Goal: Task Accomplishment & Management: Complete application form

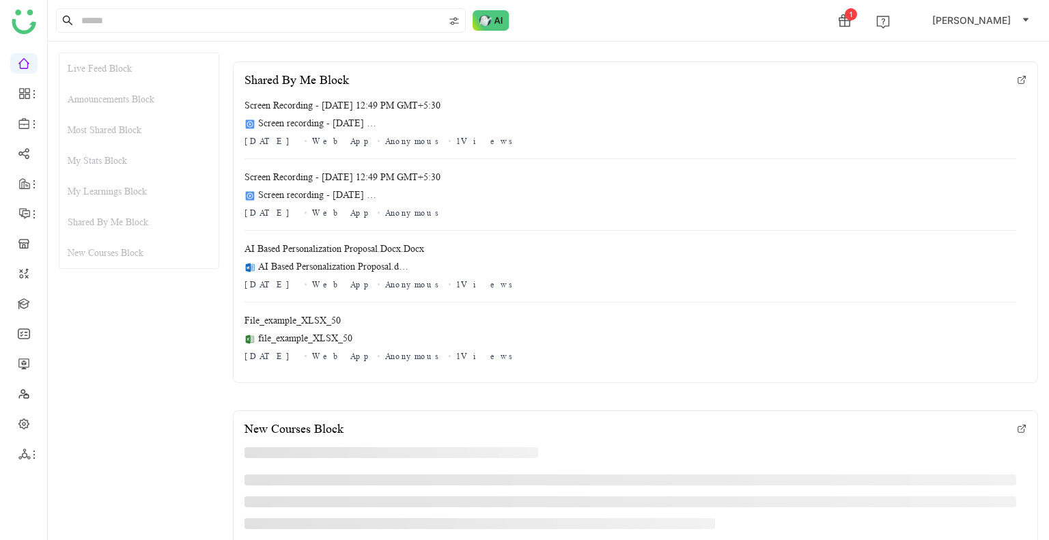
scroll to position [1583, 0]
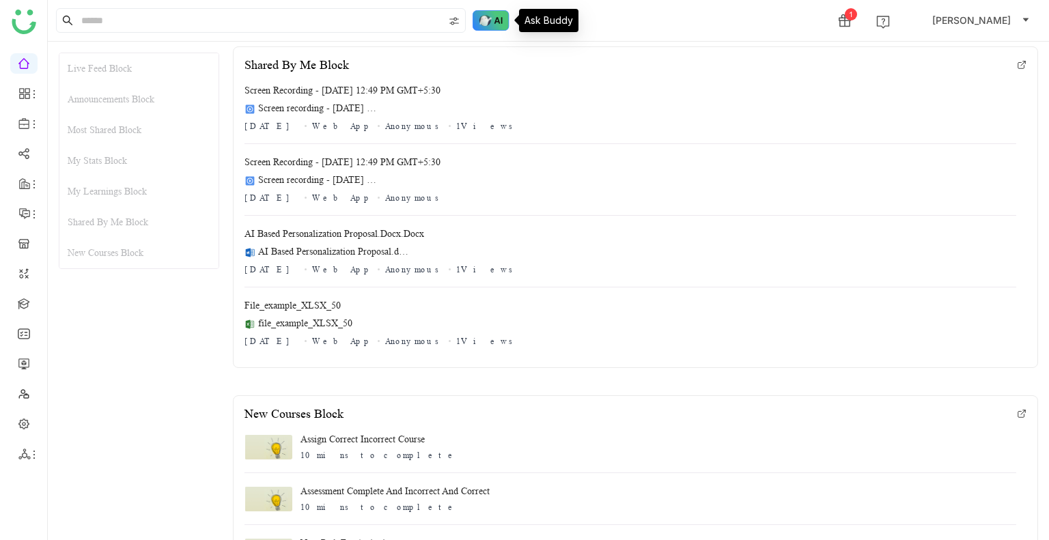
click at [483, 20] on img at bounding box center [490, 20] width 37 height 20
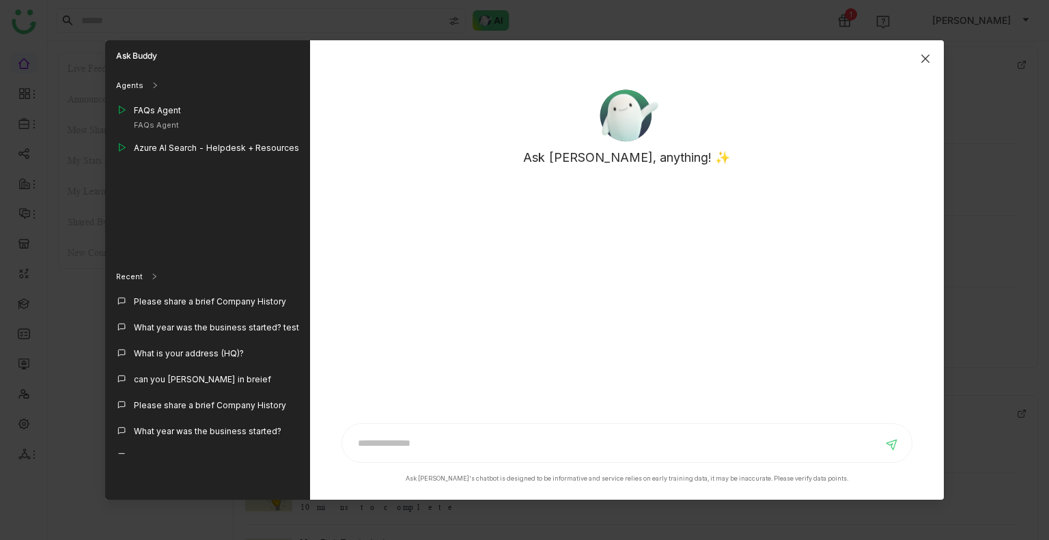
click at [920, 56] on icon "Close" at bounding box center [925, 58] width 11 height 11
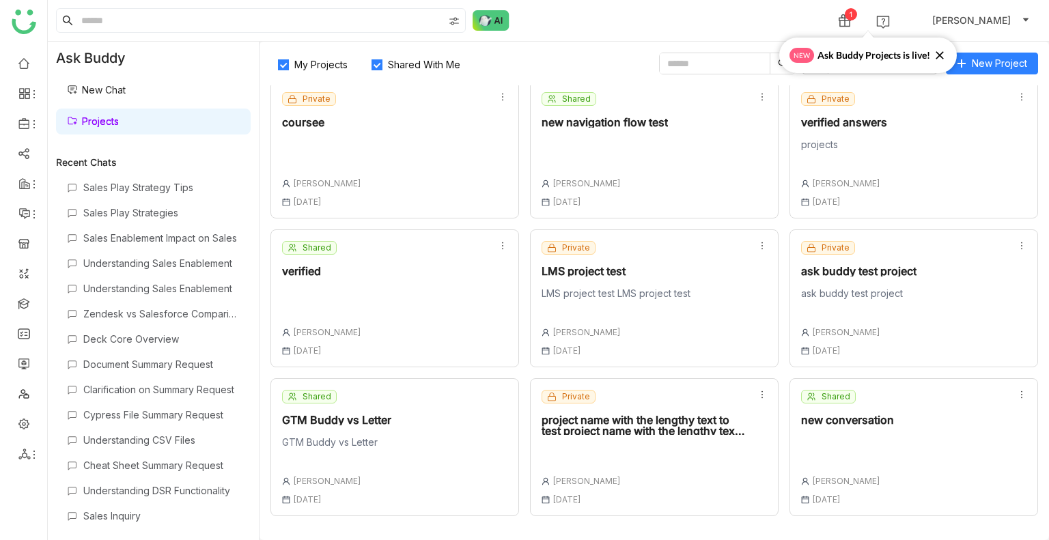
scroll to position [741, 0]
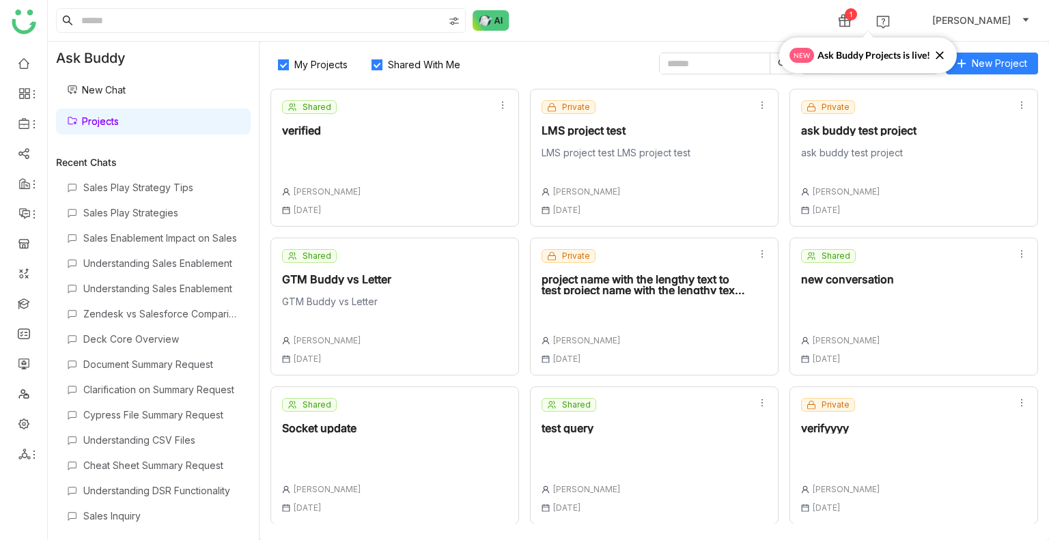
click at [836, 431] on div "verifyyyy" at bounding box center [840, 428] width 79 height 11
click at [937, 54] on icon at bounding box center [939, 55] width 14 height 14
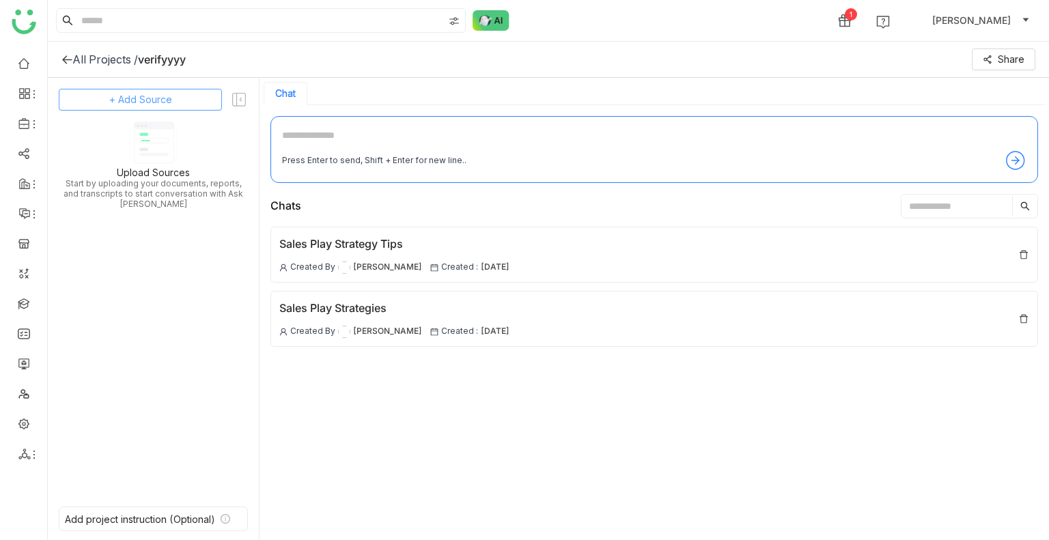
click at [109, 103] on span "+ Add Source" at bounding box center [140, 99] width 63 height 15
click at [128, 123] on div "GTM Buddy Content" at bounding box center [147, 137] width 125 height 30
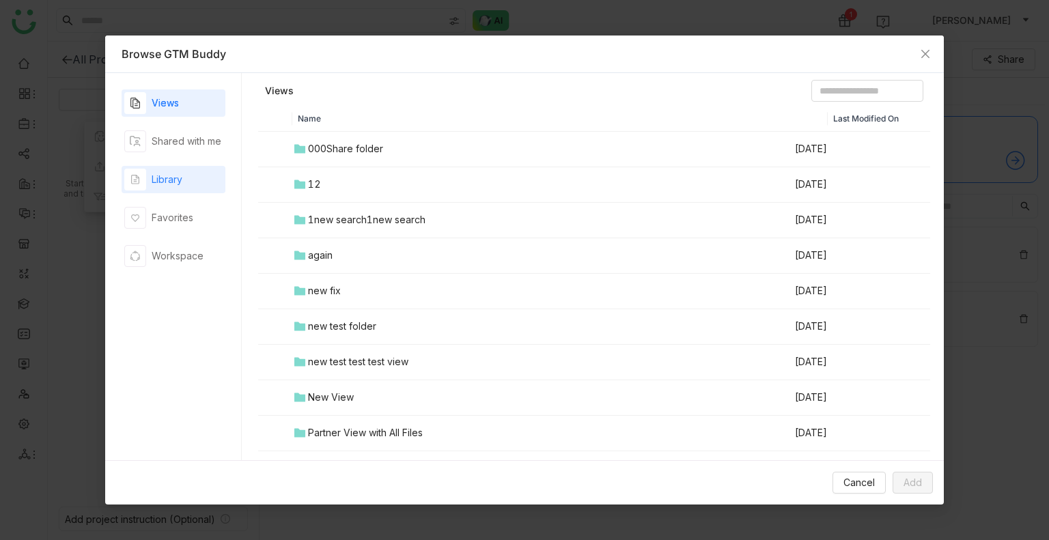
click at [177, 185] on div "Library" at bounding box center [167, 179] width 31 height 15
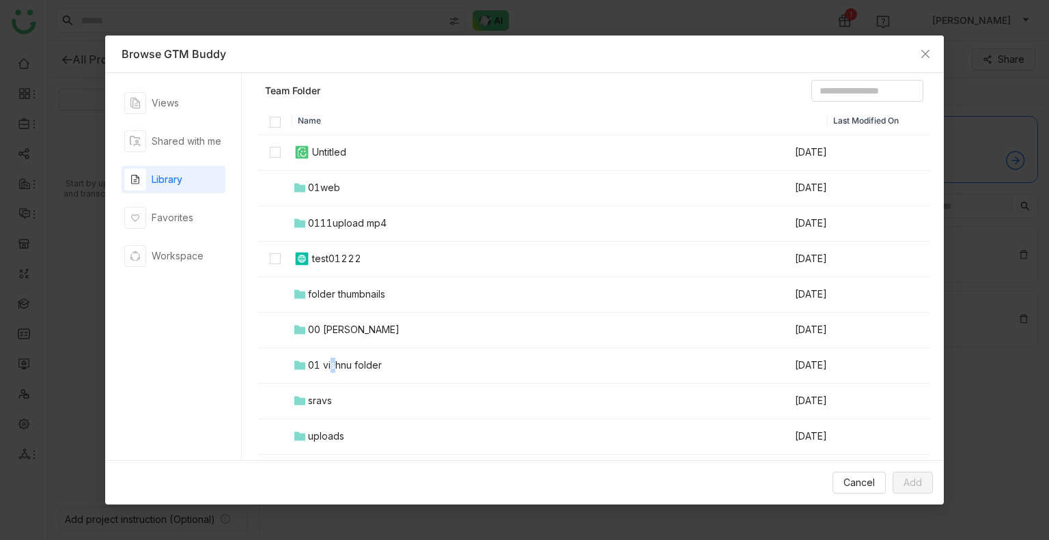
click at [332, 358] on div "01 vishnu folder" at bounding box center [345, 365] width 74 height 15
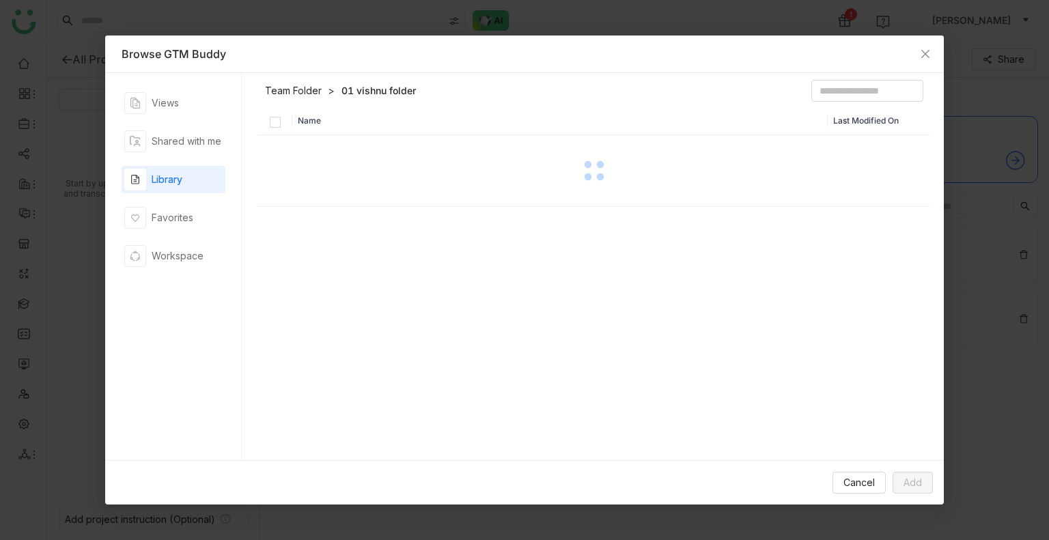
click at [332, 358] on div "Name Last Modified On" at bounding box center [594, 287] width 672 height 360
click at [343, 156] on td "0Vishnu Folder" at bounding box center [543, 149] width 502 height 35
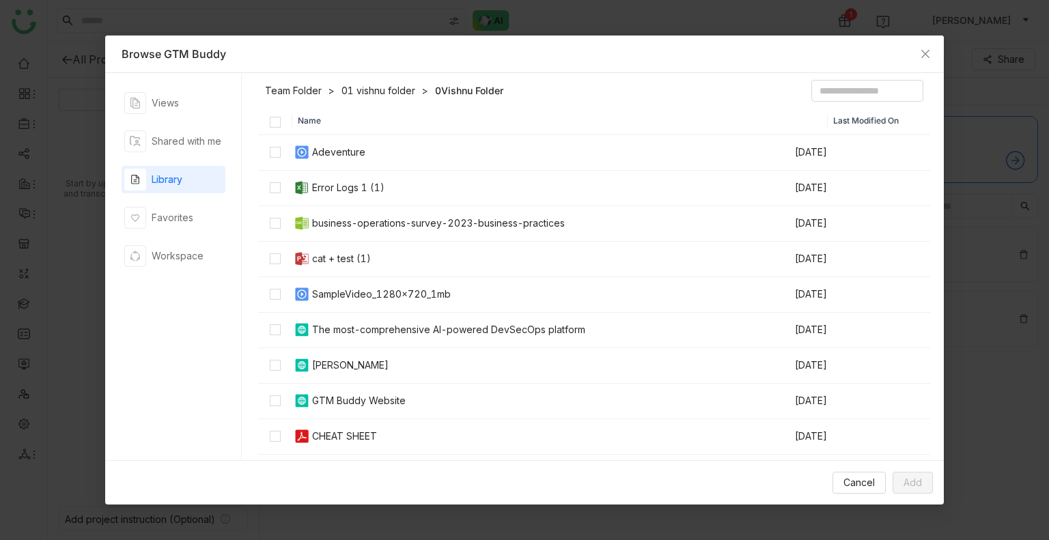
click at [267, 185] on td at bounding box center [275, 188] width 34 height 35
click at [917, 496] on div "Cancel Add" at bounding box center [524, 482] width 839 height 44
click at [917, 490] on span "Add" at bounding box center [912, 482] width 18 height 15
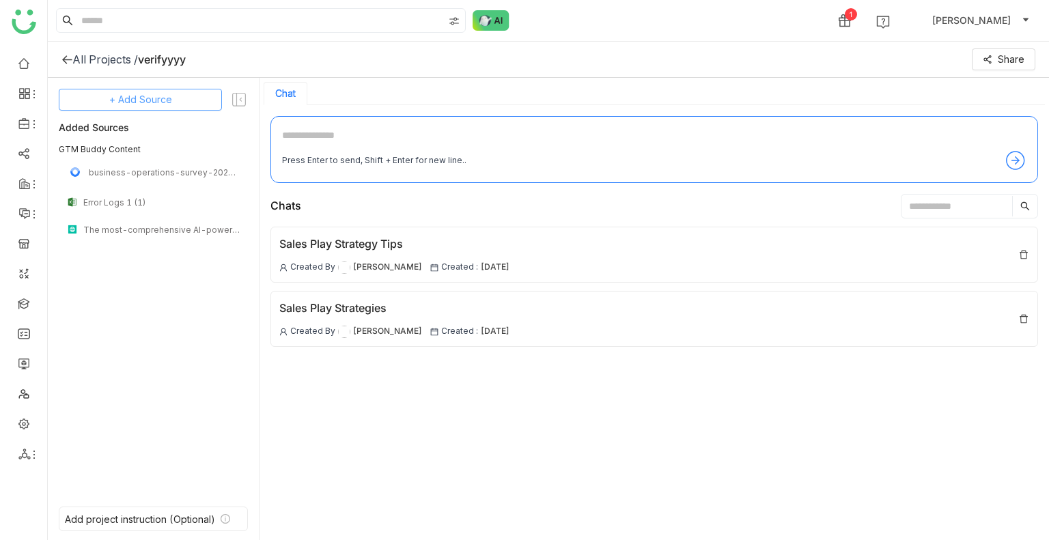
click at [130, 100] on span "+ Add Source" at bounding box center [140, 99] width 63 height 15
click at [139, 144] on div "GTM Buddy Content" at bounding box center [147, 137] width 125 height 30
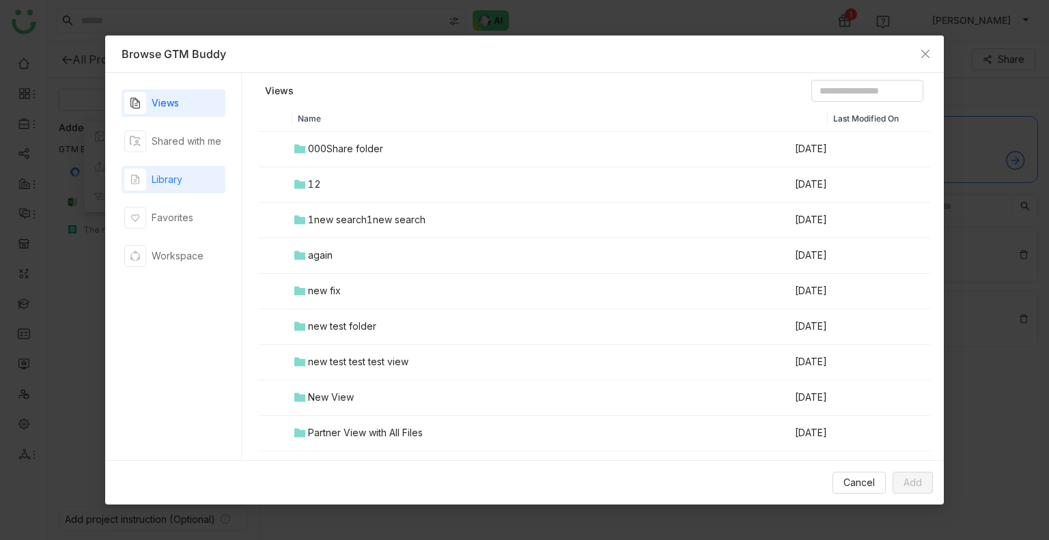
click at [186, 174] on div "Library" at bounding box center [174, 179] width 104 height 27
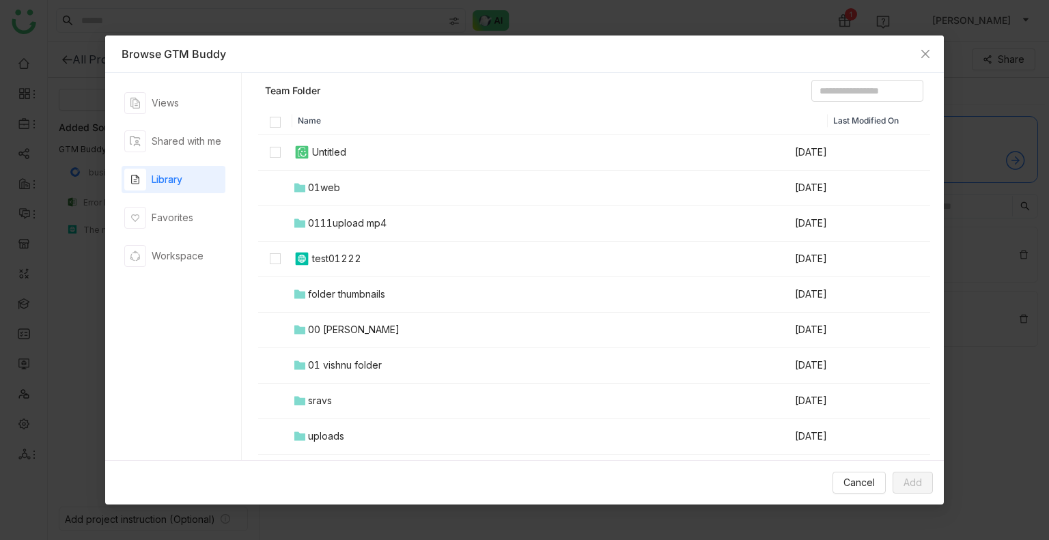
click at [354, 365] on div "01 vishnu folder" at bounding box center [345, 365] width 74 height 15
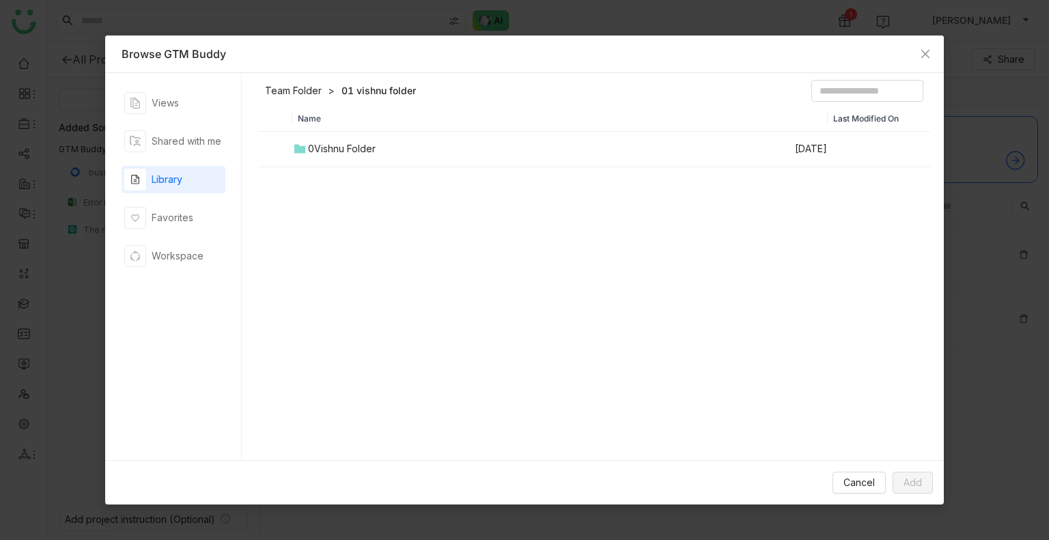
click at [319, 132] on nz-table-inner-scroll "Name Last Modified On 0Vishnu Folder Sep 29, 2025" at bounding box center [594, 137] width 672 height 60
click at [319, 145] on div "0Vishnu Folder" at bounding box center [342, 148] width 68 height 15
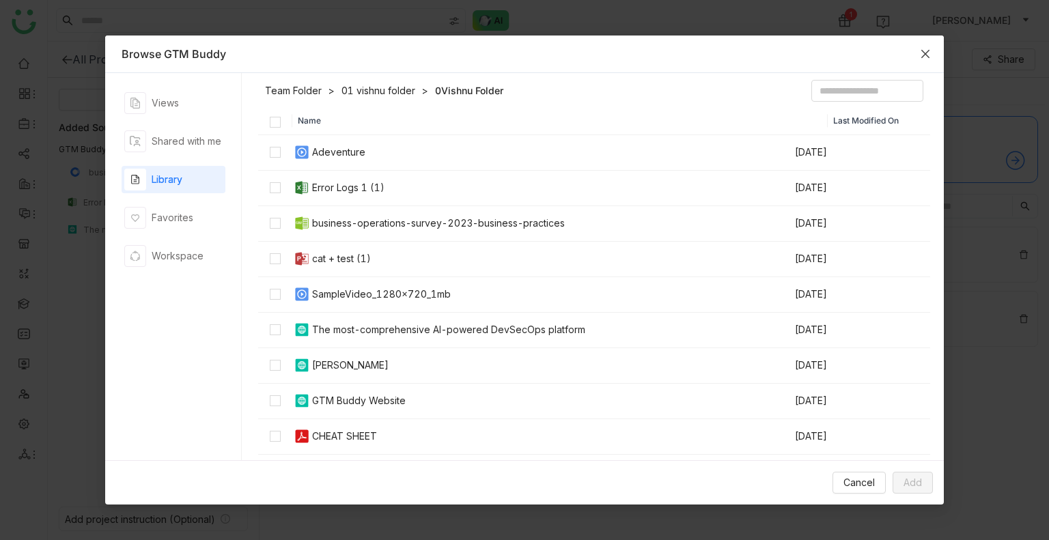
click at [928, 54] on icon "Close" at bounding box center [925, 53] width 11 height 11
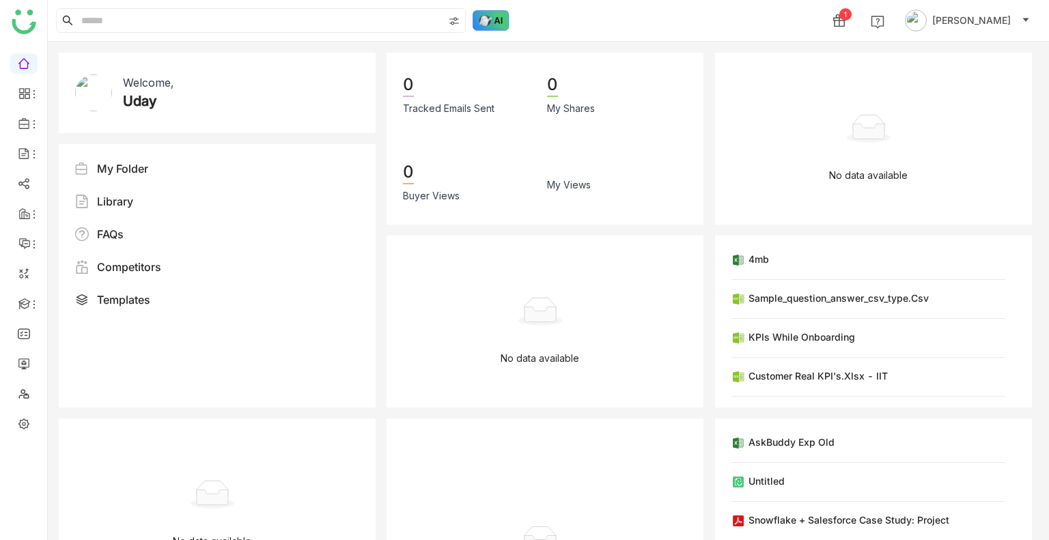
click at [500, 23] on img at bounding box center [490, 20] width 37 height 20
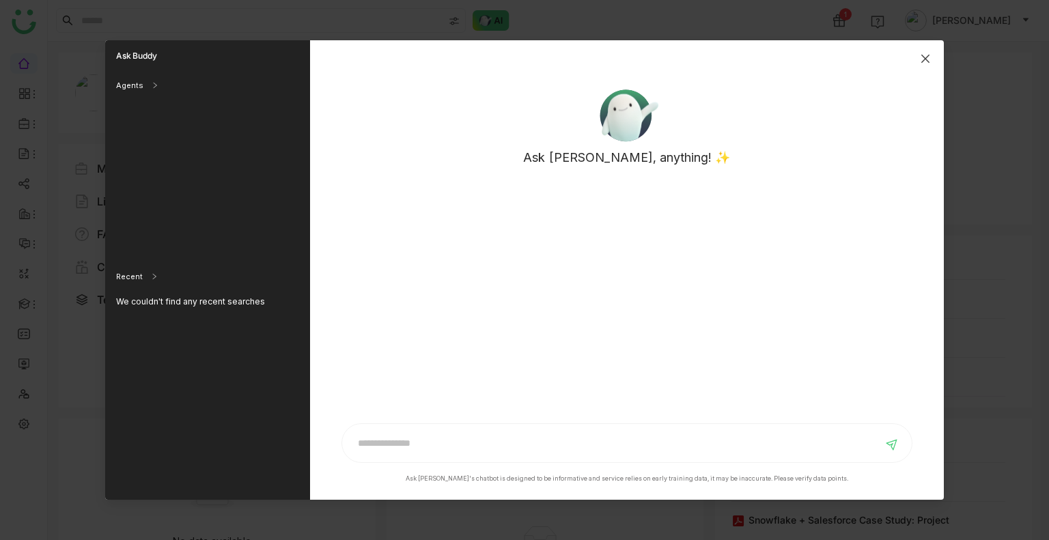
click at [931, 57] on span "Close" at bounding box center [925, 58] width 37 height 37
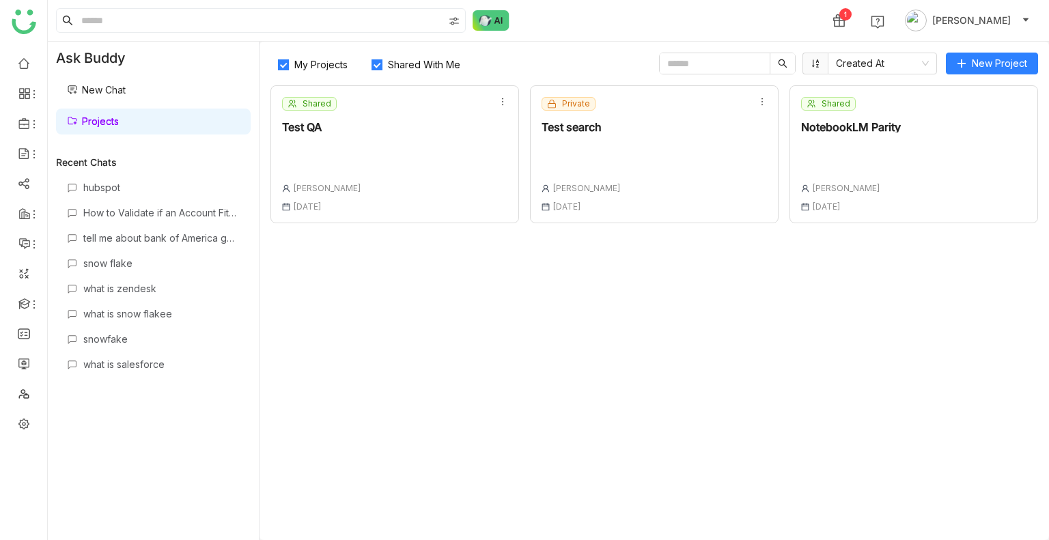
click at [949, 193] on div "Shared NotebookLM Parity [PERSON_NAME] [DATE]" at bounding box center [913, 154] width 248 height 138
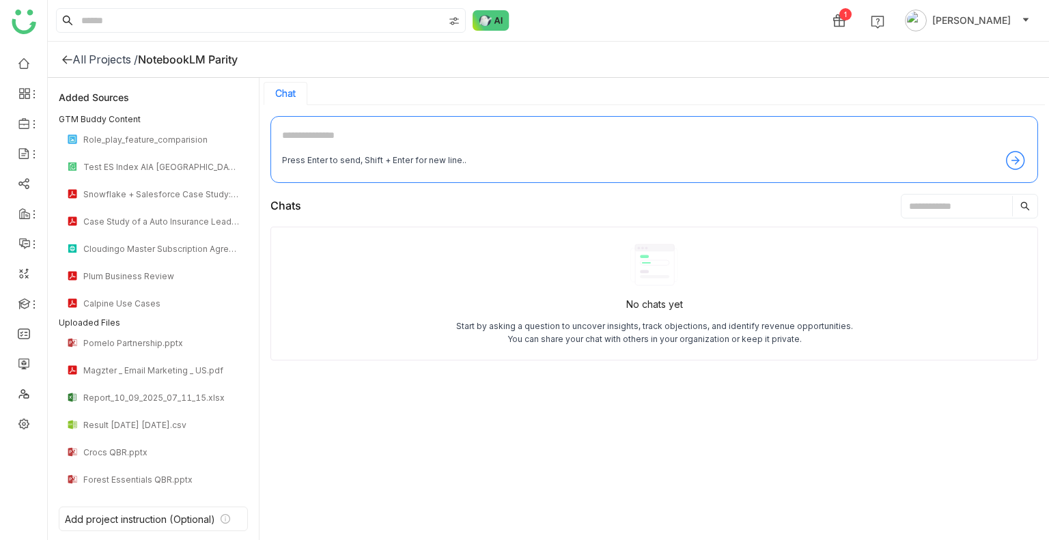
click at [105, 56] on div "All Projects /" at bounding box center [105, 60] width 66 height 14
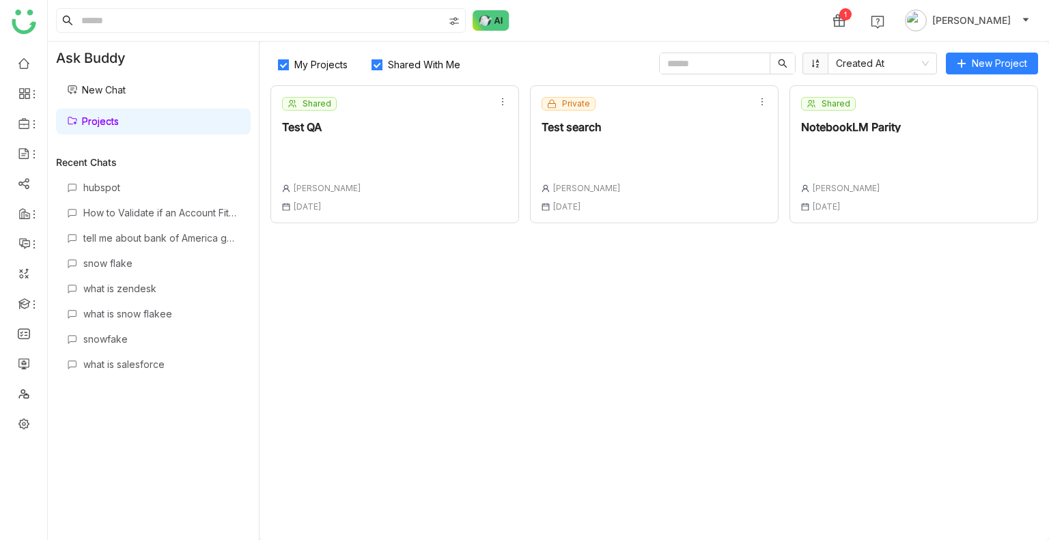
click at [980, 48] on div "My Projects Shared With Me Created At New Project Shared Test QA [PERSON_NAME] …" at bounding box center [653, 291] width 789 height 498
click at [979, 48] on div "My Projects Shared With Me Created At New Project Shared Test QA [PERSON_NAME] …" at bounding box center [653, 291] width 789 height 498
click at [979, 59] on span "New Project" at bounding box center [998, 63] width 55 height 15
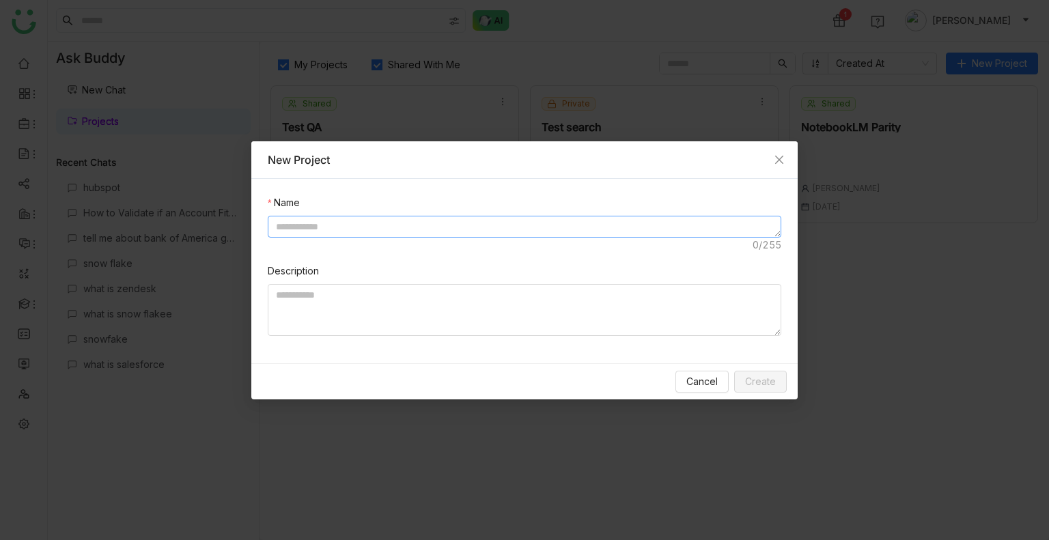
click at [302, 220] on textarea at bounding box center [524, 227] width 513 height 22
type textarea "*"
type textarea "**********"
click at [765, 388] on button "Create" at bounding box center [760, 382] width 53 height 22
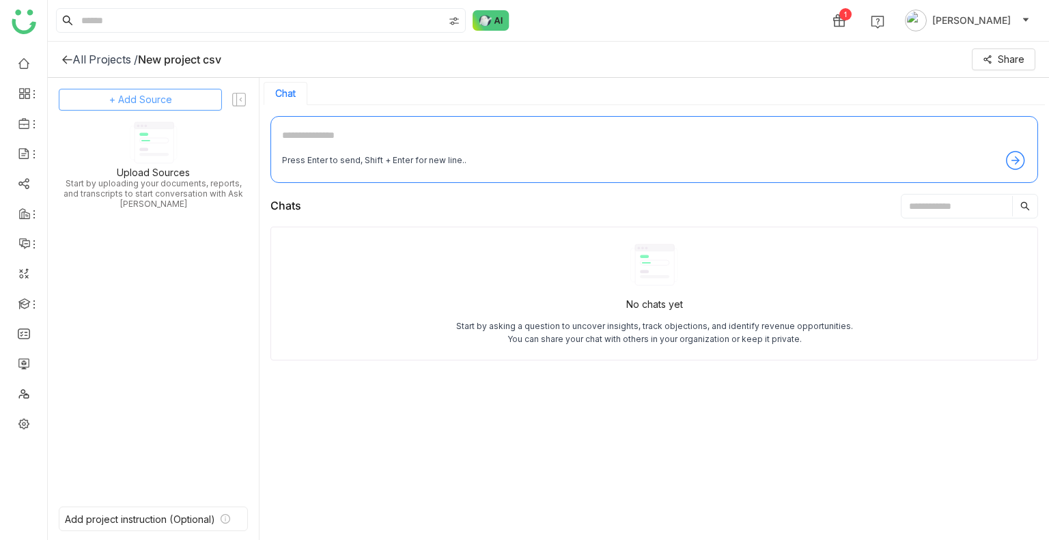
click at [109, 97] on span "+ Add Source" at bounding box center [140, 99] width 63 height 15
click at [140, 146] on div "GTM Buddy Content" at bounding box center [147, 137] width 125 height 30
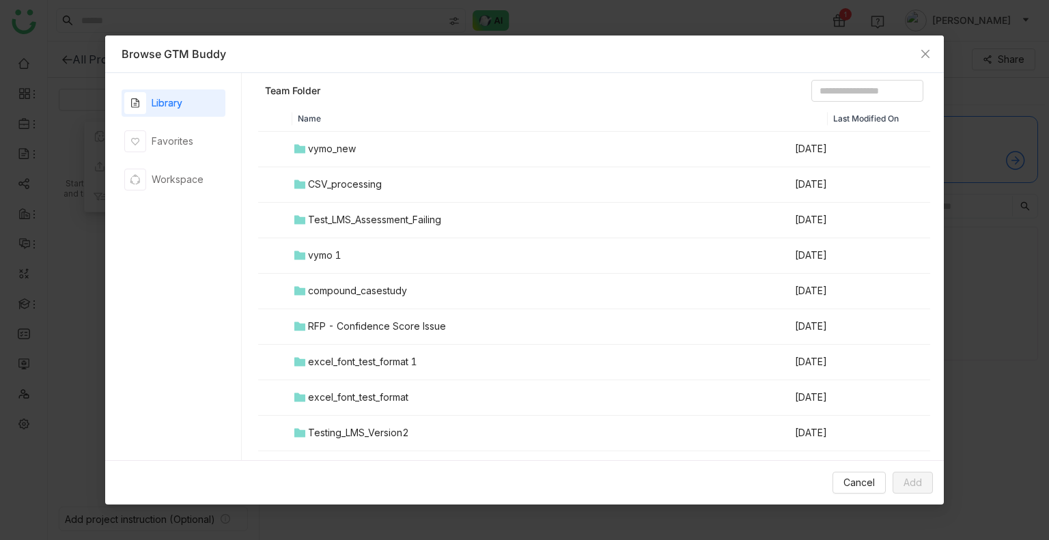
click at [366, 178] on div "CSV_processing" at bounding box center [345, 184] width 74 height 15
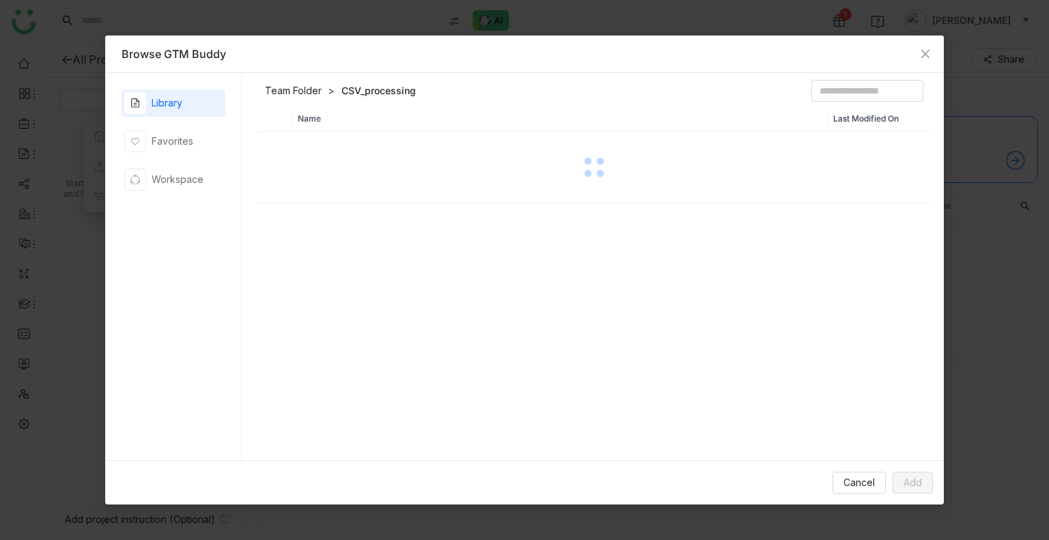
click at [366, 178] on div at bounding box center [594, 167] width 670 height 68
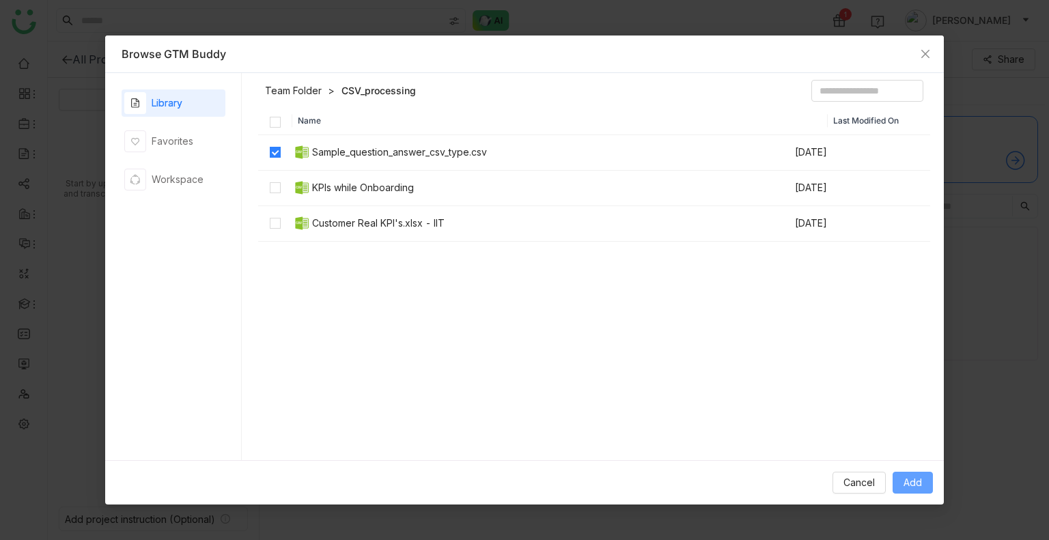
click at [912, 485] on span "Add" at bounding box center [912, 482] width 18 height 15
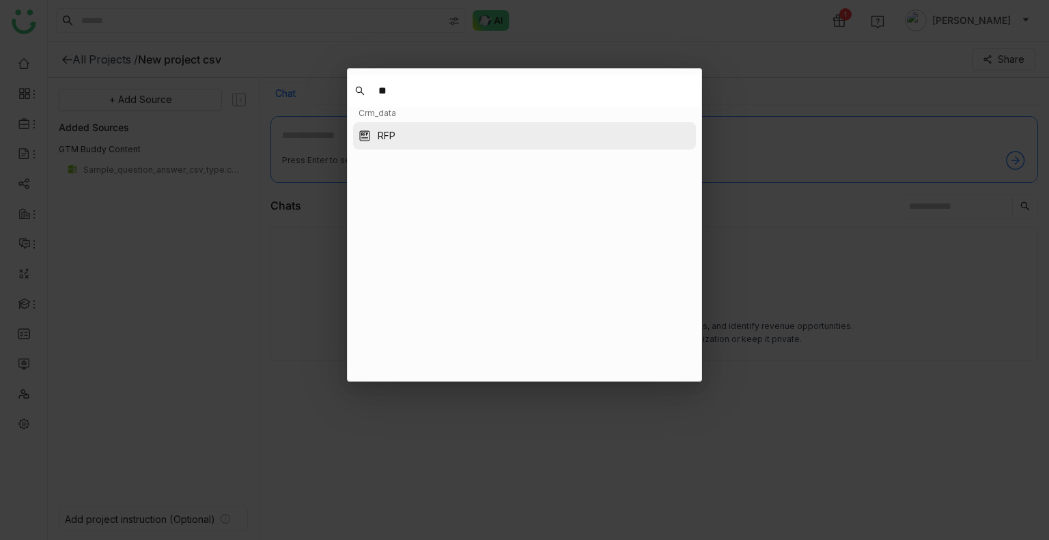
type input "**"
click at [417, 128] on button "RFP" at bounding box center [524, 135] width 343 height 27
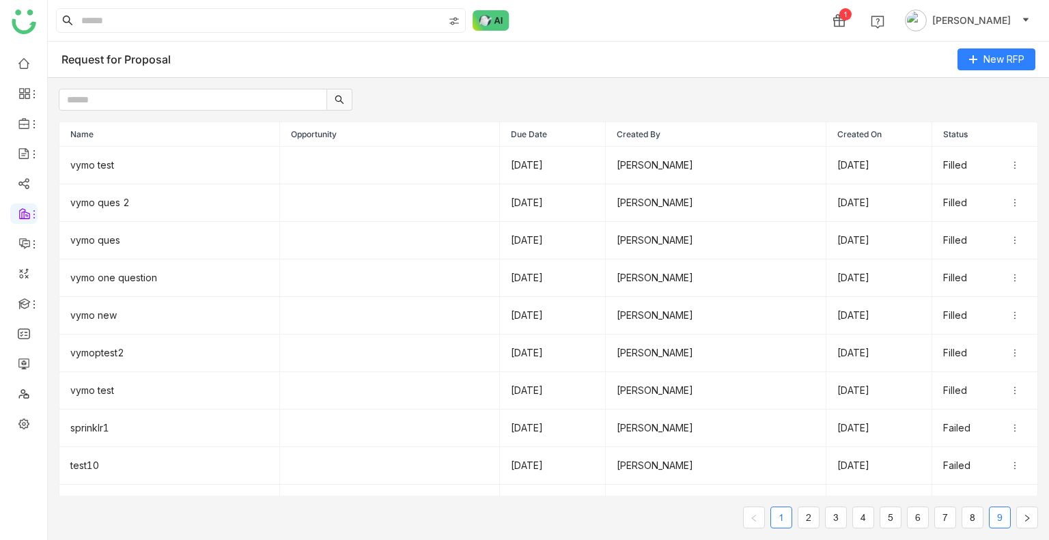
click at [1007, 519] on link "9" at bounding box center [999, 517] width 20 height 20
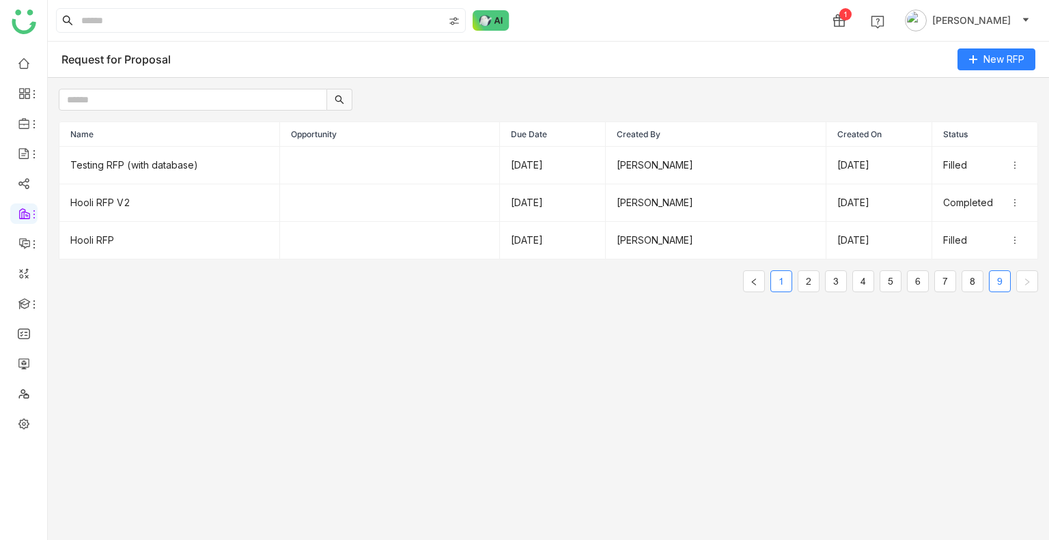
click at [782, 281] on link "1" at bounding box center [781, 281] width 20 height 20
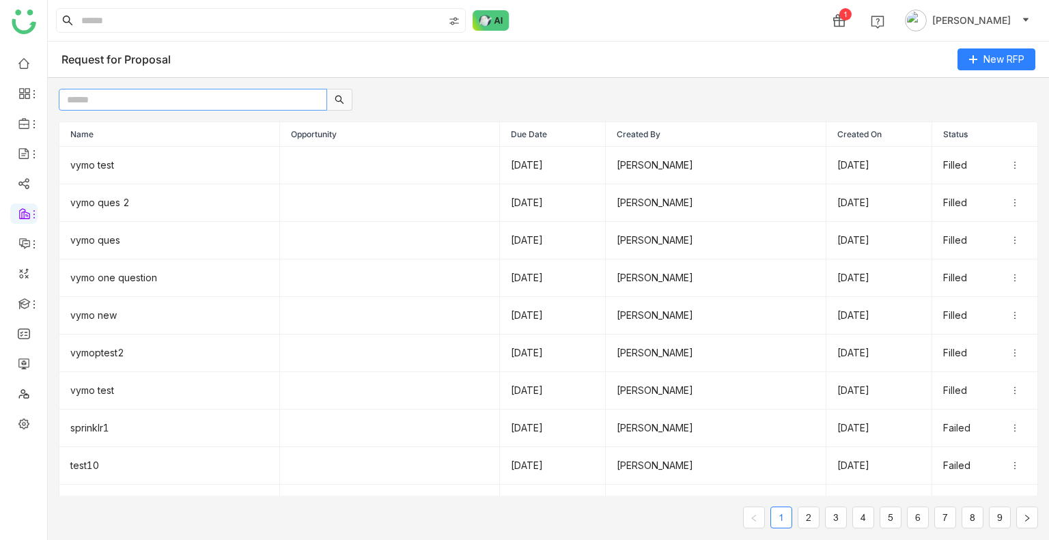
click at [133, 100] on input "text" at bounding box center [193, 100] width 268 height 22
type input "*"
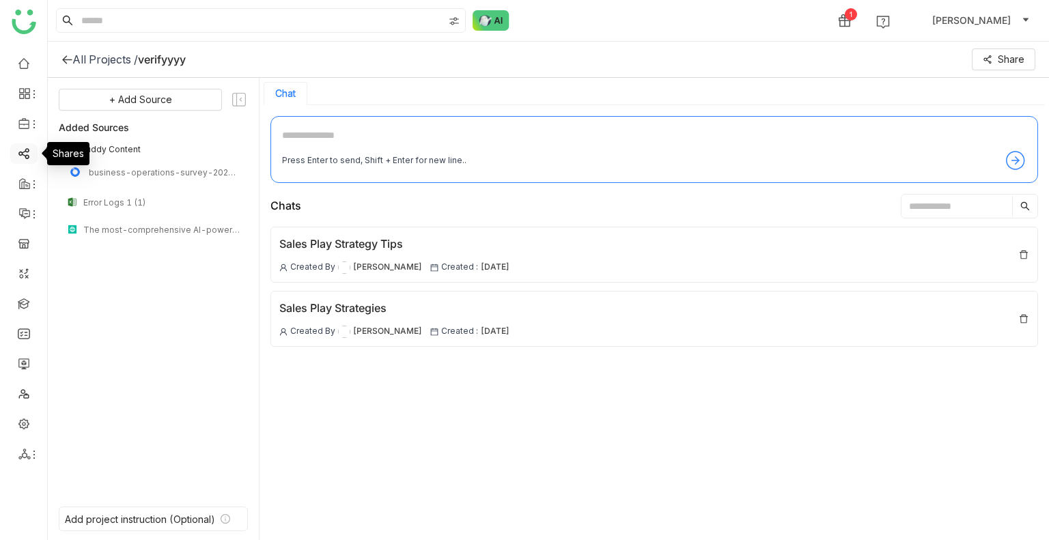
click at [23, 154] on link at bounding box center [24, 153] width 12 height 12
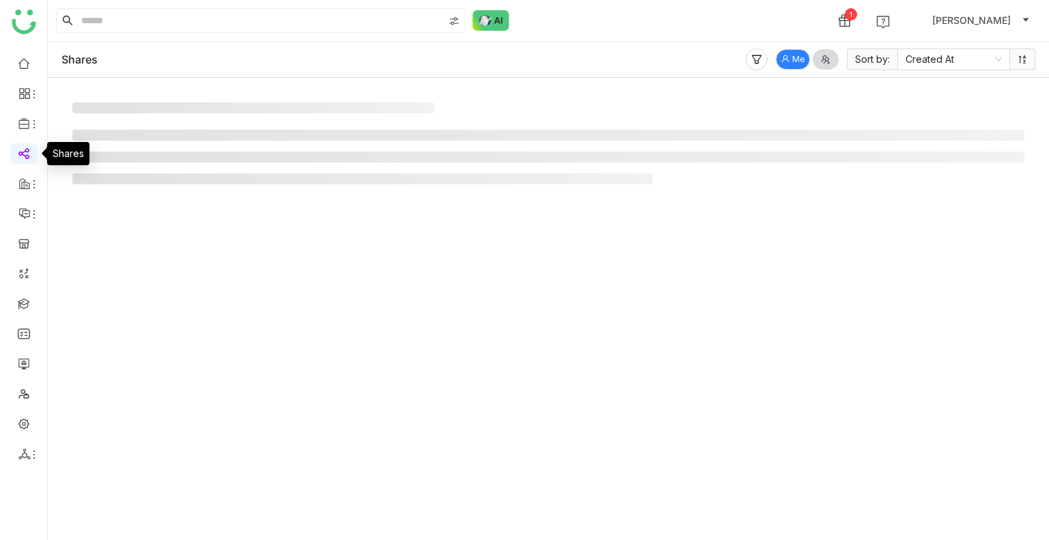
click at [23, 154] on link at bounding box center [24, 153] width 12 height 12
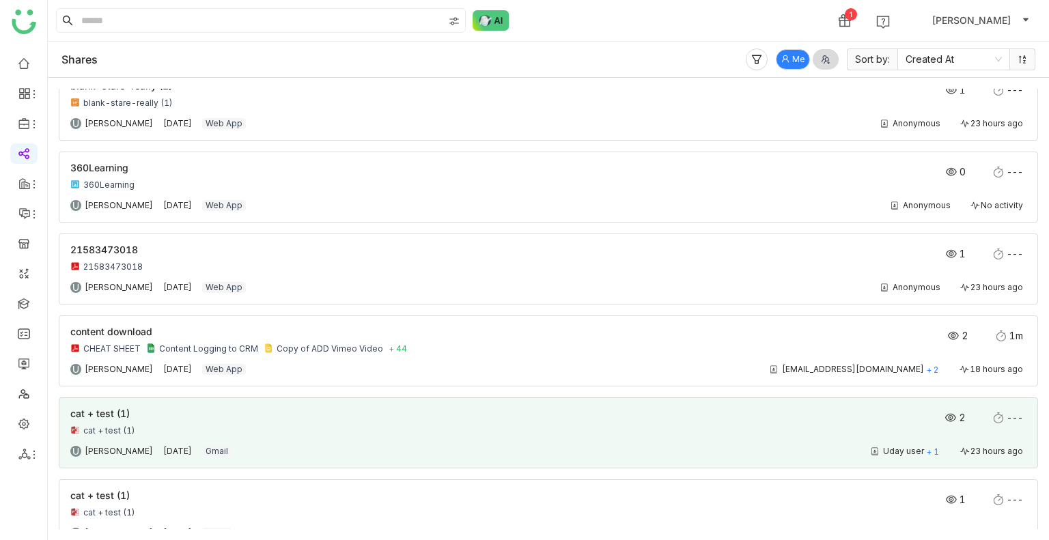
scroll to position [546, 0]
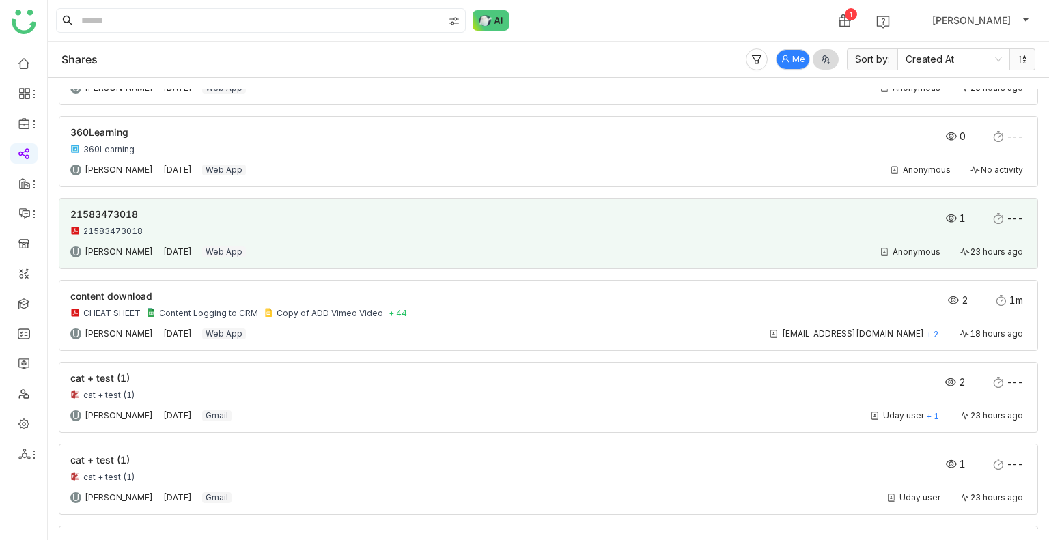
click at [365, 227] on div "21583473018" at bounding box center [452, 231] width 765 height 11
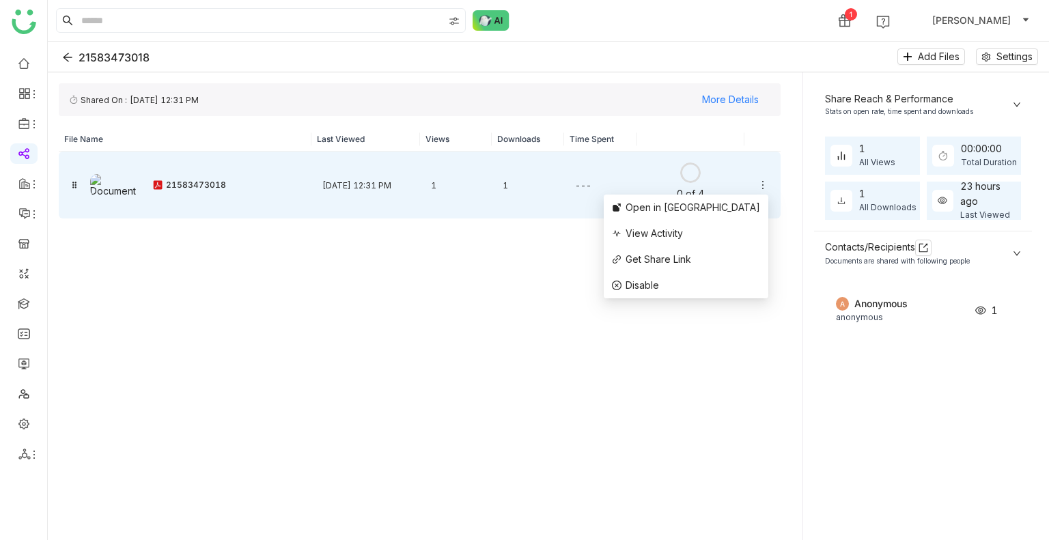
click at [761, 183] on icon at bounding box center [762, 185] width 11 height 11
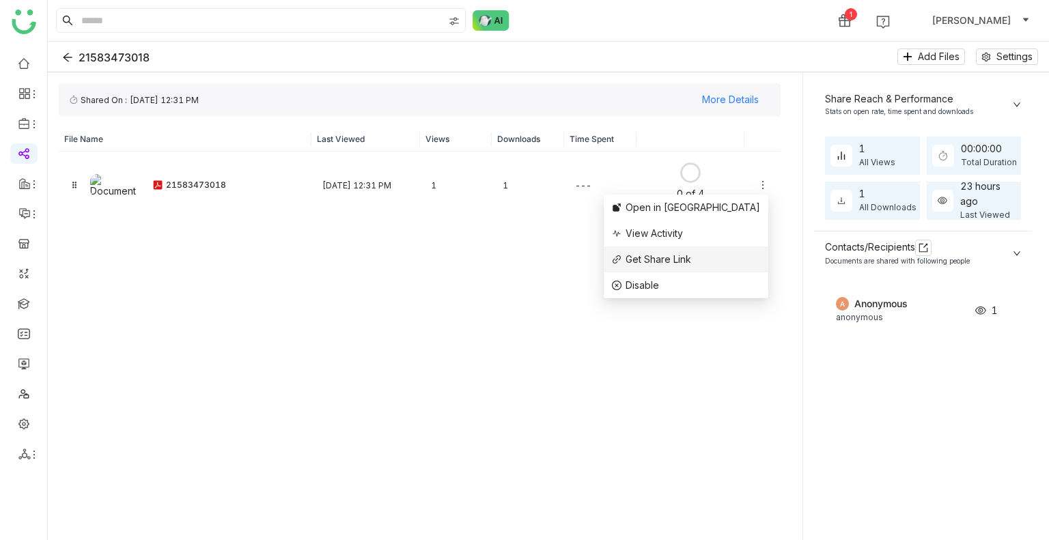
click at [691, 253] on span "Get Share Link" at bounding box center [658, 259] width 66 height 12
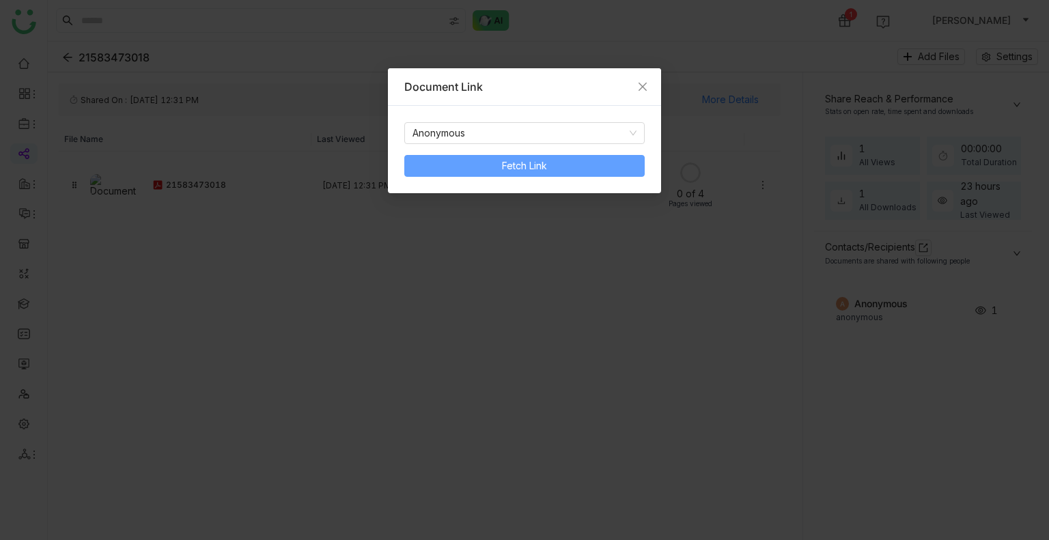
click at [498, 167] on button "Fetch Link" at bounding box center [524, 166] width 240 height 22
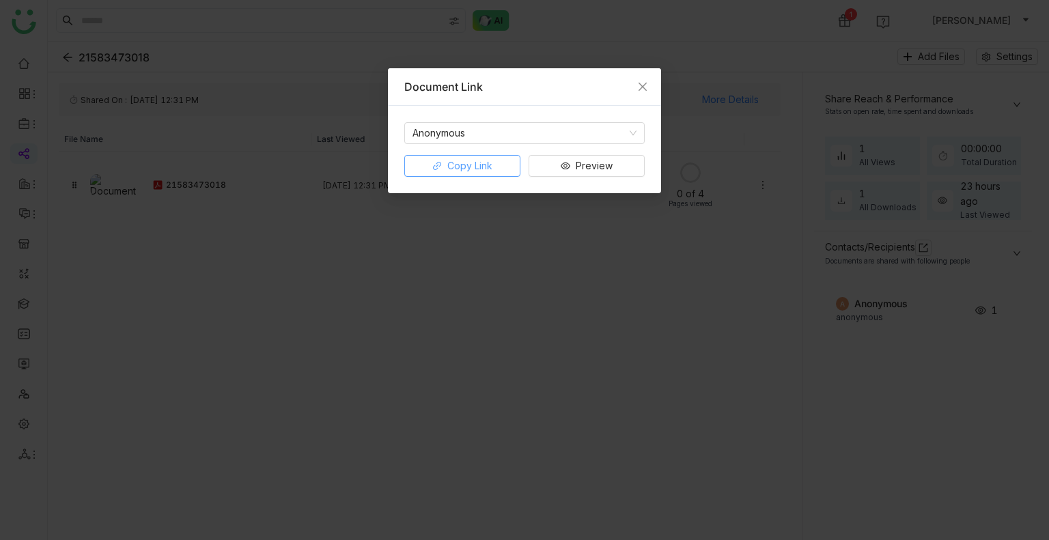
click at [462, 160] on span "Copy Link" at bounding box center [469, 165] width 45 height 15
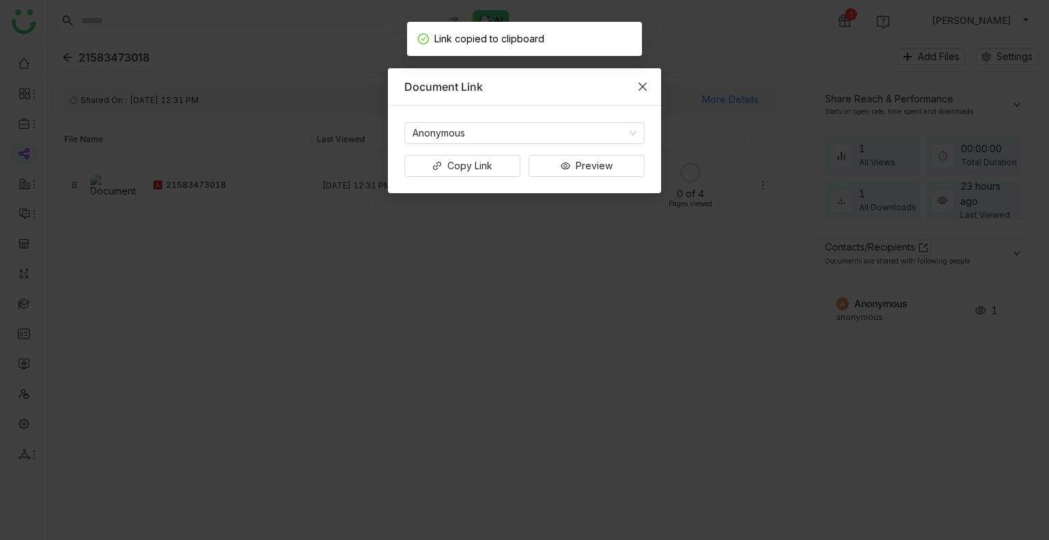
click at [639, 89] on icon "Close" at bounding box center [642, 87] width 8 height 8
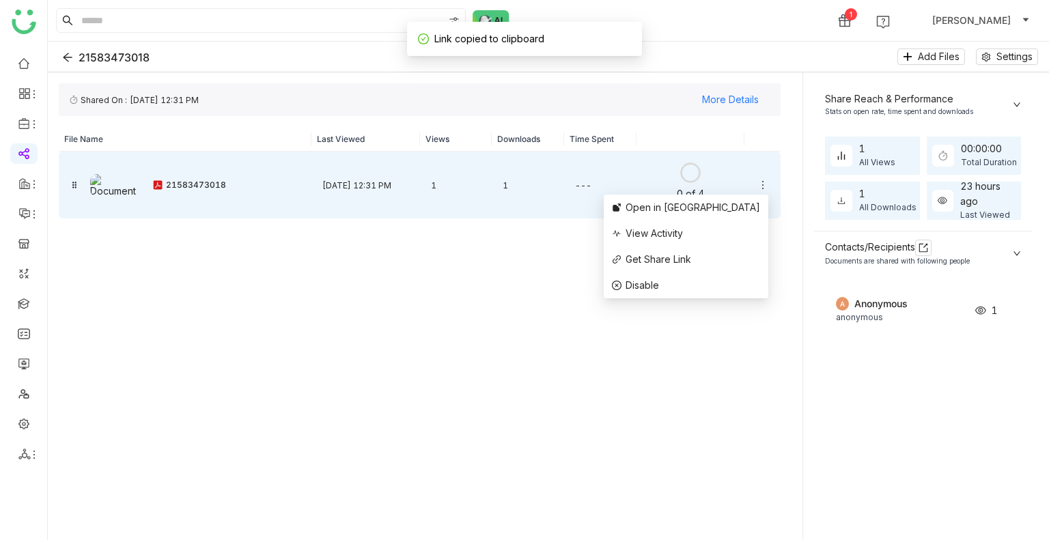
click at [758, 181] on icon at bounding box center [762, 185] width 11 height 11
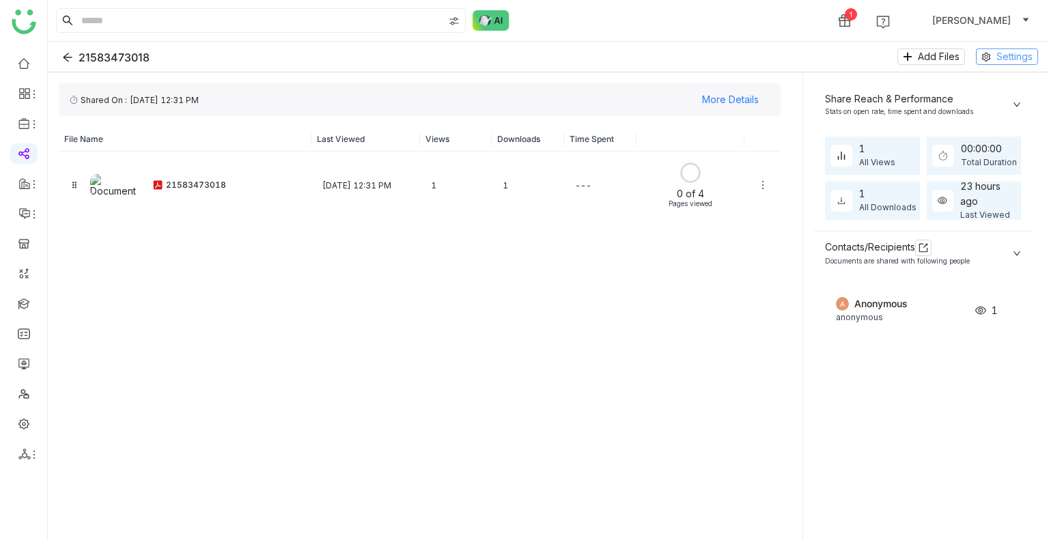
click at [1019, 59] on span "Settings" at bounding box center [1014, 56] width 36 height 15
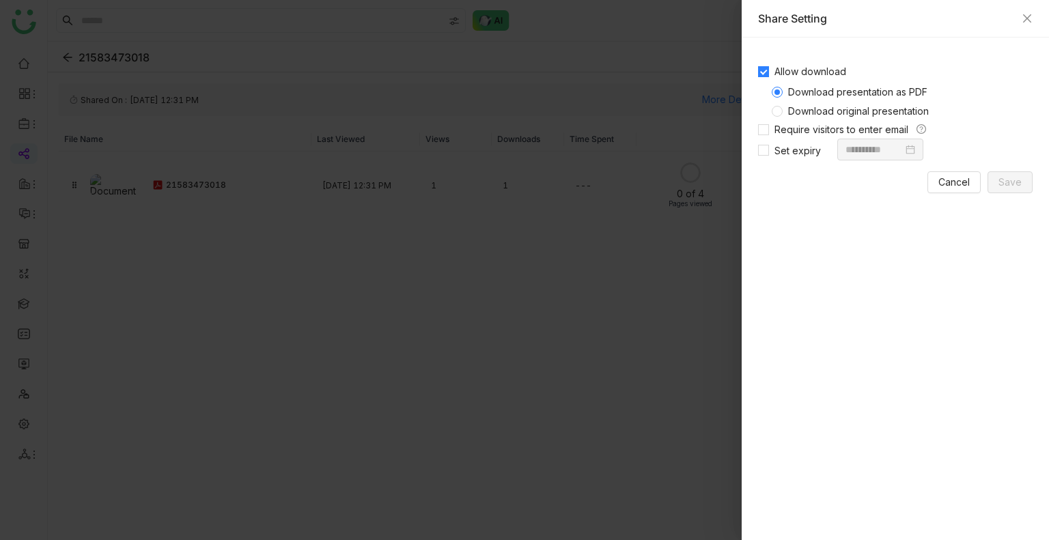
click at [1032, 14] on div "Share Setting" at bounding box center [894, 19] width 307 height 38
drag, startPoint x: 183, startPoint y: 453, endPoint x: 283, endPoint y: 353, distance: 141.4
click at [183, 453] on div at bounding box center [524, 270] width 1049 height 540
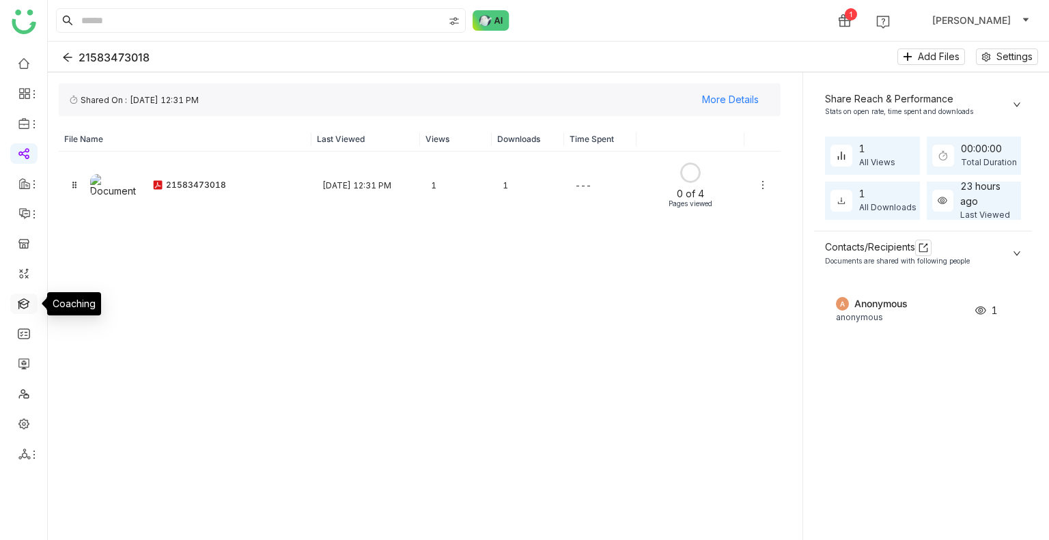
click at [19, 308] on link at bounding box center [24, 303] width 12 height 12
click at [26, 307] on link at bounding box center [24, 303] width 12 height 12
click at [27, 307] on link at bounding box center [24, 303] width 12 height 12
click at [27, 308] on link at bounding box center [24, 303] width 12 height 12
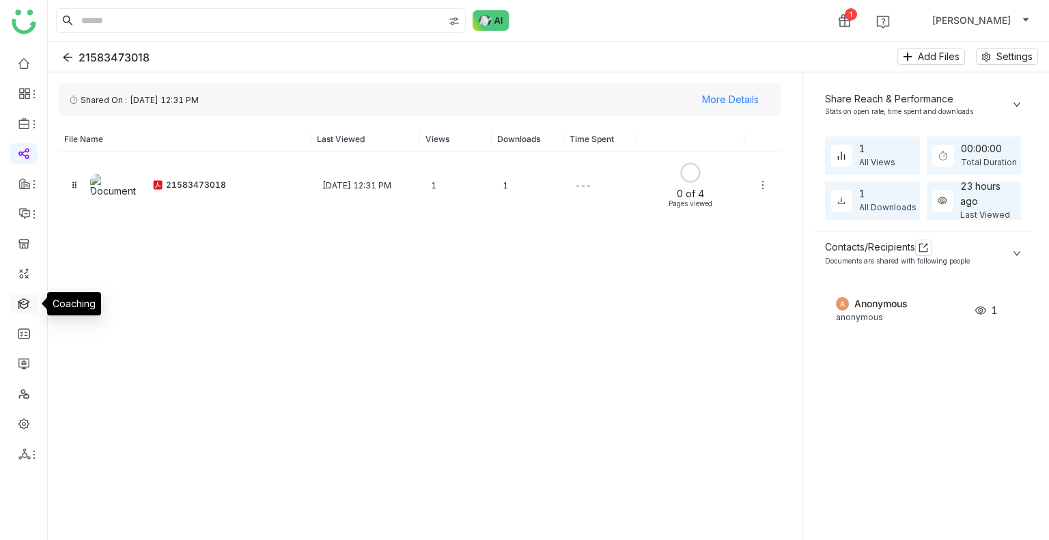
click at [27, 308] on link at bounding box center [24, 303] width 12 height 12
click at [29, 308] on link at bounding box center [24, 303] width 12 height 12
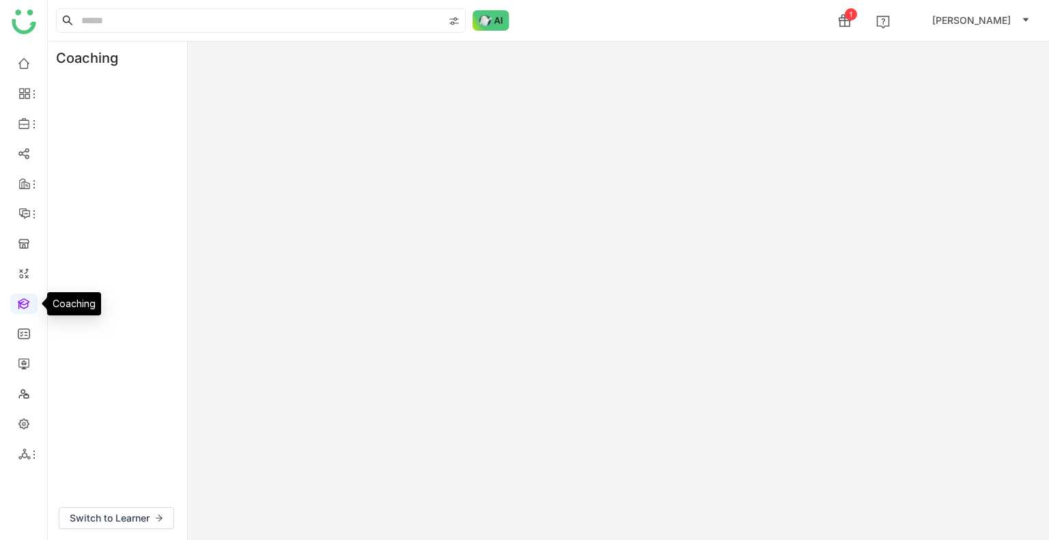
click at [29, 307] on link at bounding box center [24, 303] width 12 height 12
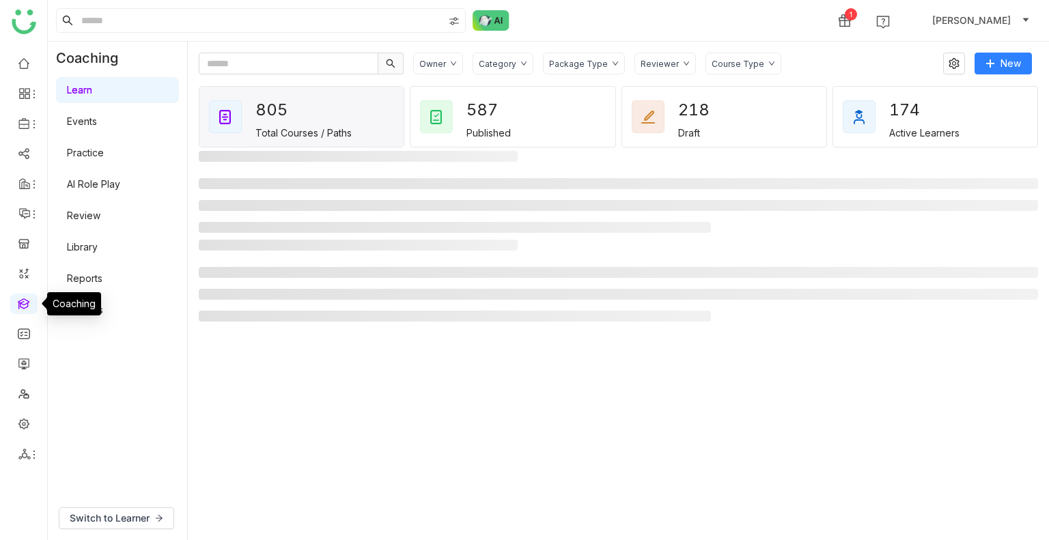
click at [98, 184] on link "AI Role Play" at bounding box center [93, 184] width 53 height 12
click at [101, 184] on link "AI Role Play" at bounding box center [93, 184] width 53 height 12
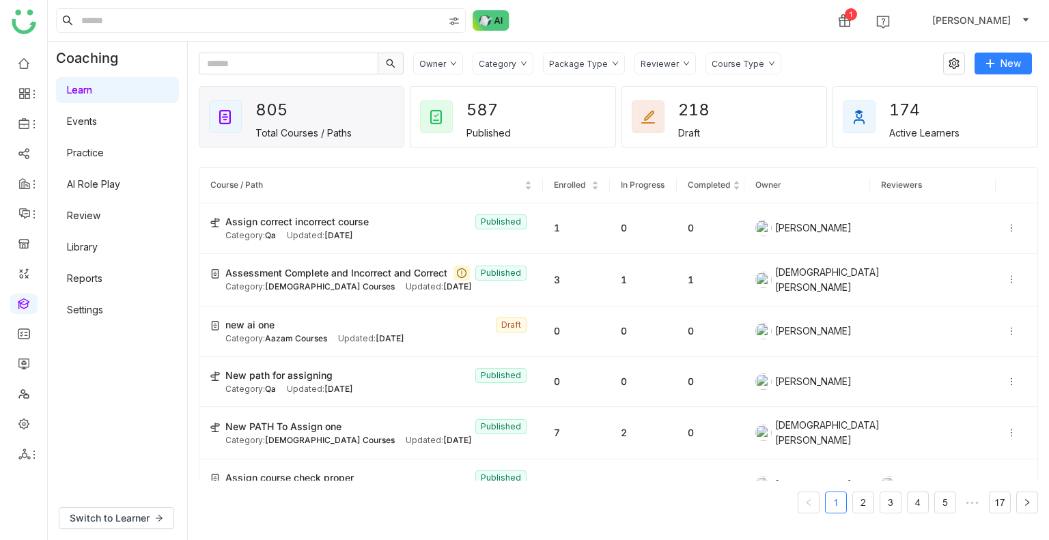
click at [120, 184] on link "AI Role Play" at bounding box center [93, 184] width 53 height 12
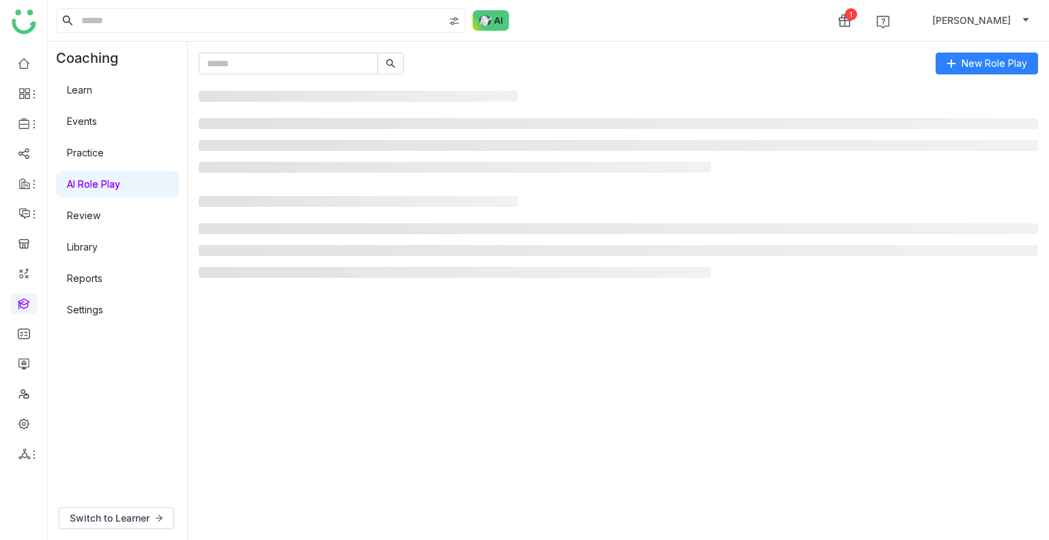
click at [115, 182] on link "AI Role Play" at bounding box center [93, 184] width 53 height 12
click at [116, 182] on link "AI Role Play" at bounding box center [93, 184] width 53 height 12
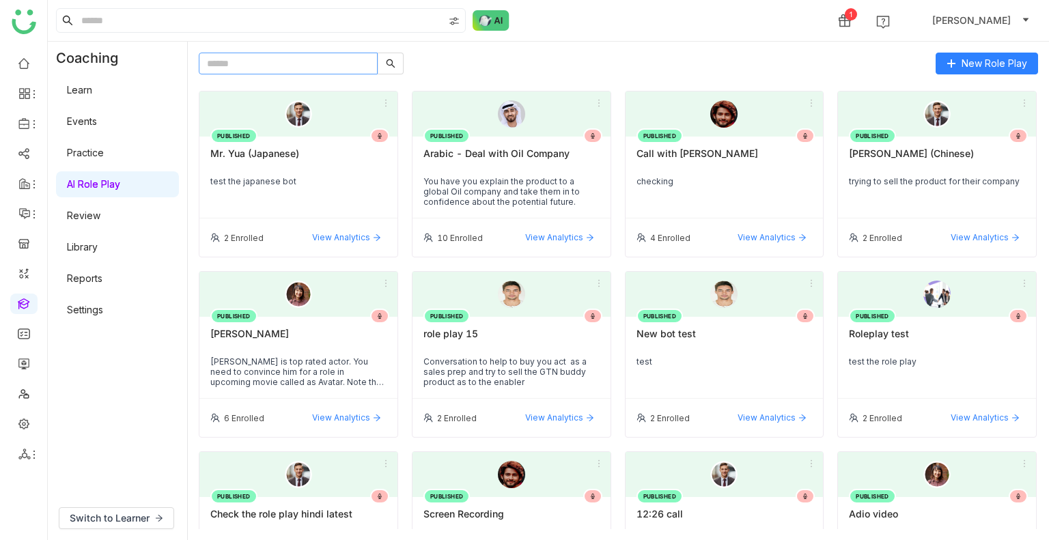
click at [283, 59] on input "text" at bounding box center [288, 64] width 179 height 22
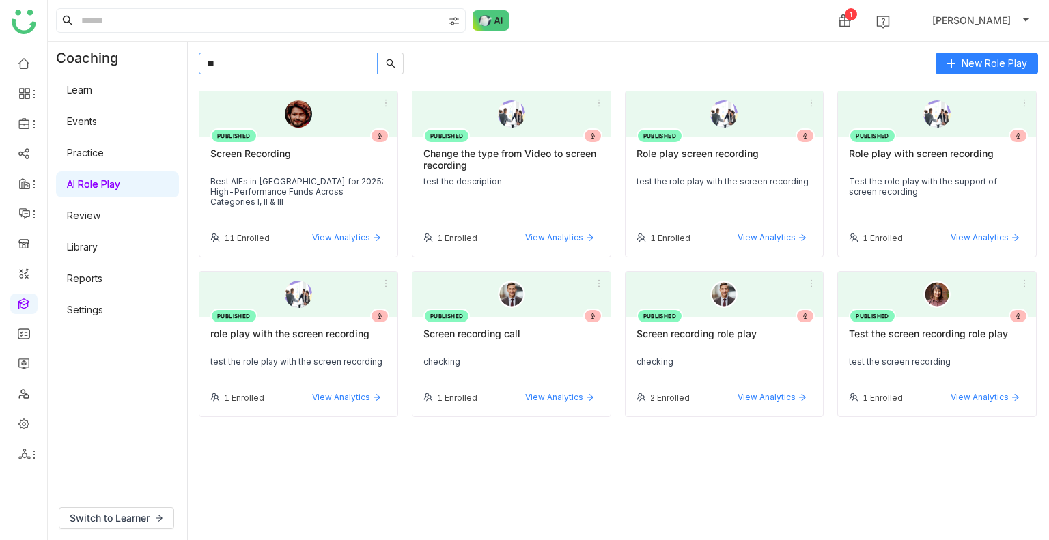
type input "**"
click at [928, 339] on div "Test the screen recording role play" at bounding box center [937, 339] width 176 height 23
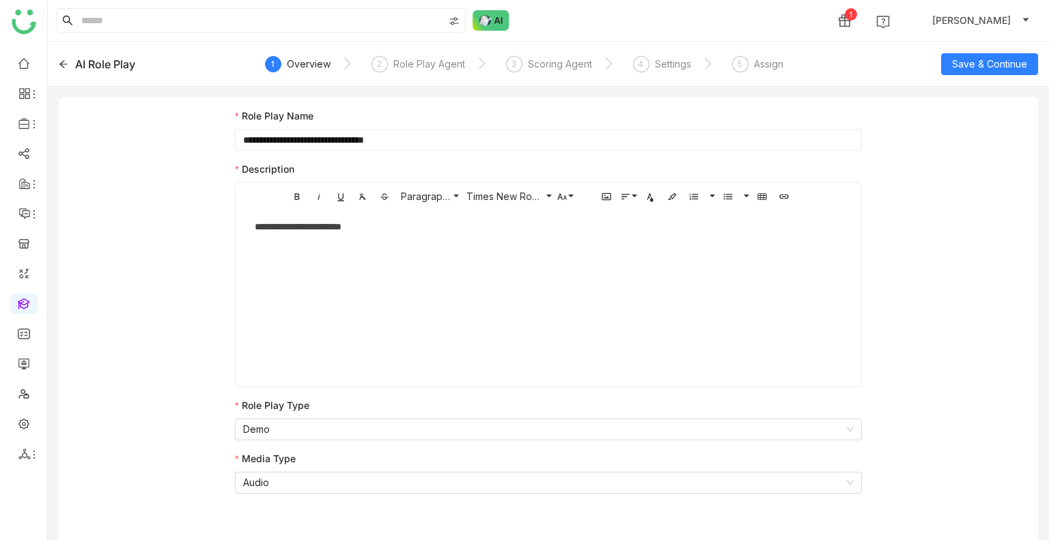
click at [65, 61] on icon at bounding box center [64, 64] width 10 height 10
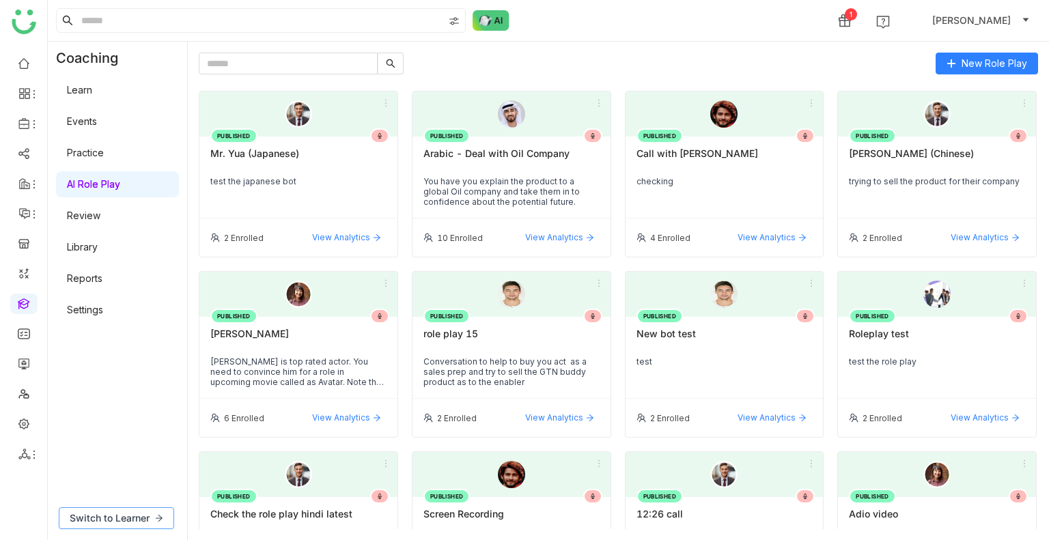
click at [138, 508] on button "Switch to Learner" at bounding box center [116, 518] width 115 height 22
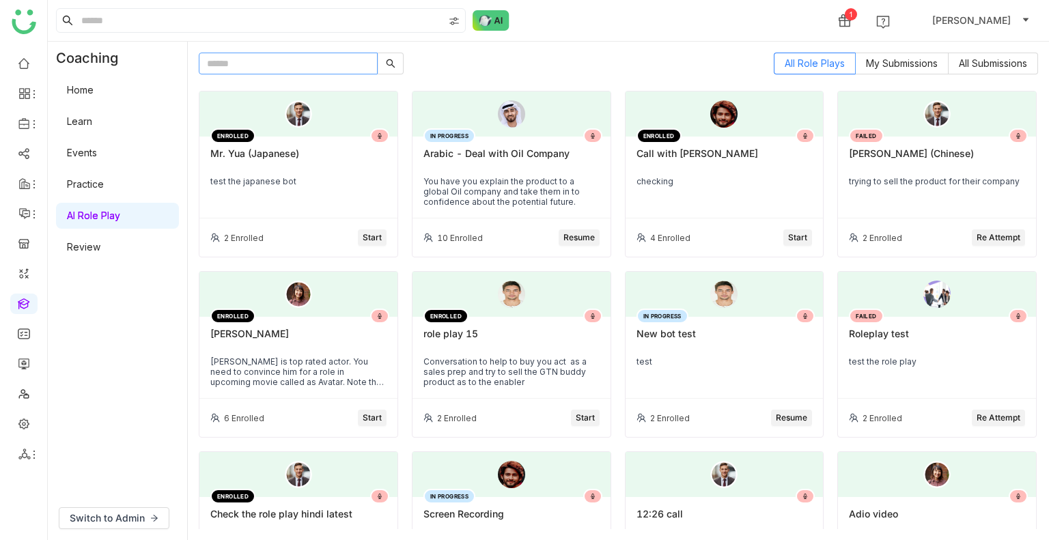
click at [270, 72] on input "text" at bounding box center [288, 64] width 179 height 22
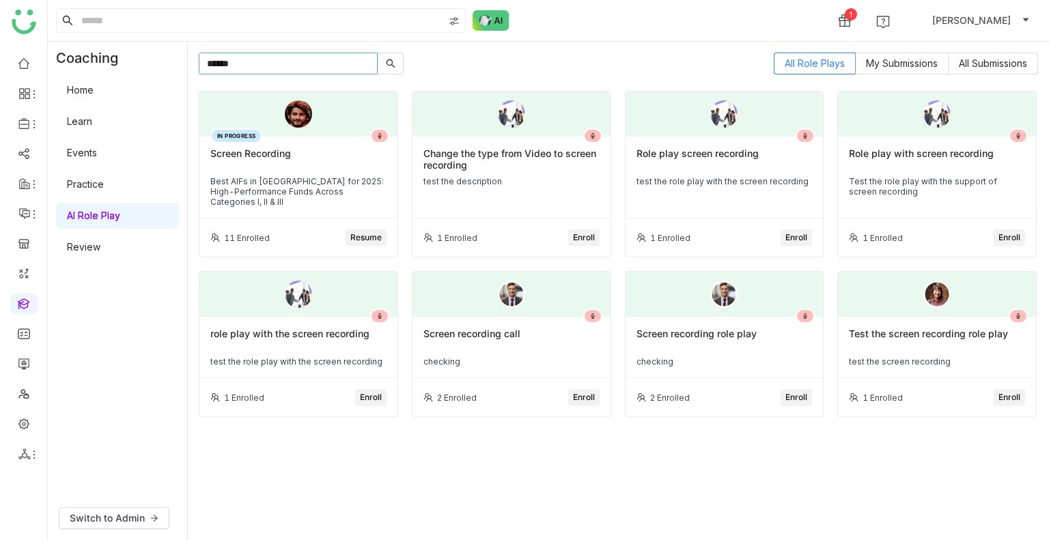
type input "******"
click at [911, 359] on div "test the screen recording" at bounding box center [937, 361] width 176 height 10
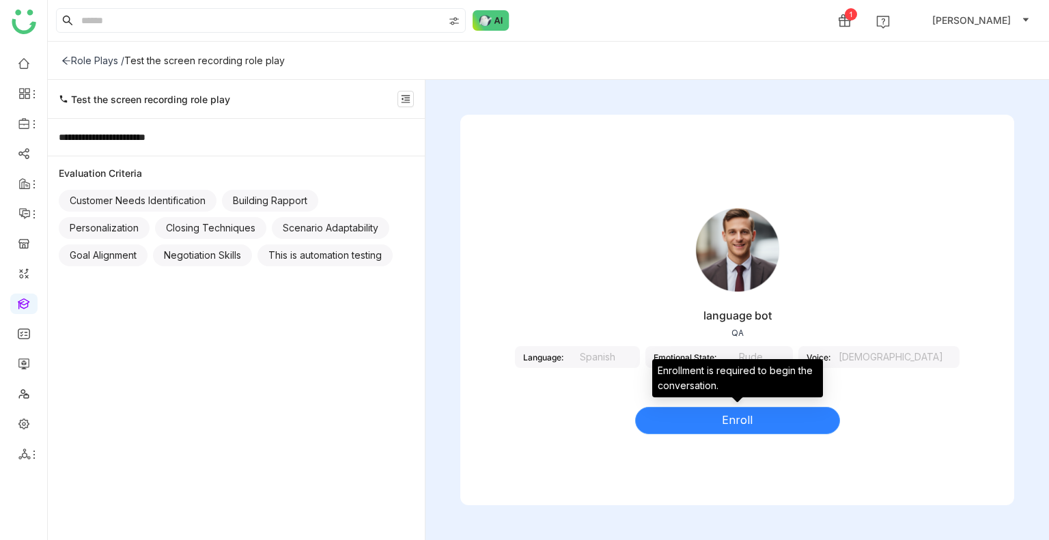
click at [697, 417] on button "Enroll" at bounding box center [737, 420] width 205 height 27
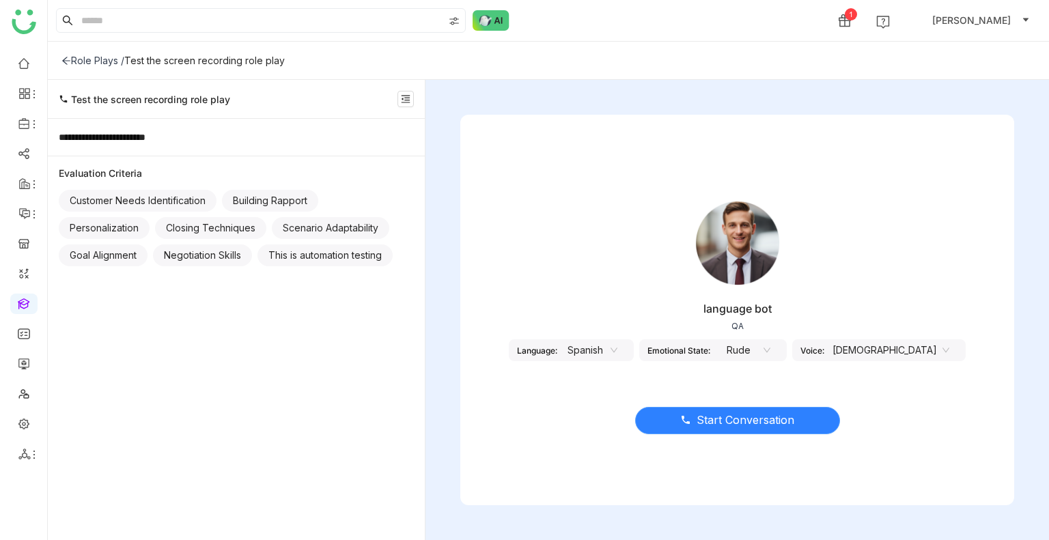
click at [720, 415] on span "Start Conversation" at bounding box center [745, 420] width 98 height 17
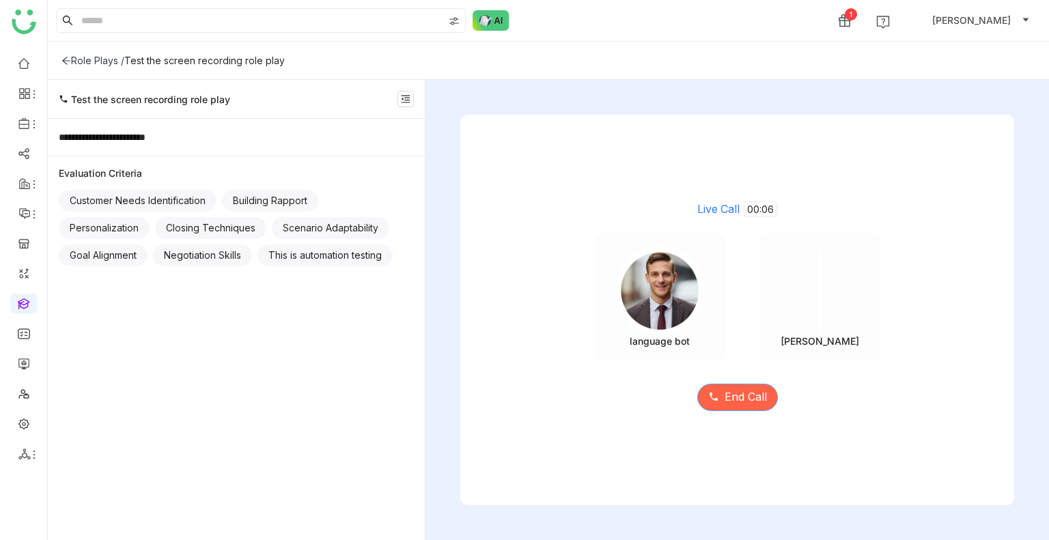
click at [720, 397] on button "End Call" at bounding box center [737, 397] width 81 height 27
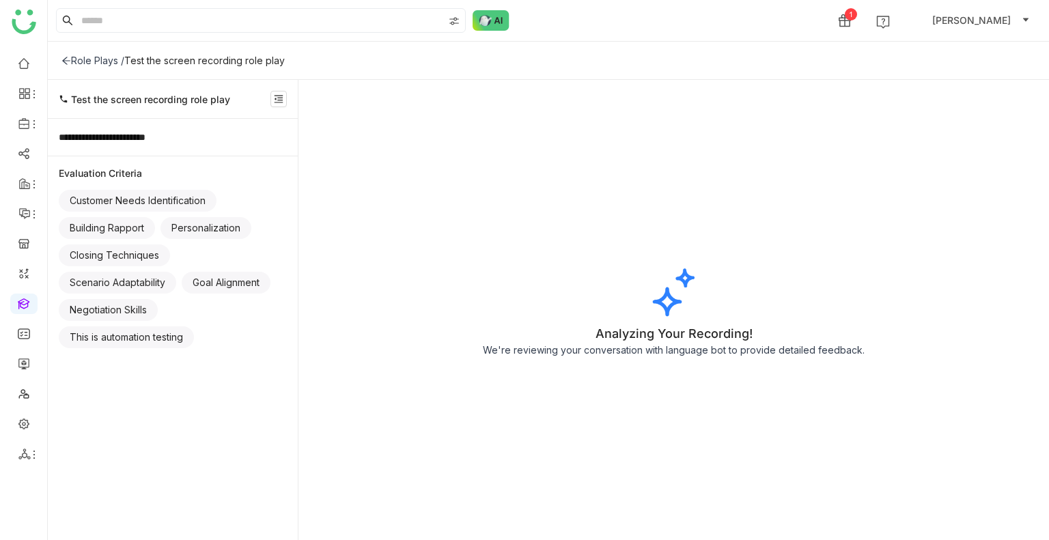
click at [195, 62] on div "Test the screen recording role play" at bounding box center [204, 61] width 160 height 12
copy div "Test the screen recording role play"
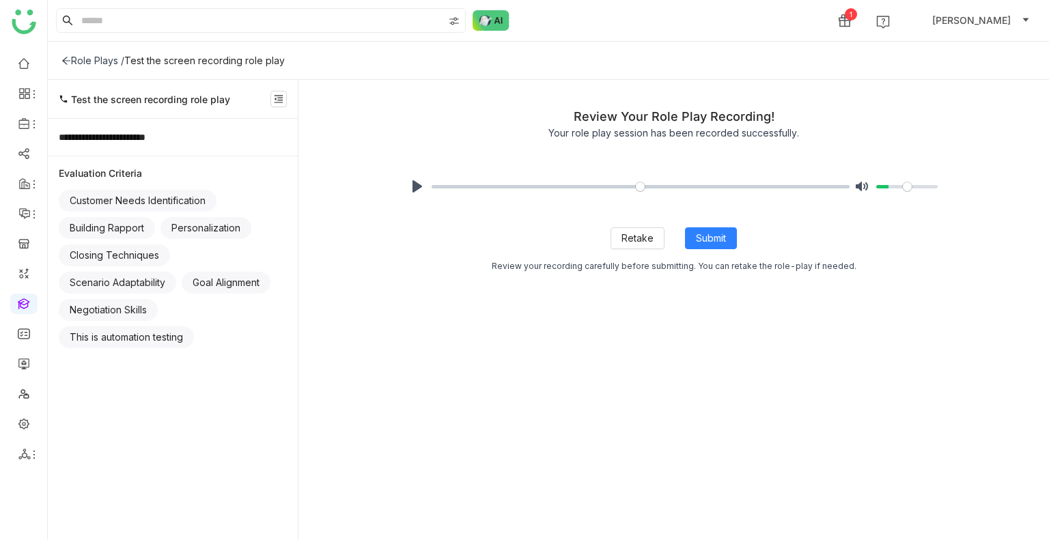
click at [71, 62] on div "Role Plays /" at bounding box center [92, 61] width 63 height 12
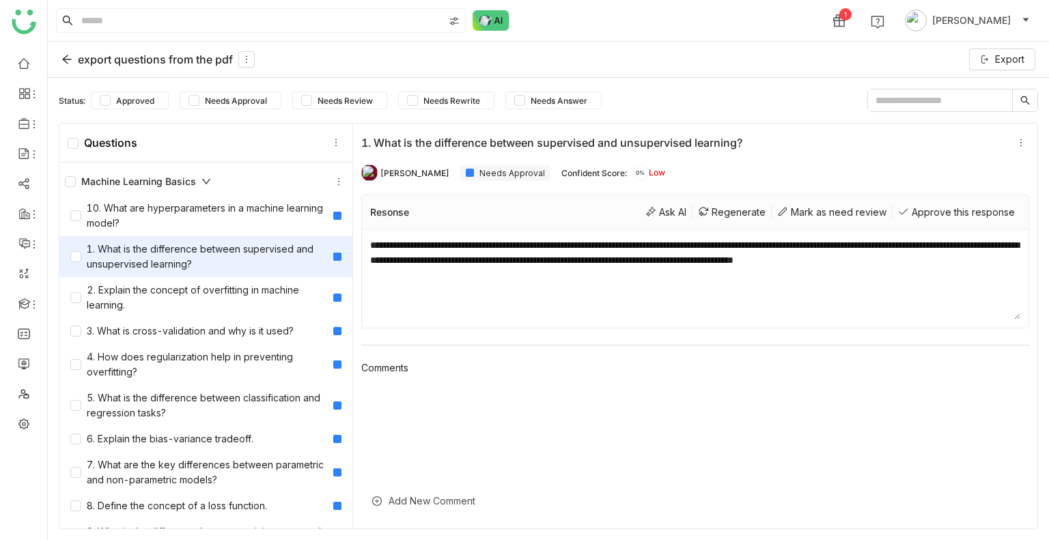
click at [101, 55] on div "export questions from the pdf" at bounding box center [157, 59] width 193 height 16
click at [104, 57] on div "export questions from the pdf" at bounding box center [157, 59] width 193 height 16
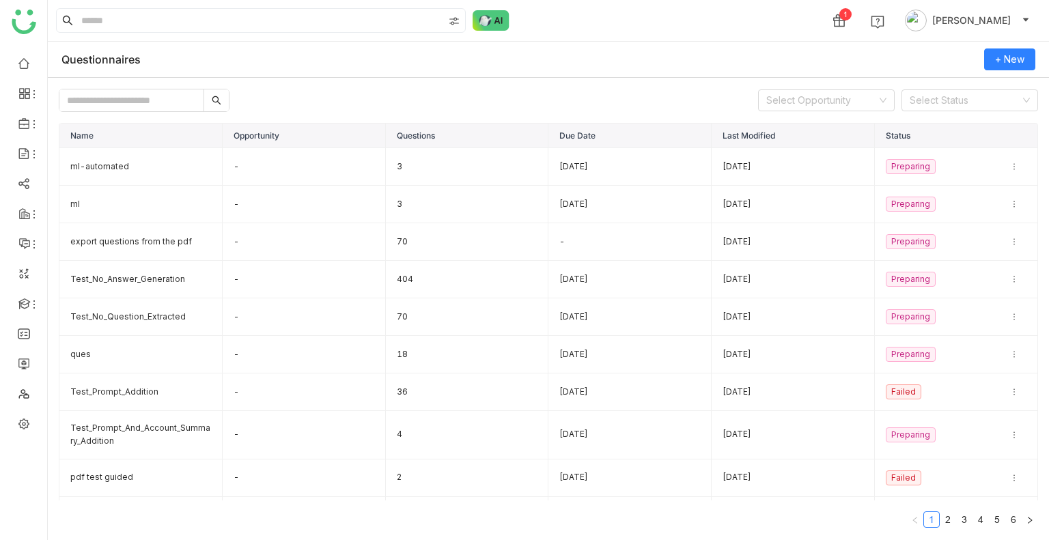
click at [156, 103] on input "text" at bounding box center [131, 100] width 144 height 22
click at [152, 242] on td "export questions from the pdf" at bounding box center [140, 242] width 163 height 38
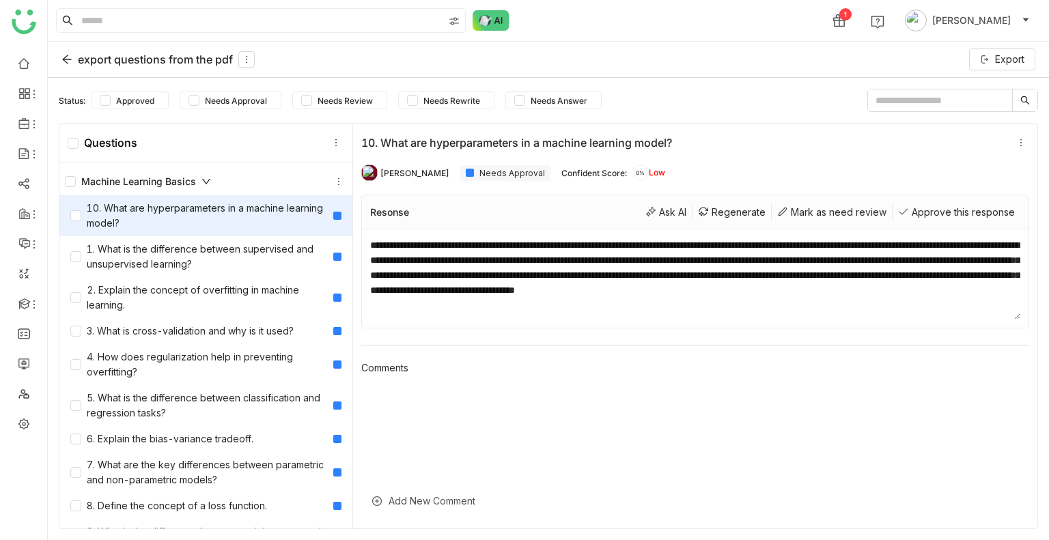
click at [63, 141] on div "Questions" at bounding box center [205, 143] width 293 height 39
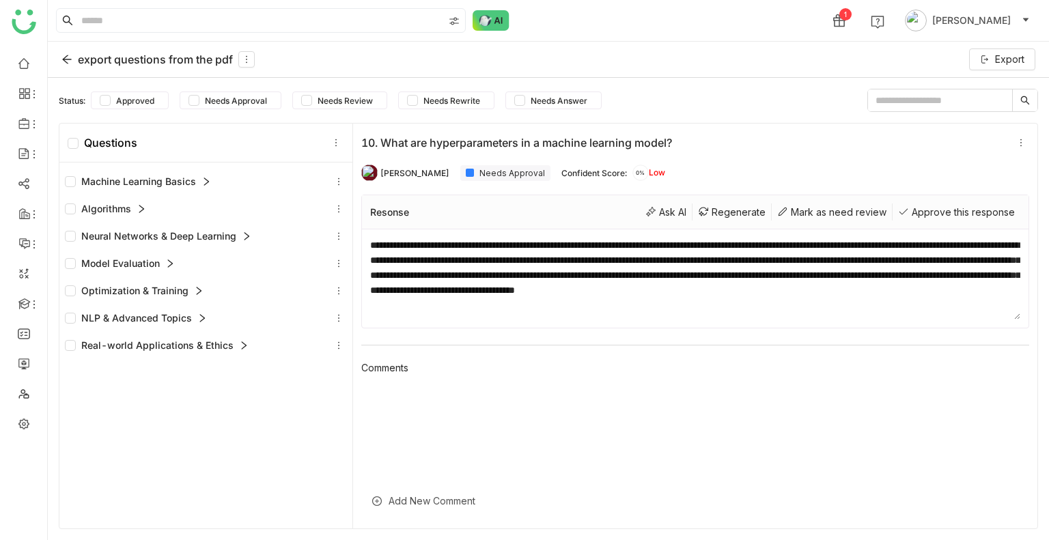
click at [73, 57] on div "export questions from the pdf" at bounding box center [157, 59] width 193 height 16
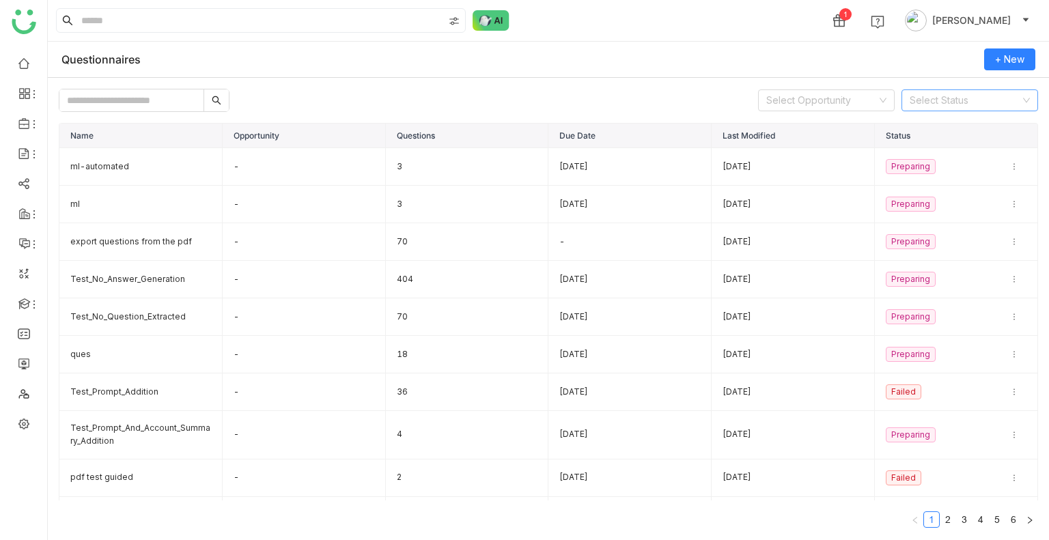
click at [924, 100] on input at bounding box center [964, 100] width 111 height 20
click at [654, 66] on div "Questionnaires + New" at bounding box center [548, 60] width 1001 height 36
click at [922, 104] on input at bounding box center [964, 100] width 111 height 20
click at [921, 150] on div "In Progress" at bounding box center [969, 148] width 120 height 15
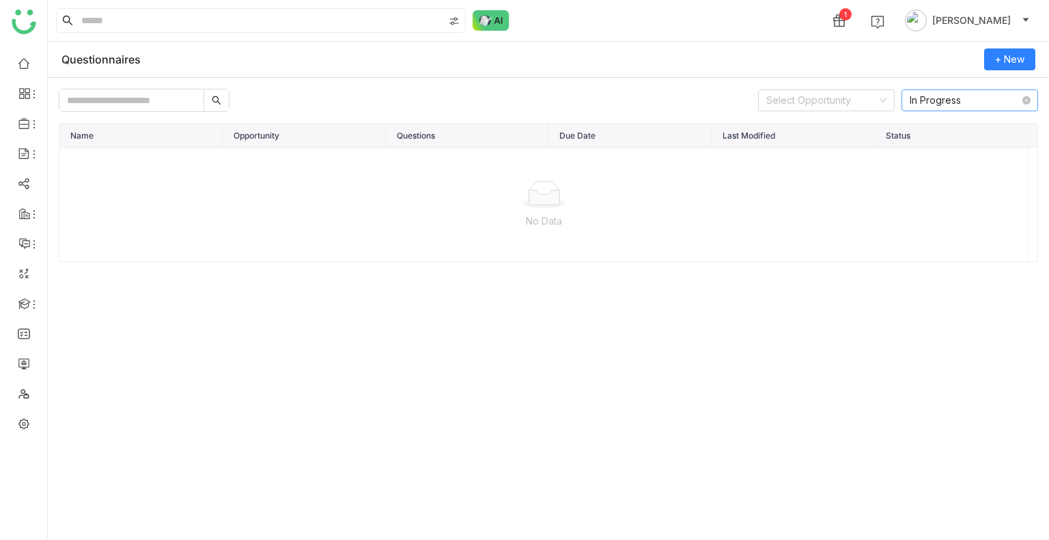
click at [983, 104] on nz-select-item "In Progress" at bounding box center [969, 100] width 120 height 20
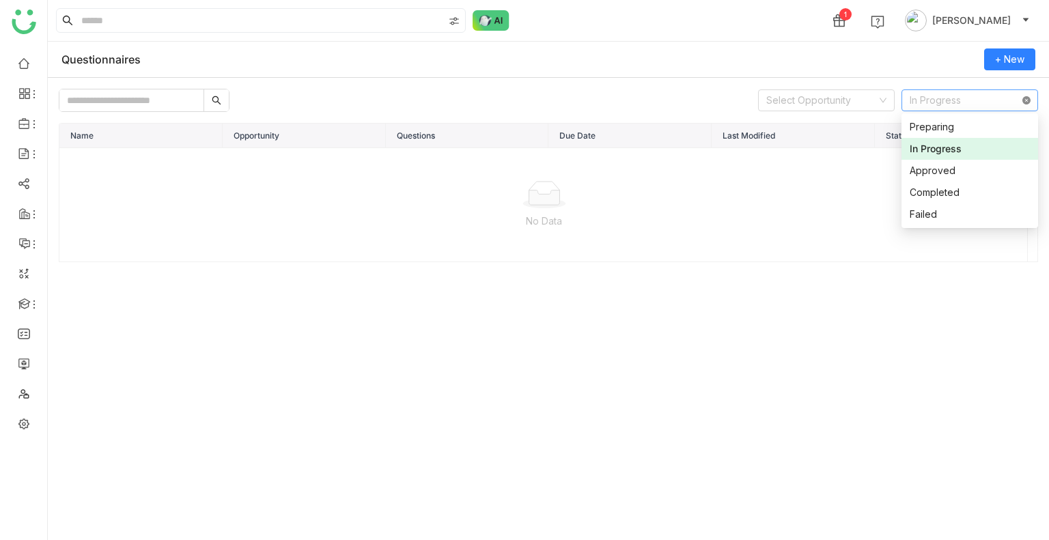
click at [1025, 98] on icon at bounding box center [1026, 100] width 8 height 8
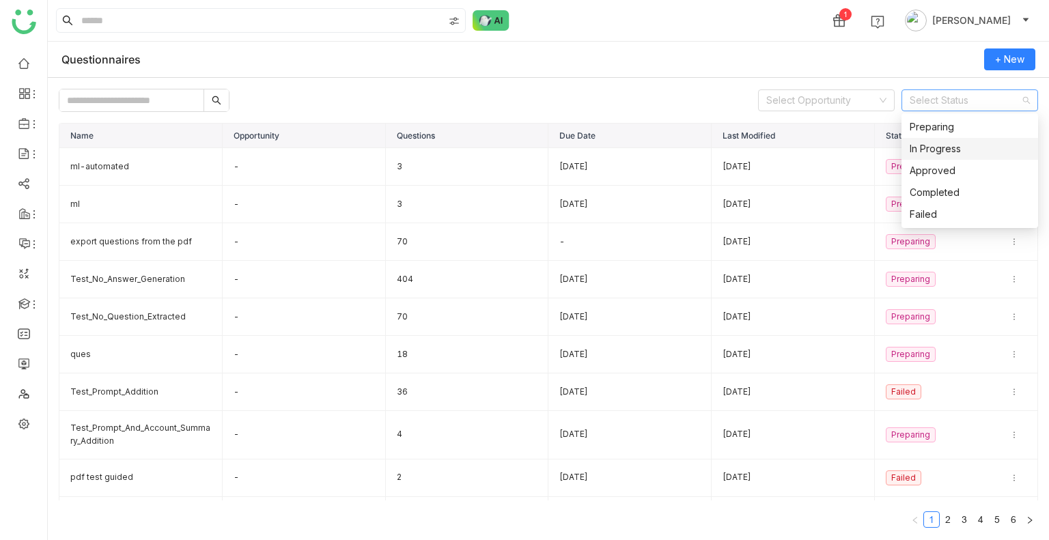
click at [928, 143] on div "In Progress" at bounding box center [969, 148] width 120 height 15
click at [931, 106] on input at bounding box center [964, 100] width 111 height 20
click at [939, 146] on div "In Progress" at bounding box center [969, 148] width 120 height 15
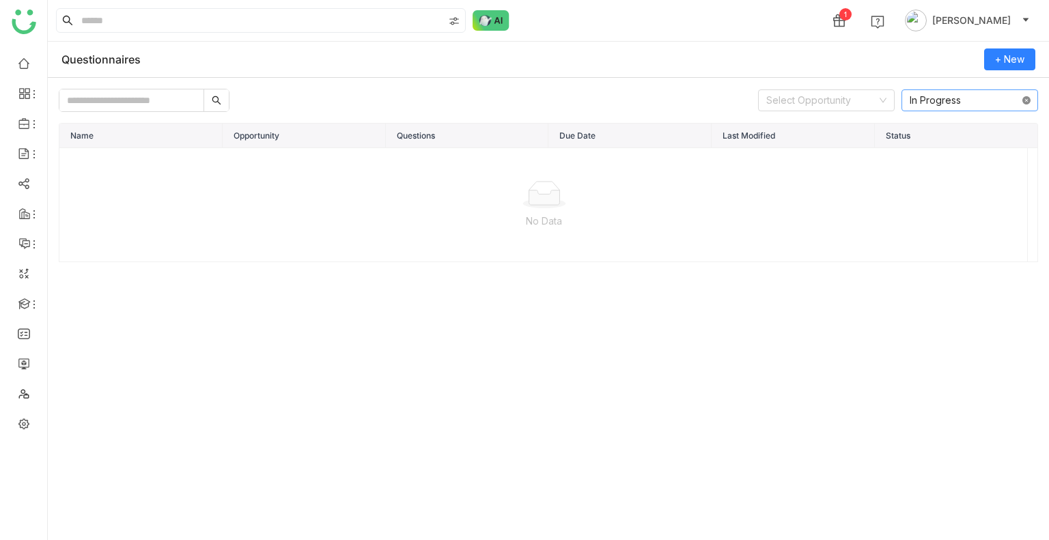
click at [1029, 100] on icon at bounding box center [1026, 100] width 8 height 8
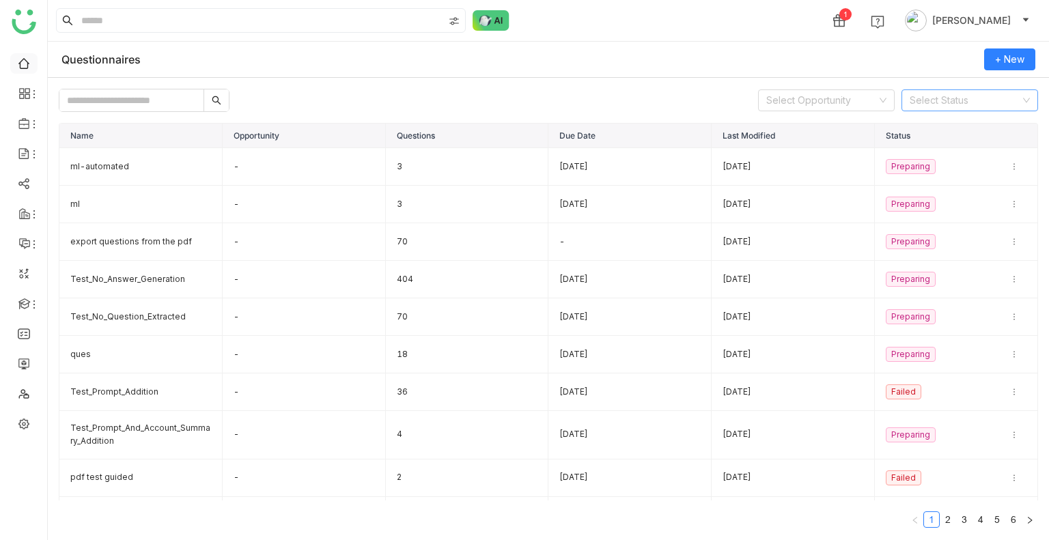
click at [21, 59] on link at bounding box center [24, 63] width 12 height 12
click at [188, 38] on div "1 [PERSON_NAME]" at bounding box center [548, 20] width 1001 height 41
click at [106, 242] on td "export questions from the pdf" at bounding box center [140, 242] width 163 height 38
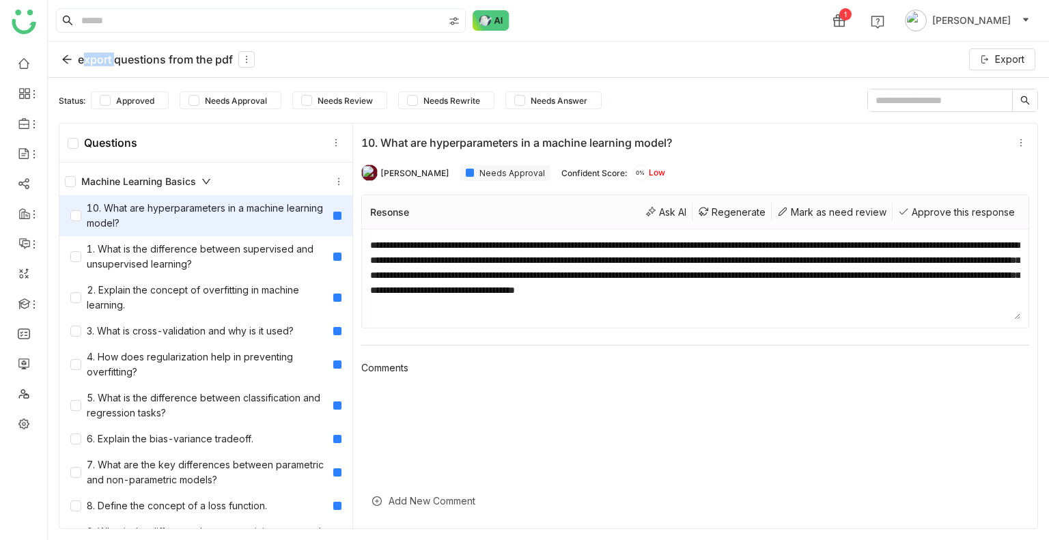
drag, startPoint x: 62, startPoint y: 65, endPoint x: 241, endPoint y: 3, distance: 189.1
click at [62, 65] on div "export questions from the pdf" at bounding box center [157, 59] width 193 height 16
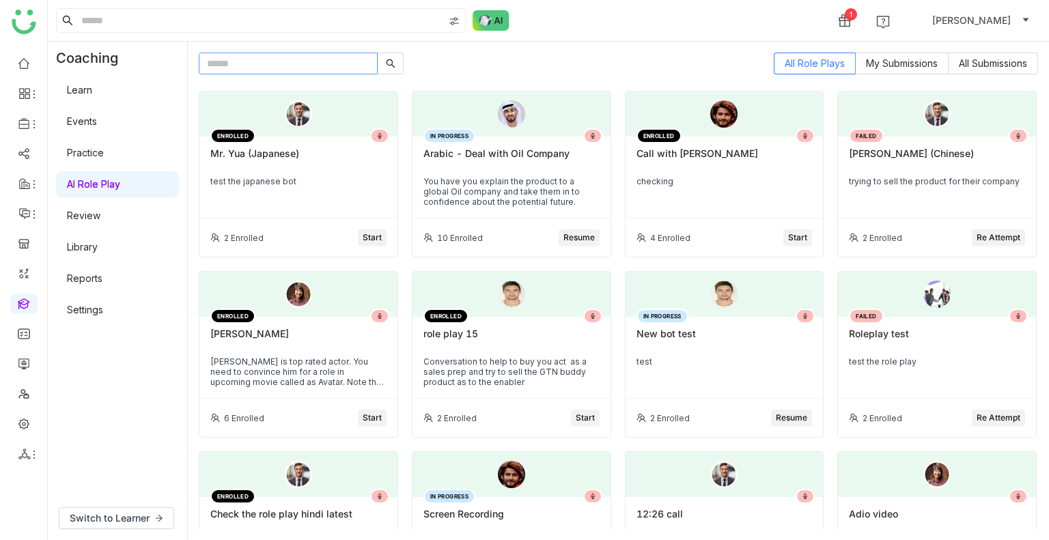
click at [262, 67] on input "text" at bounding box center [288, 64] width 179 height 22
paste input "**********"
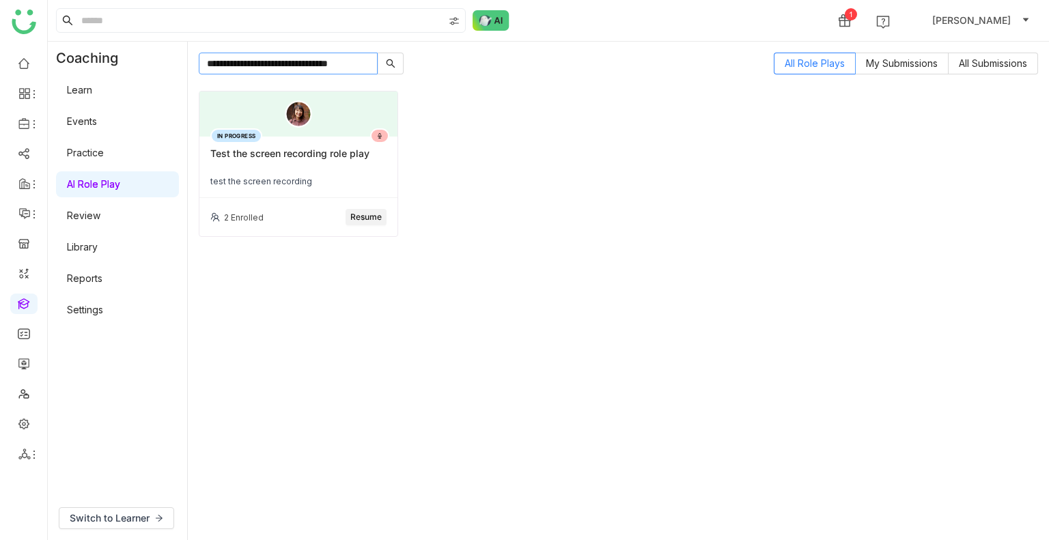
type input "**********"
click at [292, 167] on div "Test the screen recording role play" at bounding box center [298, 158] width 176 height 23
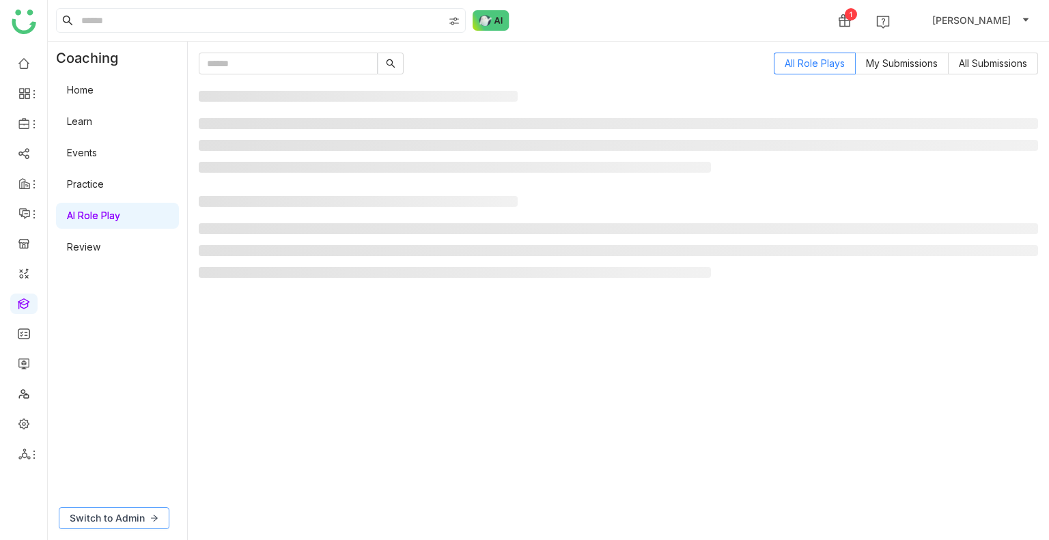
click at [119, 515] on span "Switch to Admin" at bounding box center [107, 518] width 75 height 15
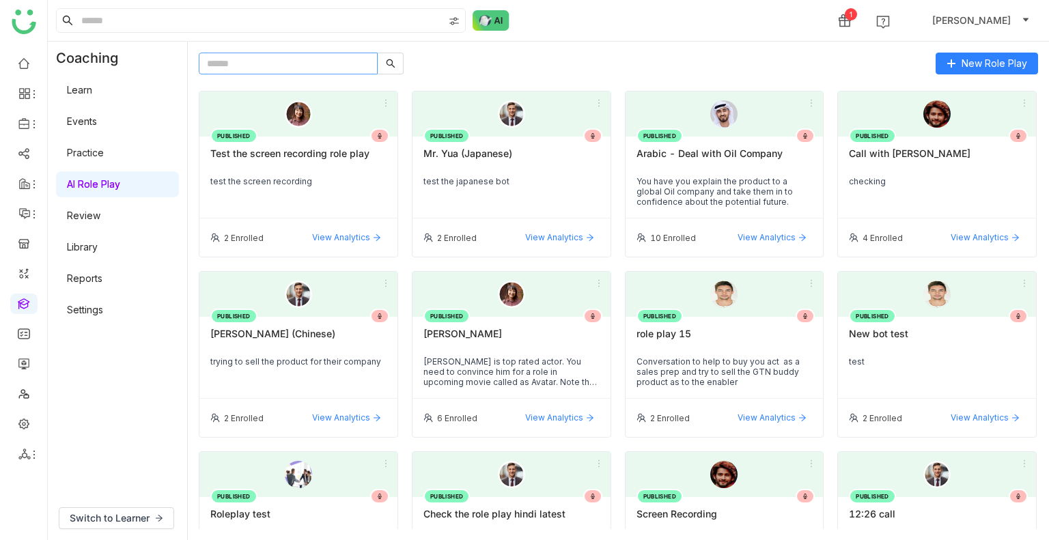
click at [298, 59] on input "text" at bounding box center [288, 64] width 179 height 22
paste input "**********"
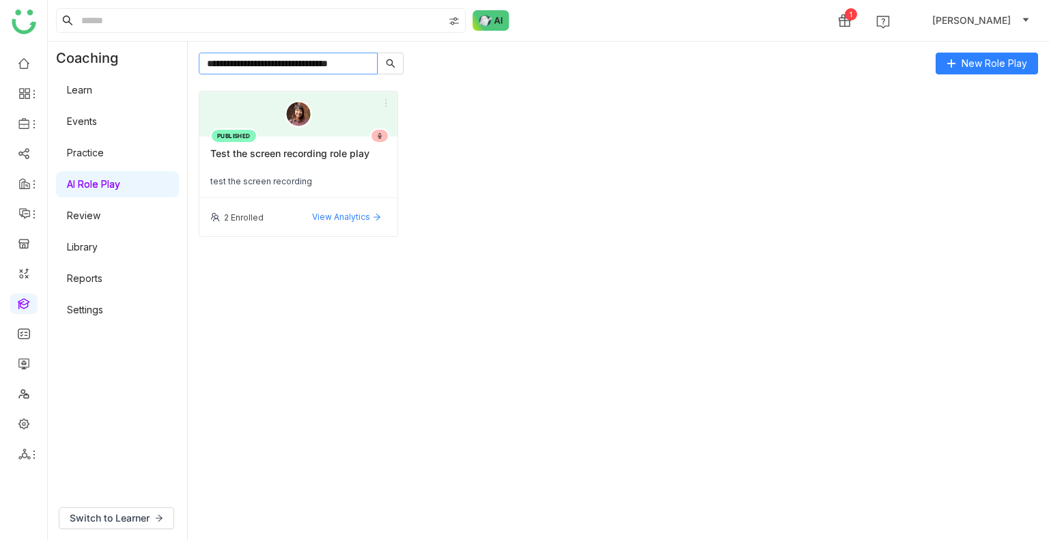
type input "**********"
click at [242, 150] on div "Test the screen recording role play" at bounding box center [298, 158] width 176 height 23
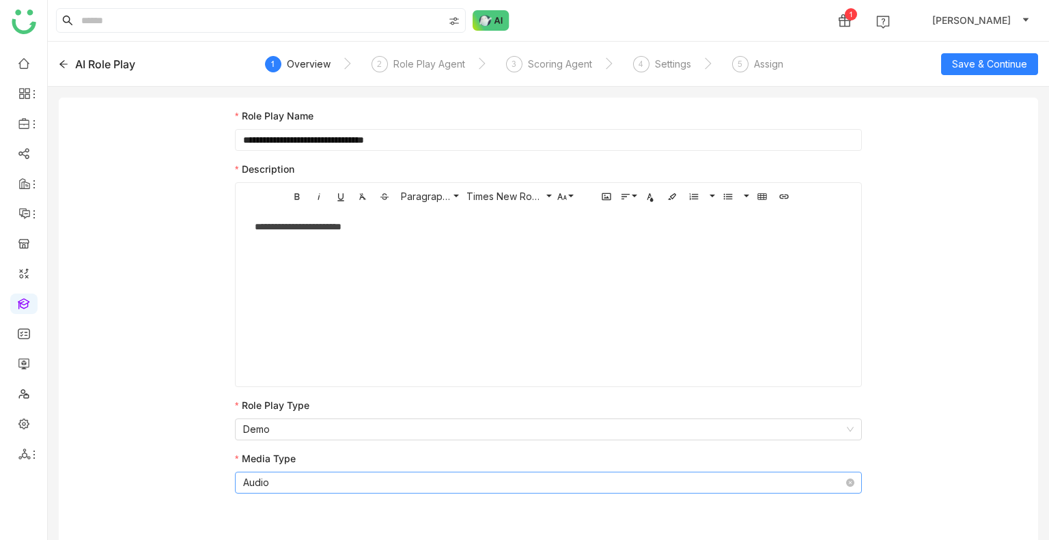
click at [266, 480] on nz-select-item "Audio" at bounding box center [548, 482] width 610 height 20
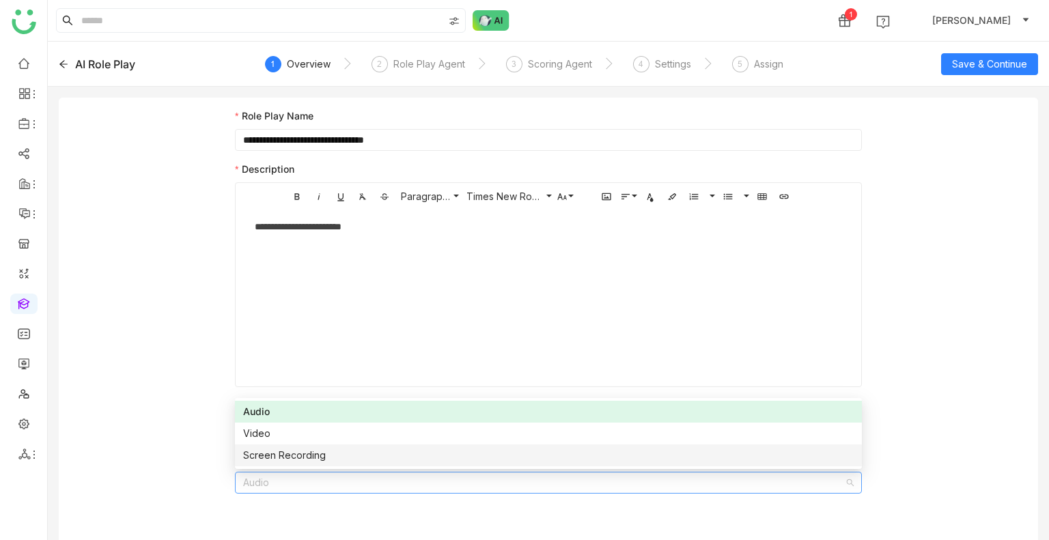
click at [279, 456] on div "Screen Recording" at bounding box center [548, 455] width 610 height 15
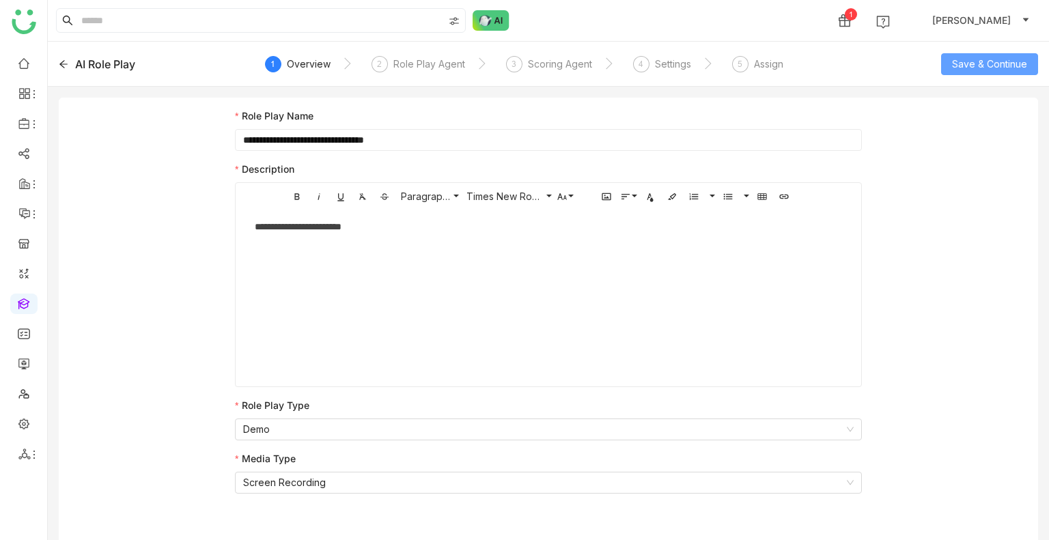
click at [1015, 67] on span "Save & Continue" at bounding box center [989, 64] width 75 height 15
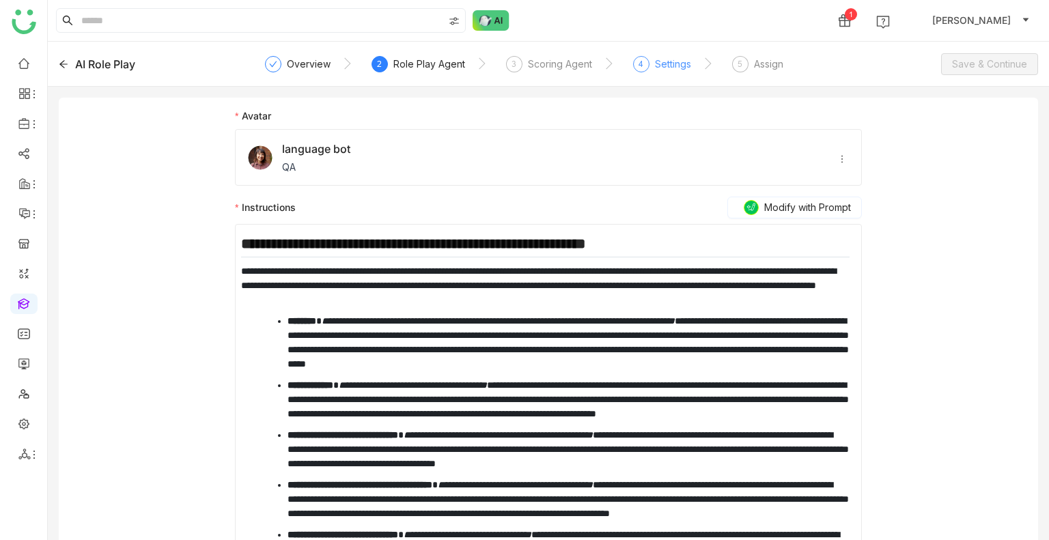
click at [647, 59] on div "4 Settings" at bounding box center [662, 68] width 58 height 25
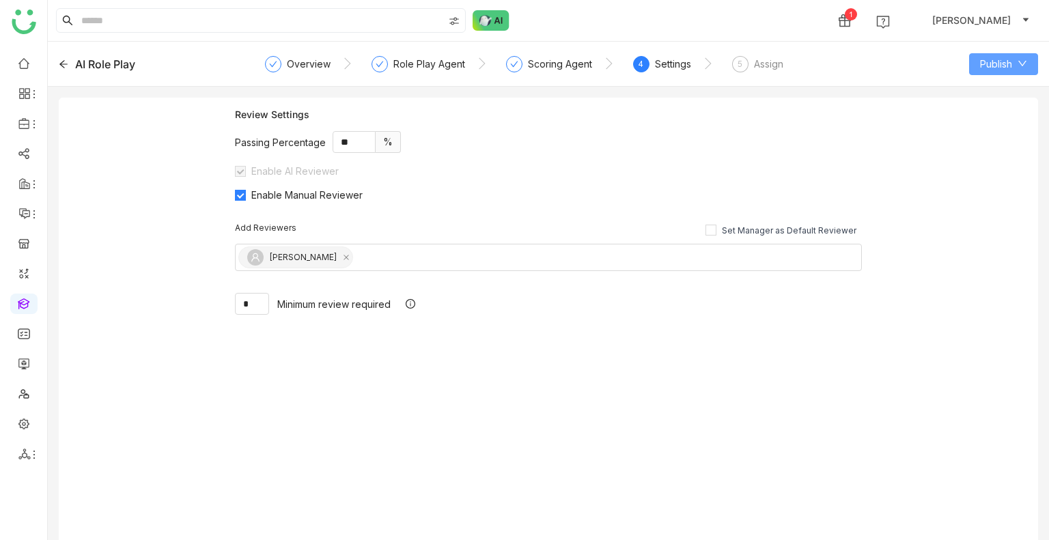
click at [1008, 66] on span "Publish" at bounding box center [996, 64] width 32 height 15
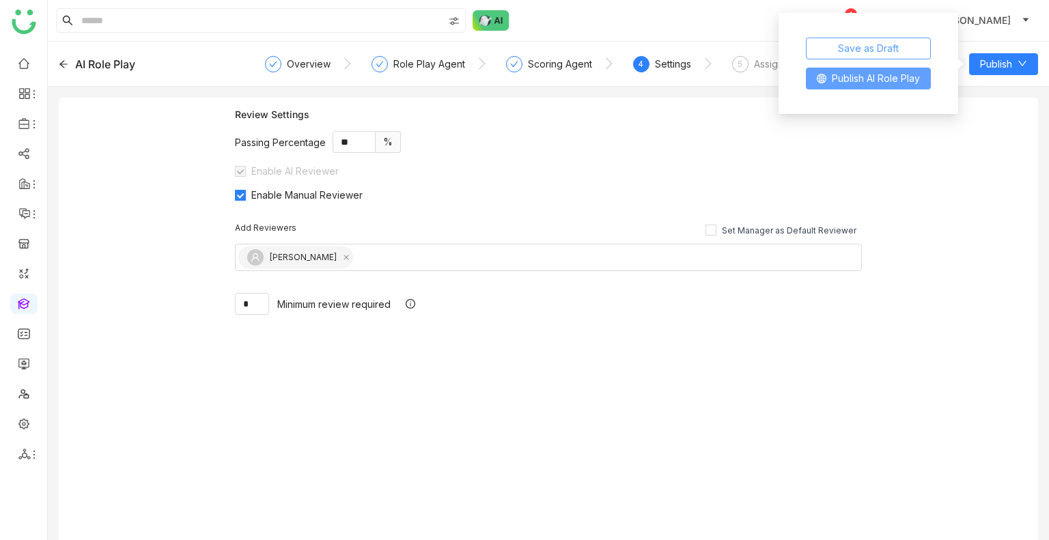
drag, startPoint x: 885, startPoint y: 60, endPoint x: 884, endPoint y: 71, distance: 11.0
click at [885, 65] on div "Save as Draft Publish AI Role Play" at bounding box center [868, 63] width 158 height 85
click at [884, 77] on span "Publish AI Role Play" at bounding box center [875, 78] width 88 height 15
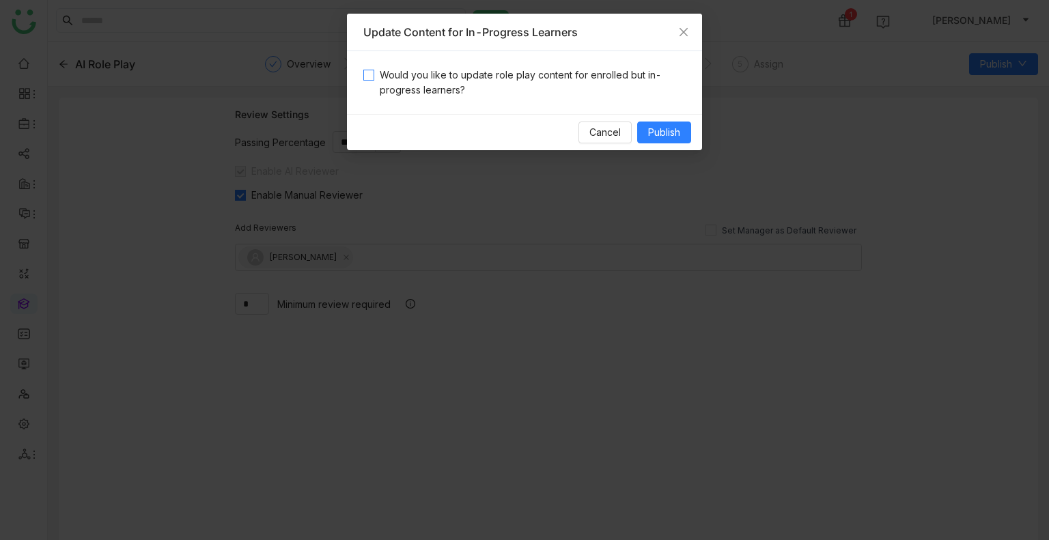
click at [504, 85] on span "Would you like to update role play content for enrolled but in-progress learner…" at bounding box center [529, 83] width 311 height 30
click at [680, 30] on icon "Close" at bounding box center [683, 32] width 11 height 11
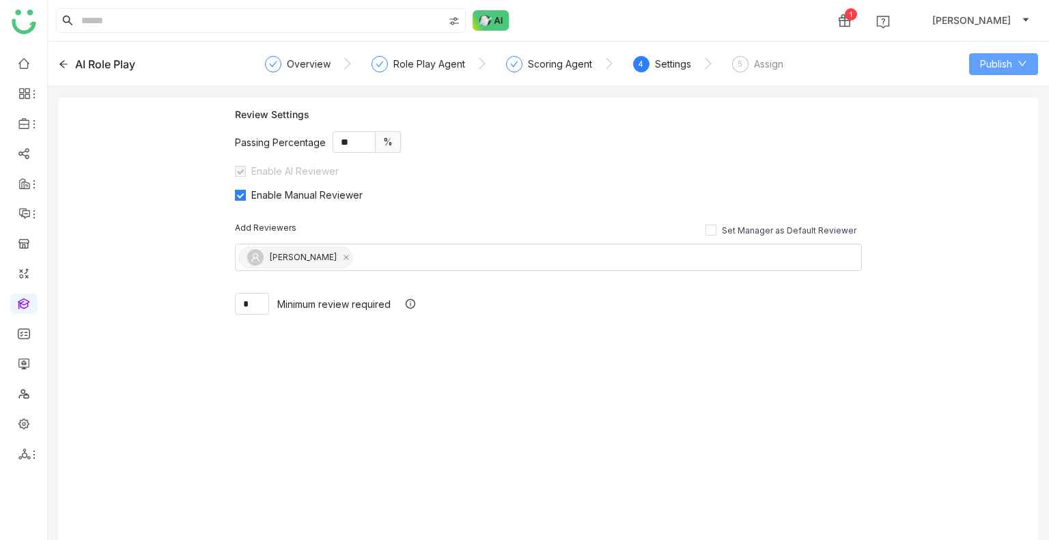
click at [990, 64] on span "Publish" at bounding box center [996, 64] width 32 height 15
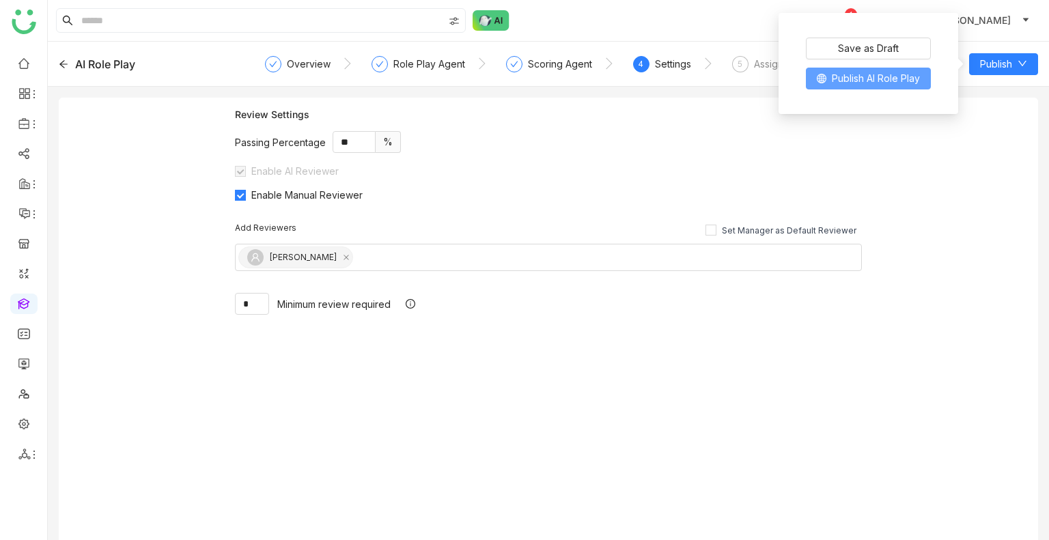
click at [909, 71] on span "Publish AI Role Play" at bounding box center [875, 78] width 88 height 15
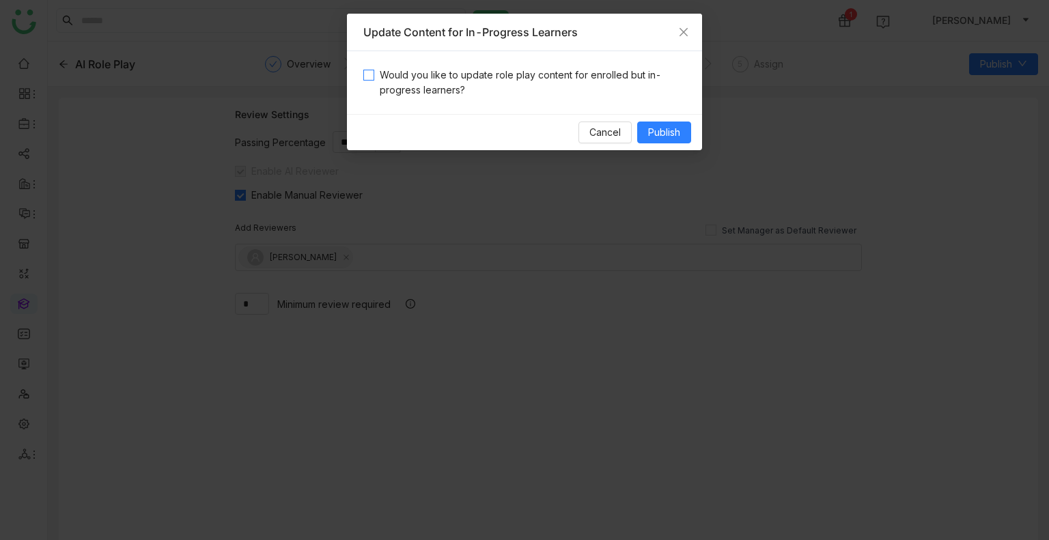
click at [567, 87] on span "Would you like to update role play content for enrolled but in-progress learner…" at bounding box center [529, 83] width 311 height 30
click at [667, 131] on span "Publish" at bounding box center [664, 132] width 32 height 15
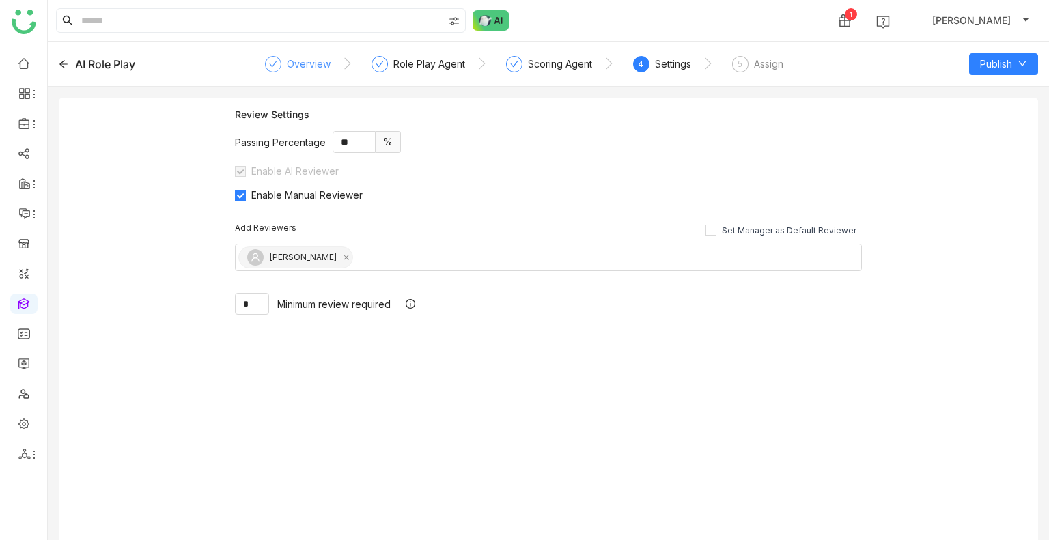
click at [303, 68] on div "Overview" at bounding box center [309, 64] width 44 height 16
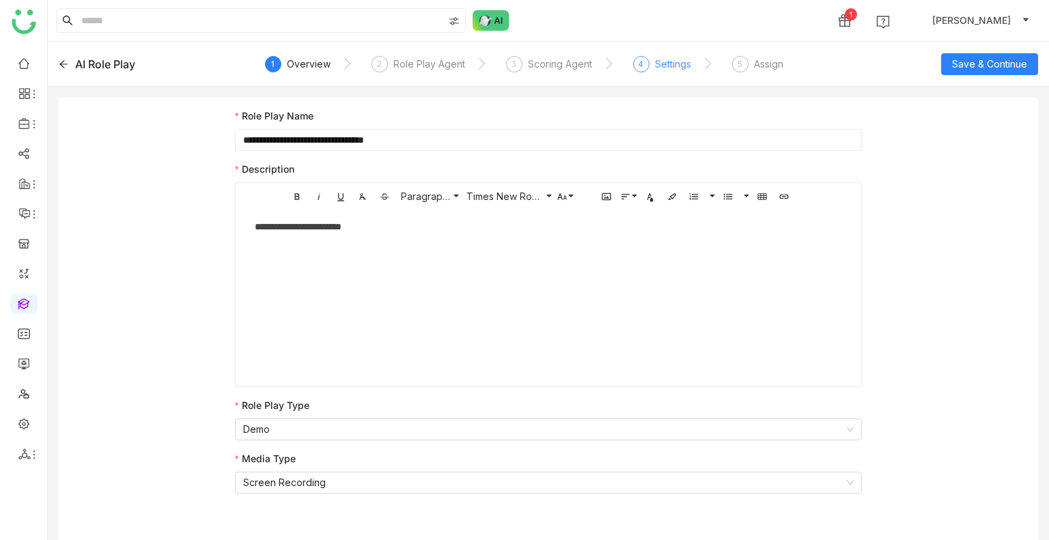
click at [670, 58] on div "Settings" at bounding box center [673, 64] width 36 height 16
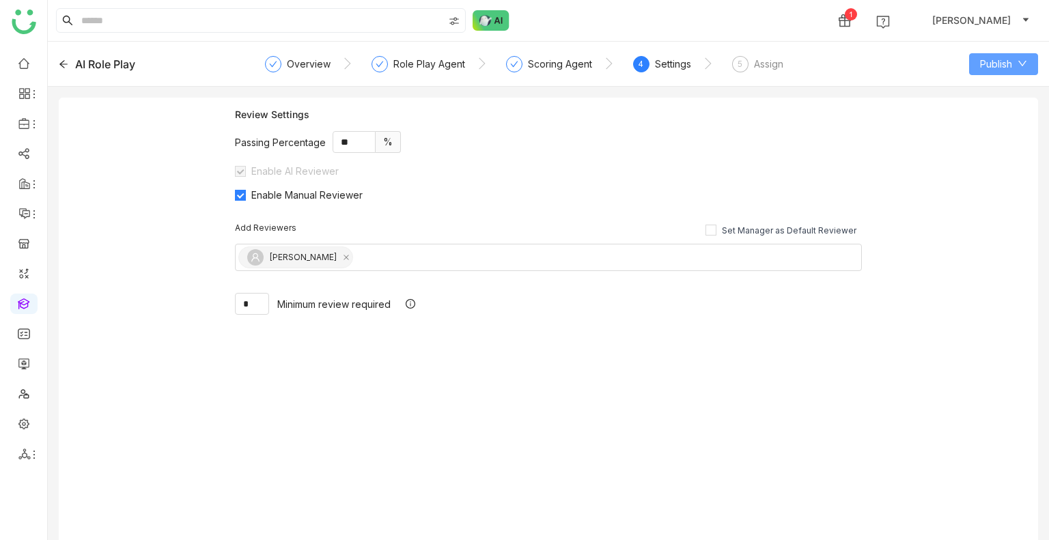
click at [1013, 59] on button "Publish" at bounding box center [1003, 64] width 69 height 22
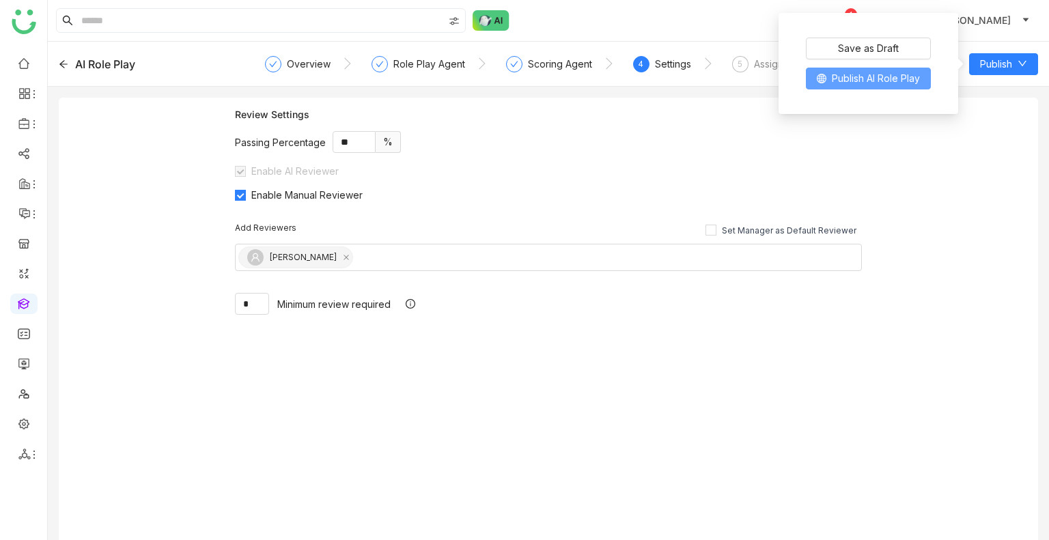
click at [881, 79] on span "Publish AI Role Play" at bounding box center [875, 78] width 88 height 15
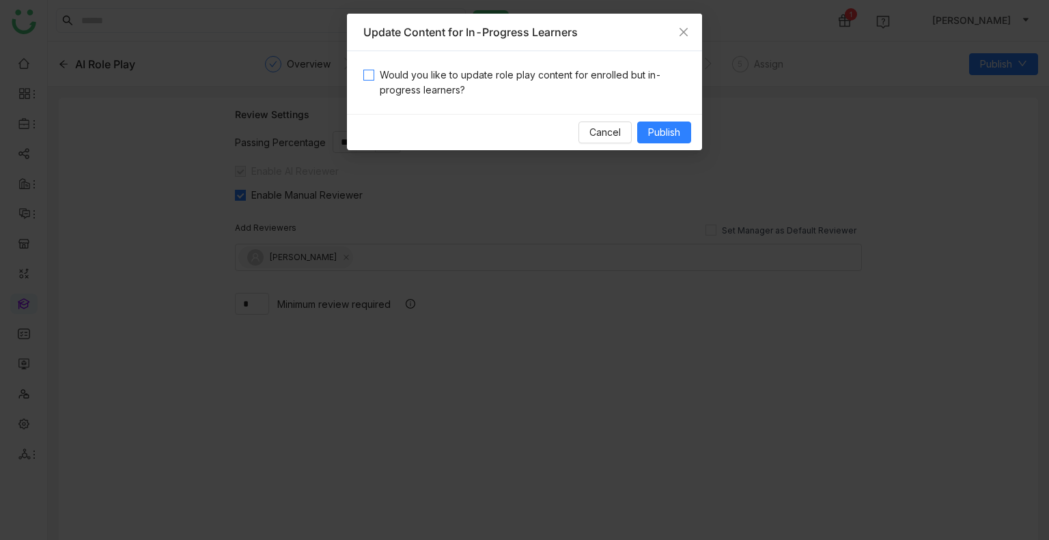
click at [453, 76] on span "Would you like to update role play content for enrolled but in-progress learner…" at bounding box center [529, 83] width 311 height 30
click at [644, 133] on button "Publish" at bounding box center [664, 133] width 54 height 22
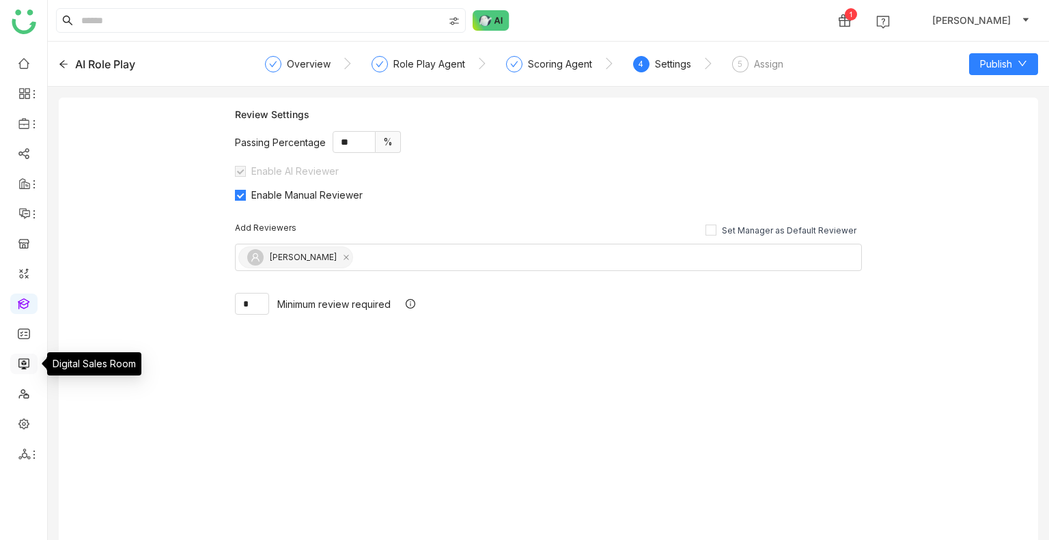
click at [25, 358] on link at bounding box center [24, 363] width 12 height 12
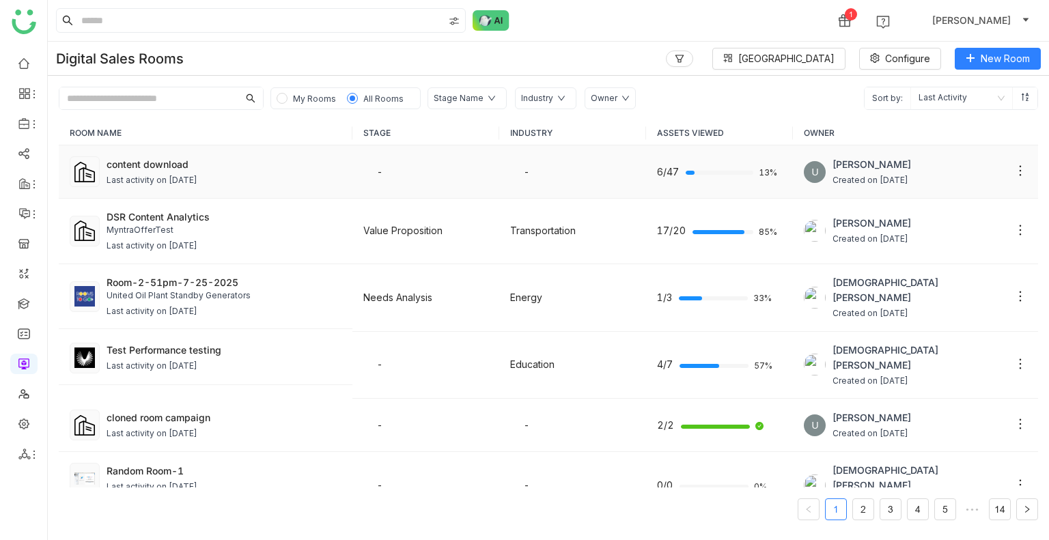
click at [191, 182] on div "Last activity on [DATE]" at bounding box center [151, 180] width 91 height 13
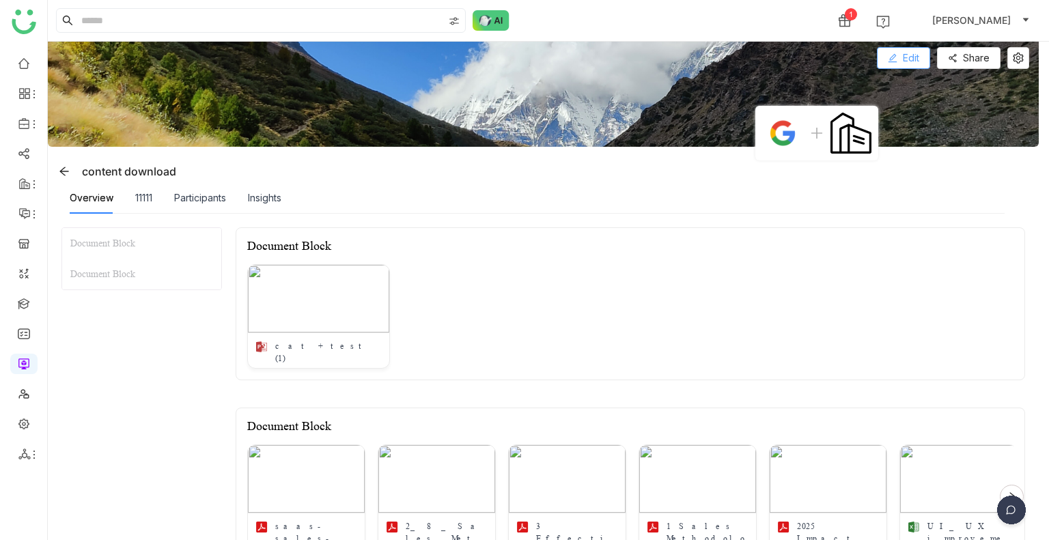
click at [882, 55] on button "Edit" at bounding box center [903, 58] width 53 height 22
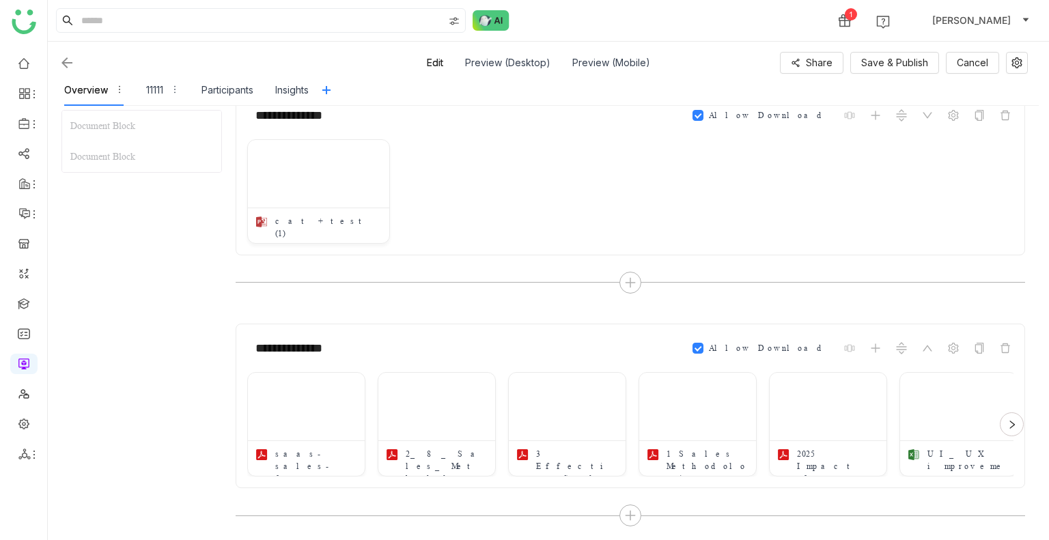
scroll to position [171, 0]
click at [150, 79] on div "11111" at bounding box center [162, 89] width 33 height 31
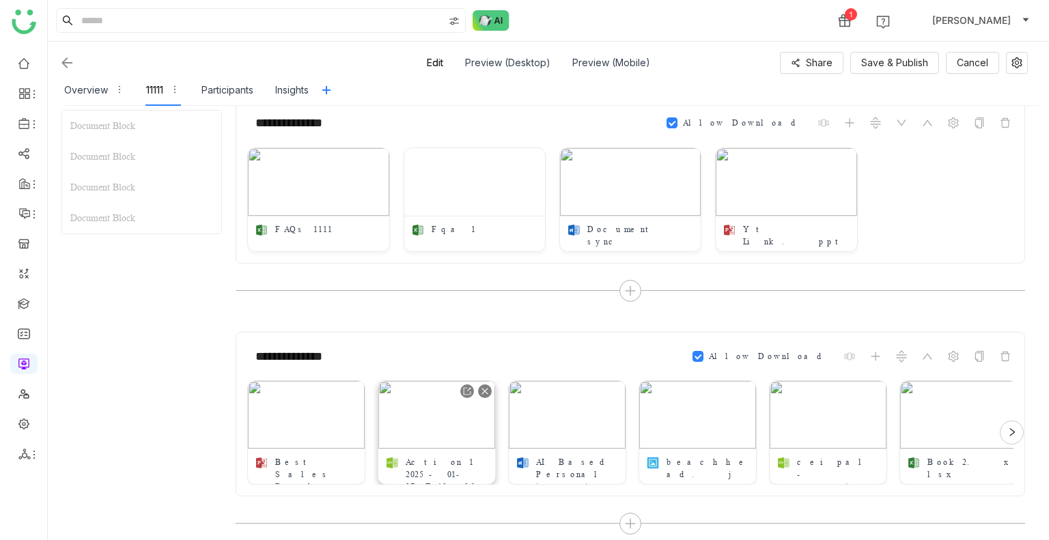
scroll to position [636, 0]
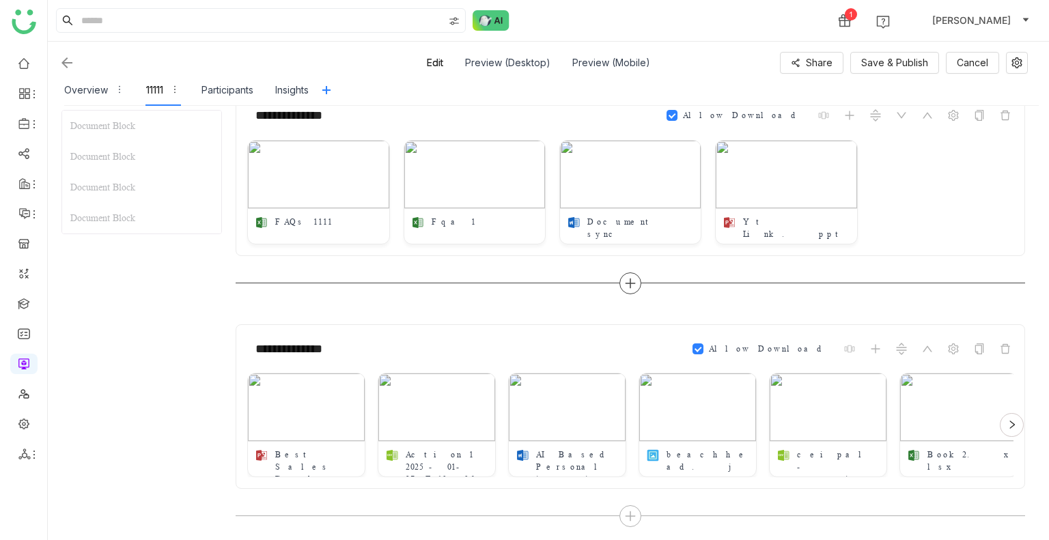
click at [631, 278] on icon at bounding box center [630, 283] width 12 height 12
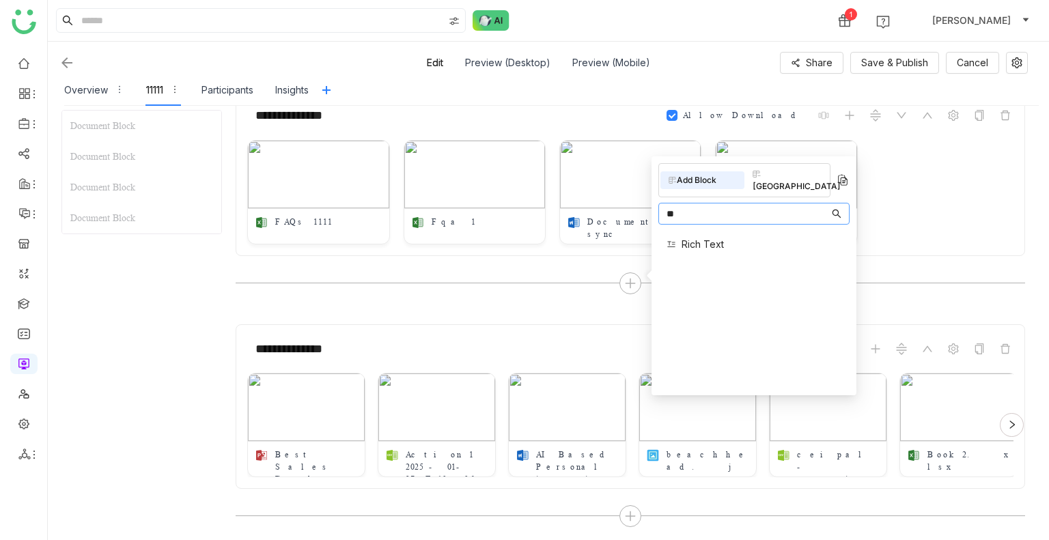
type input "**"
click at [753, 230] on div "Rich Text" at bounding box center [753, 244] width 191 height 29
click at [710, 237] on span "Rich Text" at bounding box center [702, 244] width 42 height 14
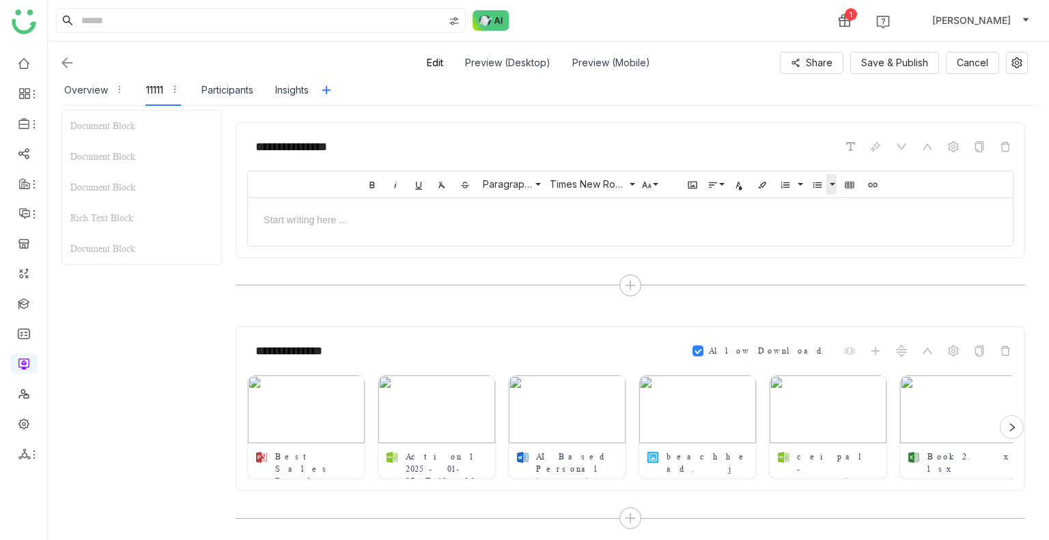
scroll to position [840, 0]
click at [876, 141] on icon at bounding box center [876, 144] width 7 height 7
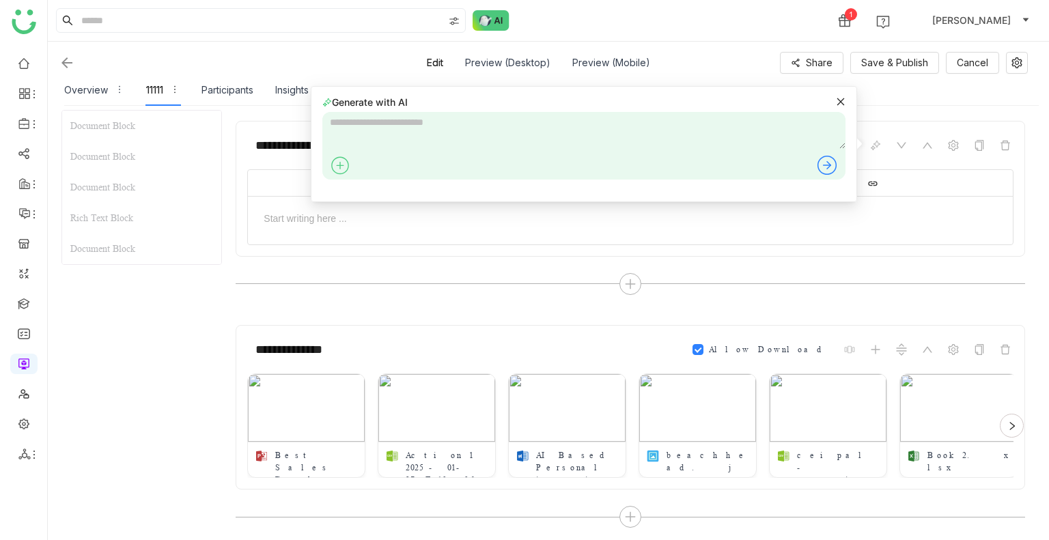
click at [523, 152] on div at bounding box center [583, 146] width 523 height 68
click at [522, 147] on textarea at bounding box center [583, 130] width 523 height 37
type textarea "**********"
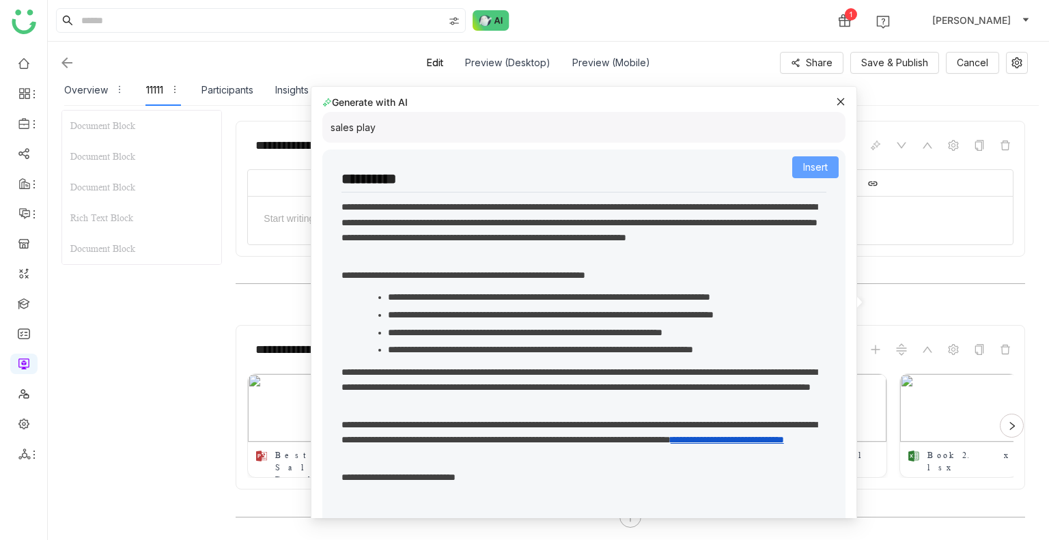
click at [803, 166] on span "Insert" at bounding box center [815, 167] width 25 height 15
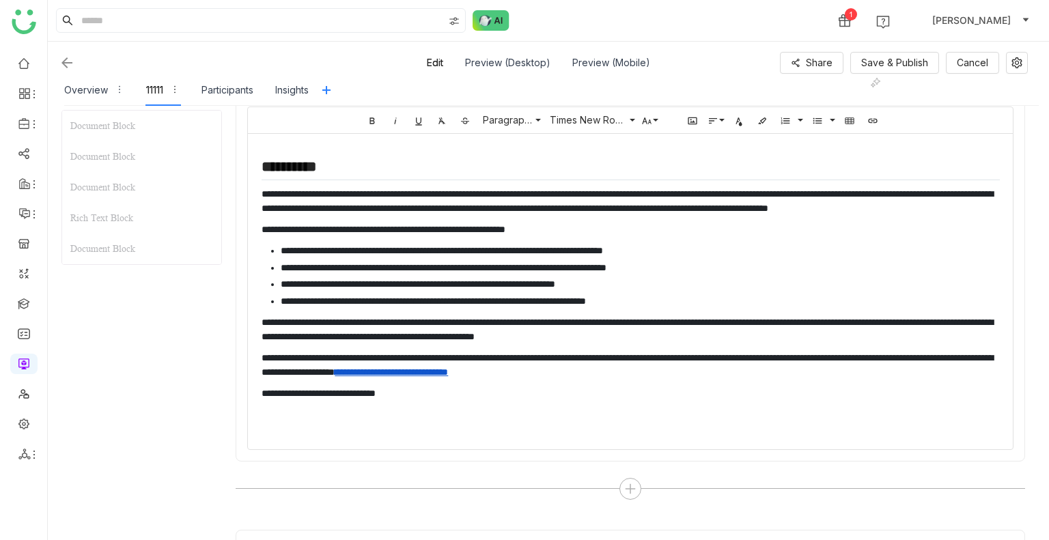
scroll to position [1107, 0]
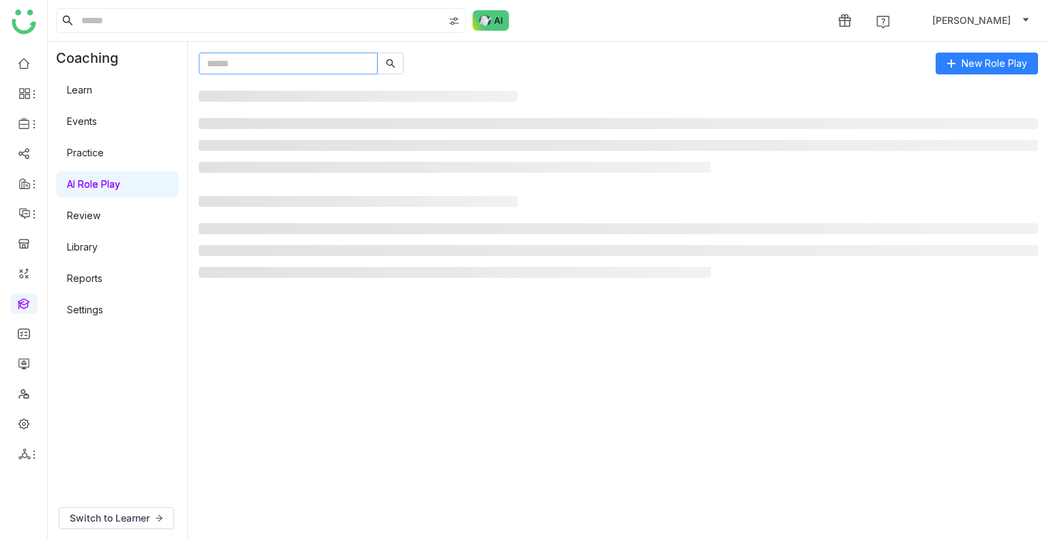
click at [265, 68] on input "text" at bounding box center [288, 64] width 179 height 22
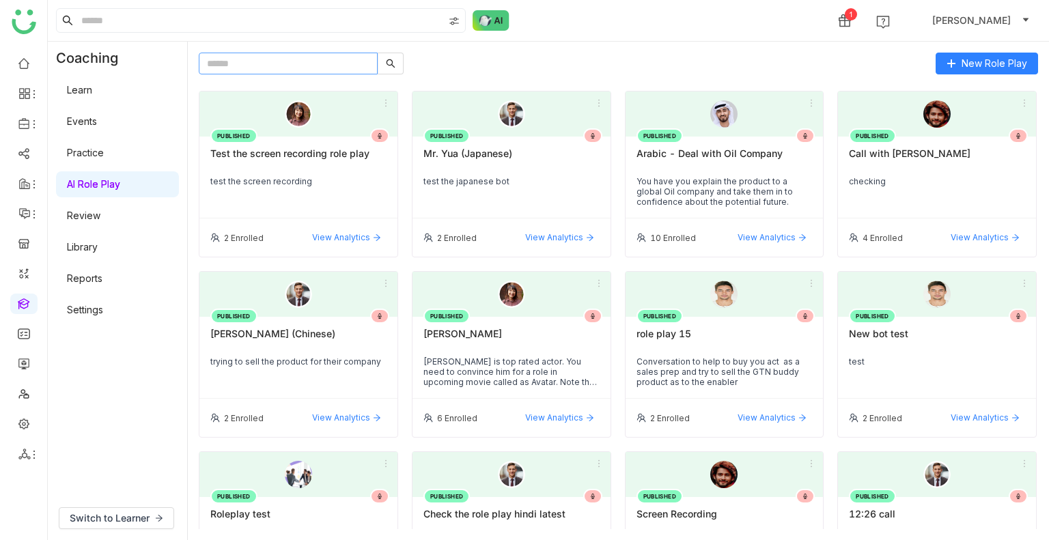
paste input "**********"
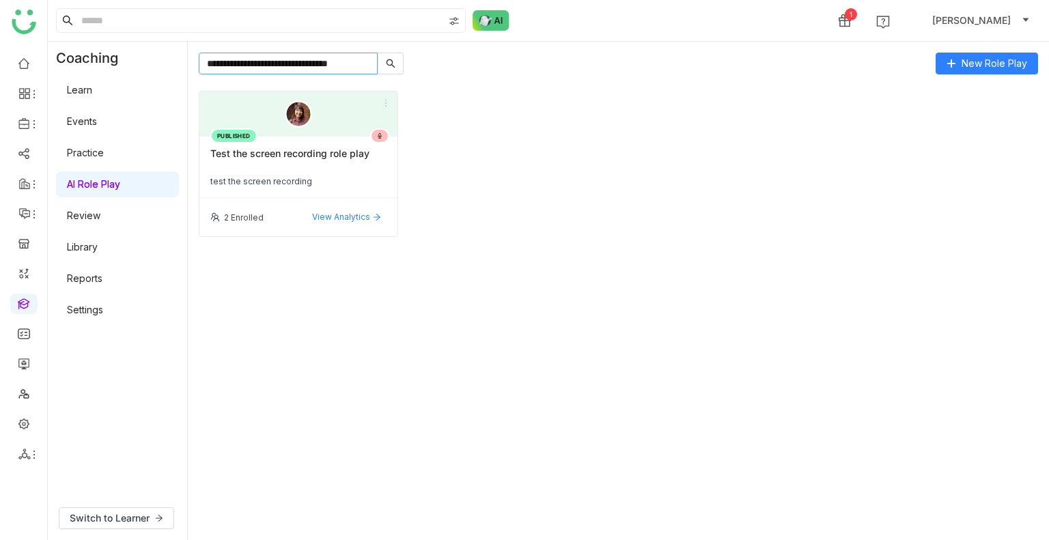
drag, startPoint x: 265, startPoint y: 66, endPoint x: 264, endPoint y: 85, distance: 19.1
click at [265, 74] on input "**********" at bounding box center [288, 64] width 179 height 22
type input "**********"
click at [273, 132] on div at bounding box center [298, 113] width 198 height 45
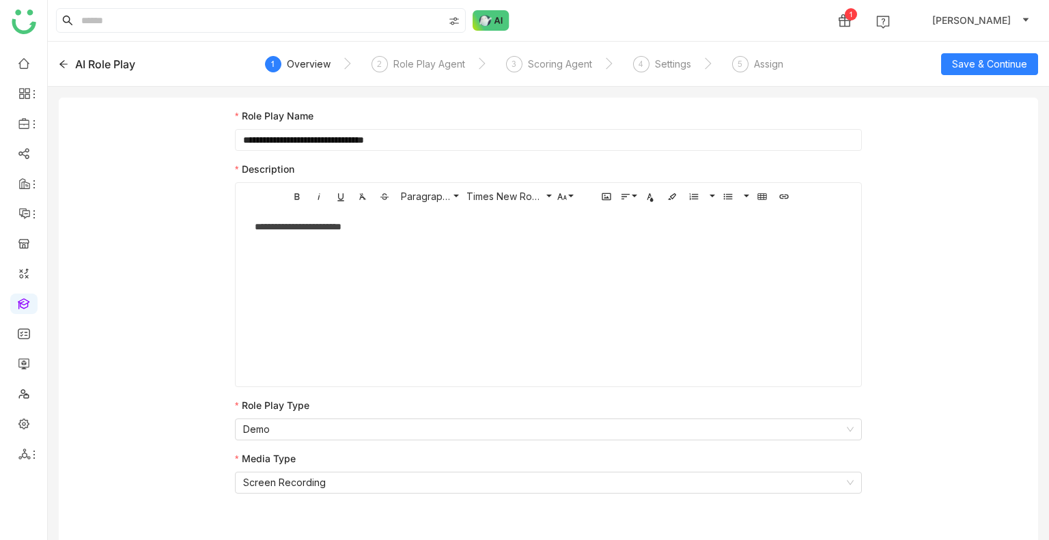
click at [68, 61] on div "AI Role Play" at bounding box center [157, 64] width 196 height 16
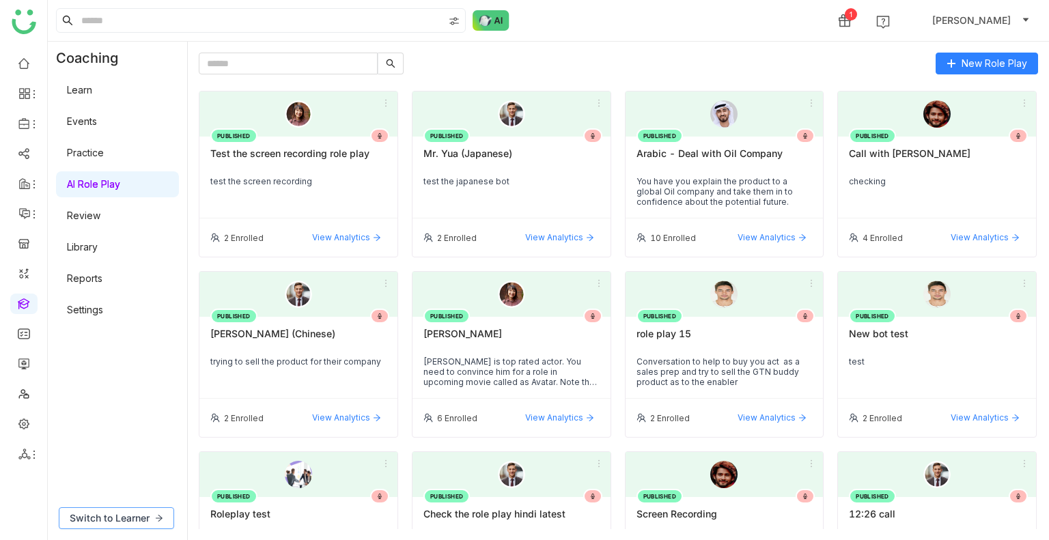
click at [132, 513] on span "Switch to Learner" at bounding box center [110, 518] width 80 height 15
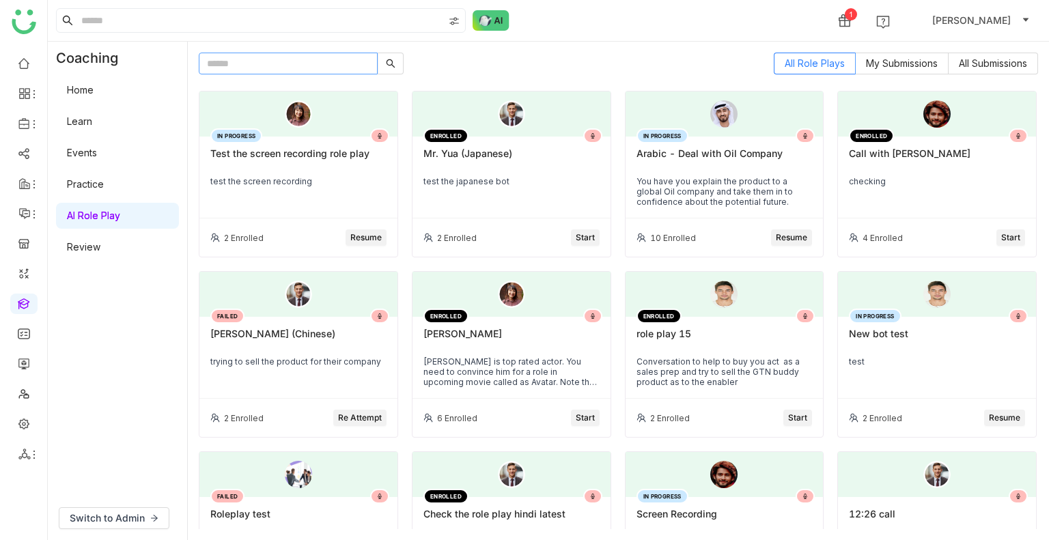
click at [283, 65] on input "text" at bounding box center [288, 64] width 179 height 22
paste input "**********"
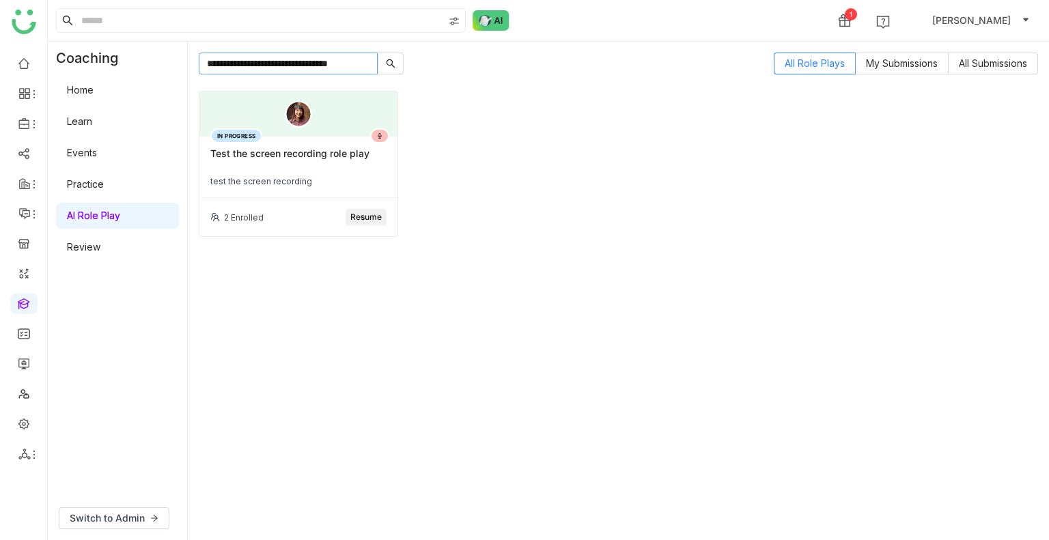
type input "**********"
click at [311, 141] on div "IN PROGRESS Test the screen recording role play test the screen recording" at bounding box center [298, 167] width 198 height 61
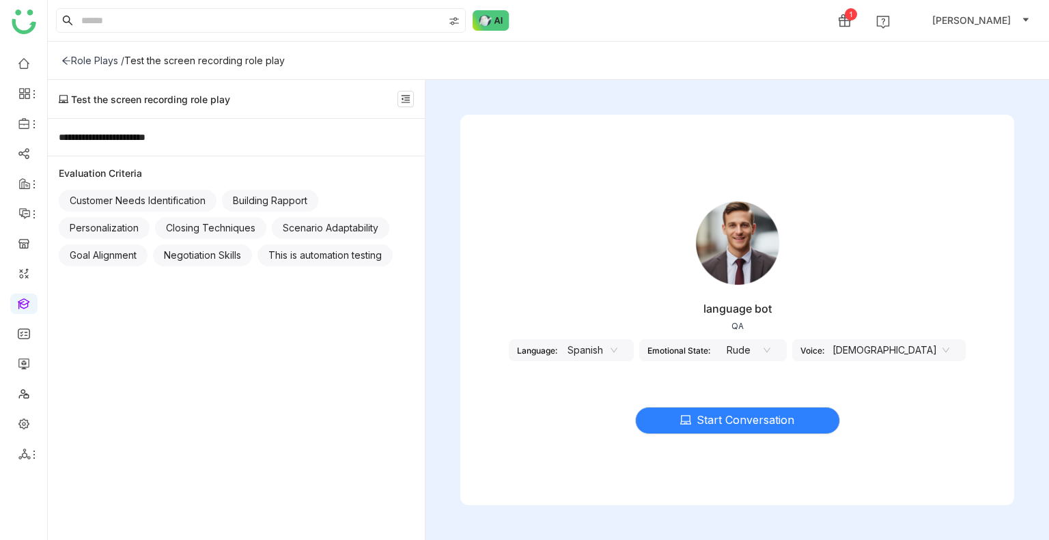
click at [617, 352] on nz-select-item "Spanish" at bounding box center [591, 350] width 52 height 20
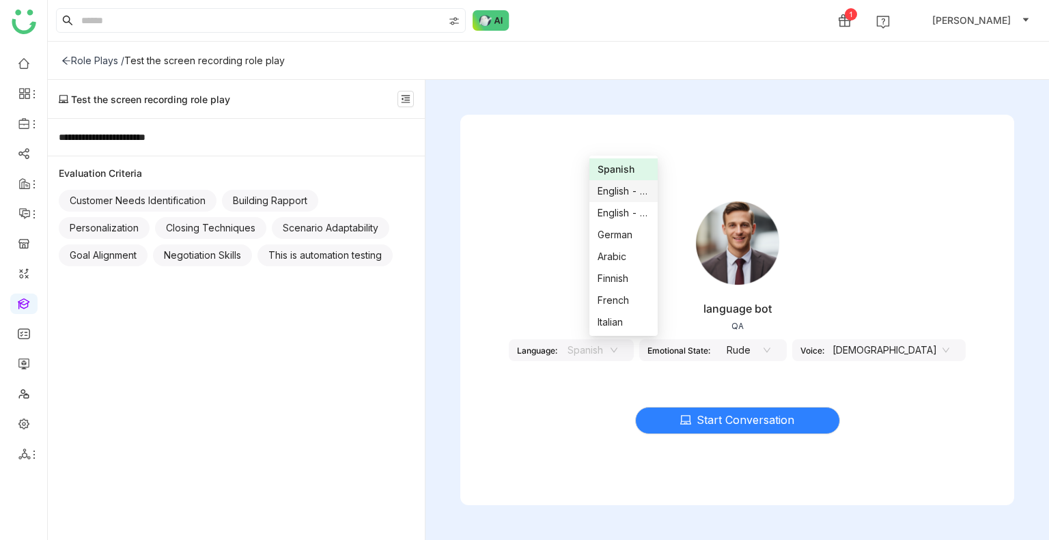
click at [603, 193] on div "English - US" at bounding box center [623, 191] width 52 height 15
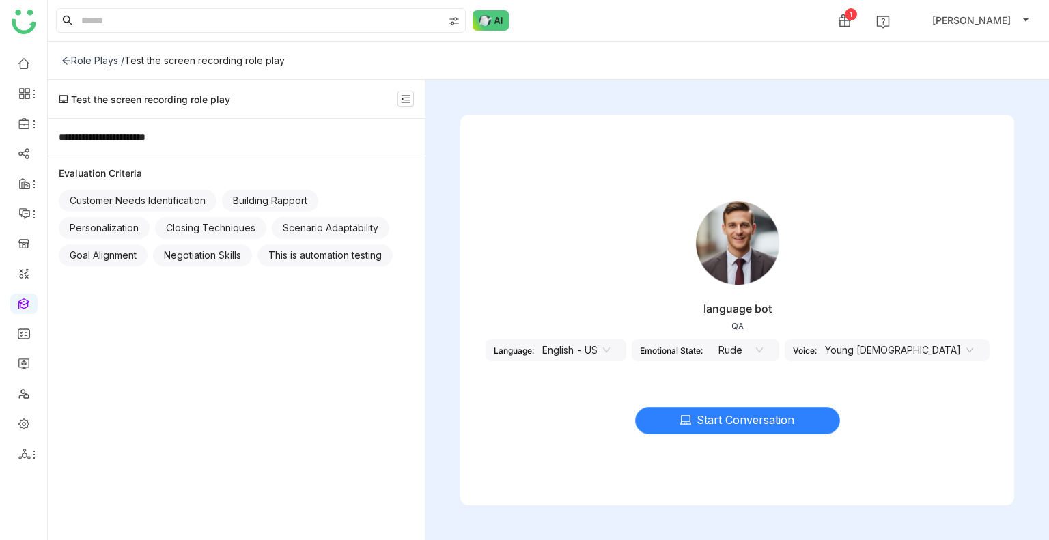
click at [732, 421] on span "Start Conversation" at bounding box center [745, 420] width 98 height 17
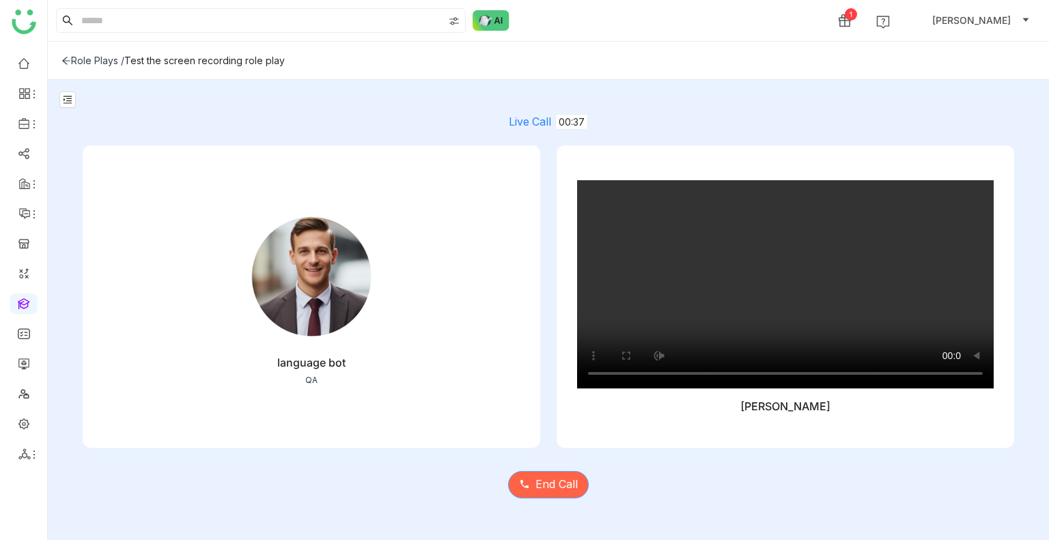
click at [536, 475] on button "End Call" at bounding box center [548, 484] width 81 height 27
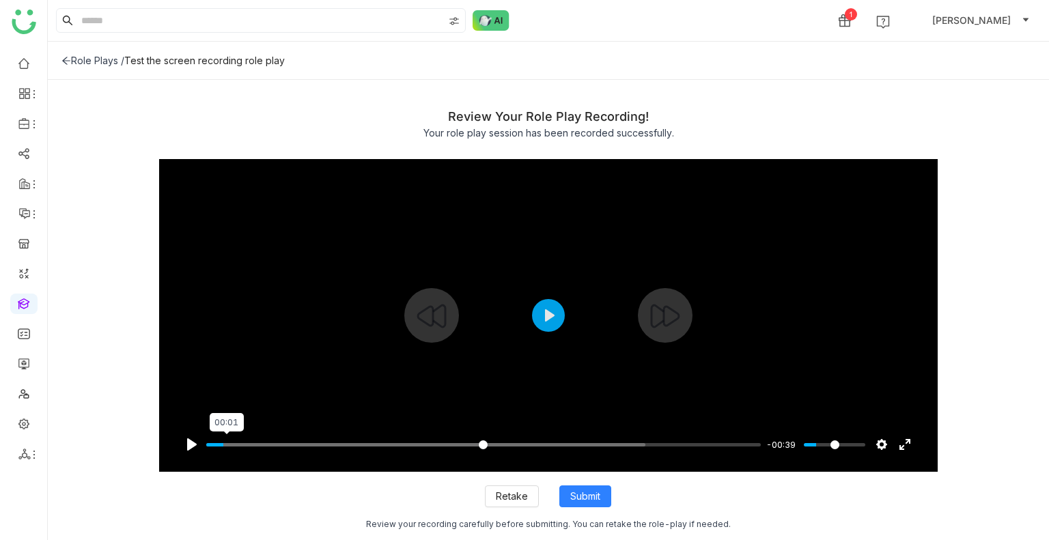
type input "****"
click at [227, 446] on input "Seek" at bounding box center [483, 444] width 555 height 13
click at [516, 505] on button "Retake" at bounding box center [512, 496] width 54 height 22
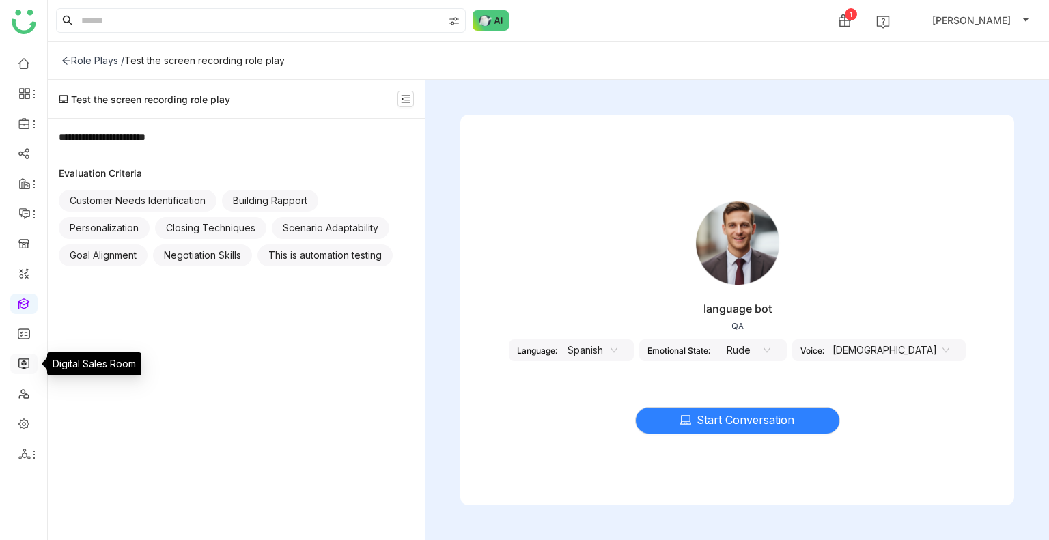
click at [25, 364] on link at bounding box center [24, 363] width 12 height 12
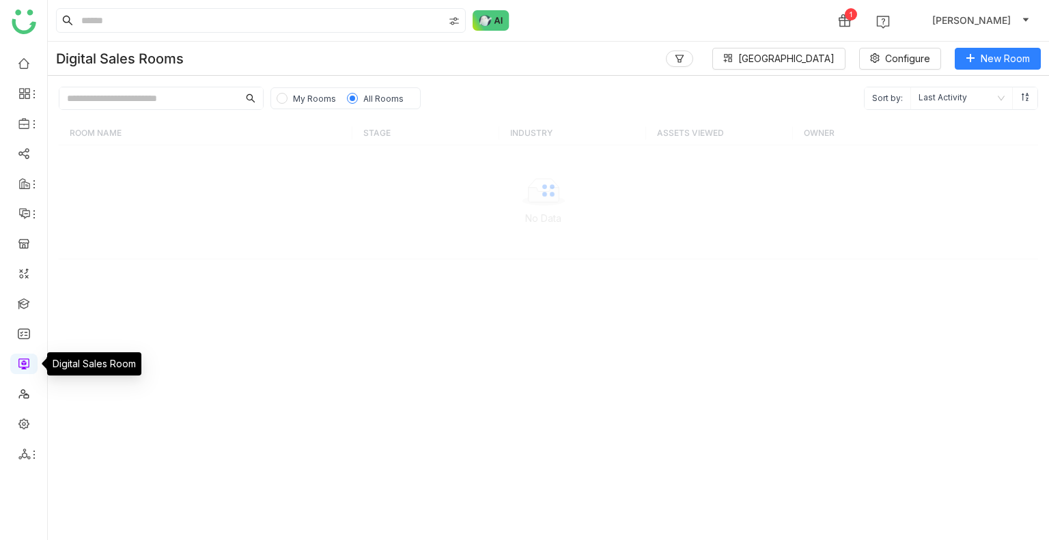
click at [25, 364] on link at bounding box center [24, 363] width 12 height 12
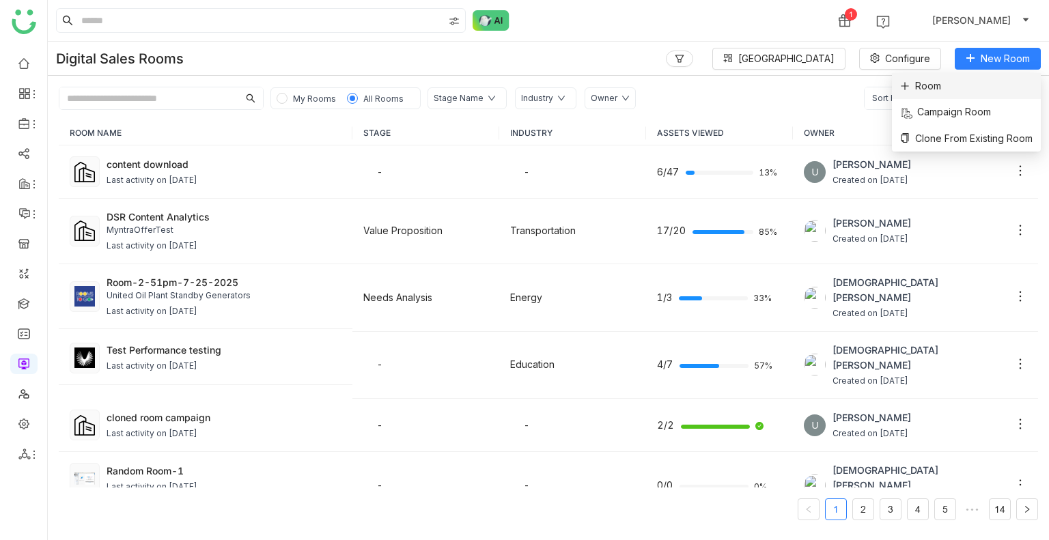
click at [912, 81] on span "Room" at bounding box center [920, 86] width 41 height 15
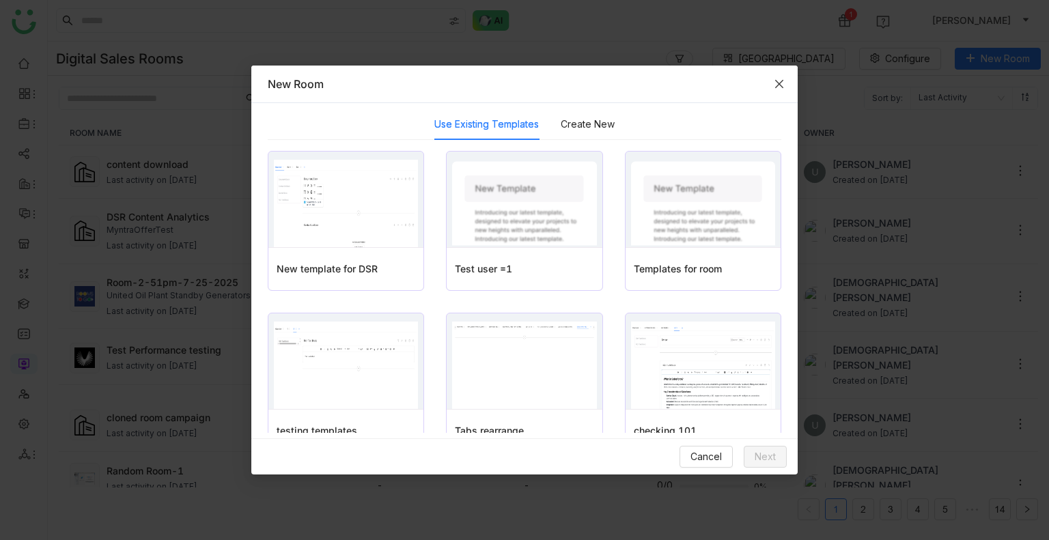
click at [777, 85] on icon "Close" at bounding box center [779, 84] width 8 height 8
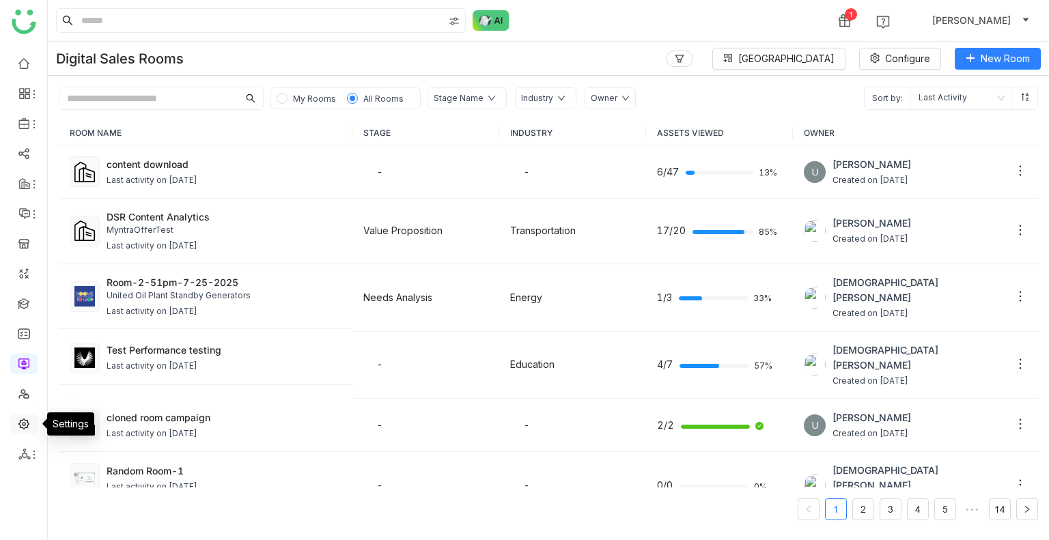
click at [20, 418] on link at bounding box center [24, 423] width 12 height 12
click at [20, 417] on link at bounding box center [24, 423] width 12 height 12
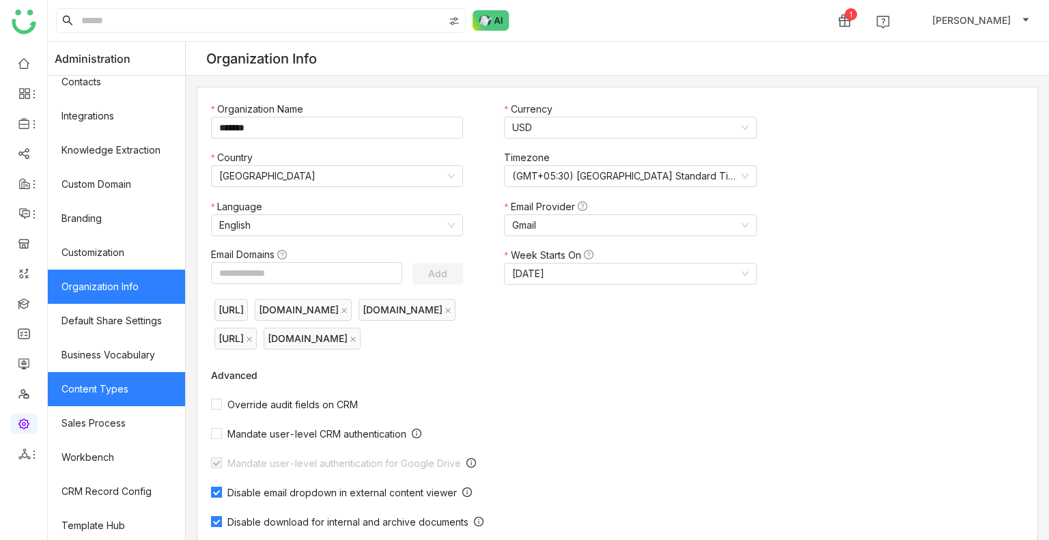
scroll to position [184, 0]
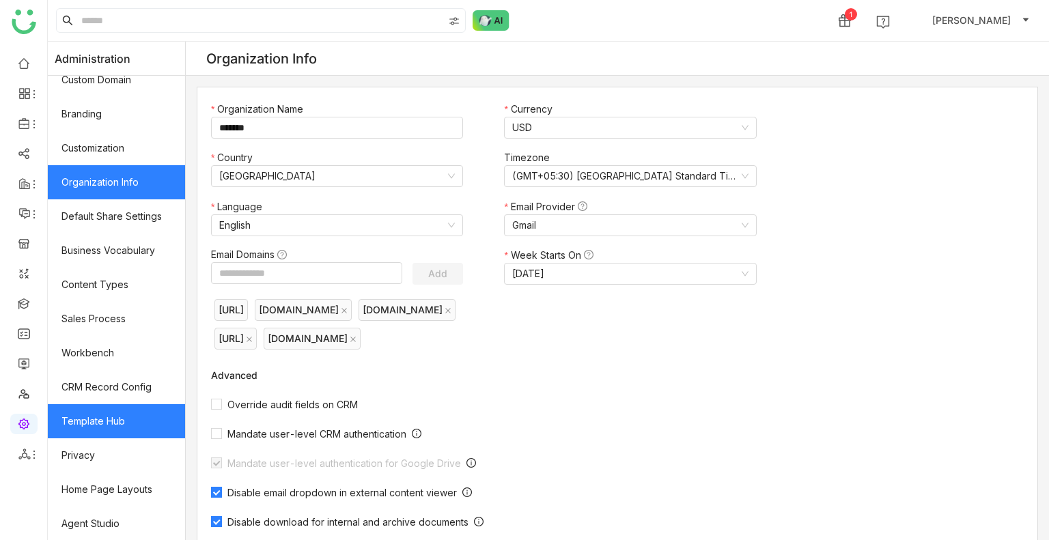
click at [105, 428] on link "Template Hub" at bounding box center [116, 421] width 137 height 34
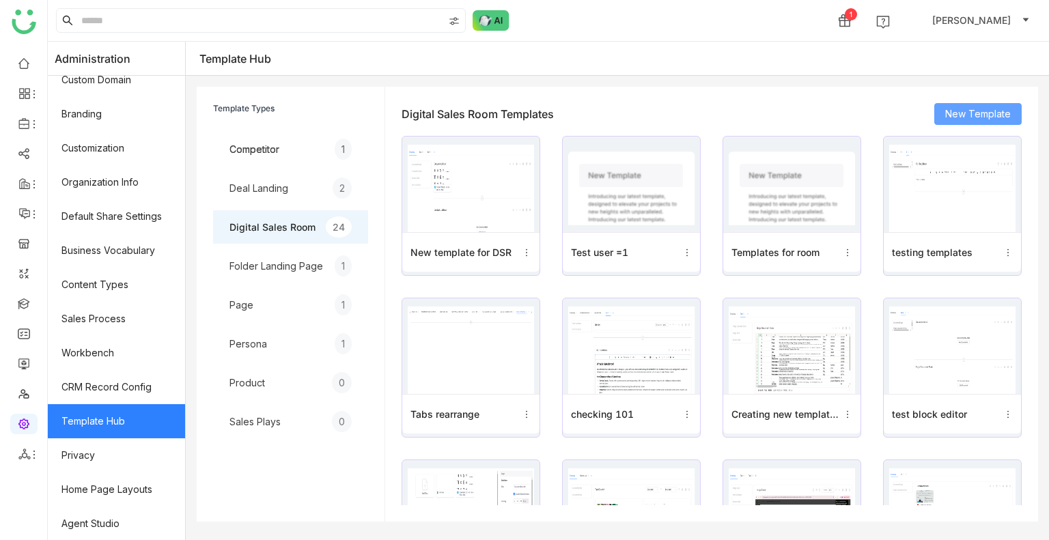
click at [961, 111] on span "New Template" at bounding box center [978, 113] width 66 height 15
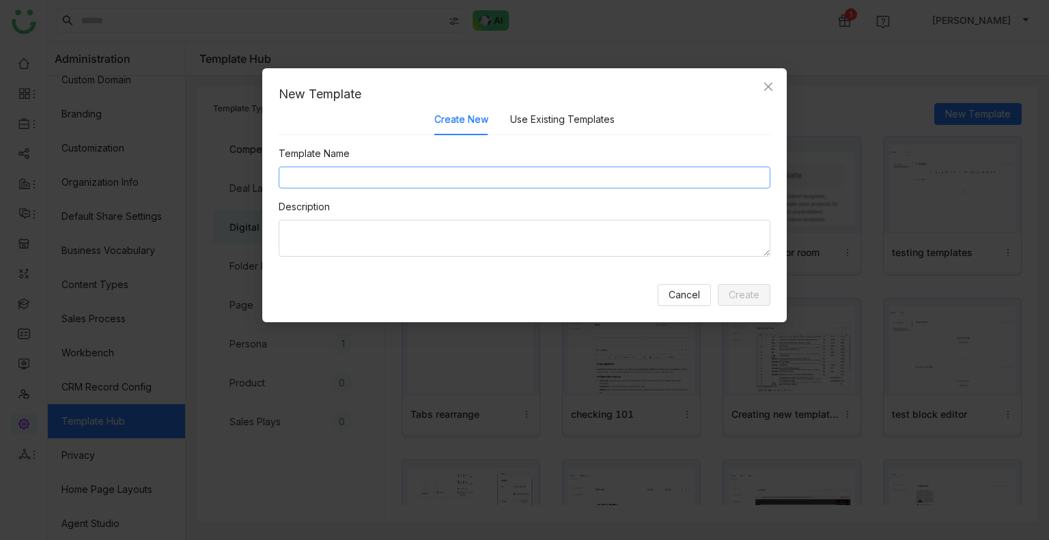
click at [373, 180] on input at bounding box center [525, 178] width 492 height 22
type input "**********"
click at [730, 296] on span "Create" at bounding box center [743, 294] width 31 height 15
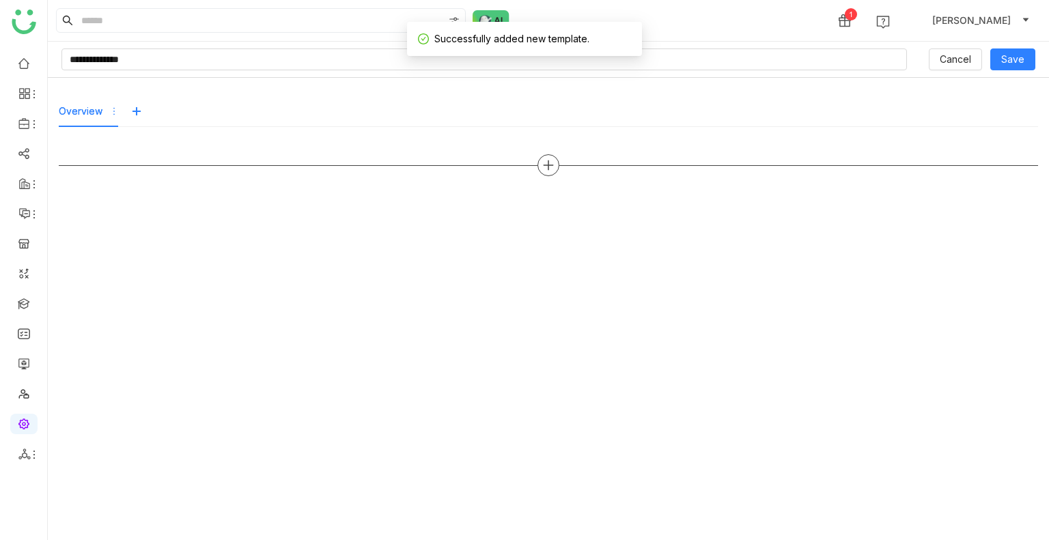
click at [548, 162] on icon at bounding box center [547, 165] width 1 height 10
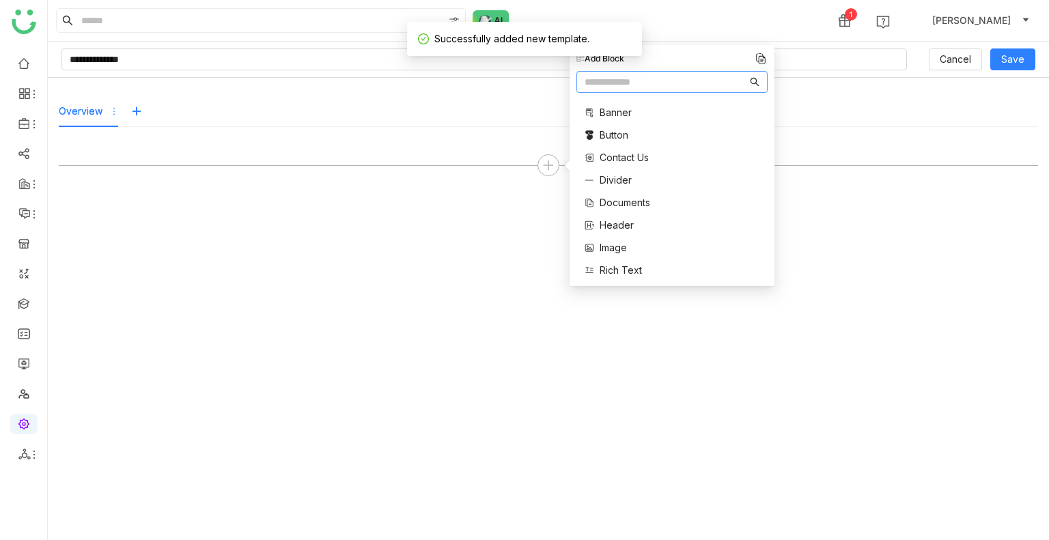
click at [616, 201] on span "Documents" at bounding box center [624, 202] width 51 height 14
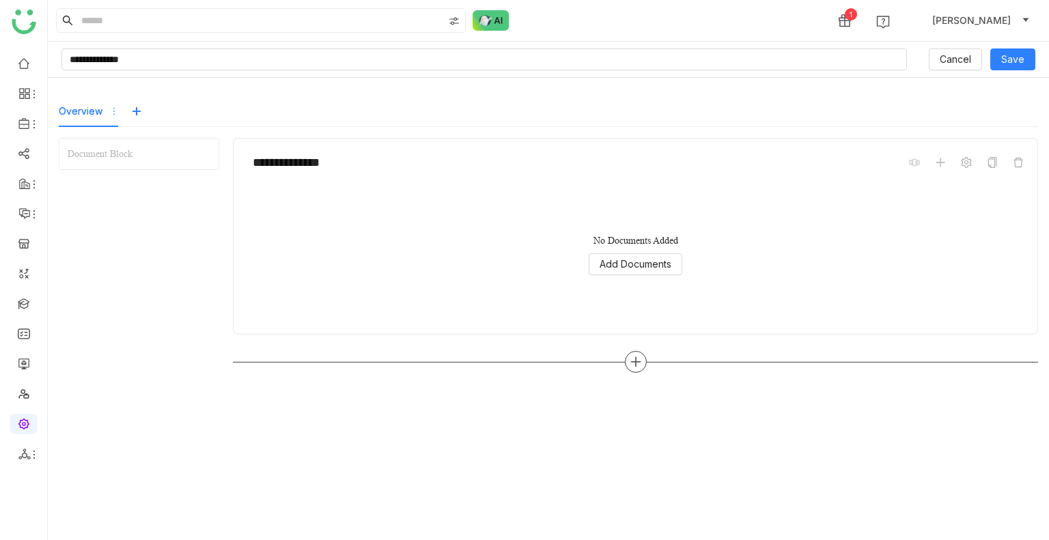
click at [637, 365] on icon at bounding box center [635, 362] width 12 height 12
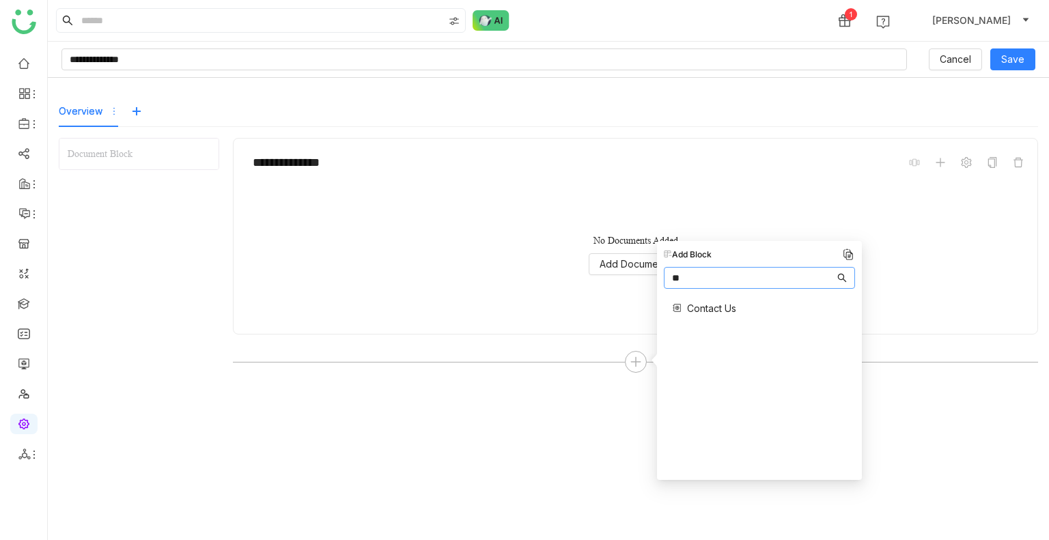
type input "*"
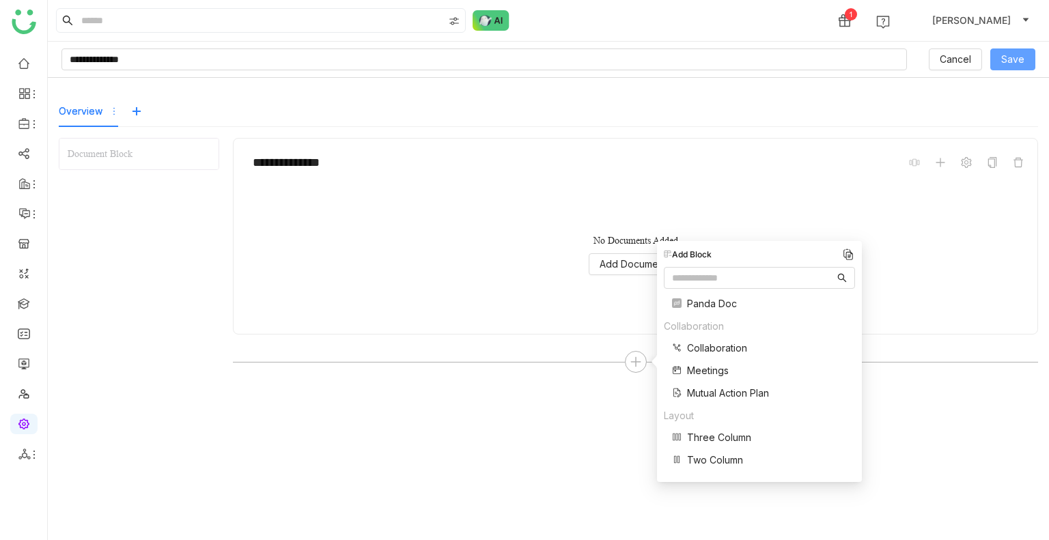
click at [1021, 65] on span "Save" at bounding box center [1012, 59] width 23 height 15
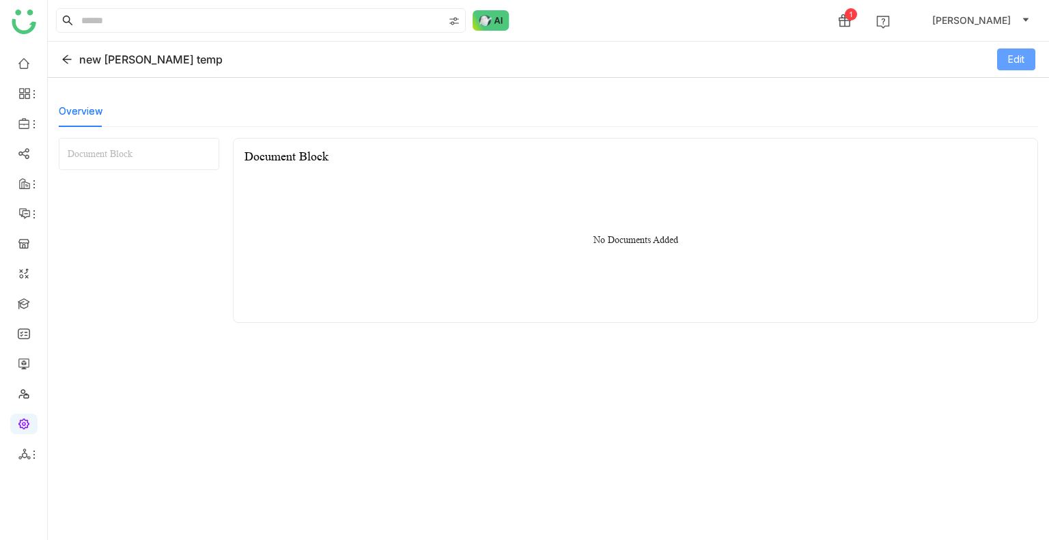
click at [1022, 59] on span "Edit" at bounding box center [1016, 59] width 16 height 15
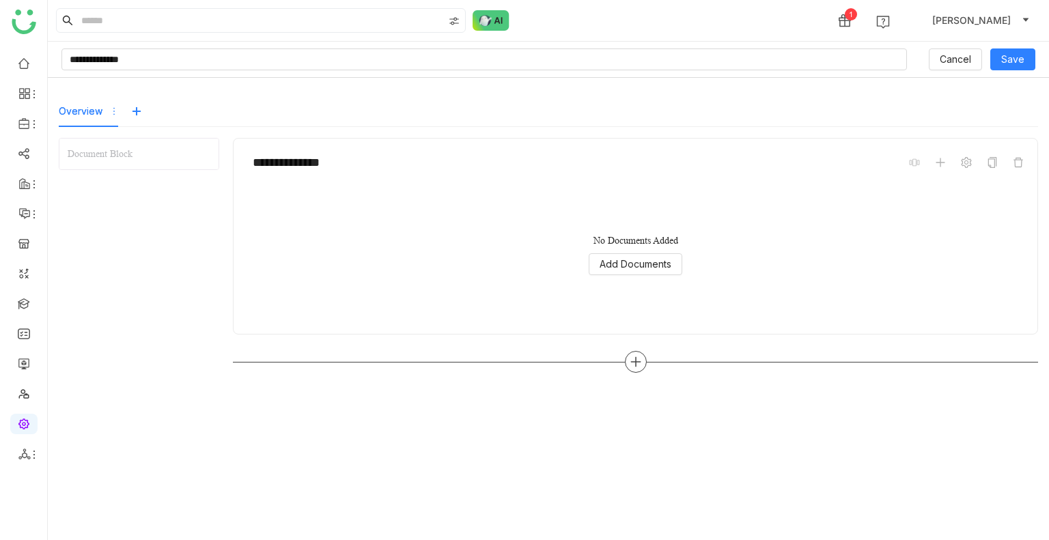
click at [638, 362] on icon at bounding box center [635, 362] width 12 height 12
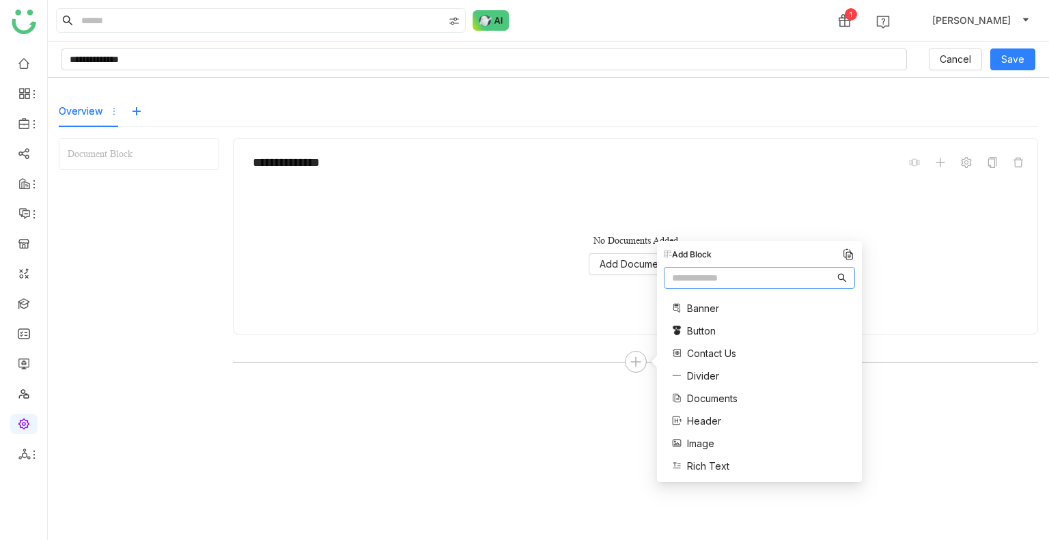
click at [715, 276] on input "text" at bounding box center [753, 277] width 162 height 15
type input "**"
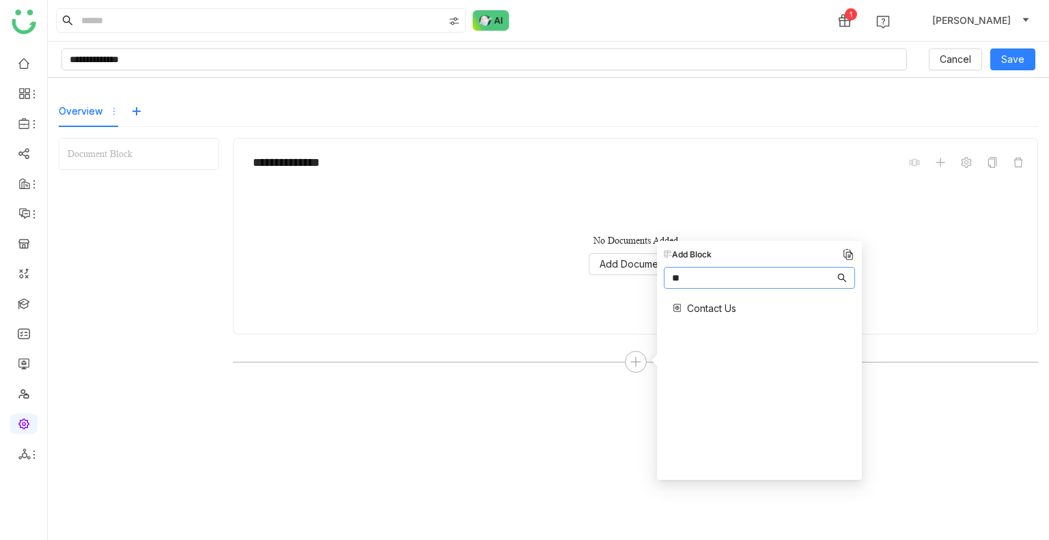
click at [688, 275] on input "**" at bounding box center [753, 277] width 162 height 15
click at [688, 274] on input "**" at bounding box center [753, 277] width 162 height 15
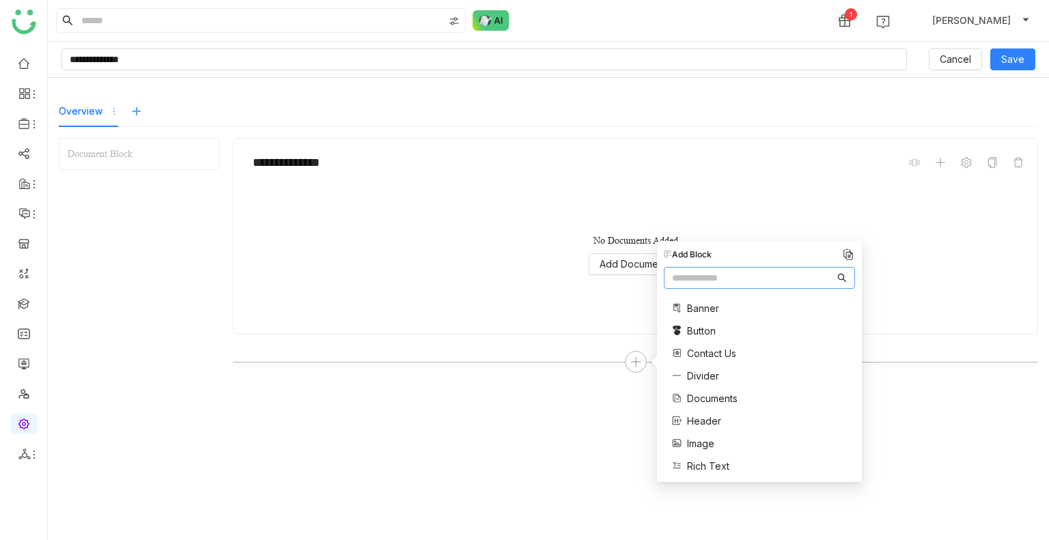
click at [126, 104] on button at bounding box center [137, 111] width 22 height 22
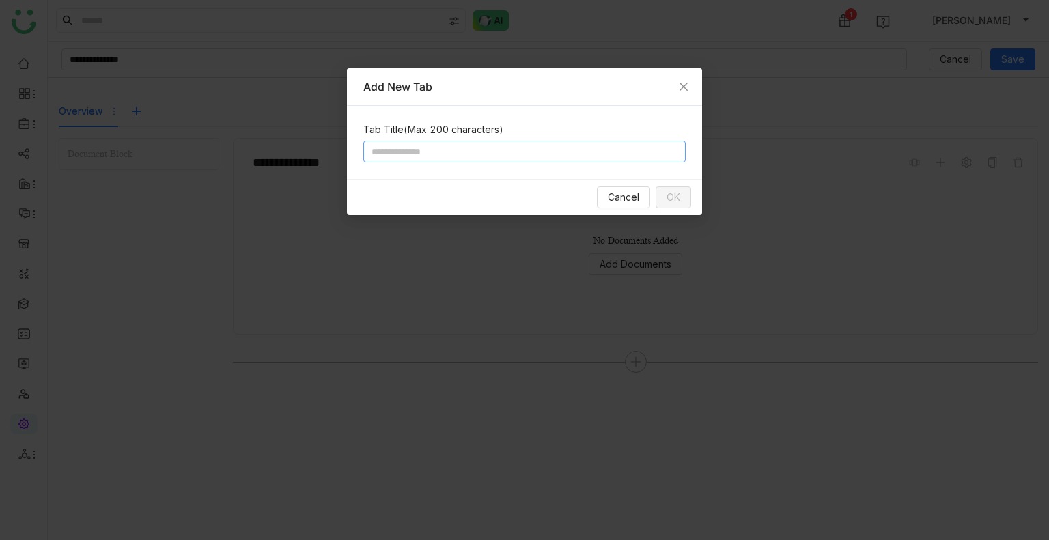
click at [514, 144] on input at bounding box center [524, 152] width 322 height 22
type input "**"
click at [673, 193] on span "OK" at bounding box center [673, 197] width 14 height 15
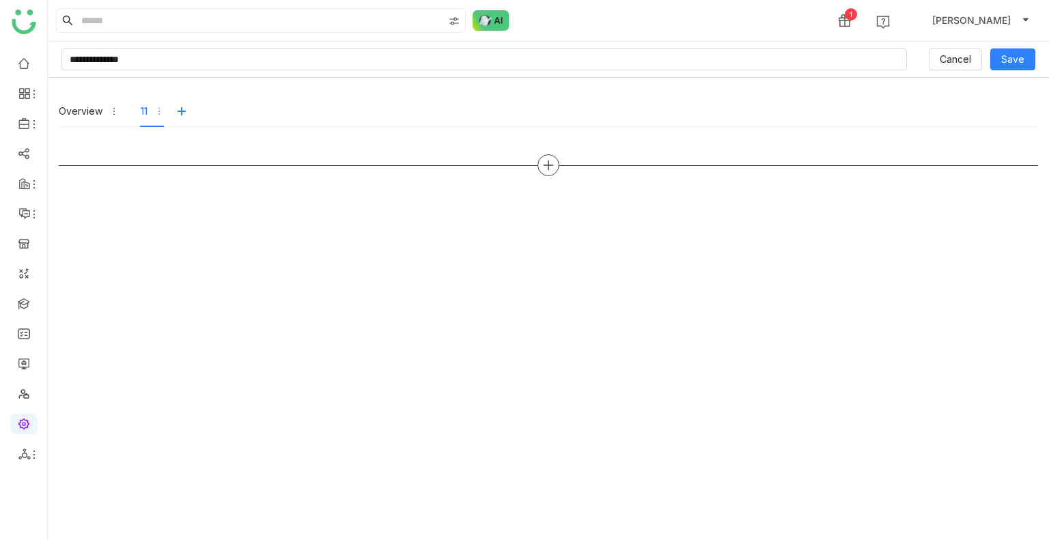
click at [549, 156] on div at bounding box center [548, 165] width 22 height 22
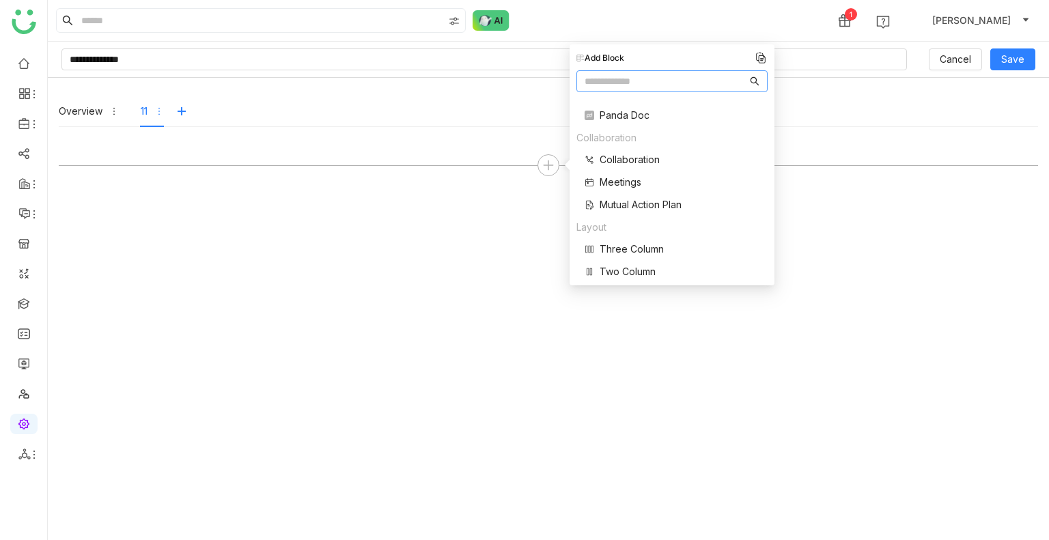
scroll to position [274, 0]
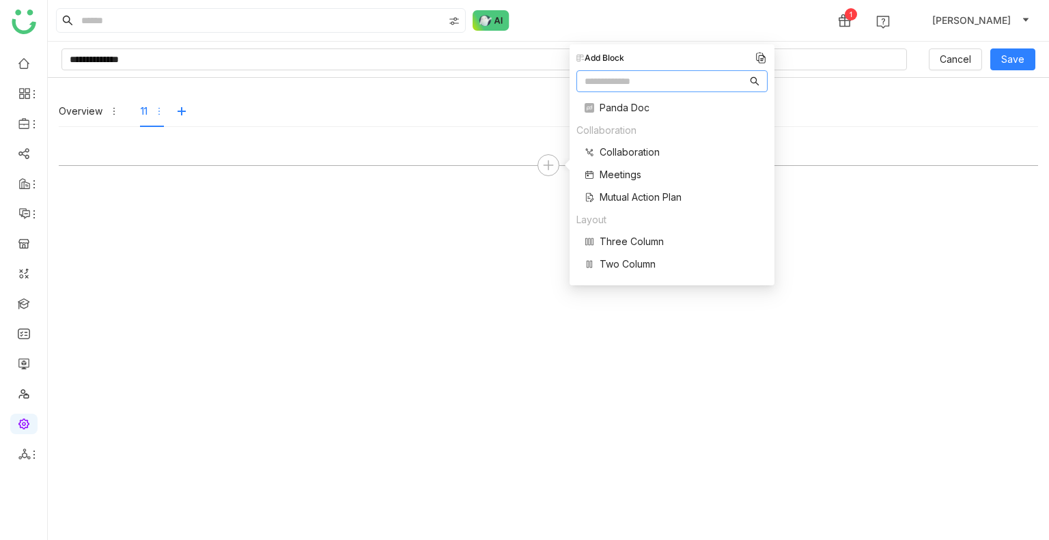
click at [623, 190] on span "Mutual Action Plan" at bounding box center [640, 197] width 82 height 14
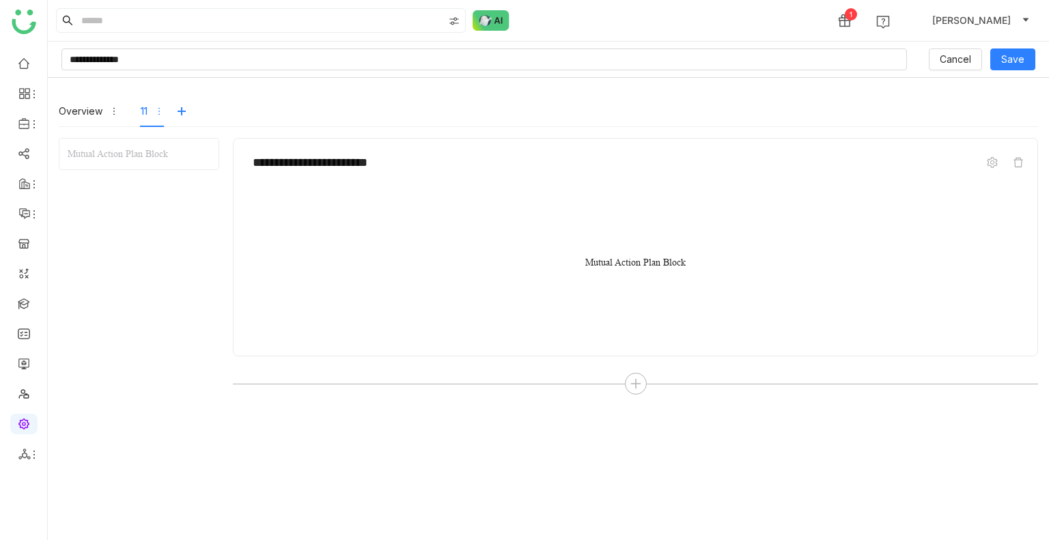
click at [624, 257] on div "Mutual Action Plan Block" at bounding box center [635, 263] width 100 height 12
click at [624, 253] on div "Mutual Action Plan Block" at bounding box center [635, 265] width 760 height 137
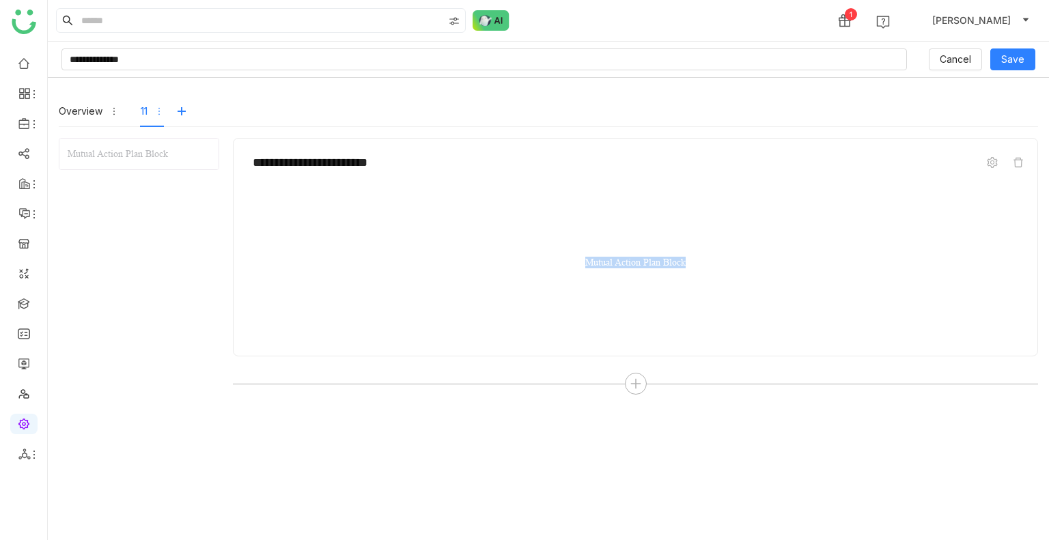
click at [624, 253] on div "Mutual Action Plan Block" at bounding box center [635, 265] width 760 height 137
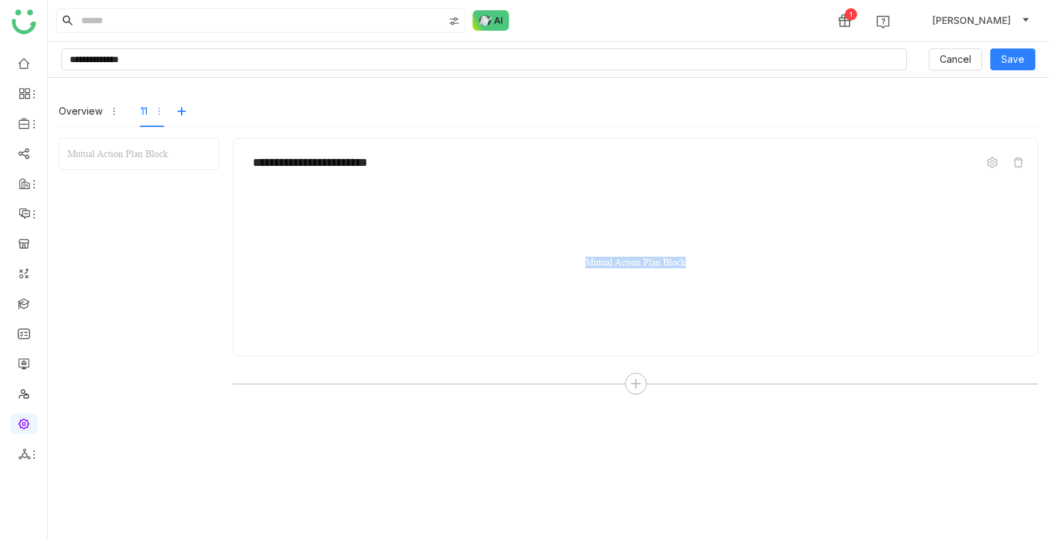
click at [624, 253] on div "Mutual Action Plan Block" at bounding box center [635, 265] width 760 height 137
click at [593, 299] on div "Mutual Action Plan Block" at bounding box center [635, 265] width 760 height 137
click at [585, 296] on div "Mutual Action Plan Block" at bounding box center [635, 265] width 760 height 137
click at [585, 294] on div "Mutual Action Plan Block" at bounding box center [635, 265] width 760 height 137
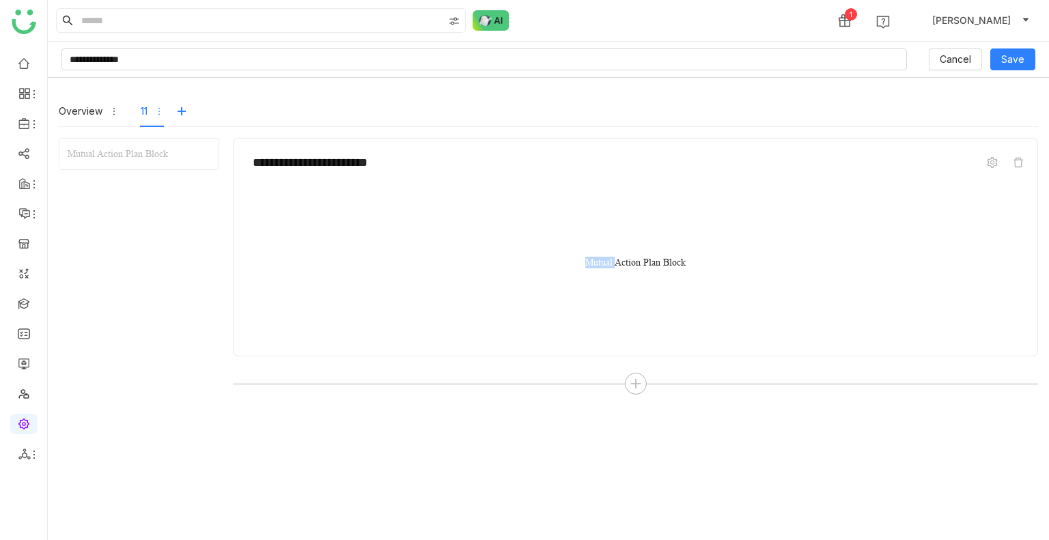
click at [585, 294] on div "Mutual Action Plan Block" at bounding box center [635, 265] width 760 height 137
click at [586, 292] on div "Mutual Action Plan Block" at bounding box center [635, 265] width 760 height 137
click at [1008, 61] on span "Save" at bounding box center [1012, 59] width 23 height 15
click at [993, 158] on icon at bounding box center [991, 162] width 10 height 11
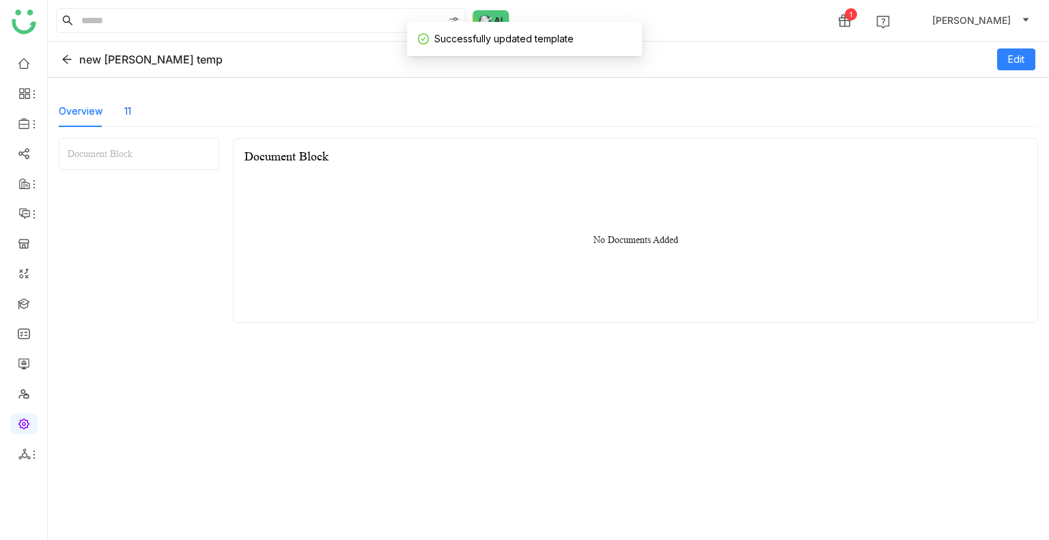
click at [126, 114] on div "11" at bounding box center [127, 111] width 7 height 15
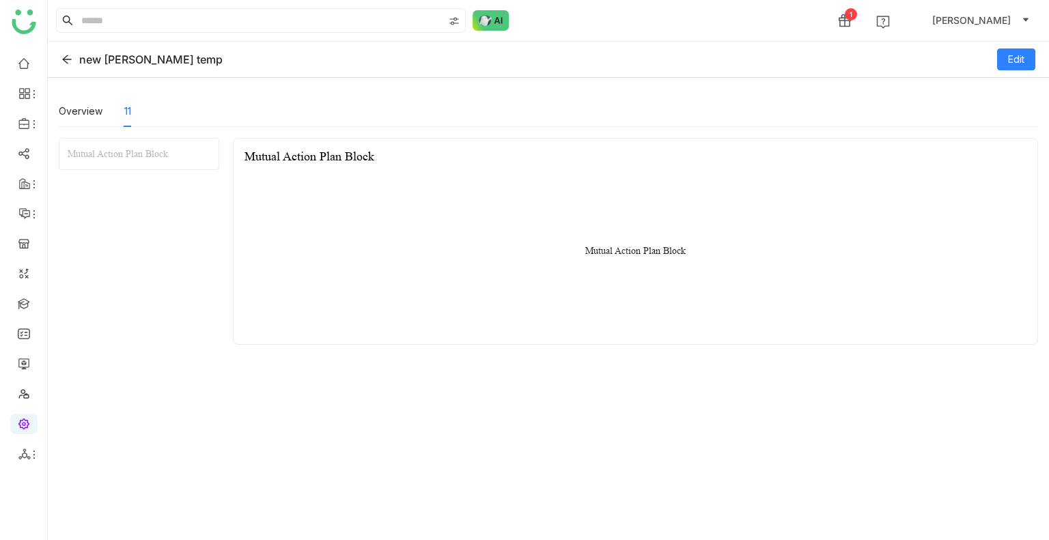
click at [73, 63] on div "new [PERSON_NAME] temp" at bounding box center [141, 60] width 161 height 14
click at [63, 63] on icon at bounding box center [66, 59] width 11 height 11
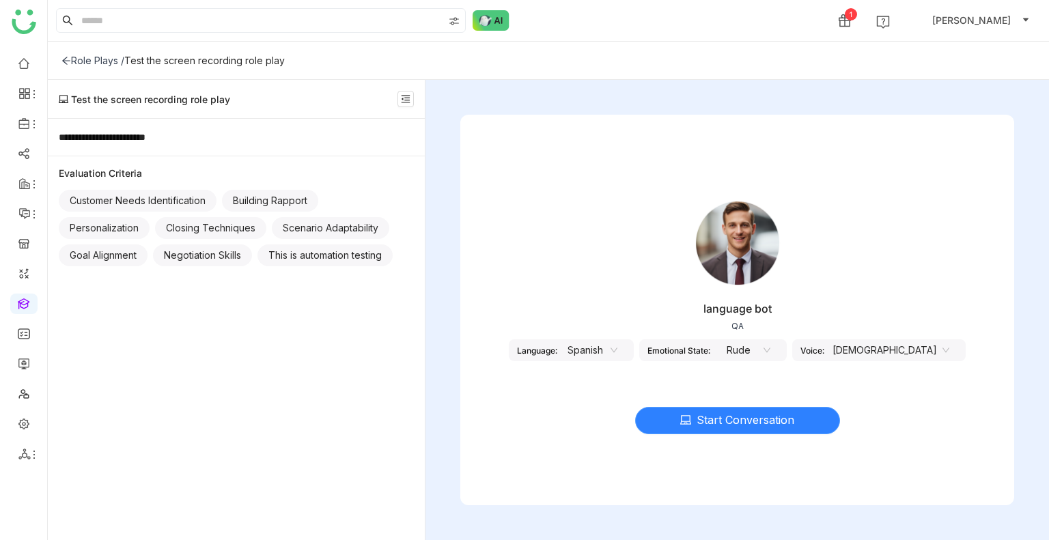
click at [730, 414] on span "Start Conversation" at bounding box center [745, 420] width 98 height 17
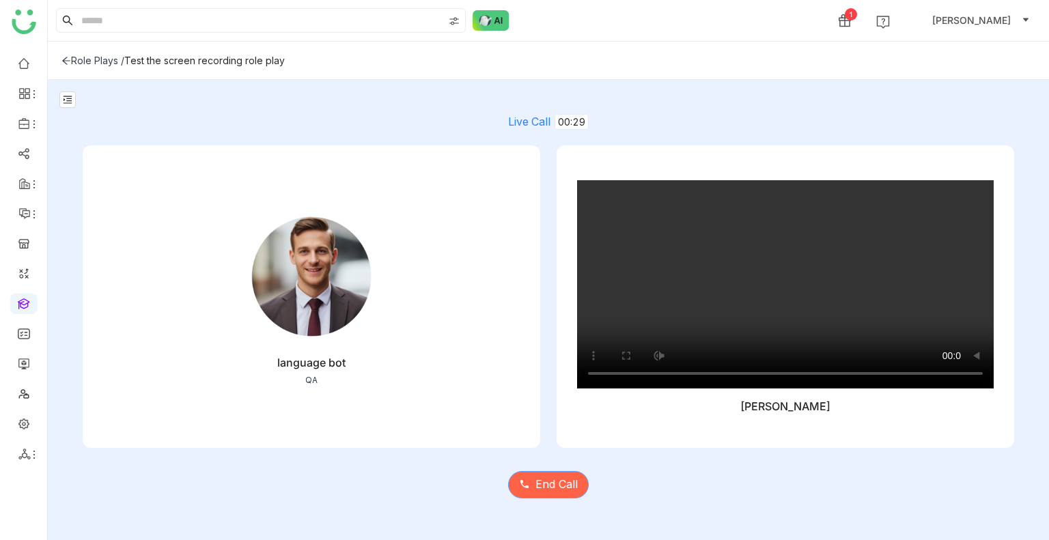
click at [549, 480] on span "End Call" at bounding box center [556, 484] width 42 height 17
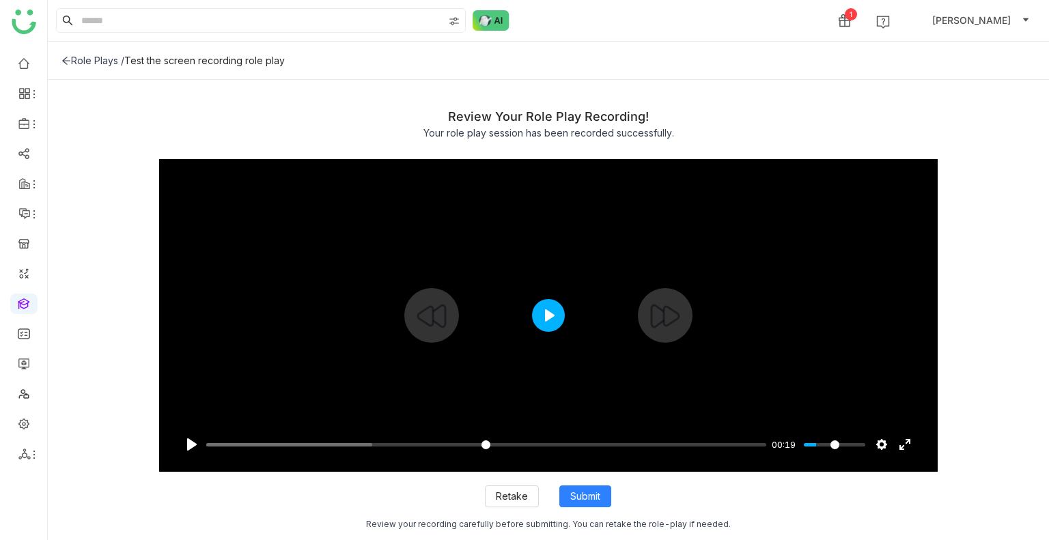
click at [554, 313] on button "Play" at bounding box center [548, 315] width 33 height 33
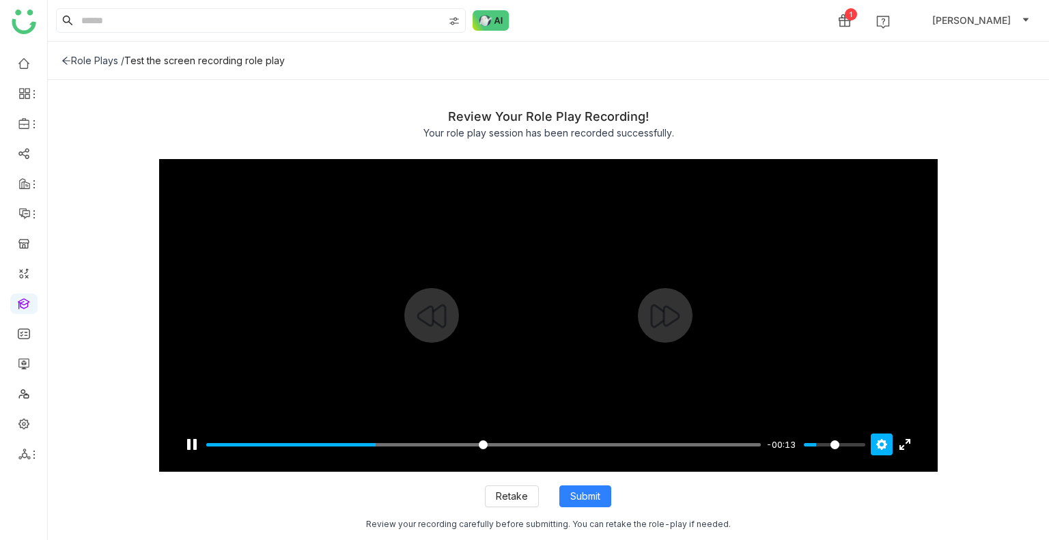
click at [883, 446] on button "Settings" at bounding box center [881, 444] width 22 height 22
type input "*****"
type input "****"
click at [847, 442] on input "Volume" at bounding box center [833, 444] width 61 height 13
type input "*****"
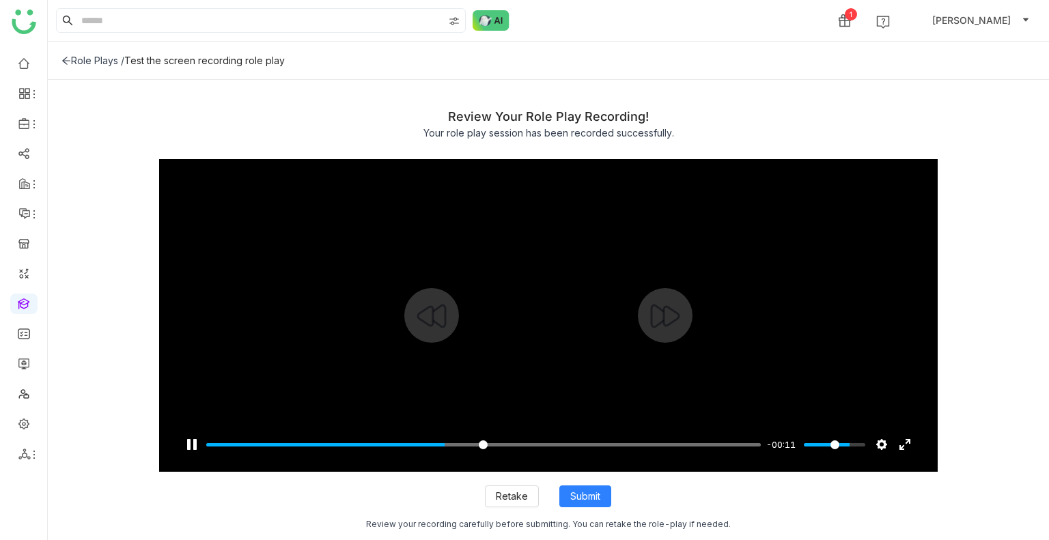
type input "****"
click at [838, 444] on input "Volume" at bounding box center [833, 444] width 61 height 13
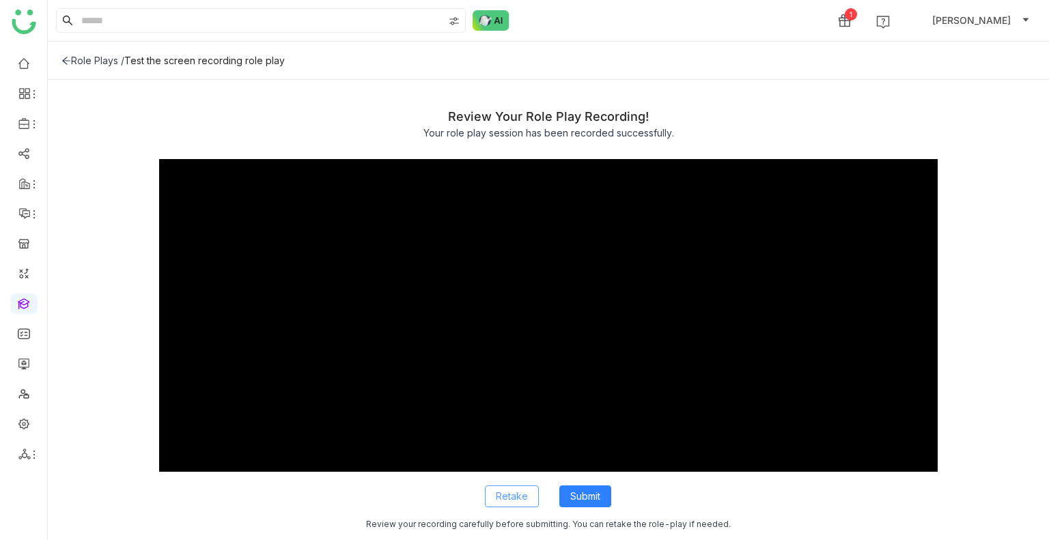
click at [516, 495] on span "Retake" at bounding box center [512, 496] width 32 height 15
type input "*****"
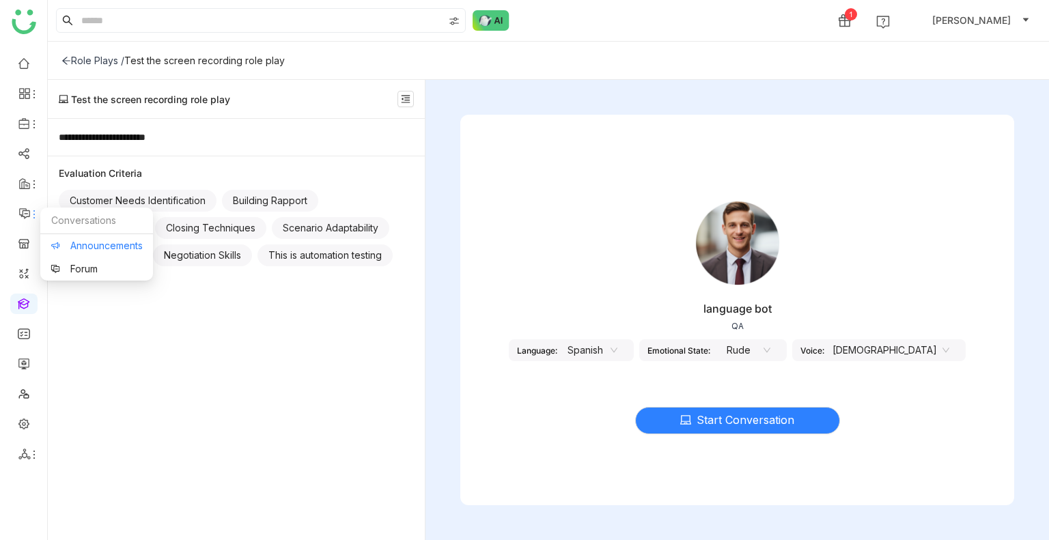
click at [61, 241] on link "Announcements" at bounding box center [97, 246] width 92 height 10
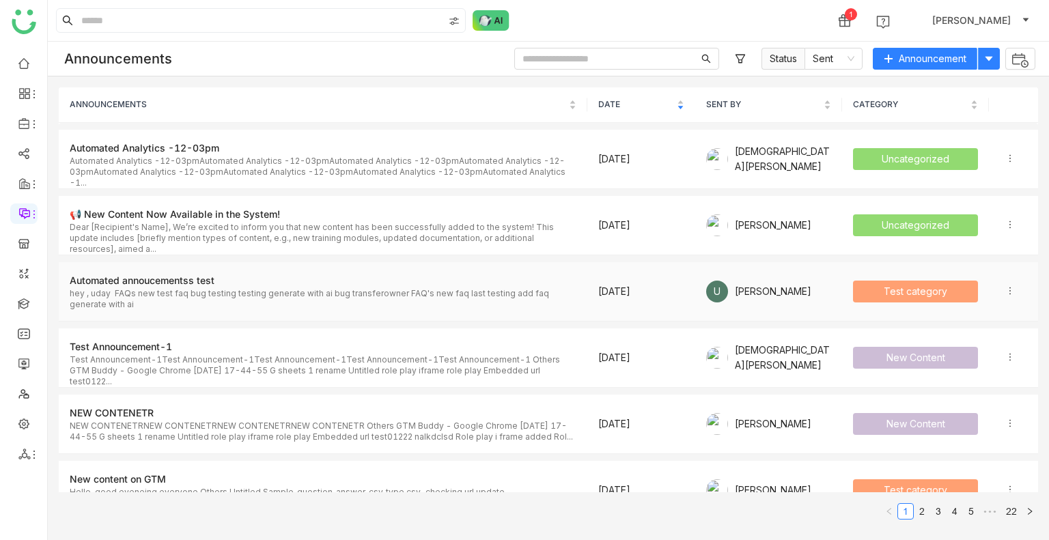
click at [408, 282] on div "Automated annoucementss test" at bounding box center [323, 280] width 507 height 15
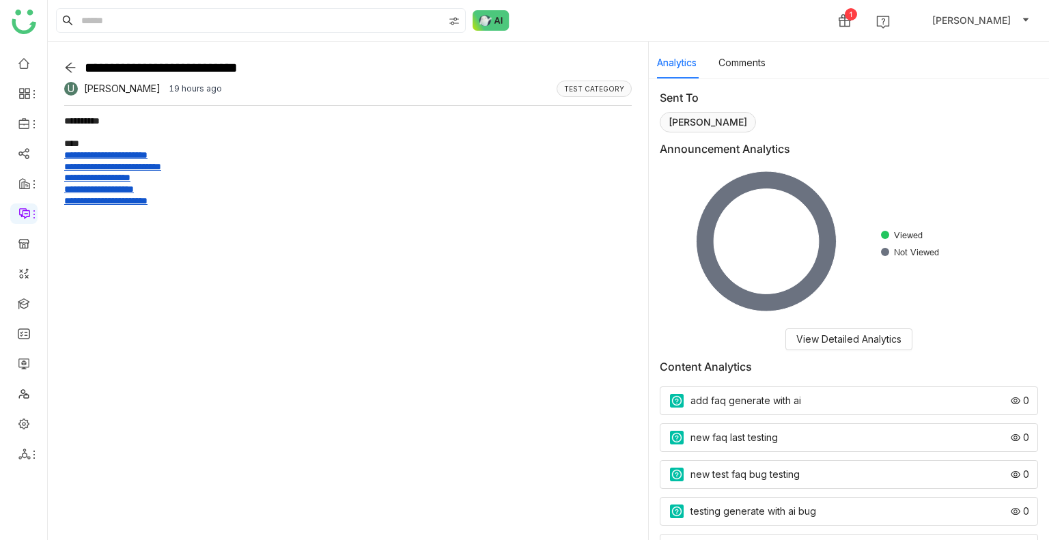
click at [702, 125] on div "[PERSON_NAME]" at bounding box center [707, 122] width 96 height 20
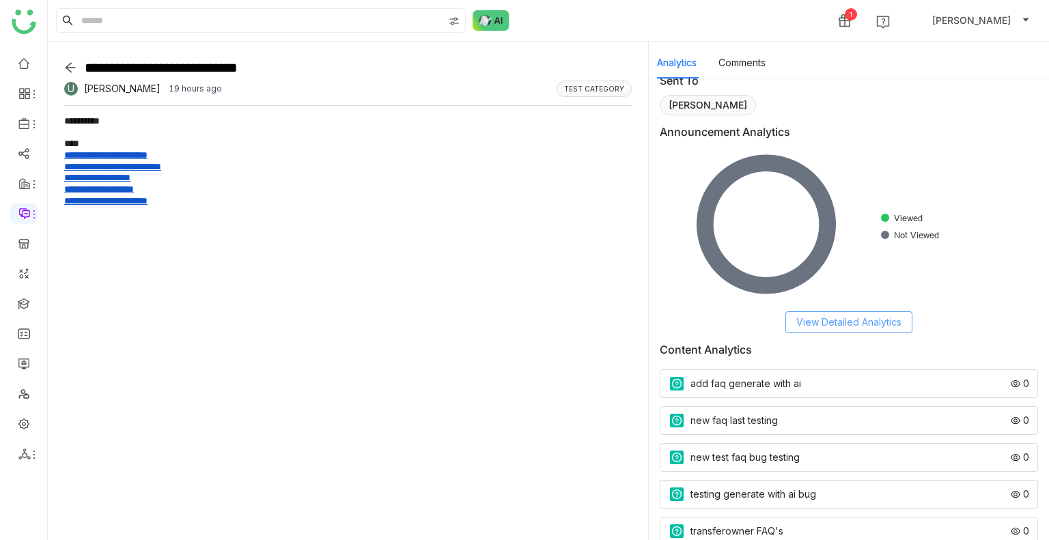
scroll to position [31, 0]
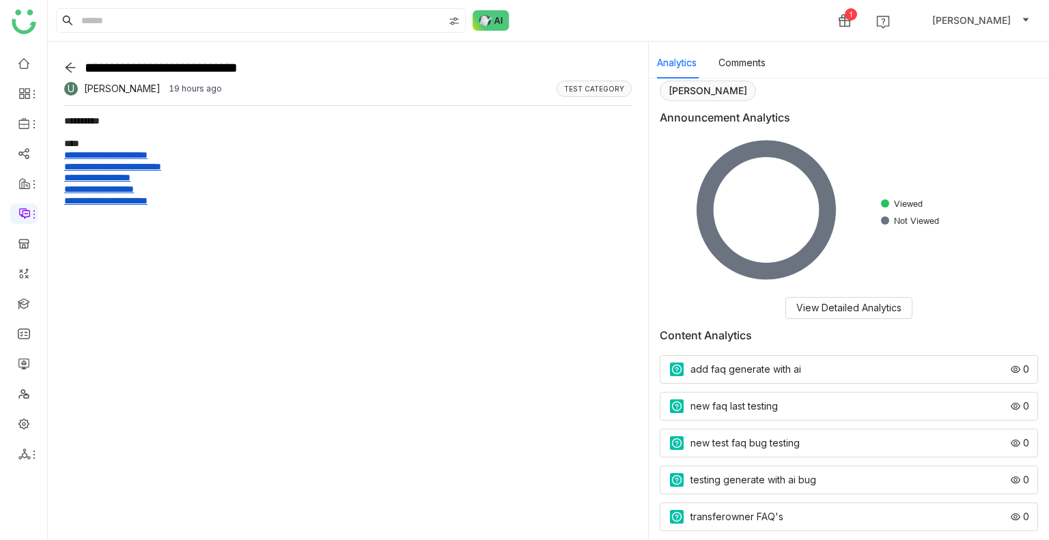
click at [70, 74] on div at bounding box center [347, 67] width 567 height 19
click at [72, 67] on icon at bounding box center [71, 68] width 10 height 10
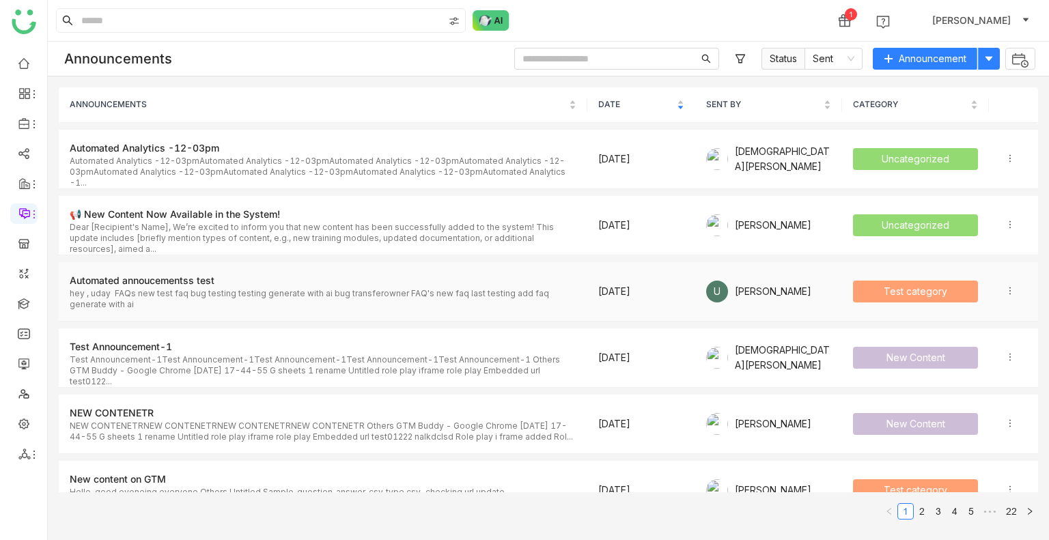
click at [1005, 291] on icon at bounding box center [1010, 291] width 10 height 10
click at [527, 281] on div "Automated annoucementss test" at bounding box center [323, 280] width 507 height 15
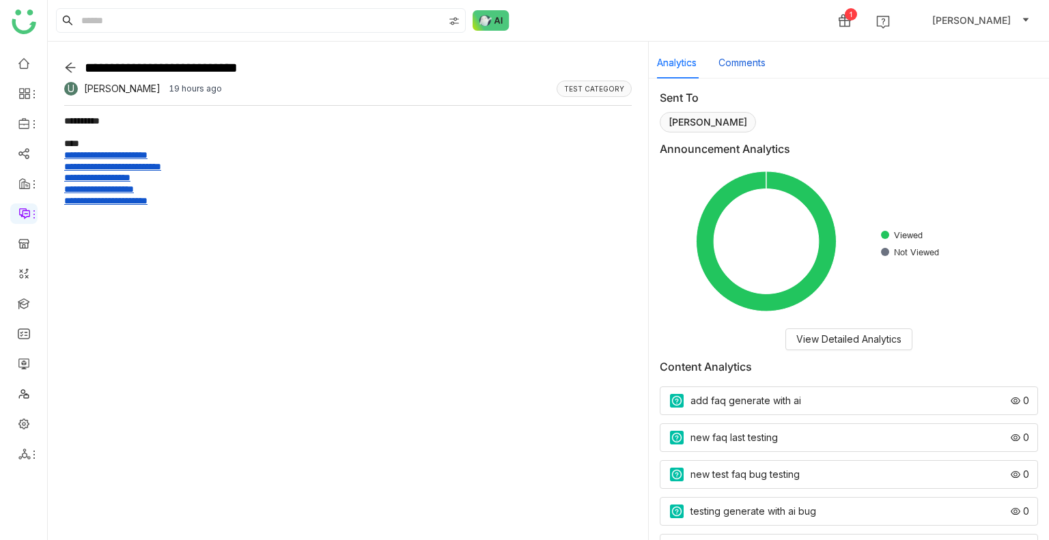
click at [748, 59] on button "Comments" at bounding box center [741, 62] width 47 height 15
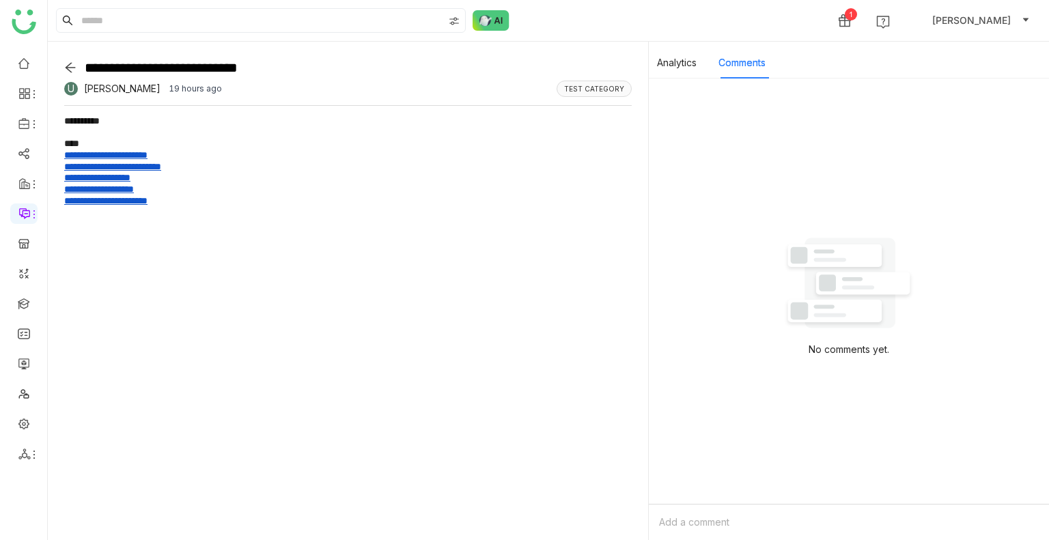
click at [702, 63] on div "Analytics Comments" at bounding box center [711, 62] width 109 height 31
click at [62, 65] on div "**********" at bounding box center [348, 291] width 601 height 498
click at [68, 64] on icon at bounding box center [70, 67] width 12 height 12
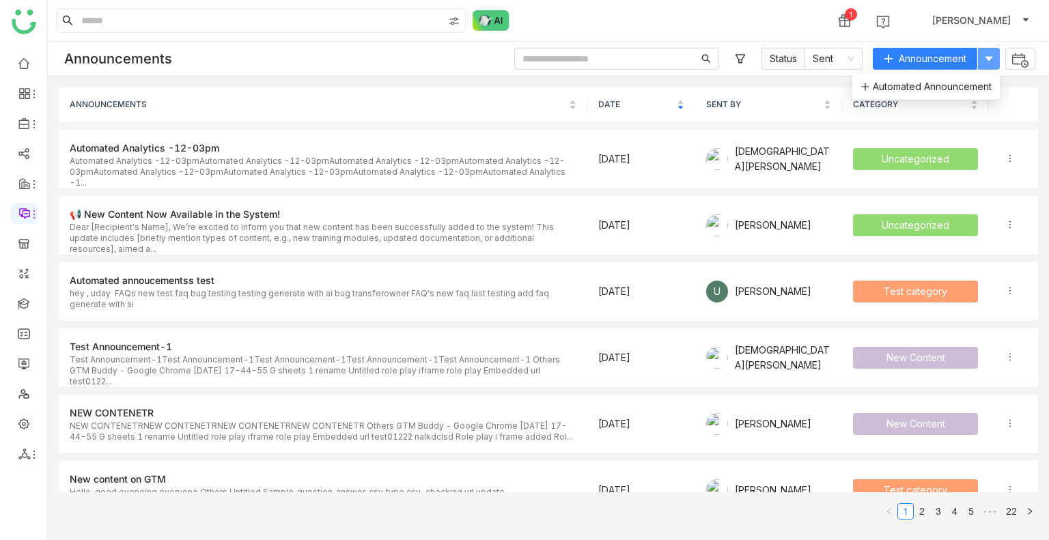
click at [984, 62] on icon at bounding box center [988, 58] width 11 height 11
click at [911, 94] on span "Automated Announcement" at bounding box center [925, 86] width 131 height 15
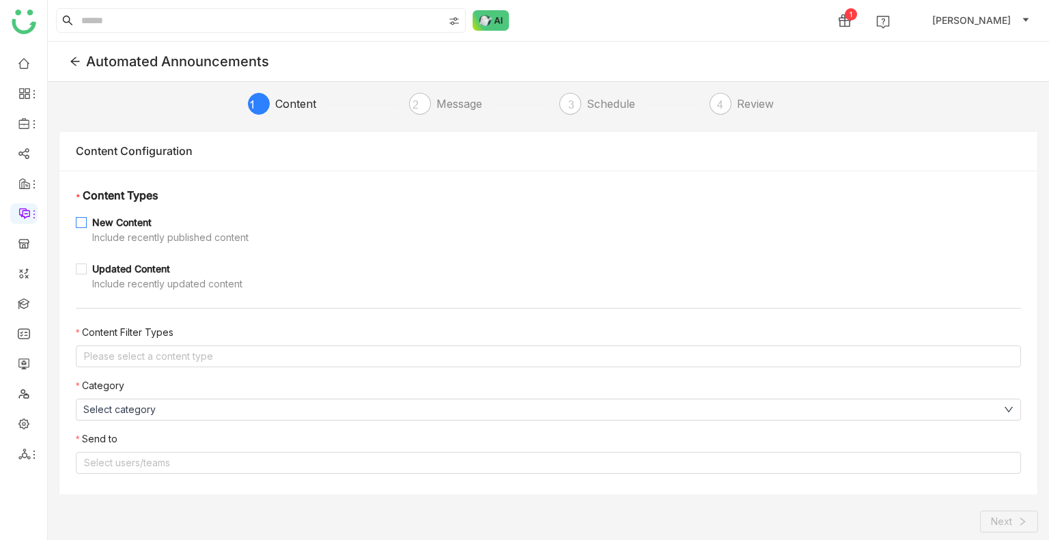
click at [93, 219] on div "New Content" at bounding box center [170, 222] width 156 height 15
click at [156, 354] on nz-select-top-control "Please select a content type" at bounding box center [548, 356] width 945 height 22
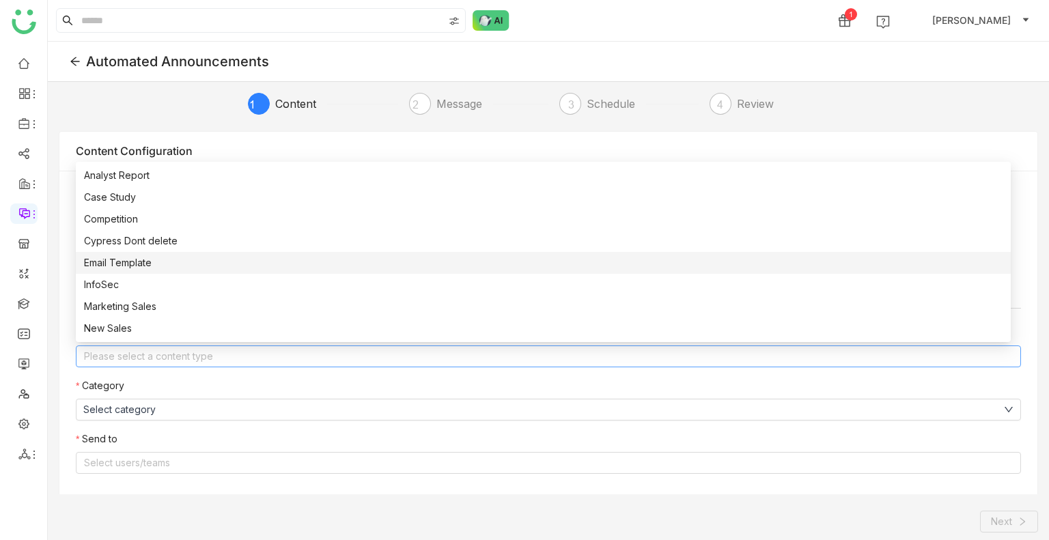
click at [137, 263] on div "Email Template" at bounding box center [543, 262] width 918 height 15
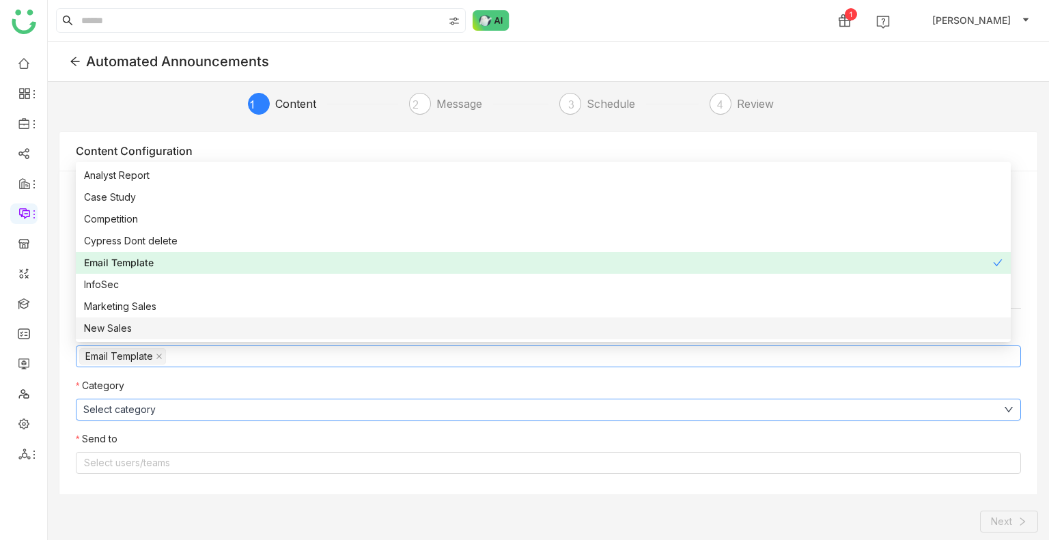
click at [151, 408] on span "Select category" at bounding box center [119, 409] width 72 height 15
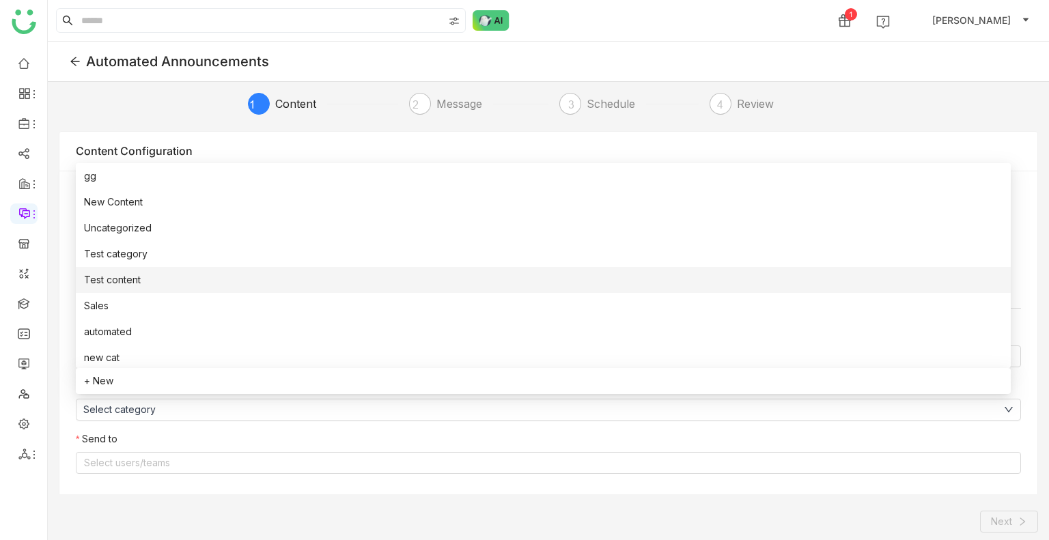
click at [134, 278] on span "Test content" at bounding box center [112, 279] width 57 height 15
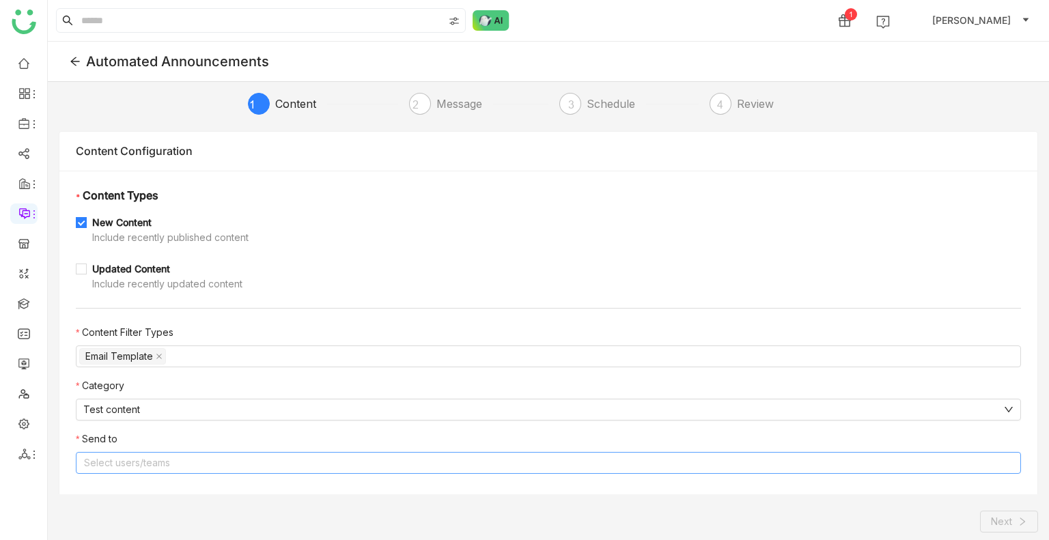
click at [141, 462] on nz-select-top-control "Select users/teams" at bounding box center [548, 463] width 945 height 22
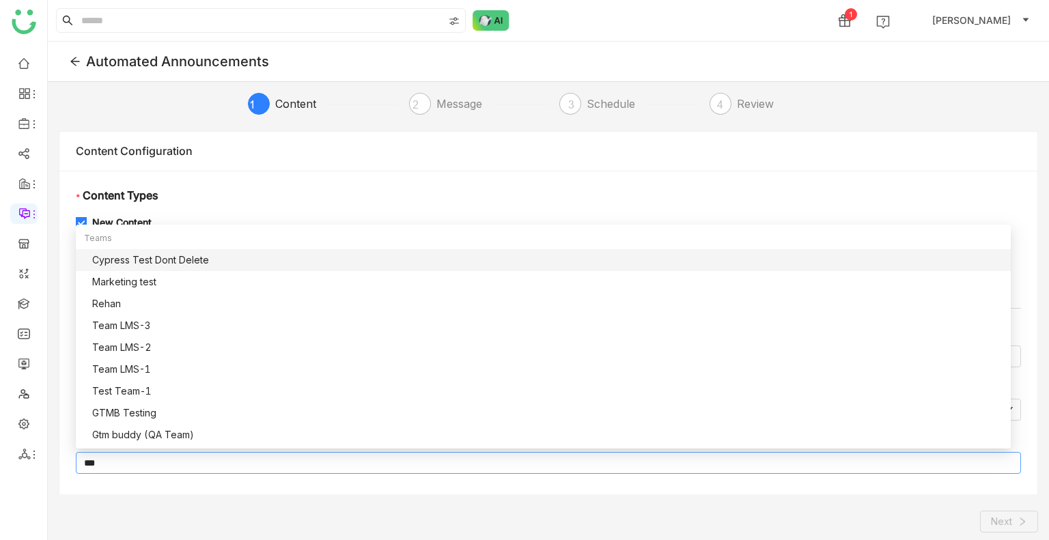
type input "****"
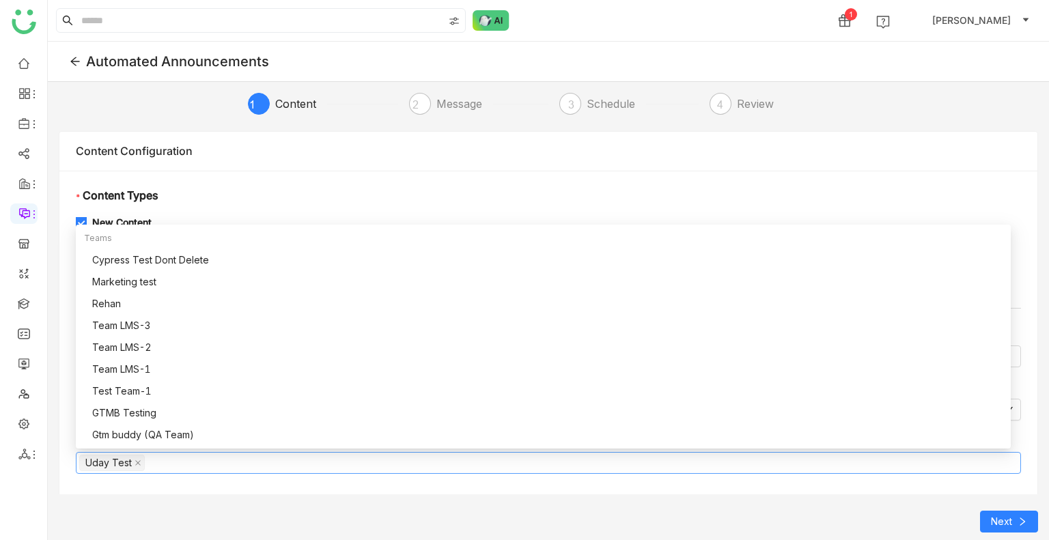
click at [332, 491] on div "* Content Types New Content Include recently published content Updated Content …" at bounding box center [548, 336] width 978 height 330
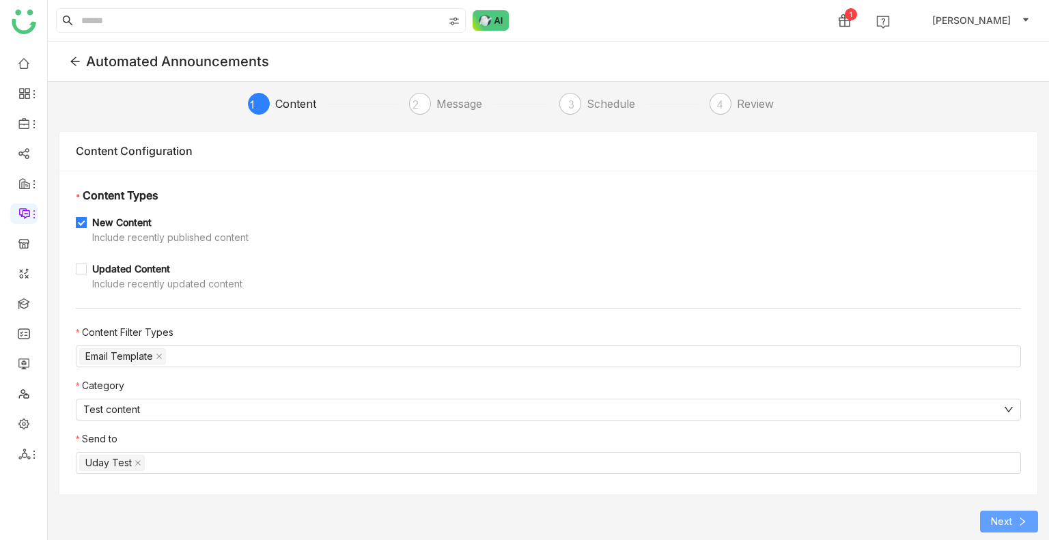
click at [1008, 515] on span "Next" at bounding box center [1001, 521] width 21 height 15
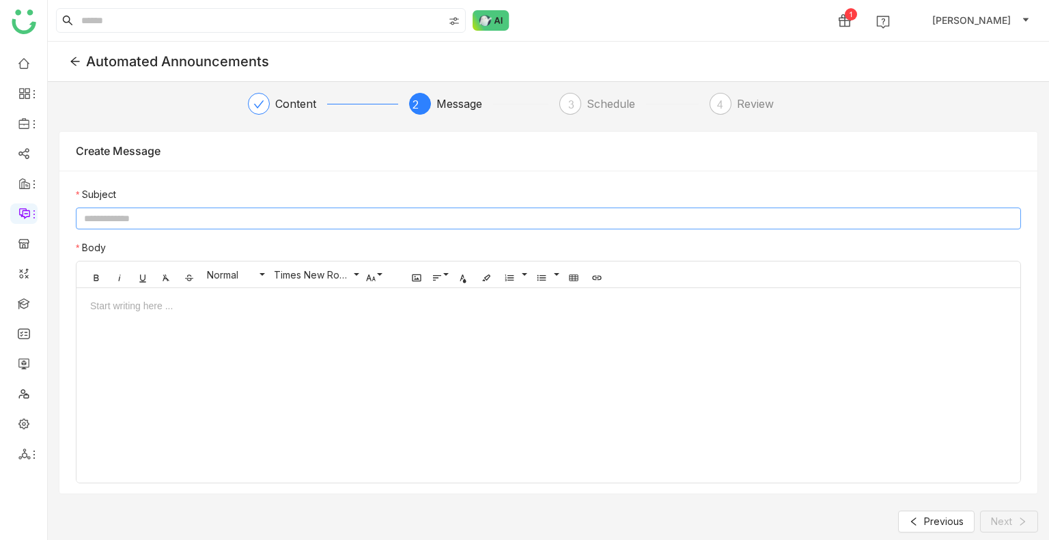
click at [134, 220] on input at bounding box center [548, 219] width 945 height 22
click at [119, 214] on input "**********" at bounding box center [548, 219] width 945 height 22
type input "**********"
click at [137, 313] on div at bounding box center [547, 390] width 943 height 184
click at [1014, 524] on button "Next" at bounding box center [1009, 522] width 58 height 22
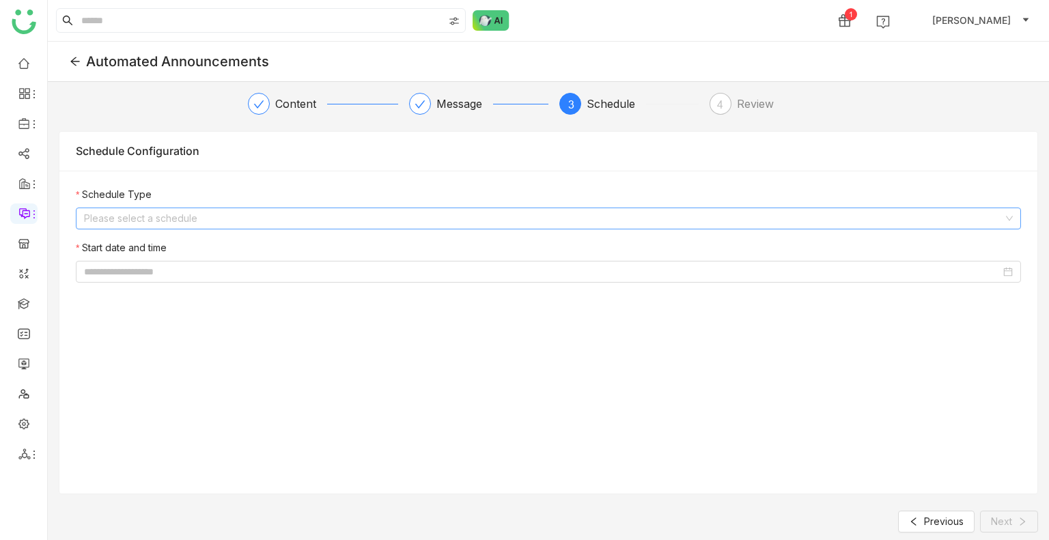
click at [330, 216] on input at bounding box center [543, 218] width 919 height 20
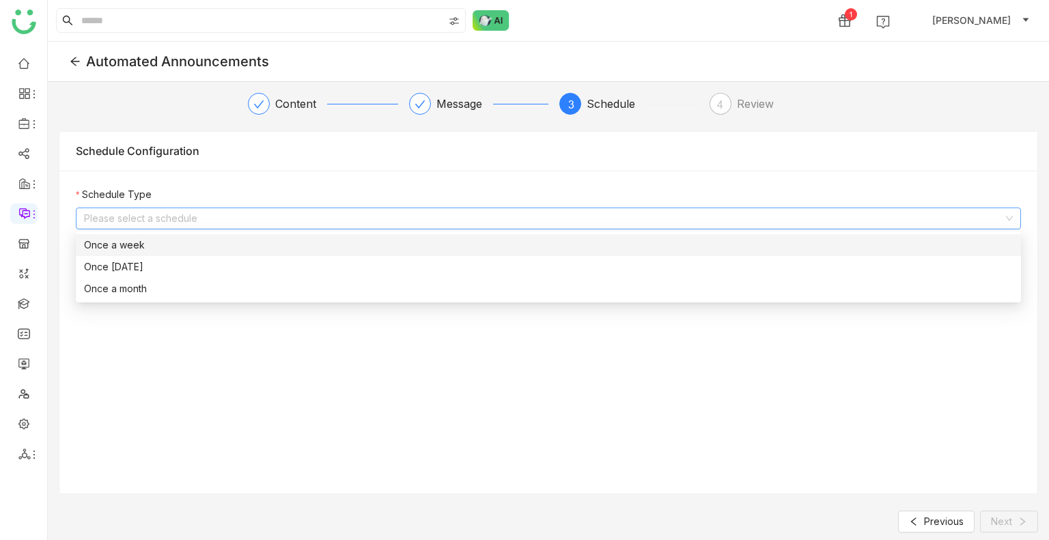
click at [133, 242] on div "Once a week" at bounding box center [548, 245] width 928 height 15
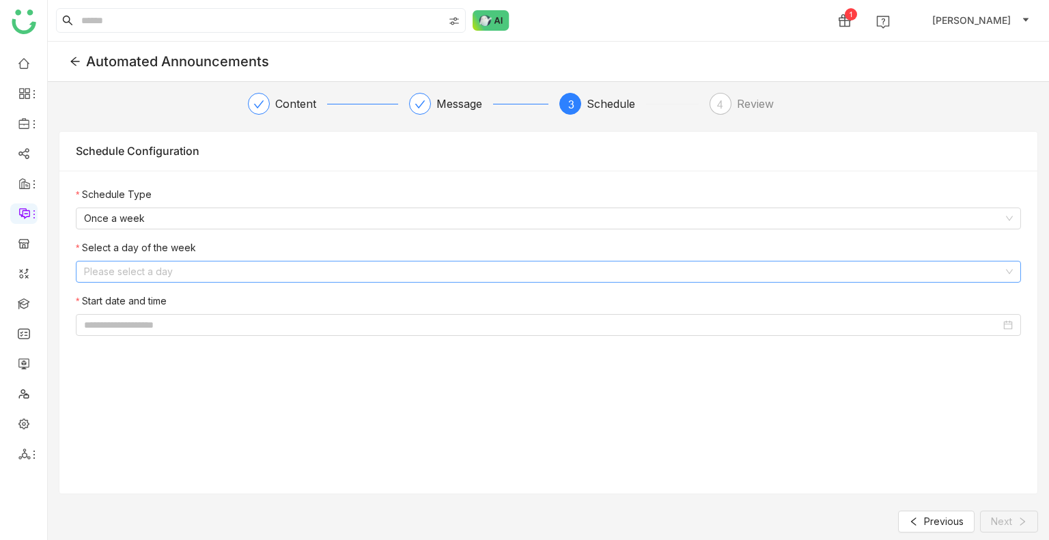
click at [120, 276] on input at bounding box center [543, 271] width 919 height 20
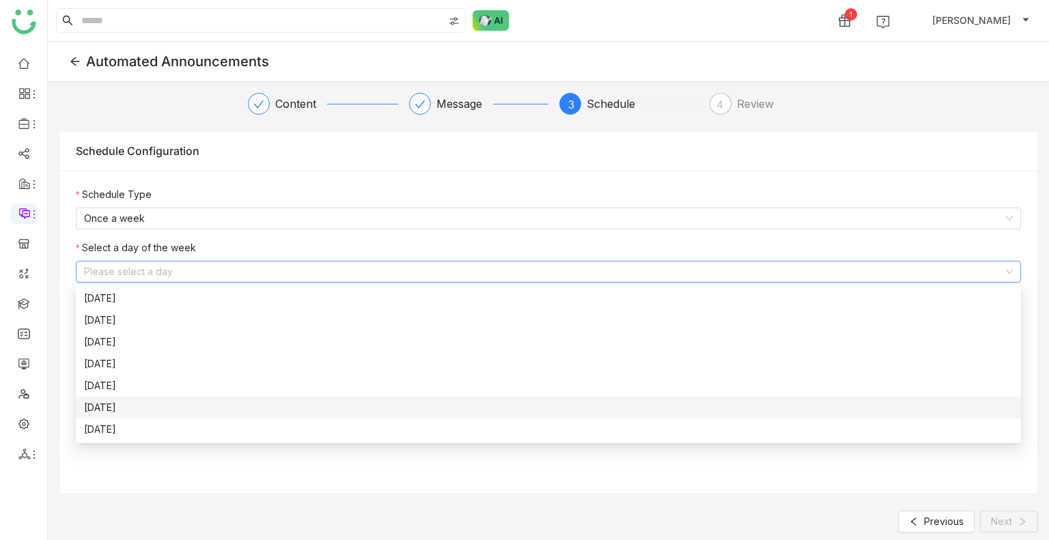
click at [129, 410] on div "Friday" at bounding box center [548, 407] width 928 height 15
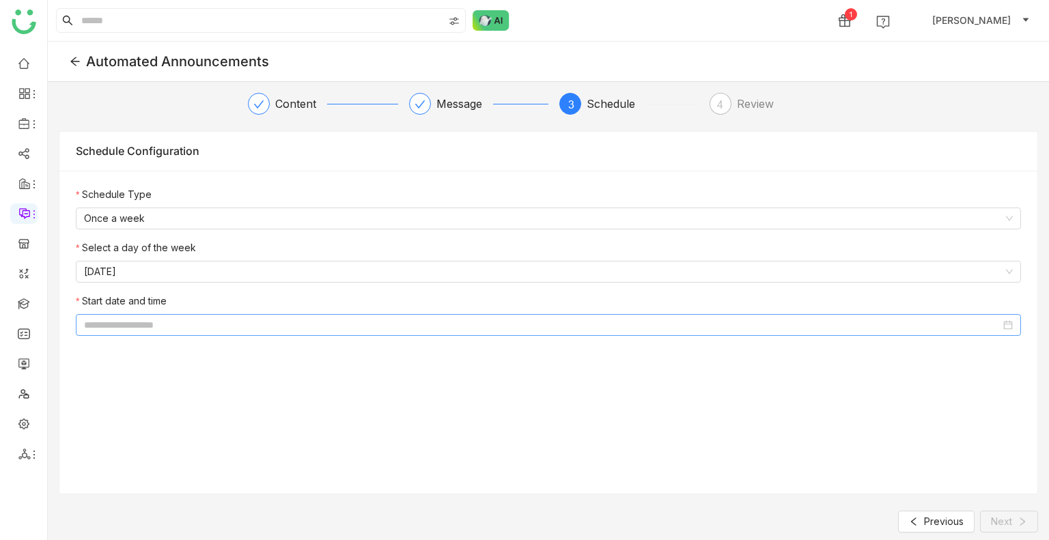
click at [167, 322] on input at bounding box center [542, 324] width 916 height 15
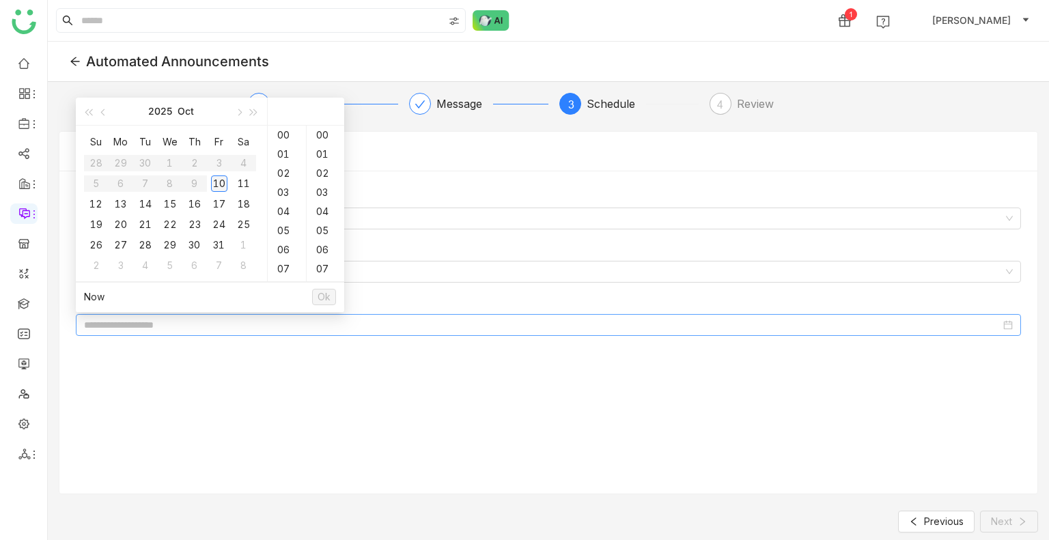
click at [221, 188] on div "10" at bounding box center [219, 183] width 16 height 16
click at [319, 186] on div "19" at bounding box center [326, 192] width 38 height 19
click at [317, 149] on div "20" at bounding box center [326, 154] width 38 height 19
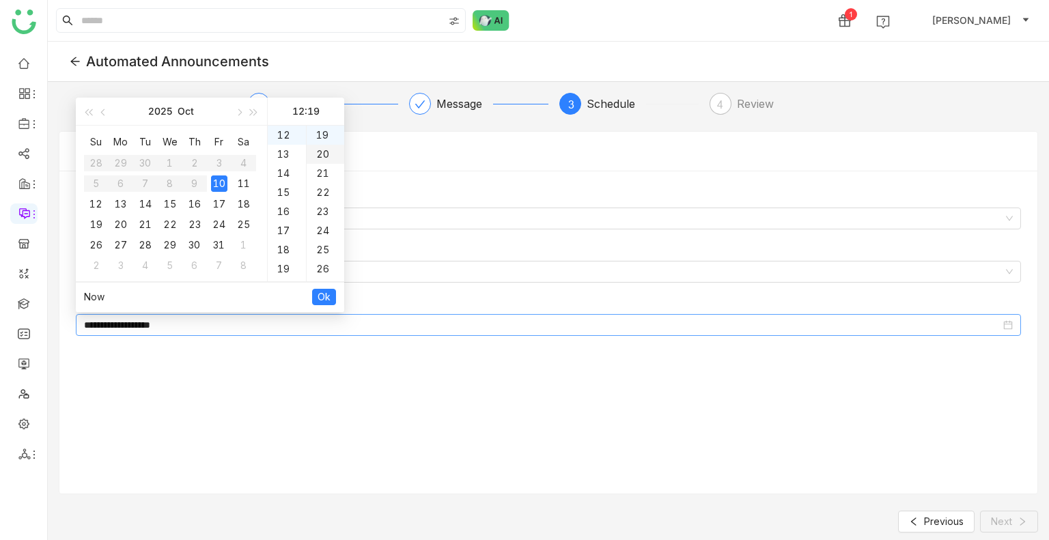
type input "**********"
click at [316, 294] on button "Ok" at bounding box center [324, 297] width 24 height 16
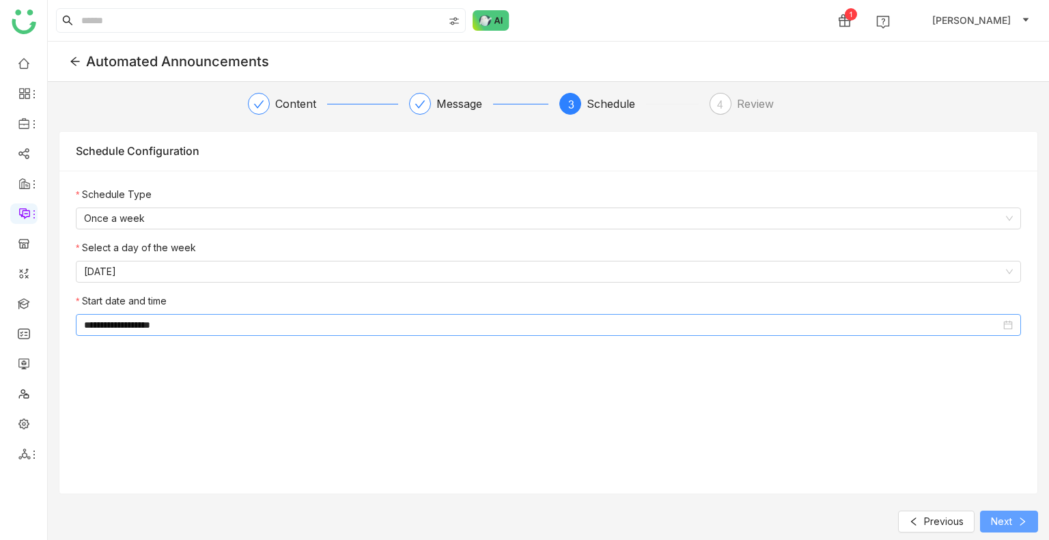
click at [995, 524] on span "Next" at bounding box center [1001, 521] width 21 height 15
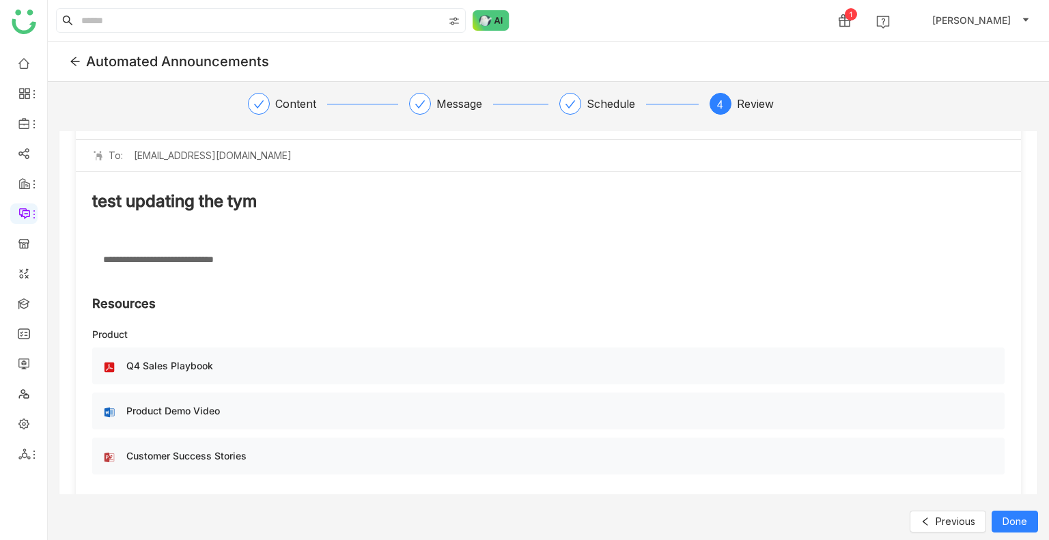
scroll to position [317, 0]
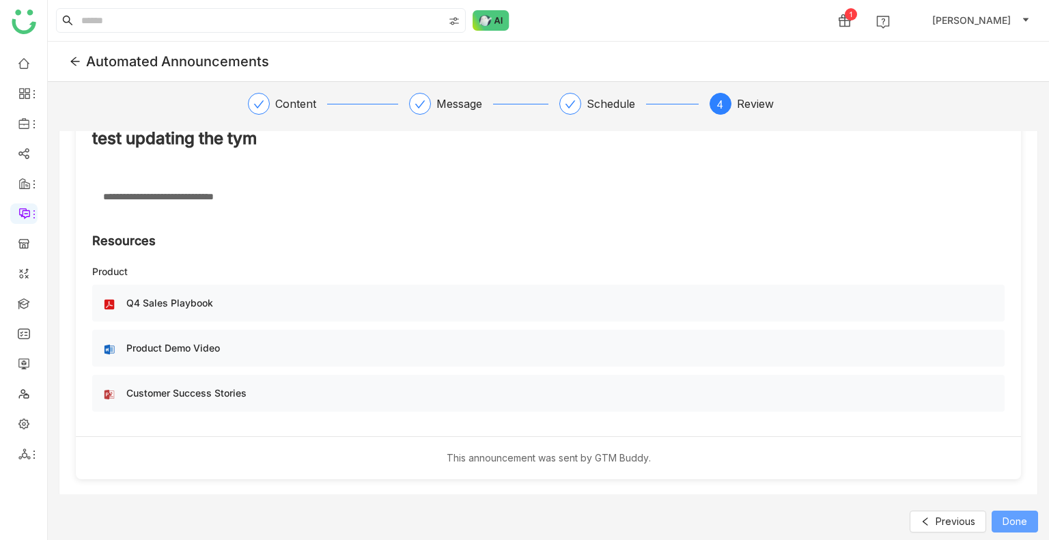
click at [1016, 518] on span "Done" at bounding box center [1014, 521] width 25 height 15
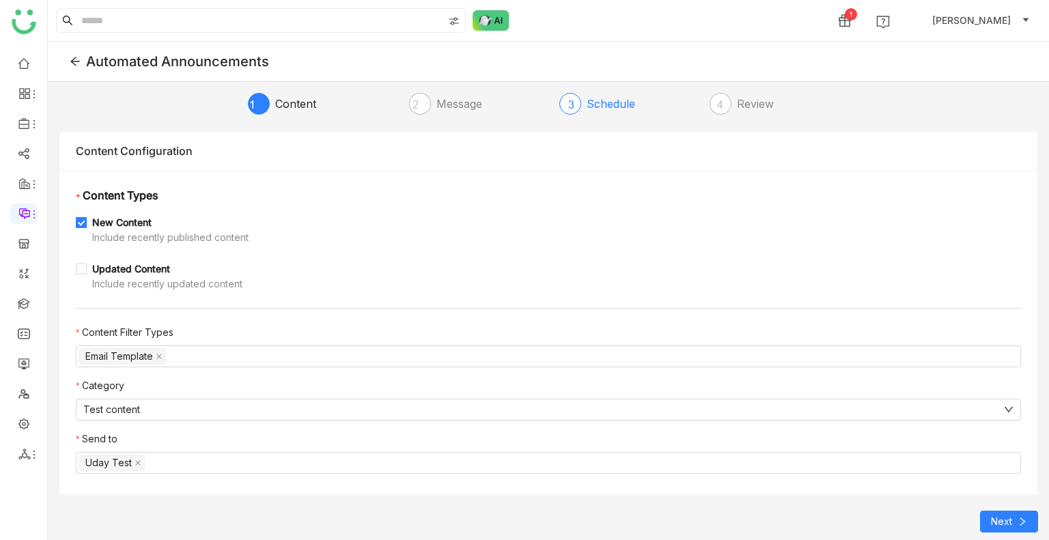
click at [628, 104] on div "Schedule" at bounding box center [615, 104] width 59 height 22
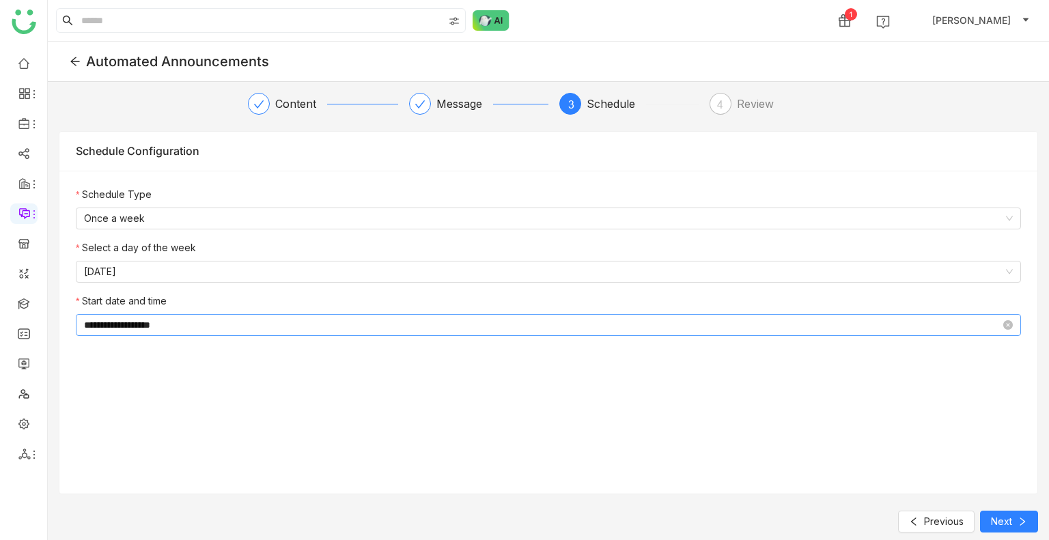
click at [225, 318] on input "**********" at bounding box center [542, 324] width 916 height 15
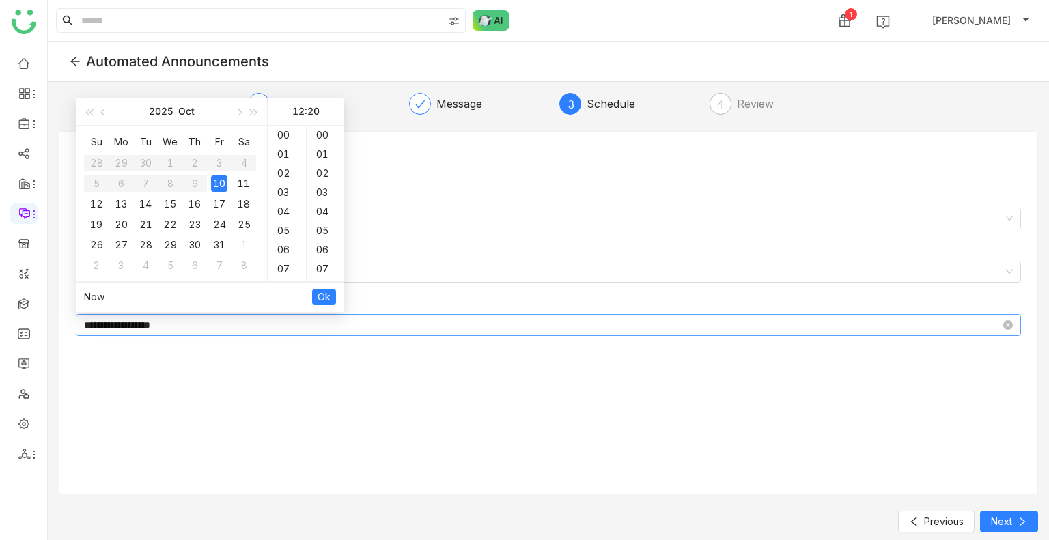
scroll to position [382, 0]
click at [315, 174] on div "22" at bounding box center [326, 173] width 38 height 19
type input "**********"
click at [332, 302] on button "Ok" at bounding box center [324, 297] width 24 height 16
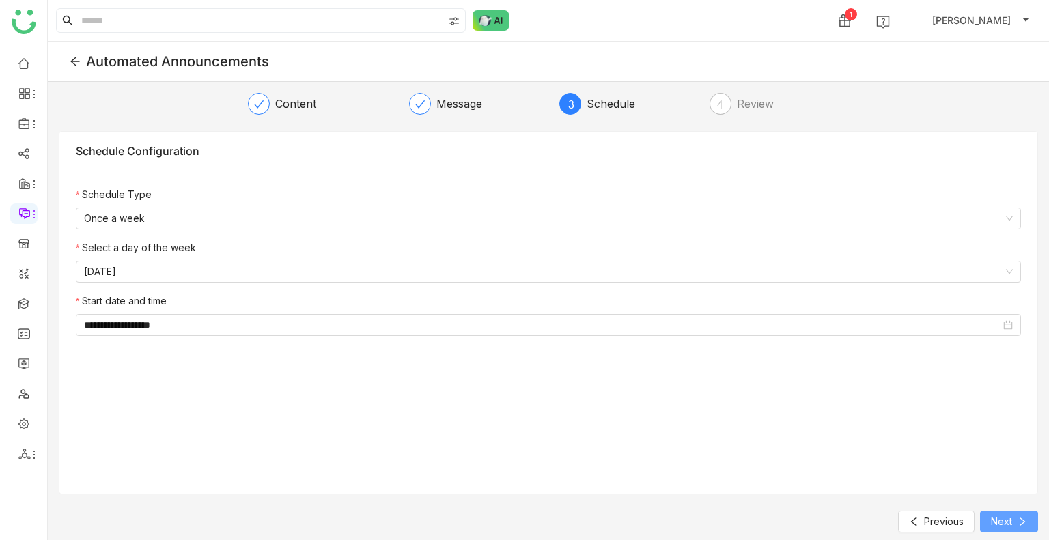
click at [991, 517] on span "Next" at bounding box center [1001, 521] width 21 height 15
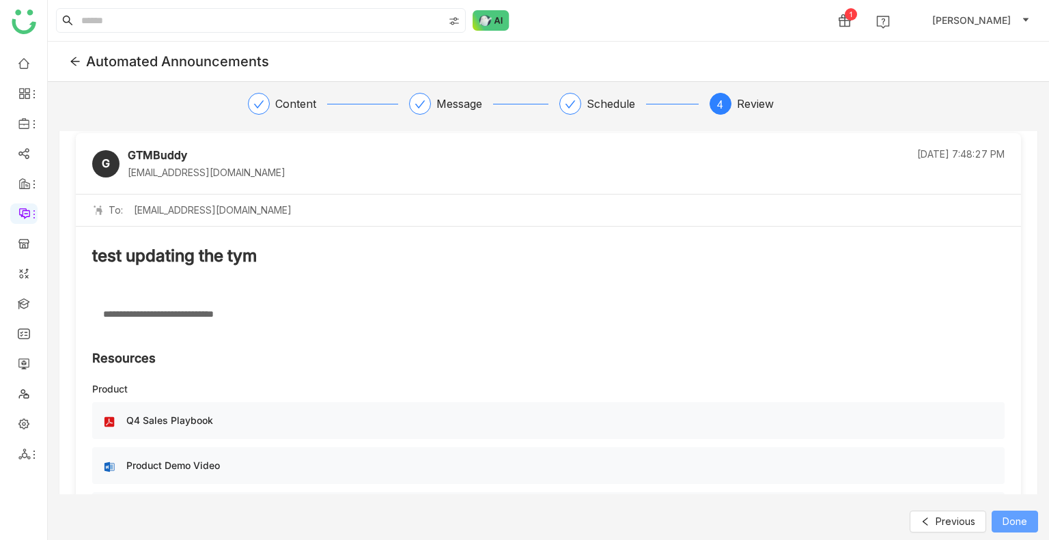
click at [1006, 514] on span "Done" at bounding box center [1014, 521] width 25 height 15
click at [81, 59] on span at bounding box center [75, 61] width 20 height 11
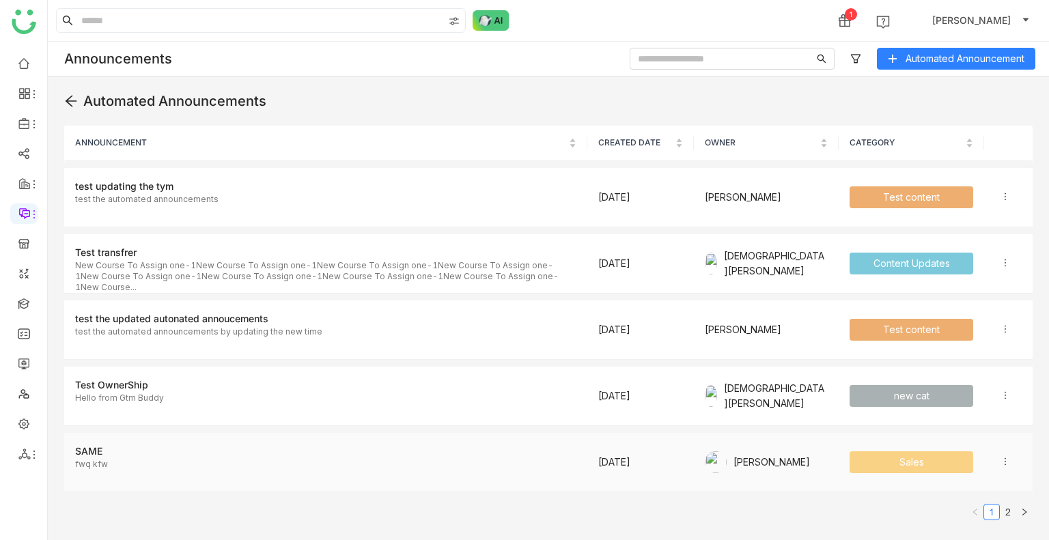
click at [172, 433] on td "SAME fwq kfw" at bounding box center [325, 462] width 523 height 59
click at [1000, 200] on icon at bounding box center [1005, 197] width 10 height 10
click at [972, 220] on span "Edit" at bounding box center [979, 221] width 16 height 12
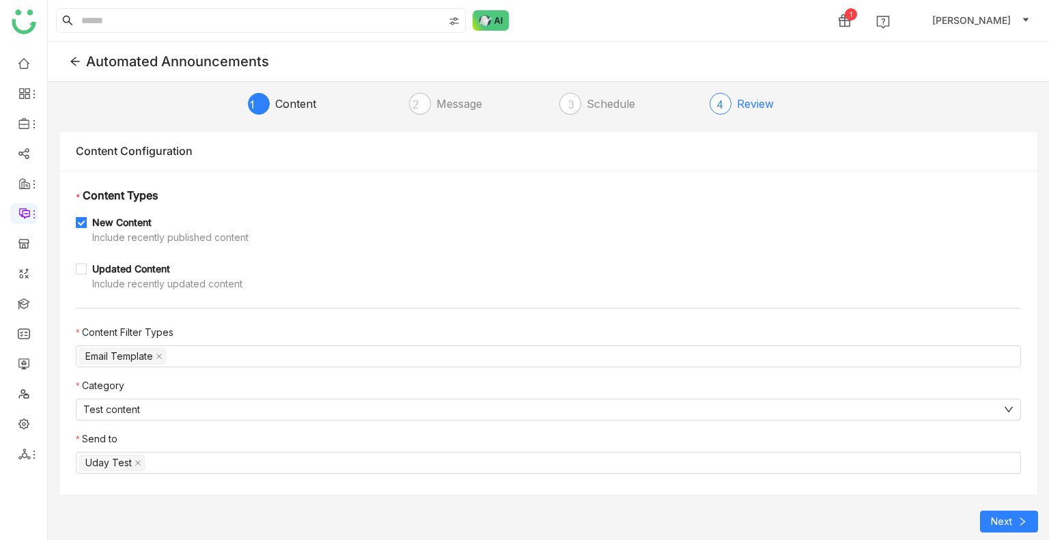
click at [769, 106] on div "Review" at bounding box center [755, 104] width 37 height 22
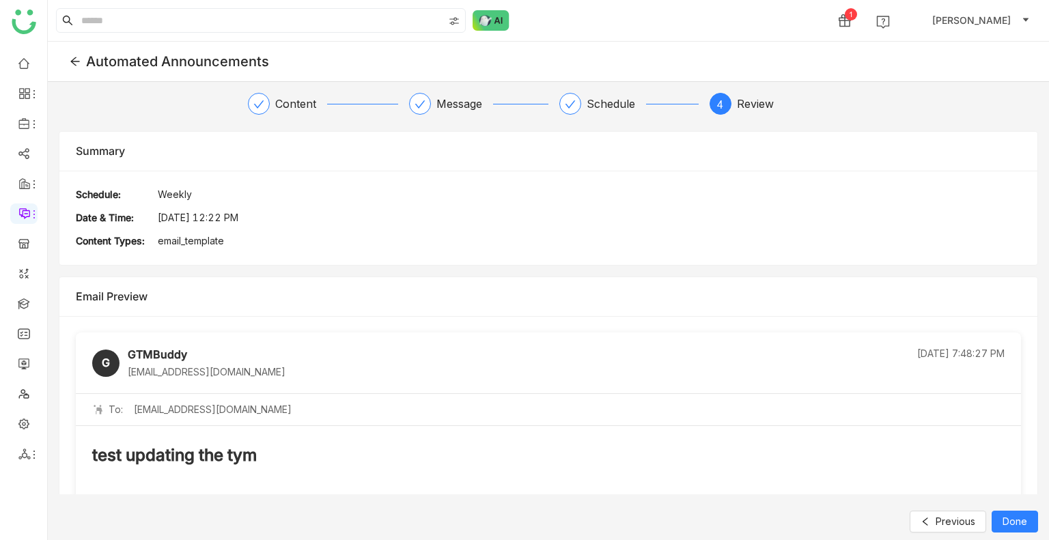
scroll to position [199, 0]
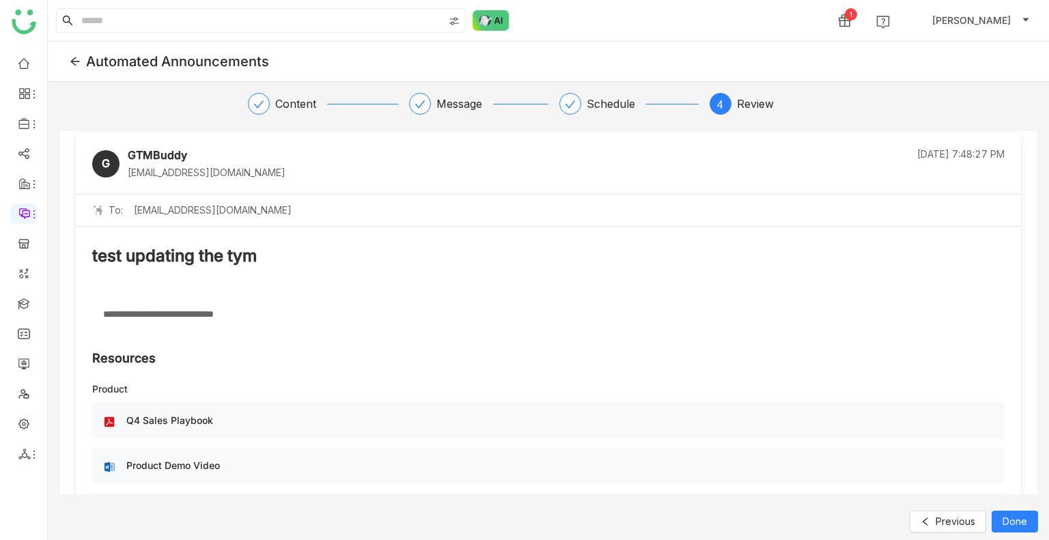
click at [602, 90] on div "**********" at bounding box center [548, 331] width 1001 height 498
click at [602, 95] on div "Schedule" at bounding box center [615, 104] width 59 height 22
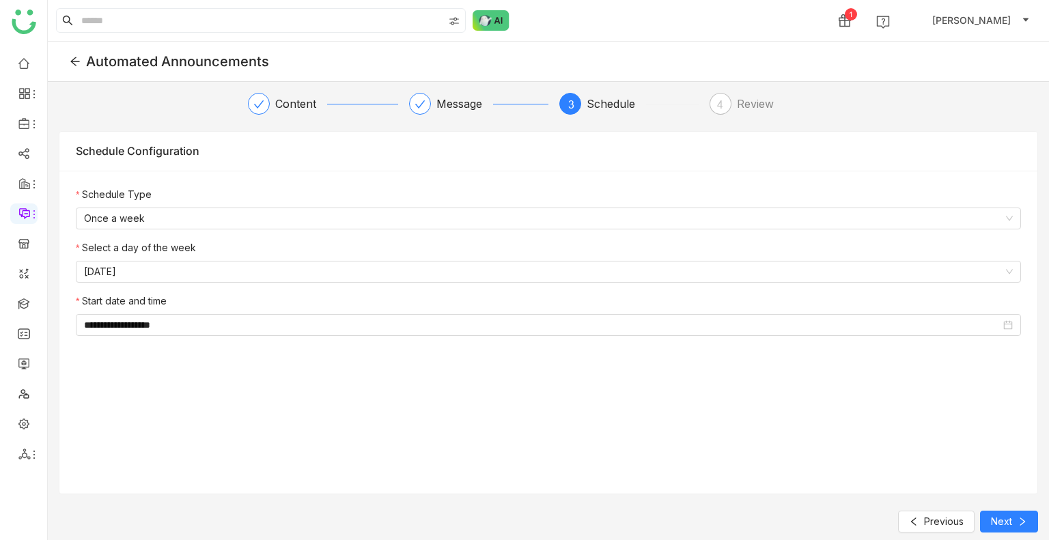
scroll to position [0, 0]
click at [208, 322] on input "**********" at bounding box center [542, 324] width 916 height 15
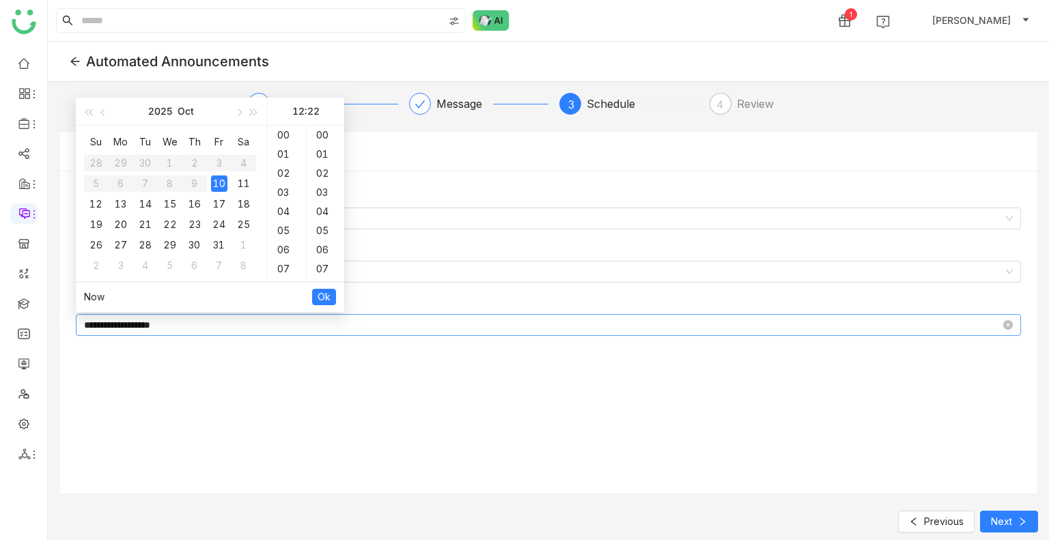
scroll to position [421, 0]
click at [320, 217] on div "26" at bounding box center [326, 211] width 38 height 19
type input "**********"
click at [323, 298] on span "Ok" at bounding box center [323, 296] width 13 height 15
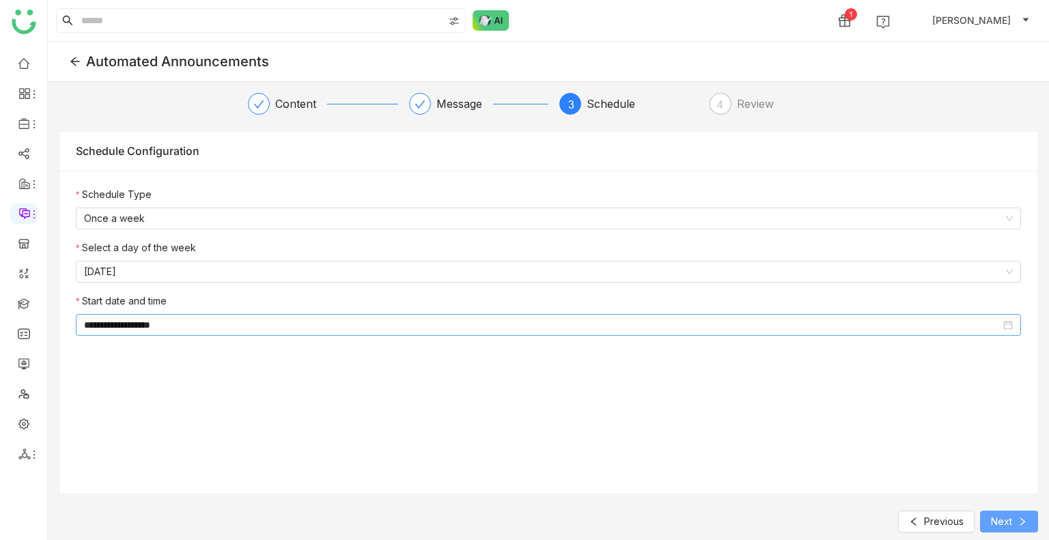
click at [991, 521] on span "Next" at bounding box center [1001, 521] width 21 height 15
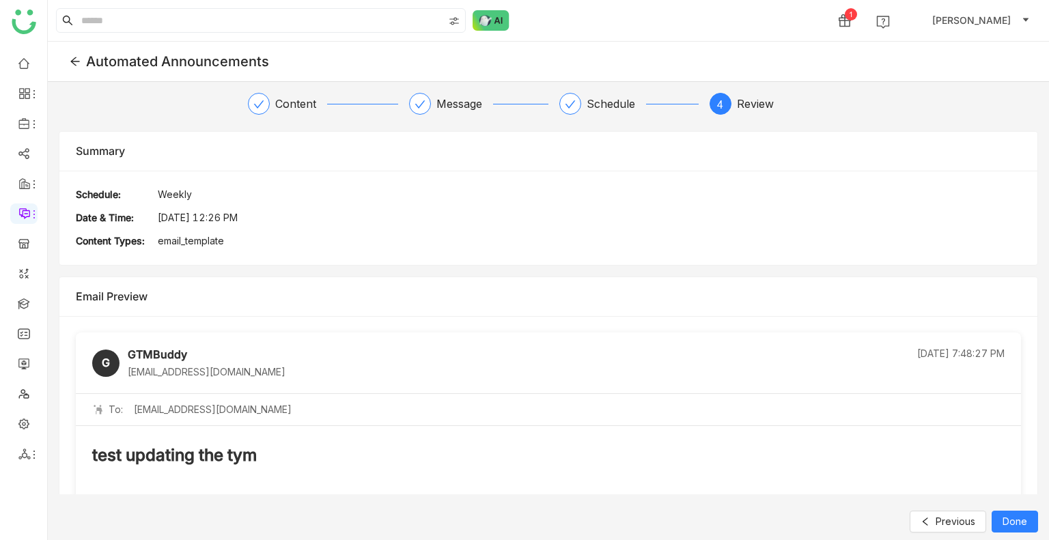
scroll to position [199, 0]
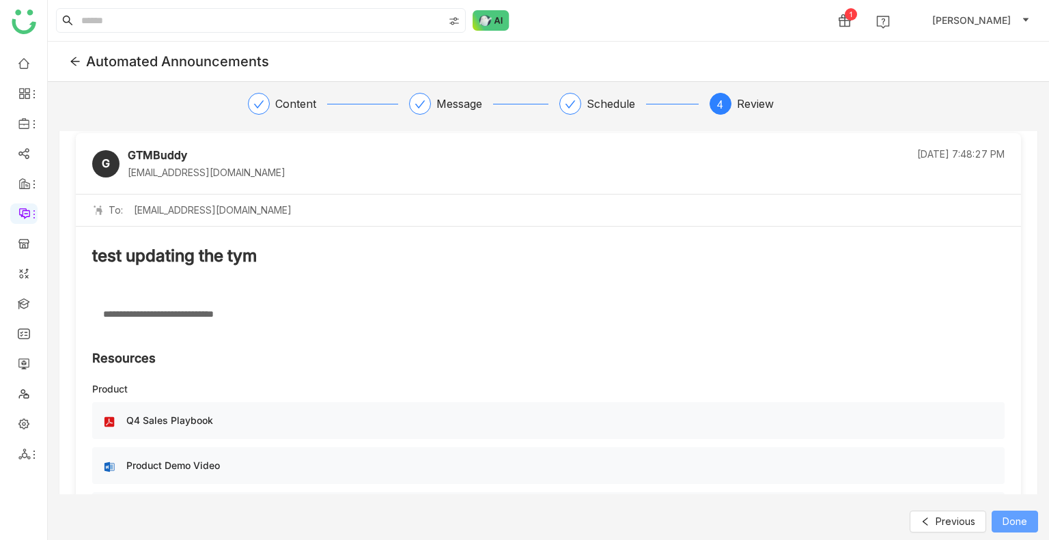
click at [999, 517] on button "Done" at bounding box center [1014, 522] width 46 height 22
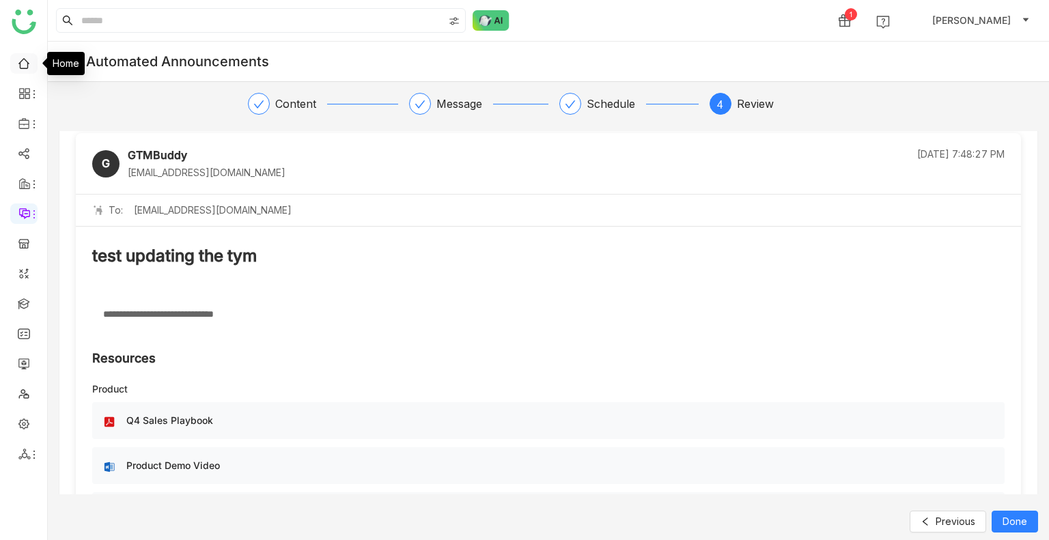
click at [27, 64] on link at bounding box center [24, 63] width 12 height 12
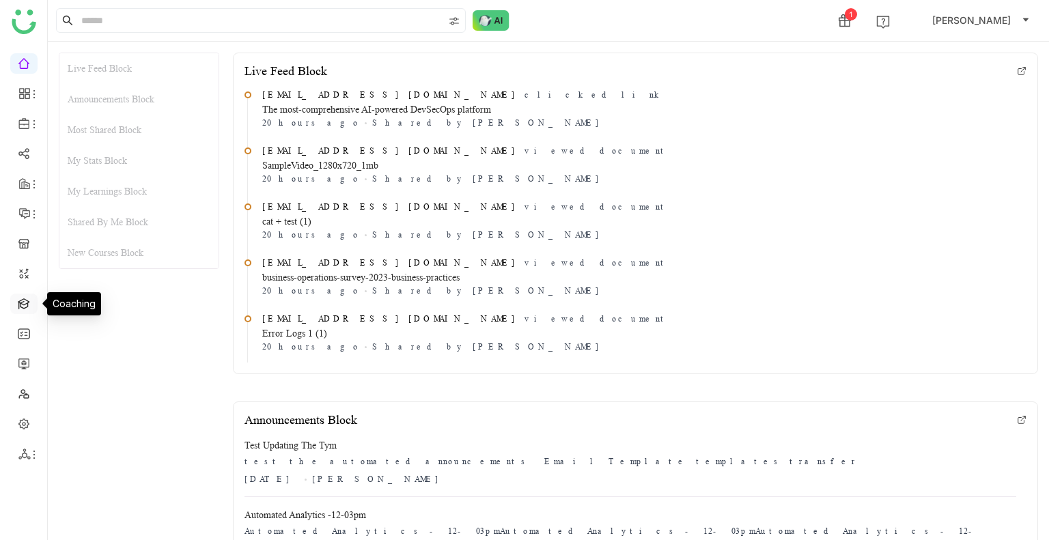
click at [27, 297] on link at bounding box center [24, 303] width 12 height 12
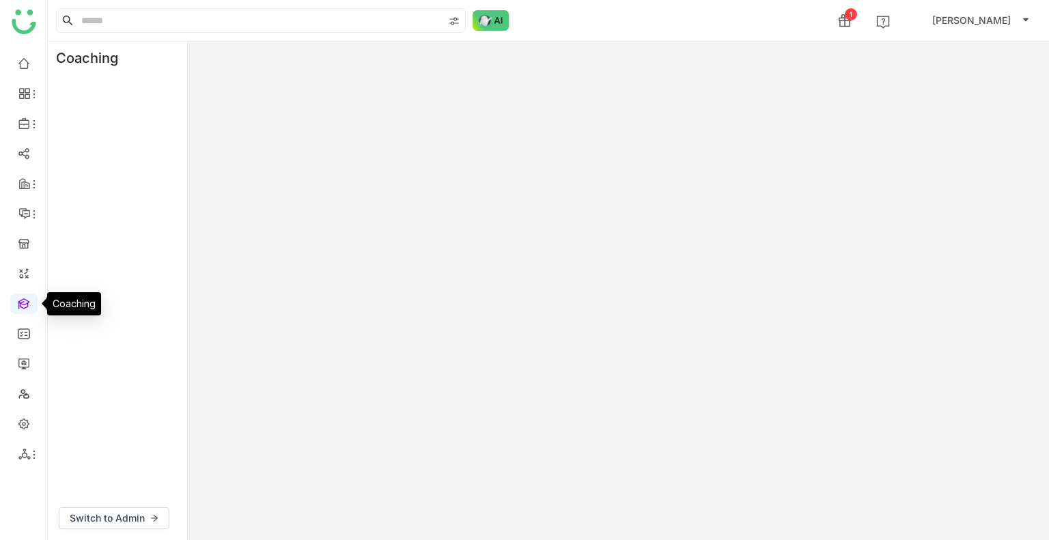
click at [27, 298] on link at bounding box center [24, 303] width 12 height 12
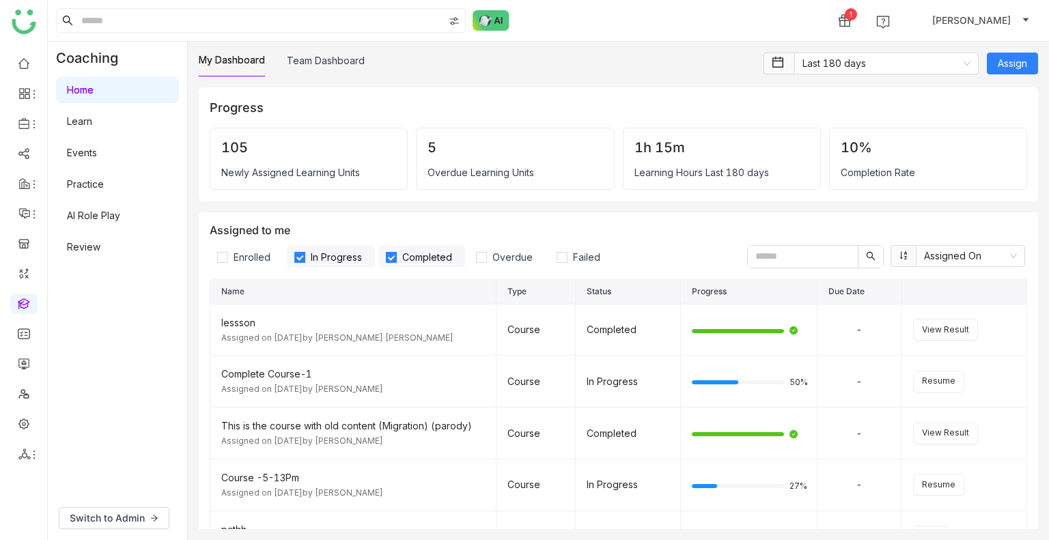
click at [92, 120] on link "Learn" at bounding box center [79, 121] width 25 height 12
click at [92, 119] on link "Learn" at bounding box center [79, 121] width 25 height 12
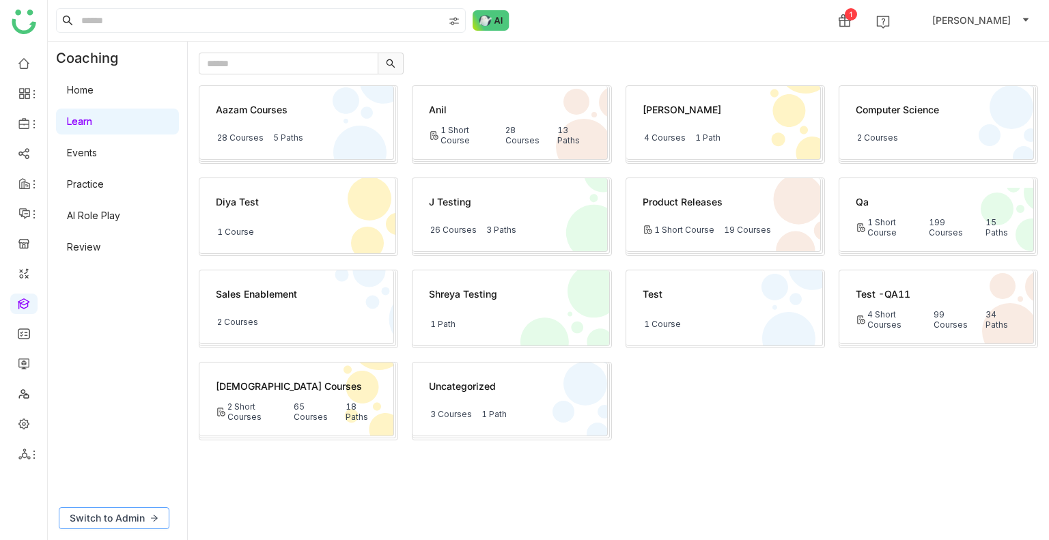
click at [122, 511] on span "Switch to Admin" at bounding box center [107, 518] width 75 height 15
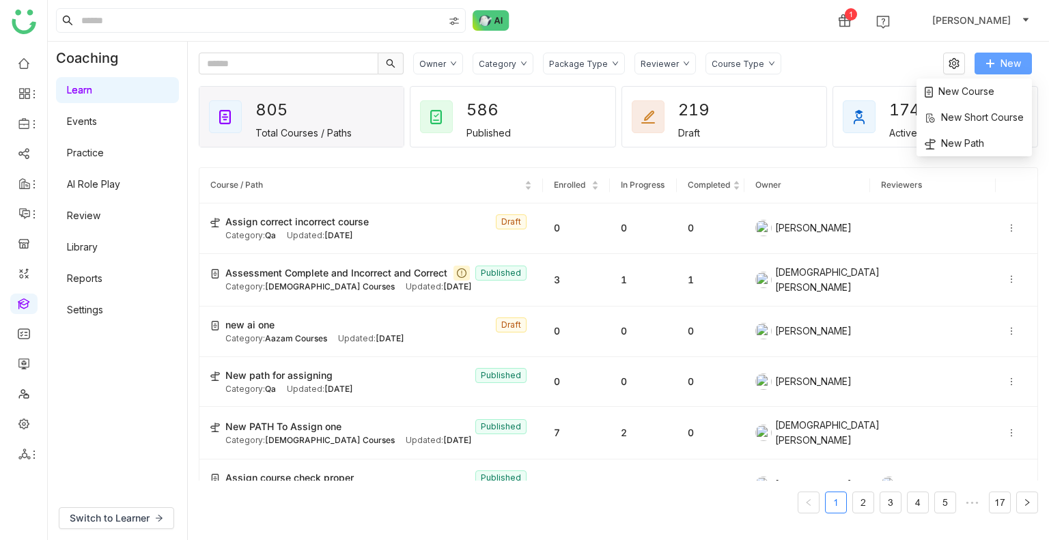
click at [1005, 68] on span "New" at bounding box center [1010, 63] width 20 height 15
click at [952, 91] on span "New Course" at bounding box center [959, 91] width 70 height 15
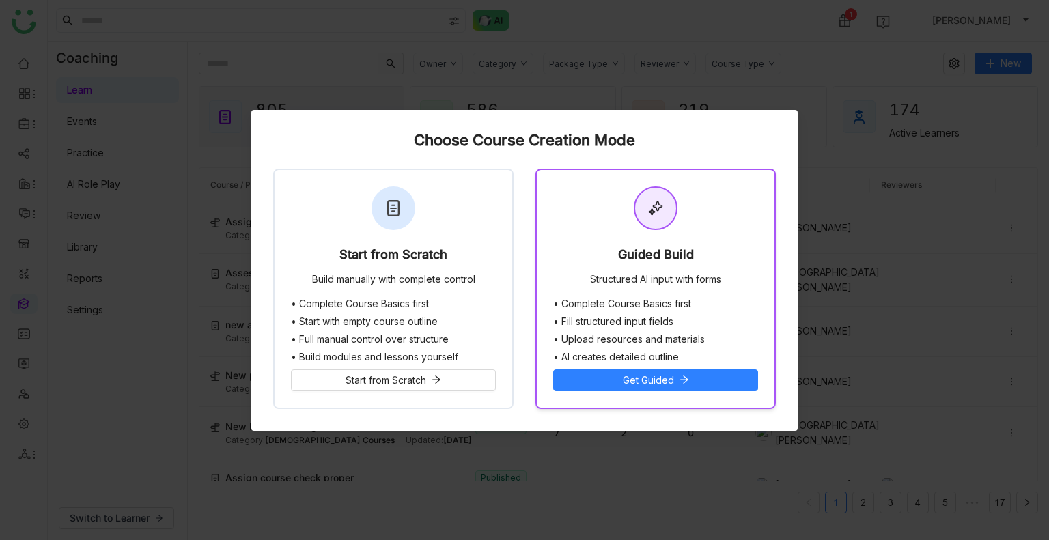
click at [612, 265] on div "Guided Build Structured AI input with forms" at bounding box center [656, 234] width 238 height 128
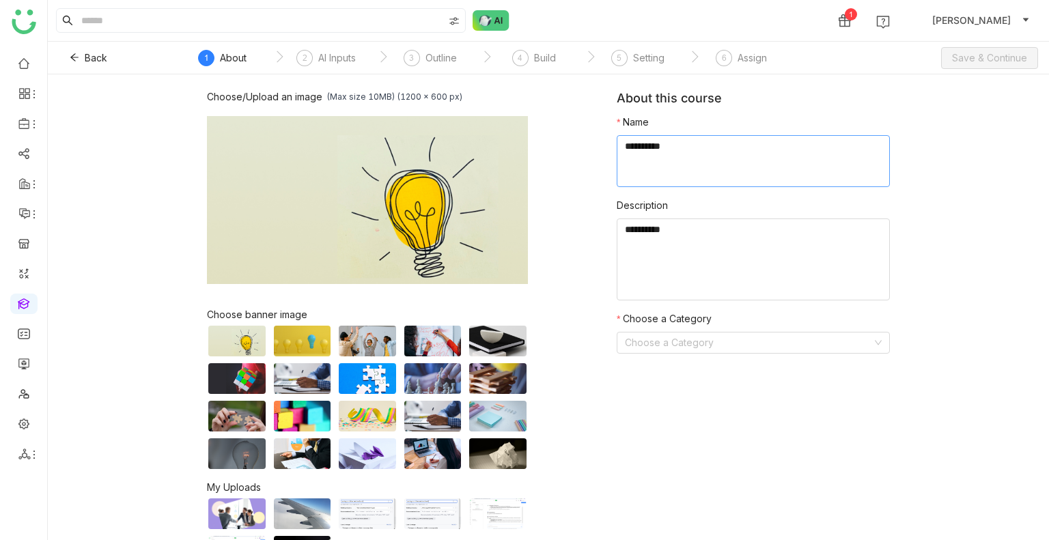
click at [726, 163] on textarea at bounding box center [752, 161] width 273 height 52
type textarea "**********"
drag, startPoint x: 825, startPoint y: 349, endPoint x: 834, endPoint y: 341, distance: 11.6
click at [827, 346] on input at bounding box center [748, 342] width 247 height 20
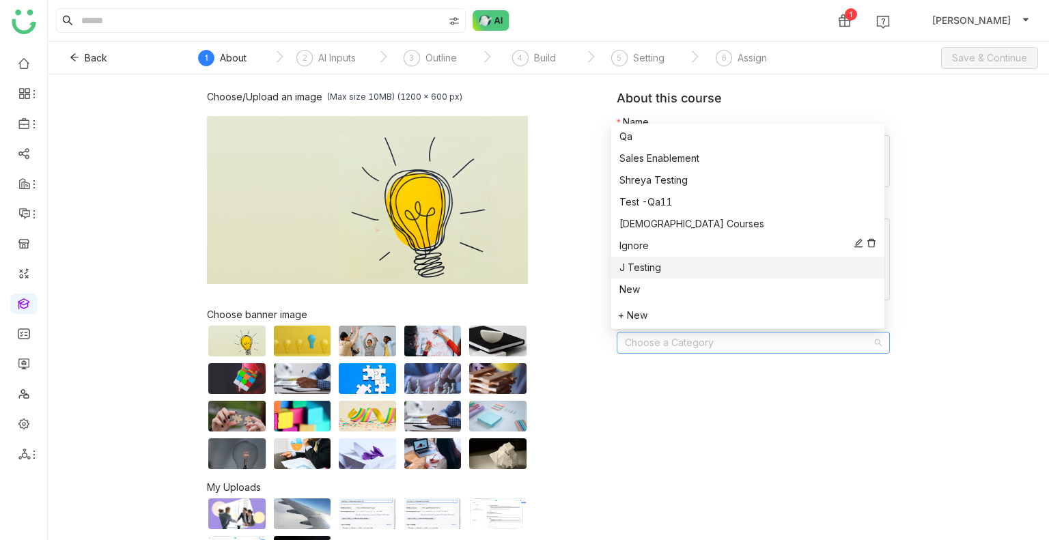
scroll to position [197, 0]
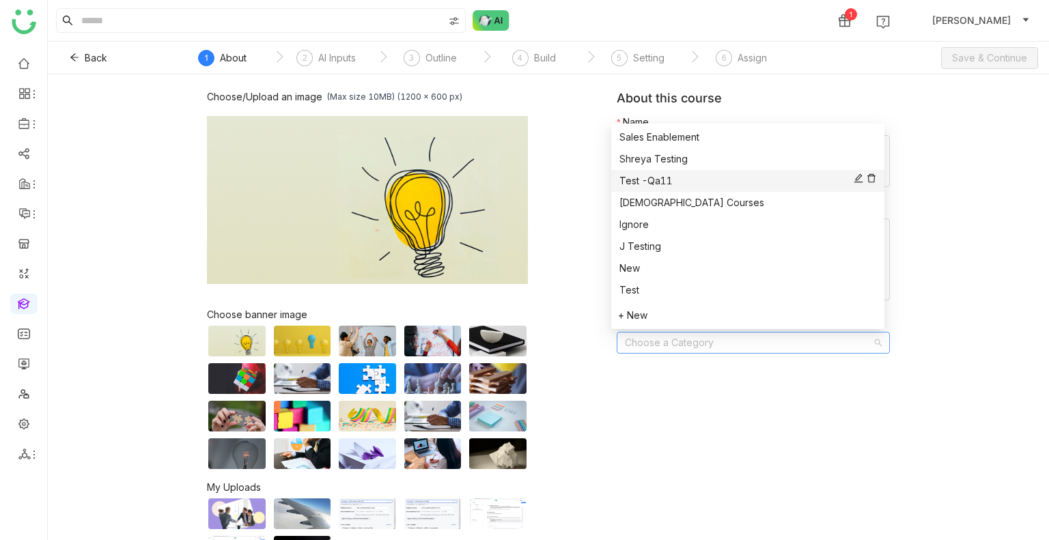
click at [666, 180] on div "Test -Qa11" at bounding box center [747, 180] width 257 height 15
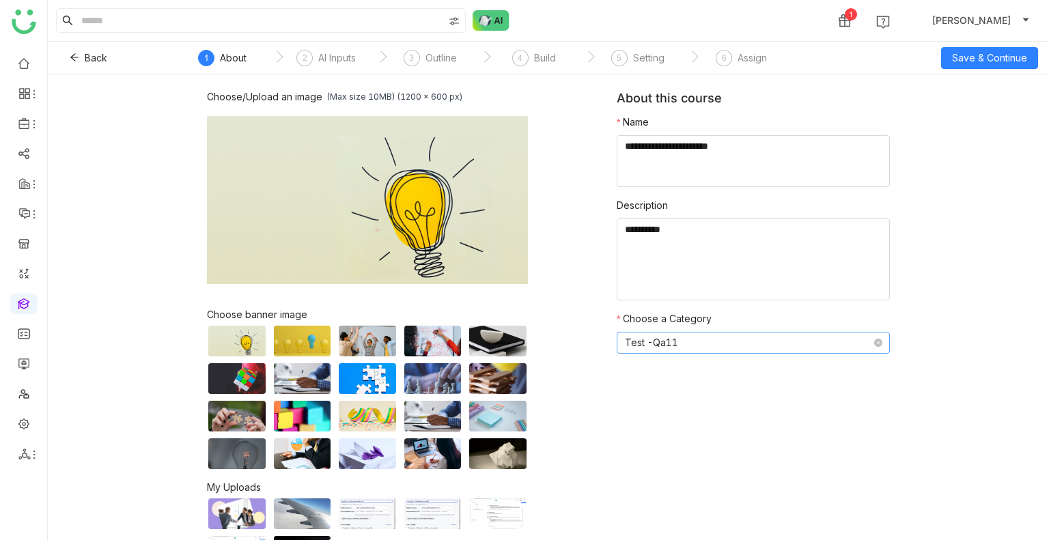
click at [683, 340] on nz-select-item "Test -Qa11" at bounding box center [753, 342] width 257 height 20
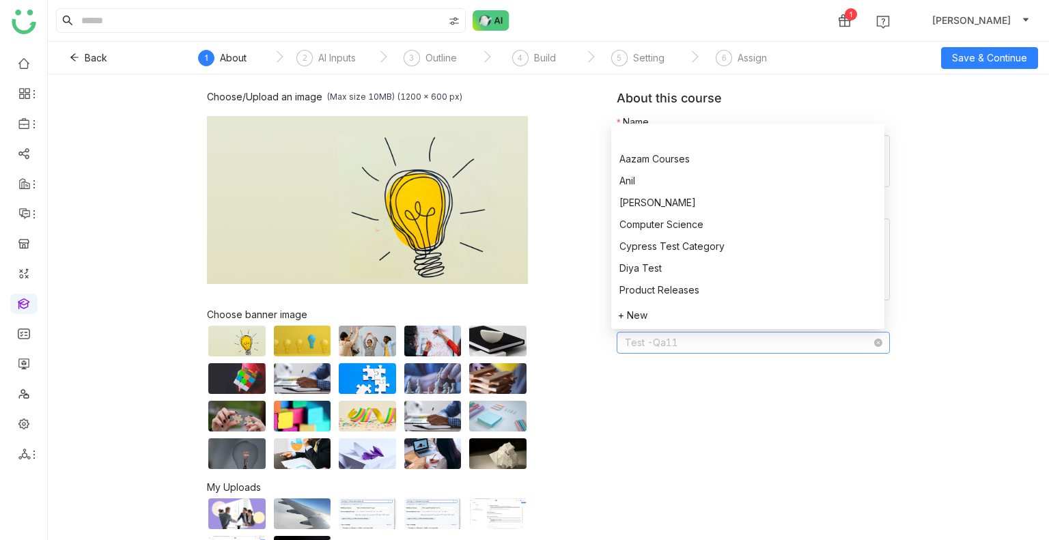
click at [683, 340] on nz-select-item "Test -Qa11" at bounding box center [753, 342] width 257 height 20
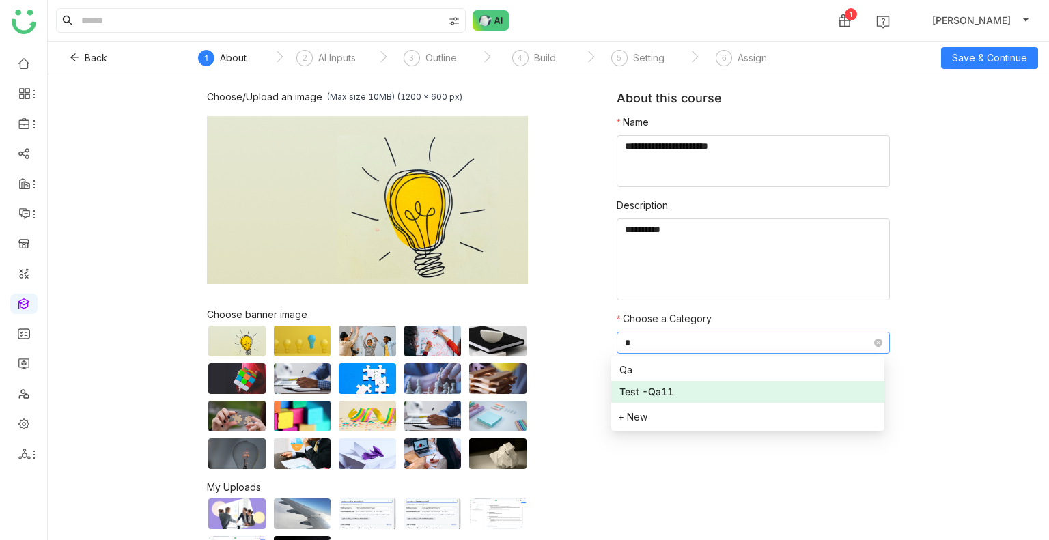
scroll to position [0, 0]
type input "**"
click at [653, 384] on div "Test -Qa11" at bounding box center [747, 391] width 257 height 15
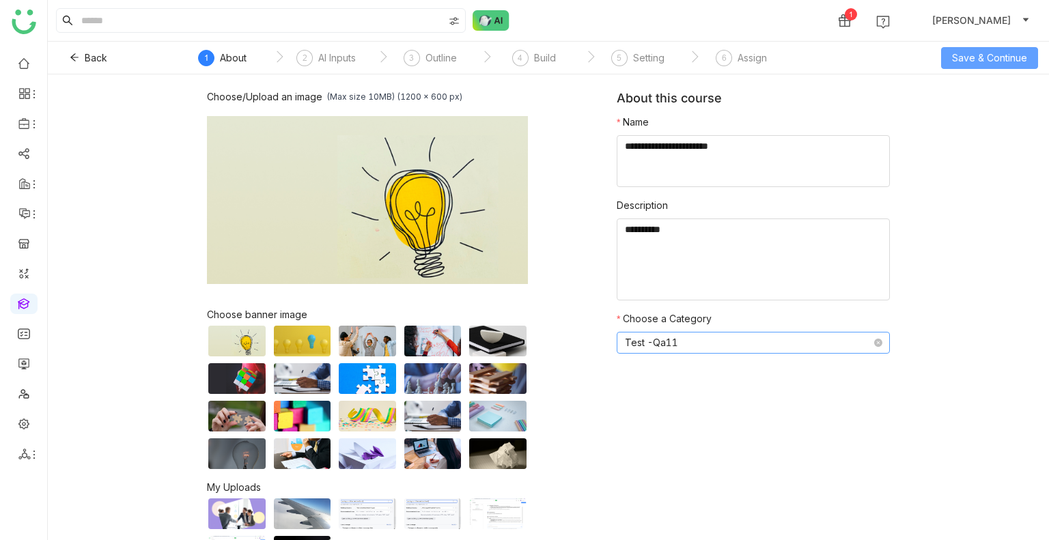
click at [980, 59] on span "Save & Continue" at bounding box center [989, 58] width 75 height 15
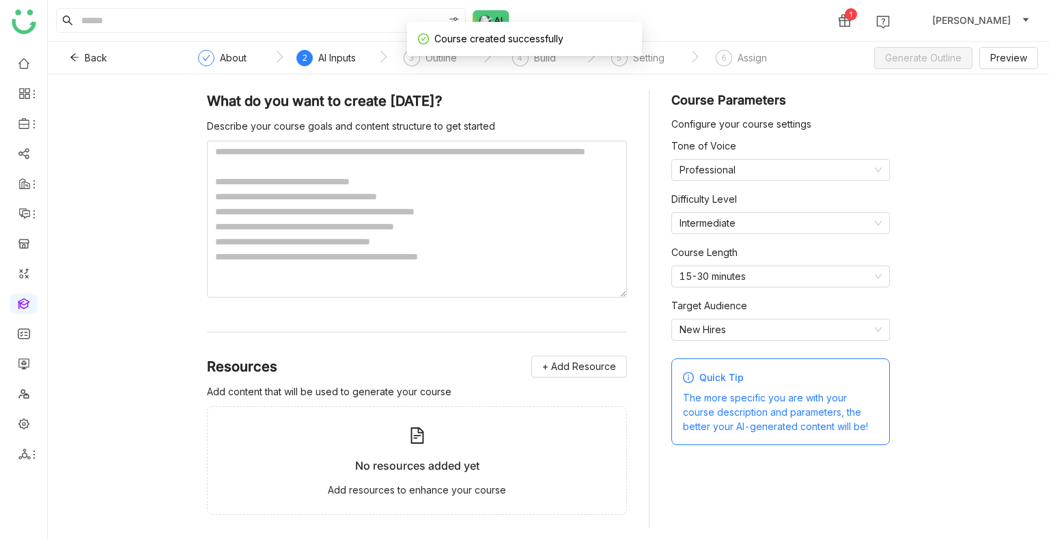
drag, startPoint x: 1021, startPoint y: 296, endPoint x: 1014, endPoint y: 572, distance: 276.5
click at [1014, 539] on html "1 account_circle Uday Bhanu Back ` About ` 2 AI Inputs ` 3 Outline ` 4 Build ` …" at bounding box center [524, 270] width 1049 height 540
click at [548, 268] on textarea at bounding box center [417, 219] width 420 height 157
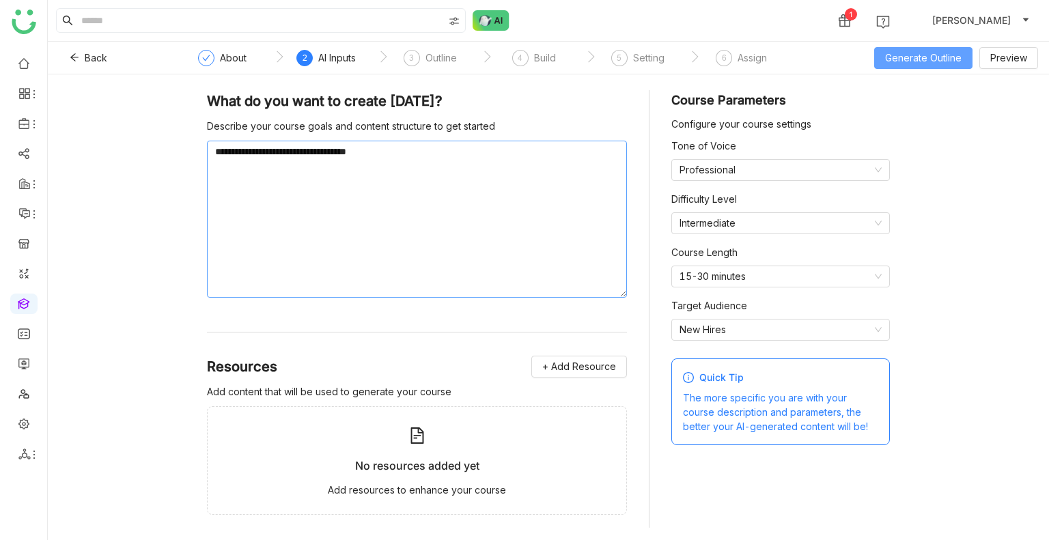
type textarea "**********"
click at [939, 58] on span "Generate Outline" at bounding box center [923, 58] width 76 height 15
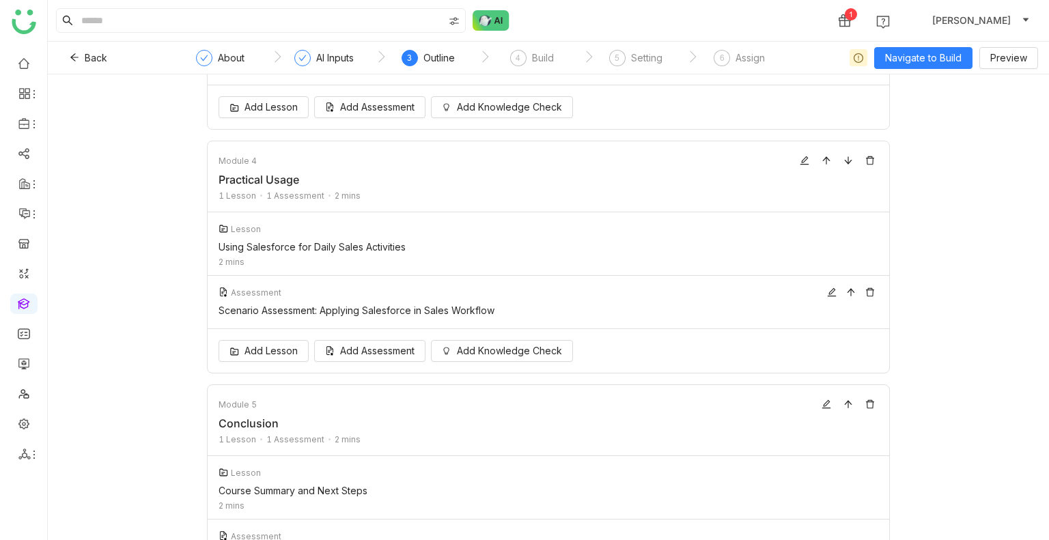
scroll to position [794, 0]
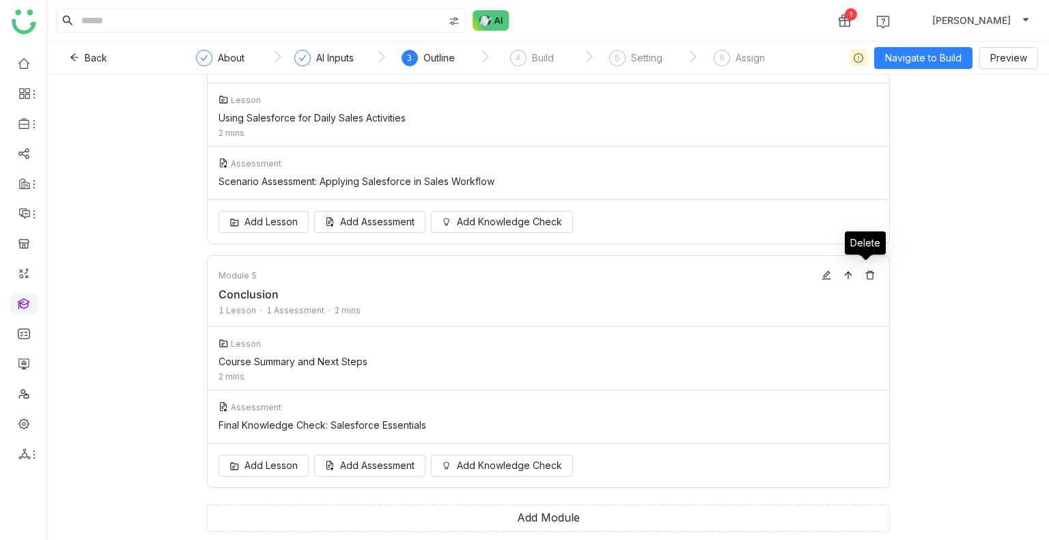
click at [865, 272] on icon at bounding box center [870, 275] width 10 height 10
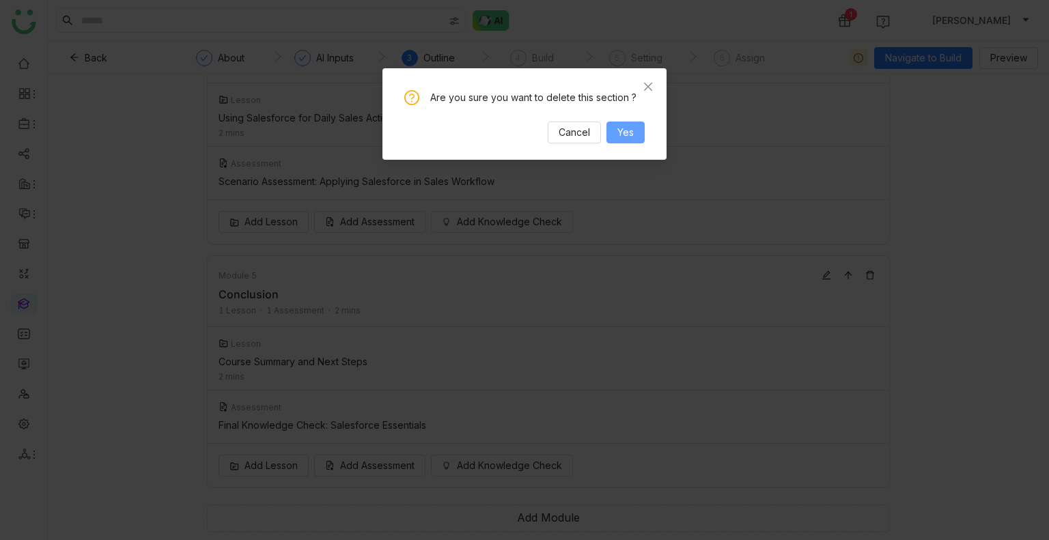
click at [631, 128] on span "Yes" at bounding box center [625, 132] width 16 height 15
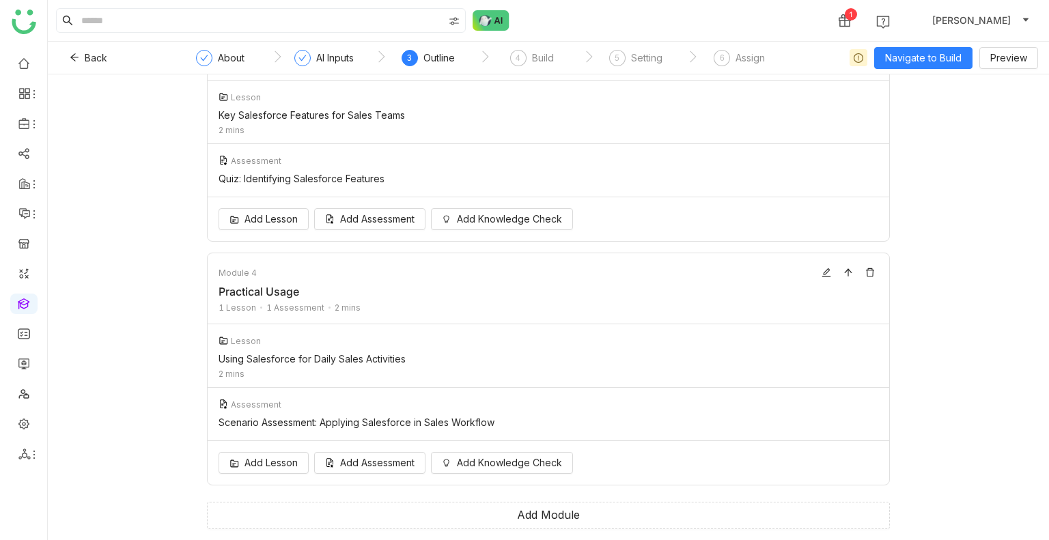
scroll to position [551, 0]
click at [868, 274] on icon at bounding box center [870, 275] width 10 height 10
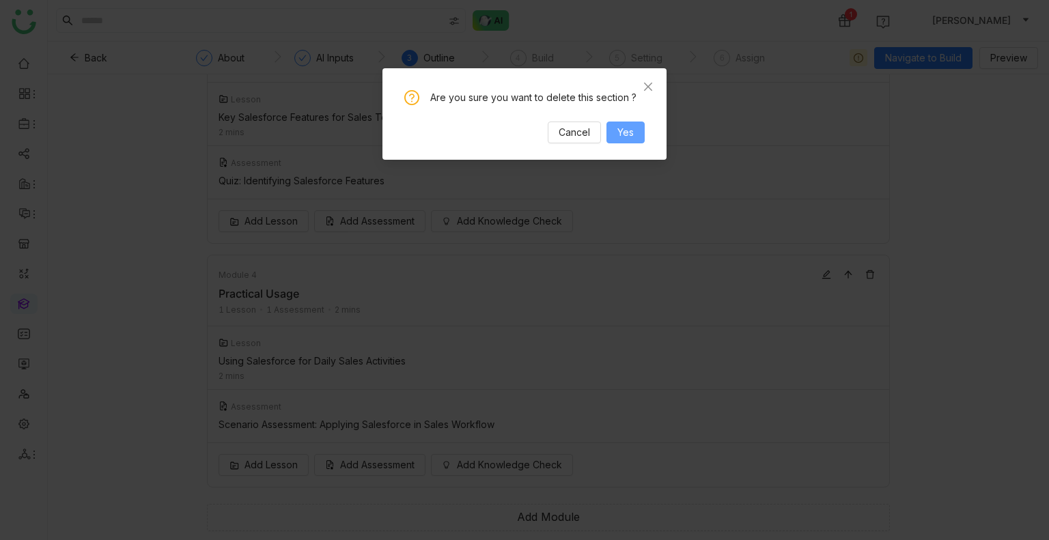
click at [636, 136] on button "Yes" at bounding box center [625, 133] width 38 height 22
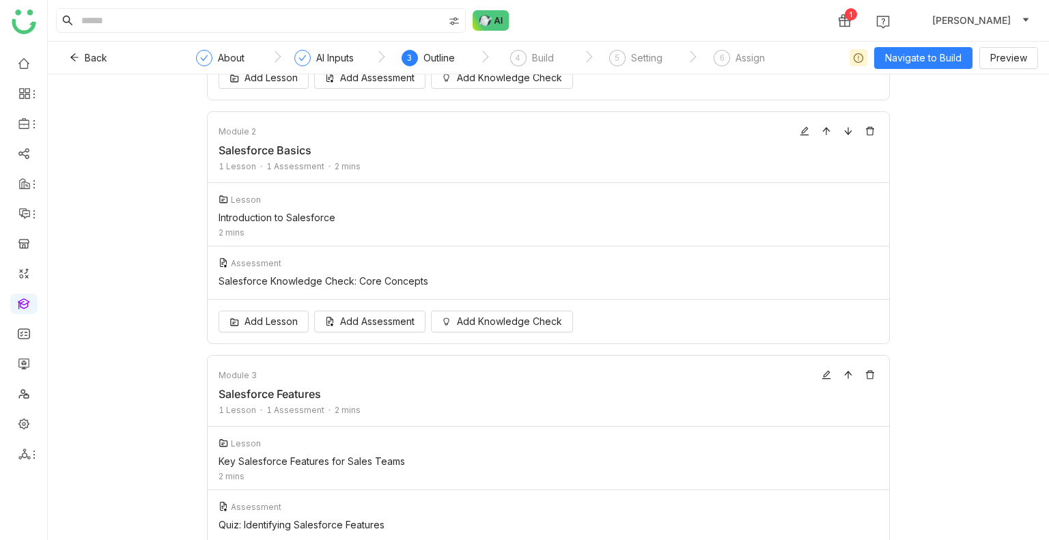
scroll to position [273, 0]
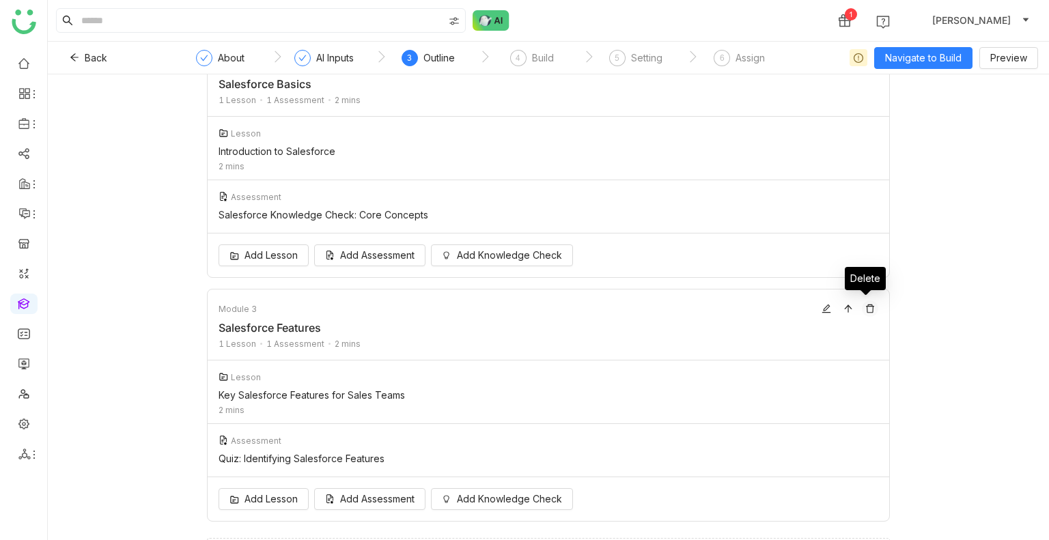
click at [866, 308] on icon at bounding box center [870, 309] width 10 height 10
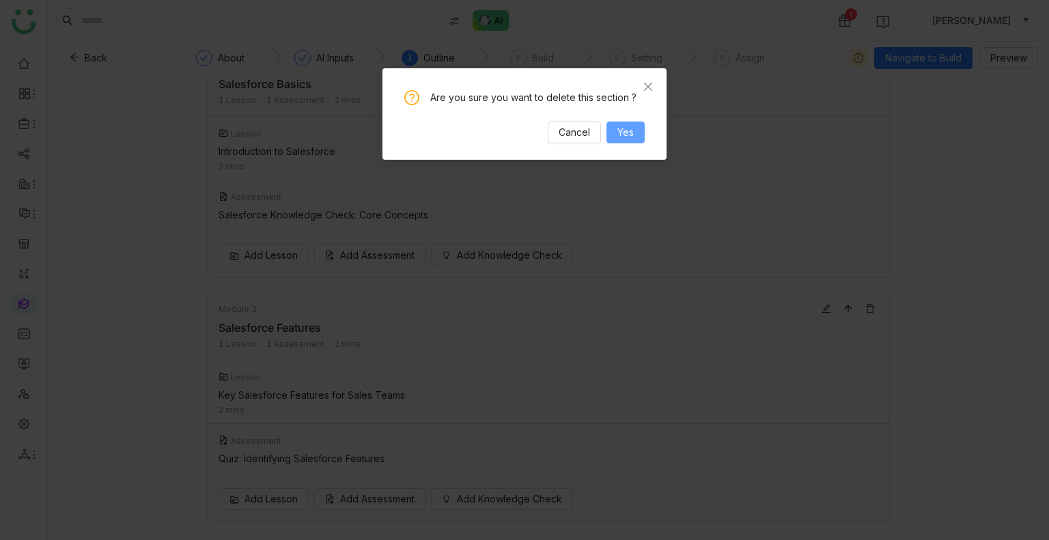
click at [615, 137] on button "Yes" at bounding box center [625, 133] width 38 height 22
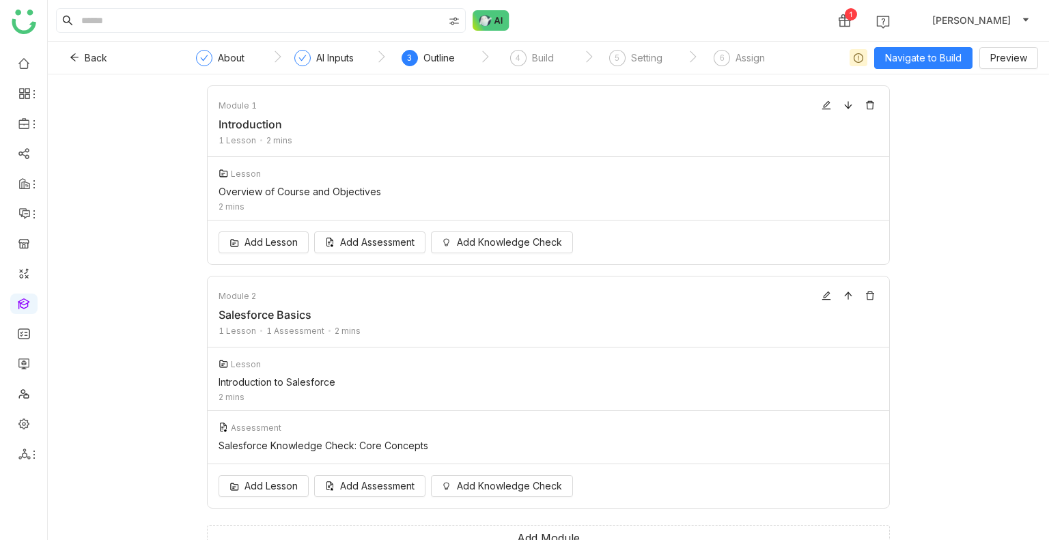
scroll to position [65, 0]
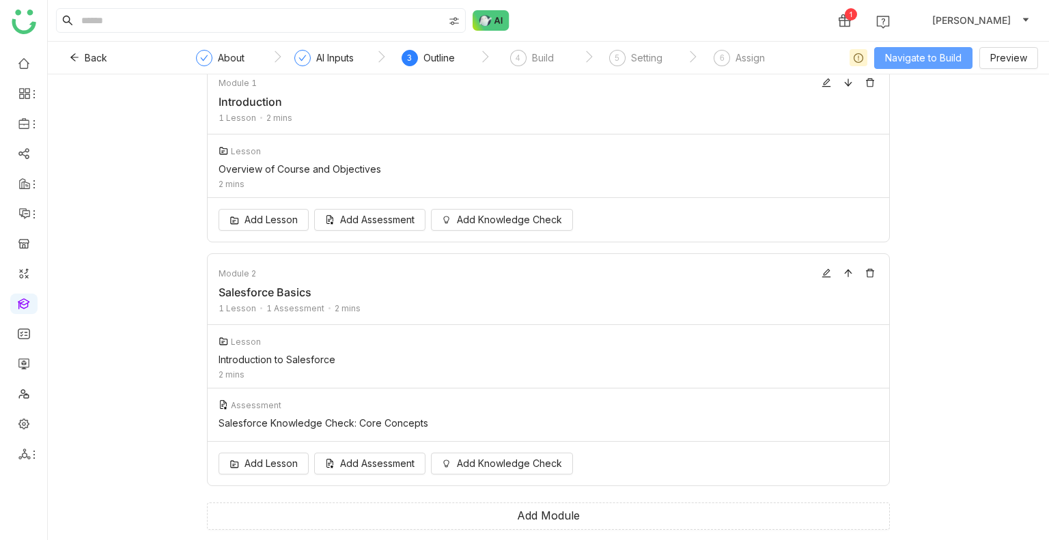
click at [904, 57] on span "Navigate to Build" at bounding box center [923, 58] width 76 height 15
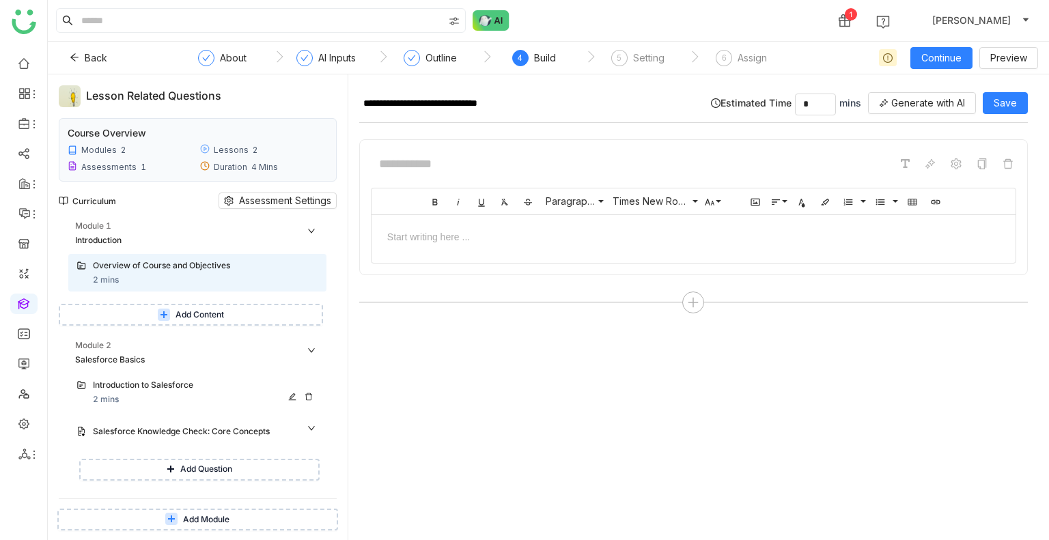
click at [125, 388] on div "Introduction to Salesforce" at bounding box center [192, 385] width 198 height 13
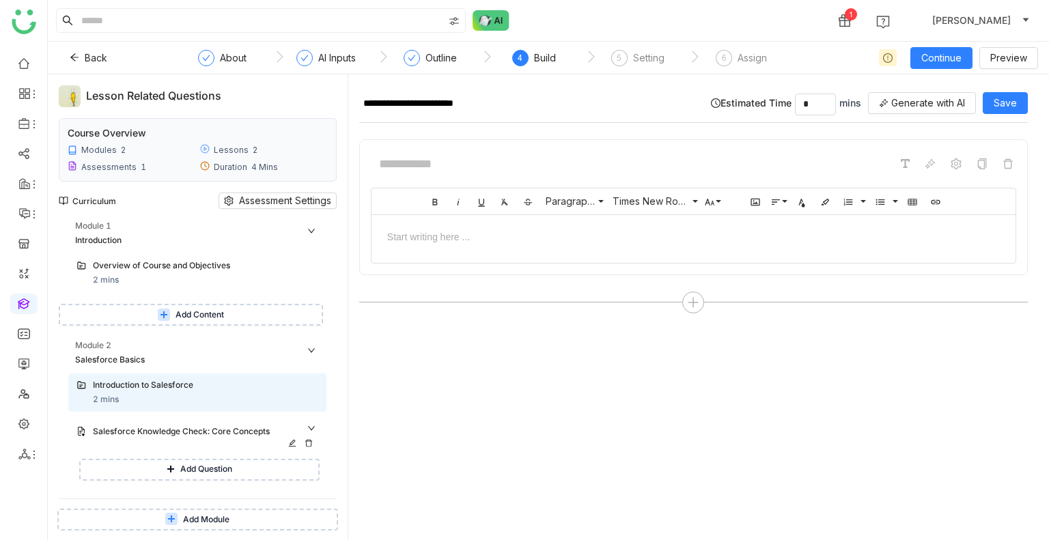
click at [161, 433] on div "Salesforce Knowledge Check: Core Concepts" at bounding box center [192, 431] width 198 height 13
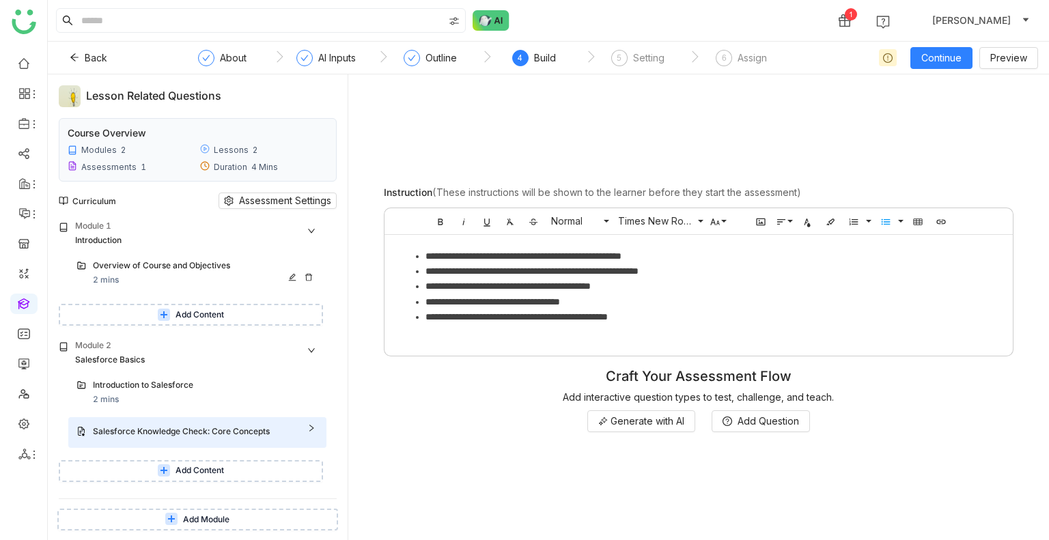
click at [182, 271] on div "Overview of Course and Objectives" at bounding box center [192, 265] width 198 height 13
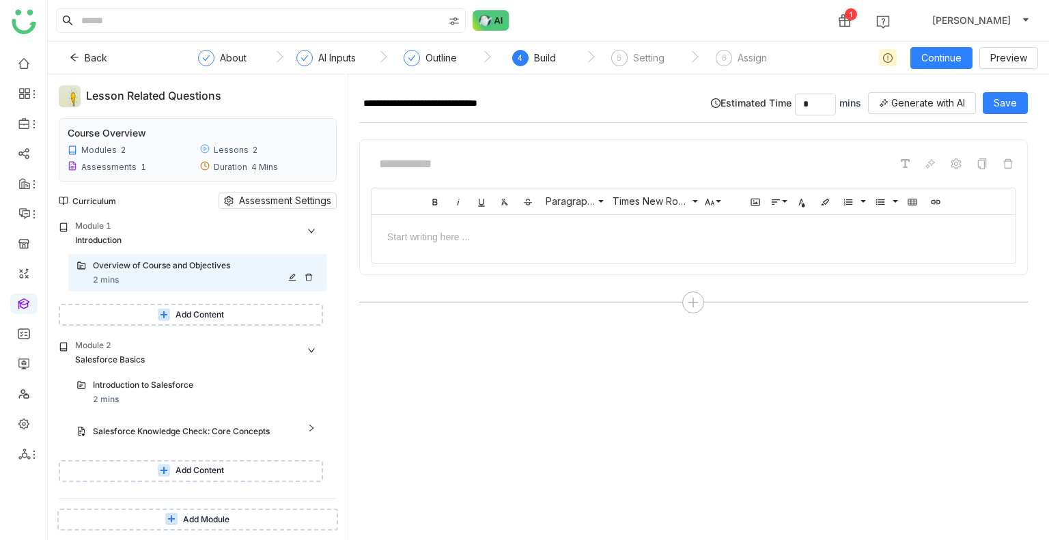
click at [160, 274] on div "Overview of Course and Objectives 2 mins" at bounding box center [205, 272] width 225 height 27
click at [187, 384] on div "Introduction to Salesforce" at bounding box center [192, 385] width 198 height 13
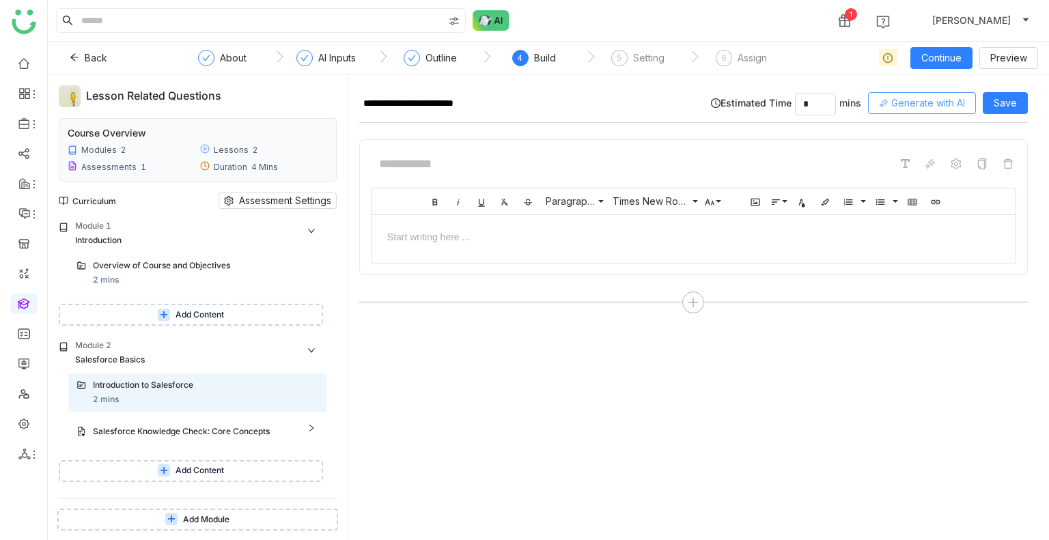
click at [921, 105] on span "Generate with AI" at bounding box center [928, 103] width 74 height 15
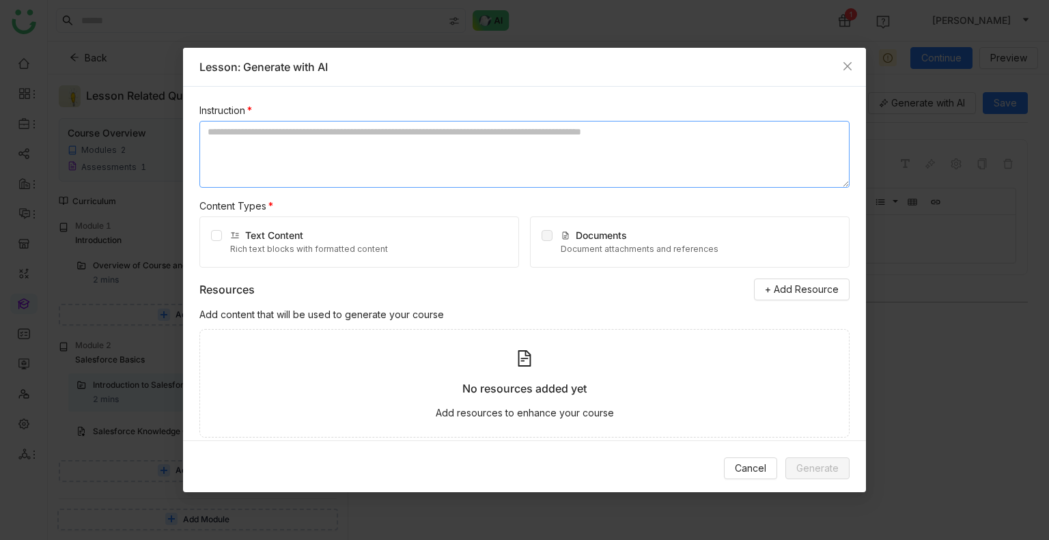
click at [342, 162] on textarea at bounding box center [524, 154] width 650 height 67
type textarea "**********"
click at [219, 242] on label at bounding box center [216, 242] width 11 height 28
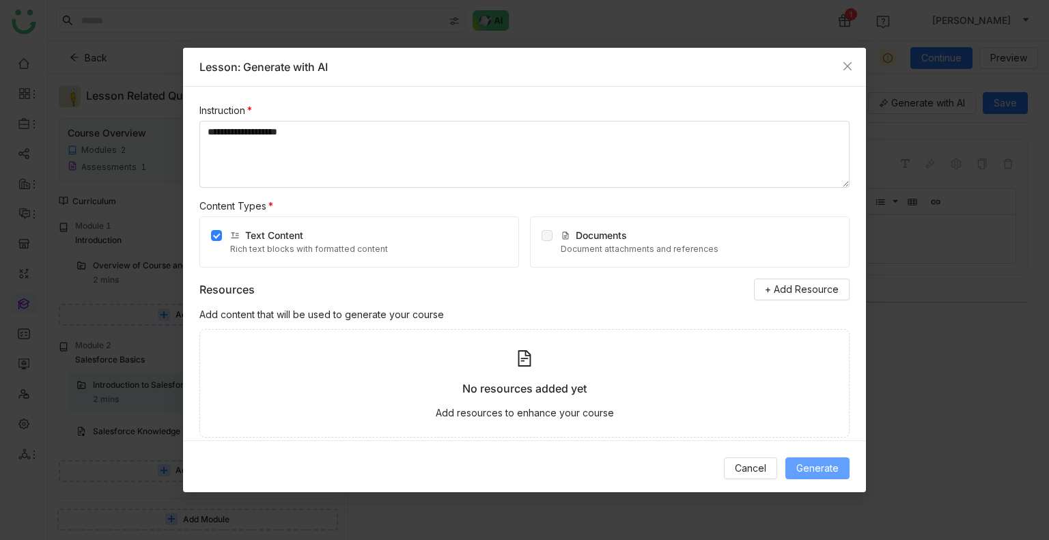
click at [836, 467] on span "Generate" at bounding box center [817, 468] width 42 height 15
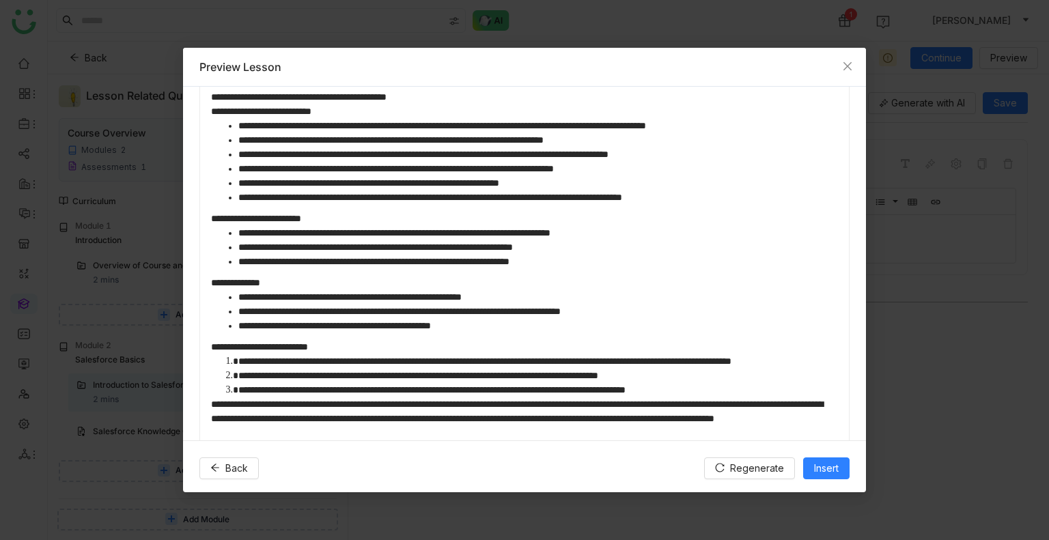
scroll to position [205, 0]
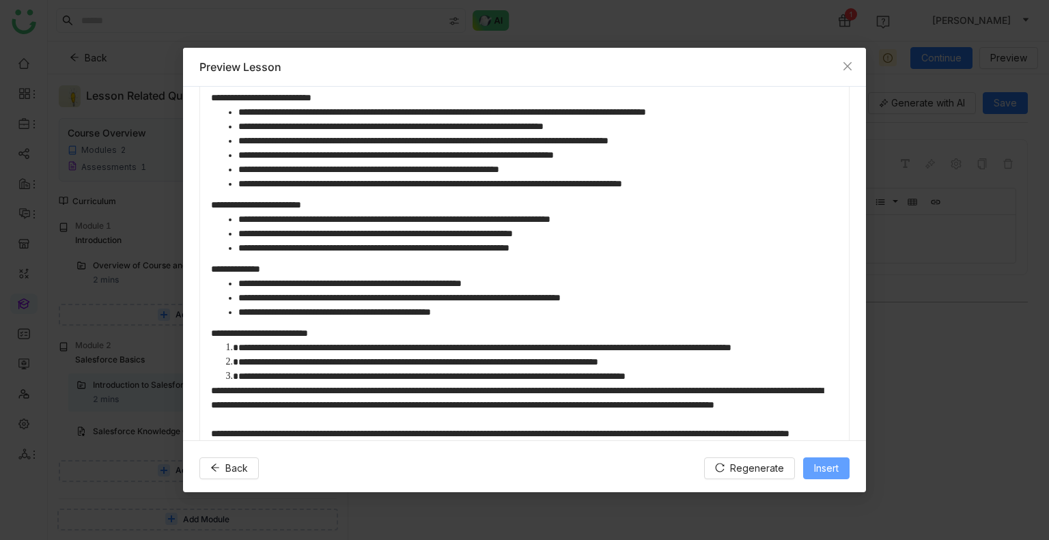
click at [810, 458] on button "Insert" at bounding box center [826, 468] width 46 height 22
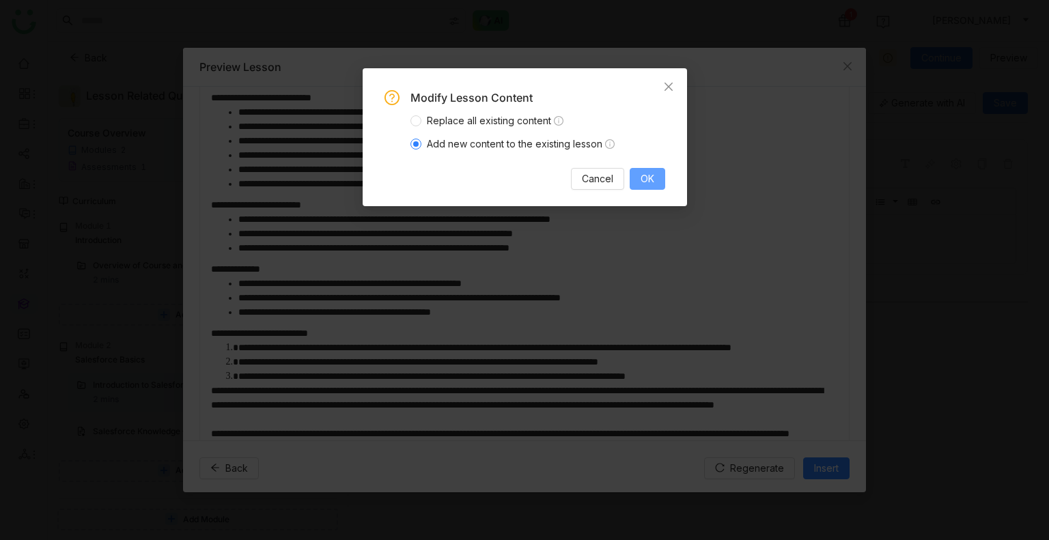
click at [637, 183] on button "OK" at bounding box center [646, 179] width 35 height 22
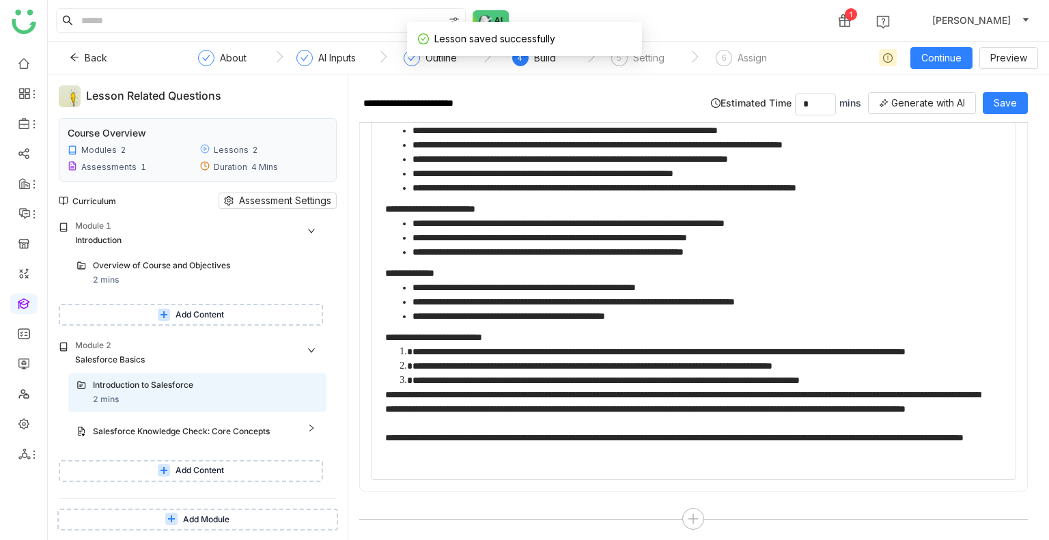
scroll to position [494, 0]
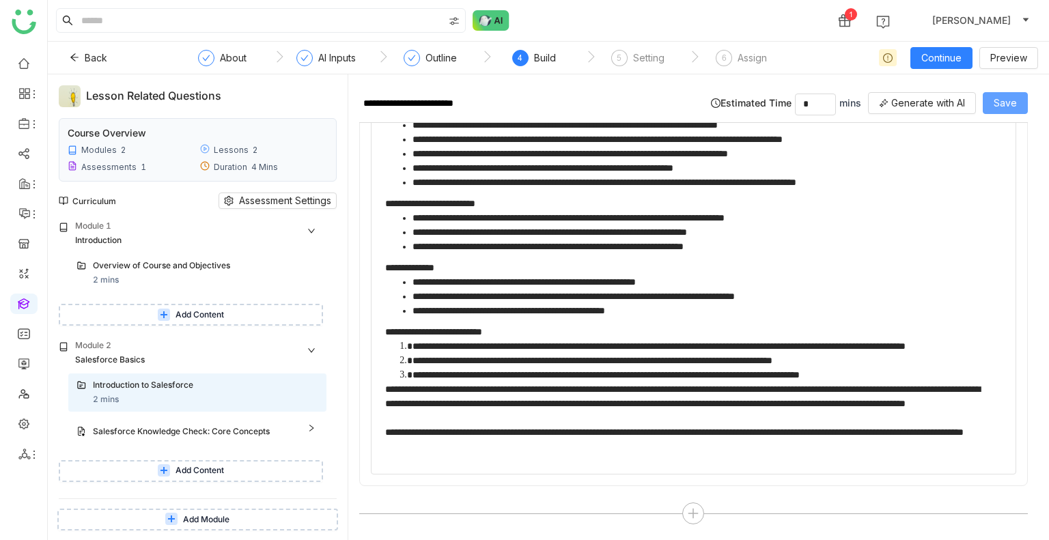
click at [1010, 106] on span "Save" at bounding box center [1004, 103] width 23 height 15
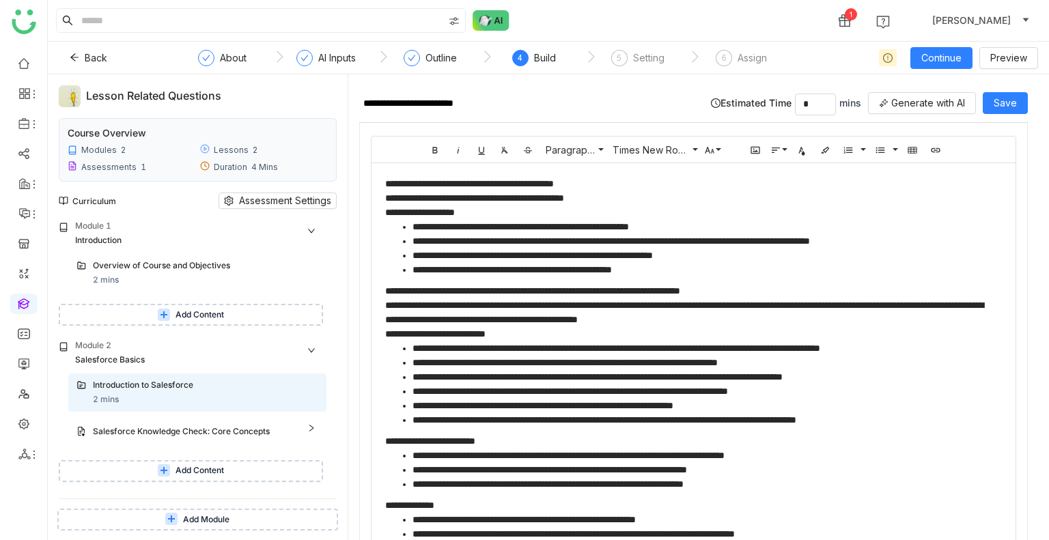
scroll to position [0, 0]
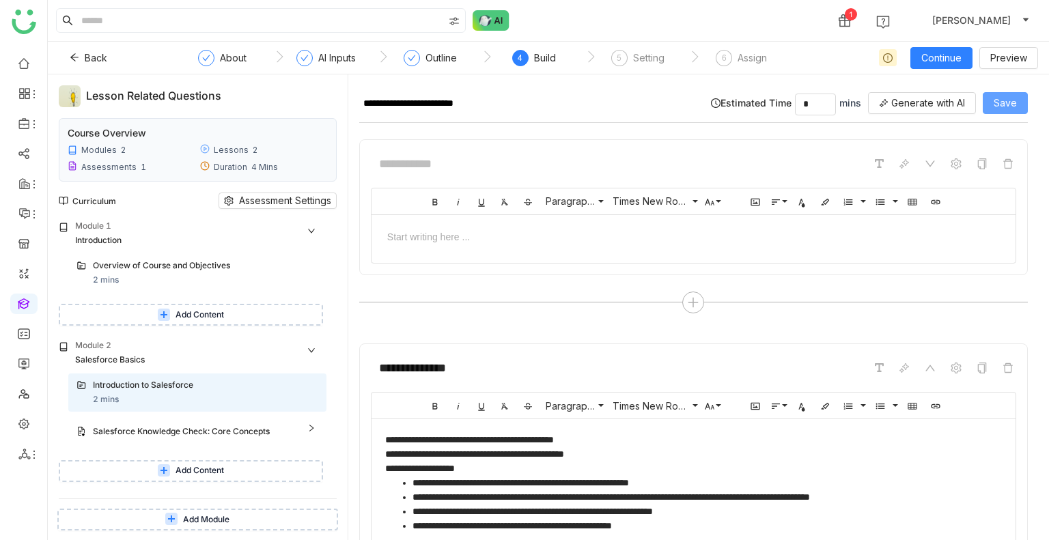
click at [1008, 95] on button "Save" at bounding box center [1004, 103] width 45 height 22
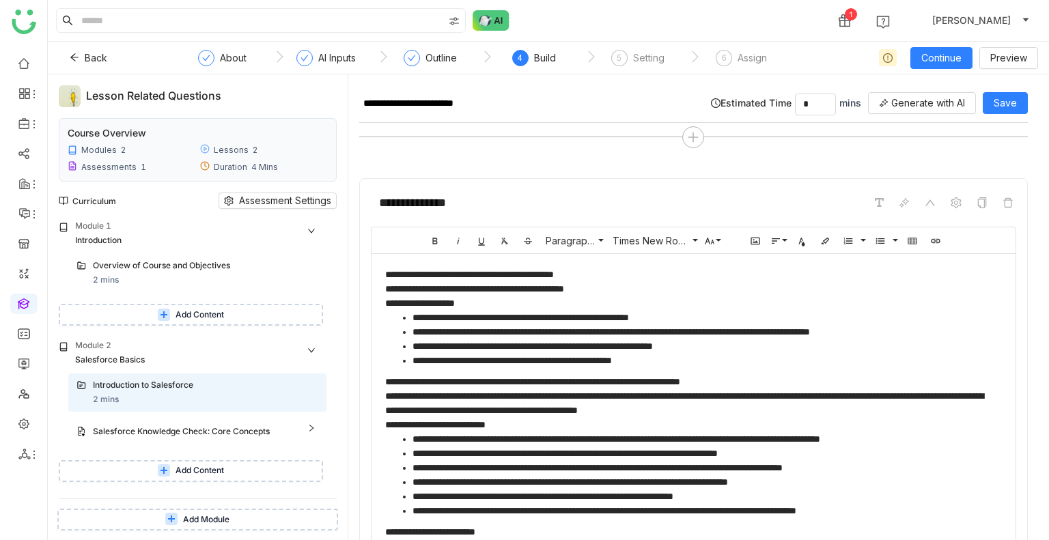
scroll to position [152, 0]
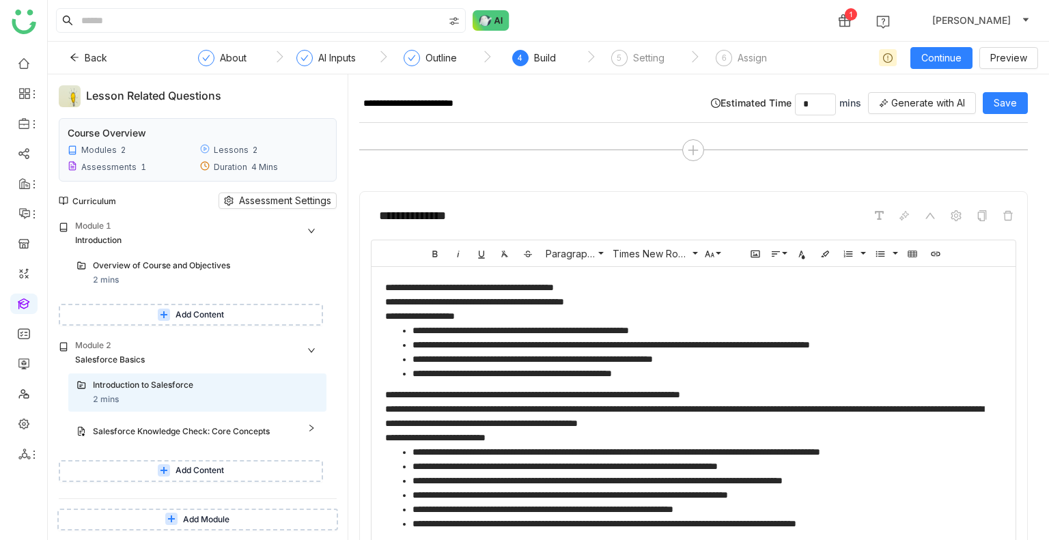
click at [200, 471] on span "Add Content" at bounding box center [199, 470] width 48 height 13
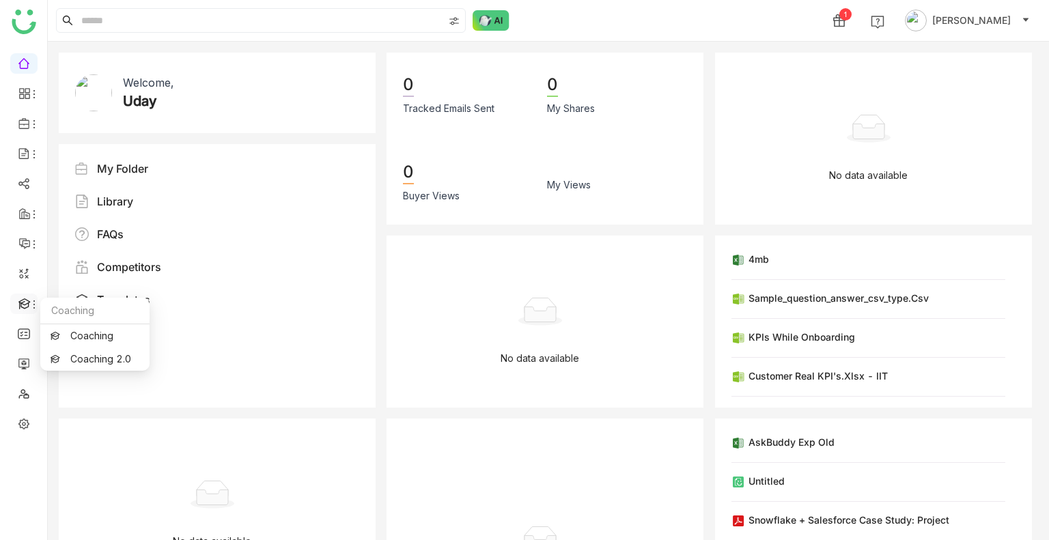
click at [25, 302] on icon at bounding box center [24, 304] width 12 height 12
click at [78, 354] on link "Coaching 2.0" at bounding box center [95, 359] width 89 height 10
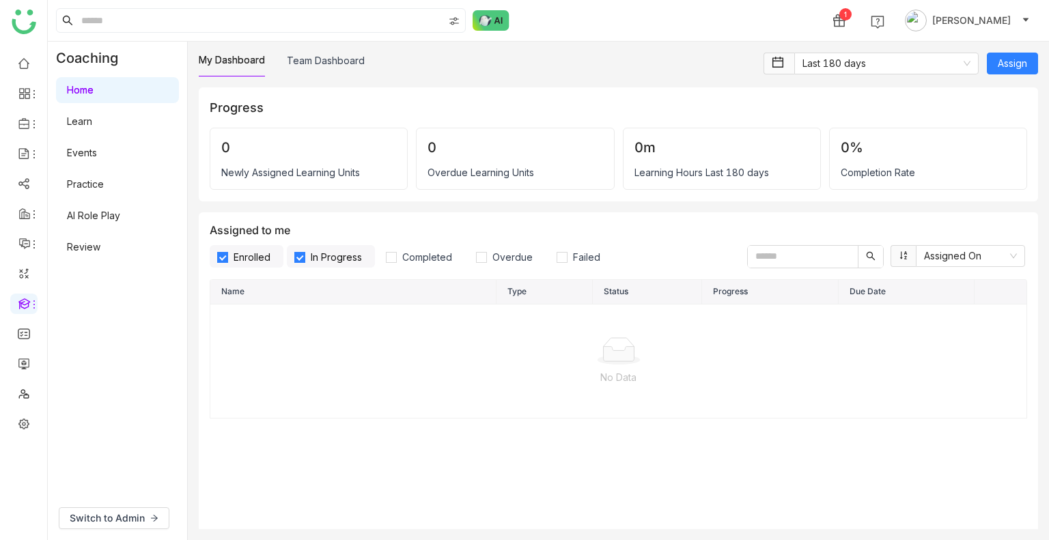
click at [100, 210] on link "AI Role Play" at bounding box center [93, 216] width 53 height 12
